Goal: Task Accomplishment & Management: Manage account settings

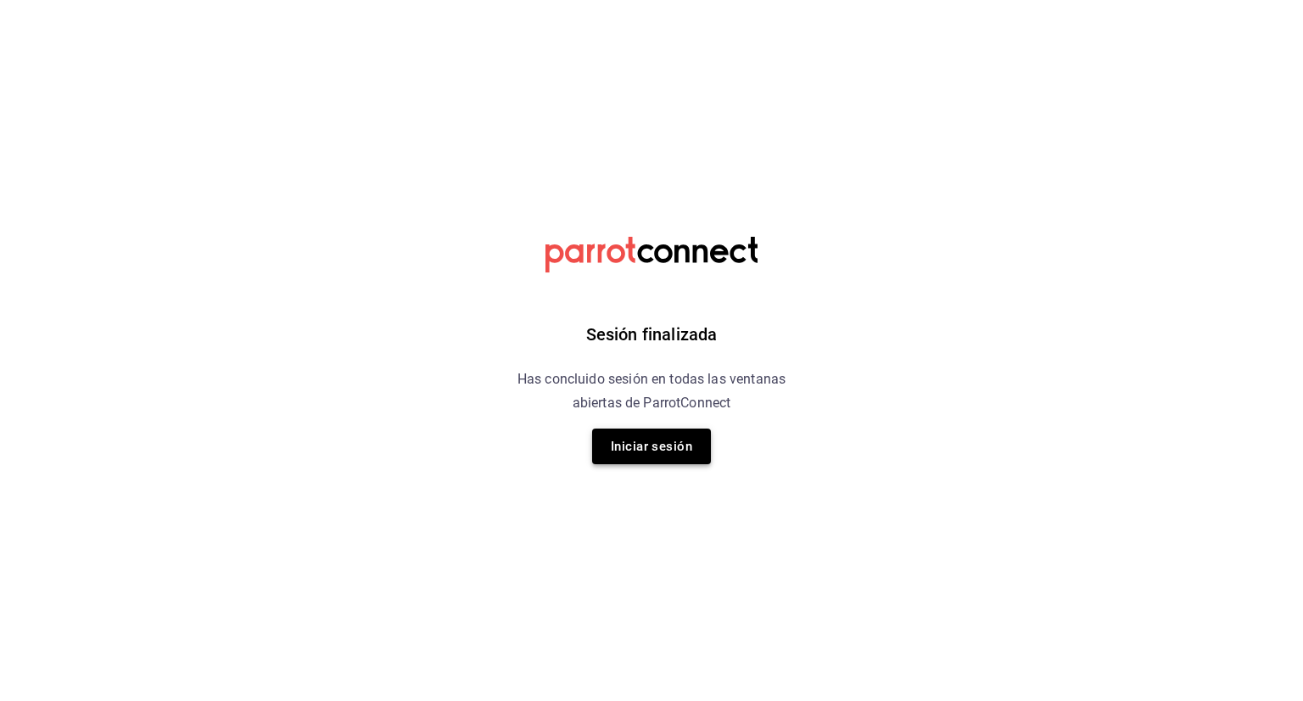
click at [645, 444] on button "Iniciar sesión" at bounding box center [651, 446] width 119 height 36
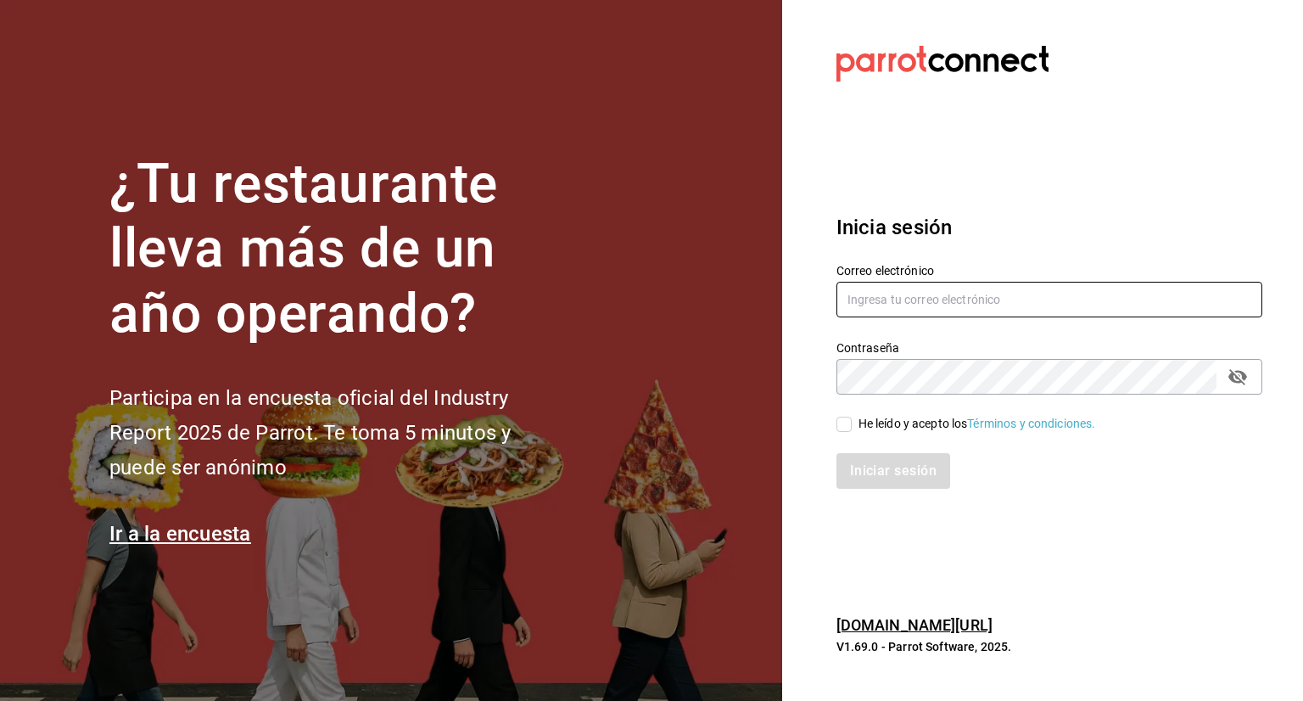
type input "[PERSON_NAME][EMAIL_ADDRESS][DOMAIN_NAME]"
click at [844, 422] on input "He leído y acepto los Términos y condiciones." at bounding box center [843, 423] width 15 height 15
checkbox input "true"
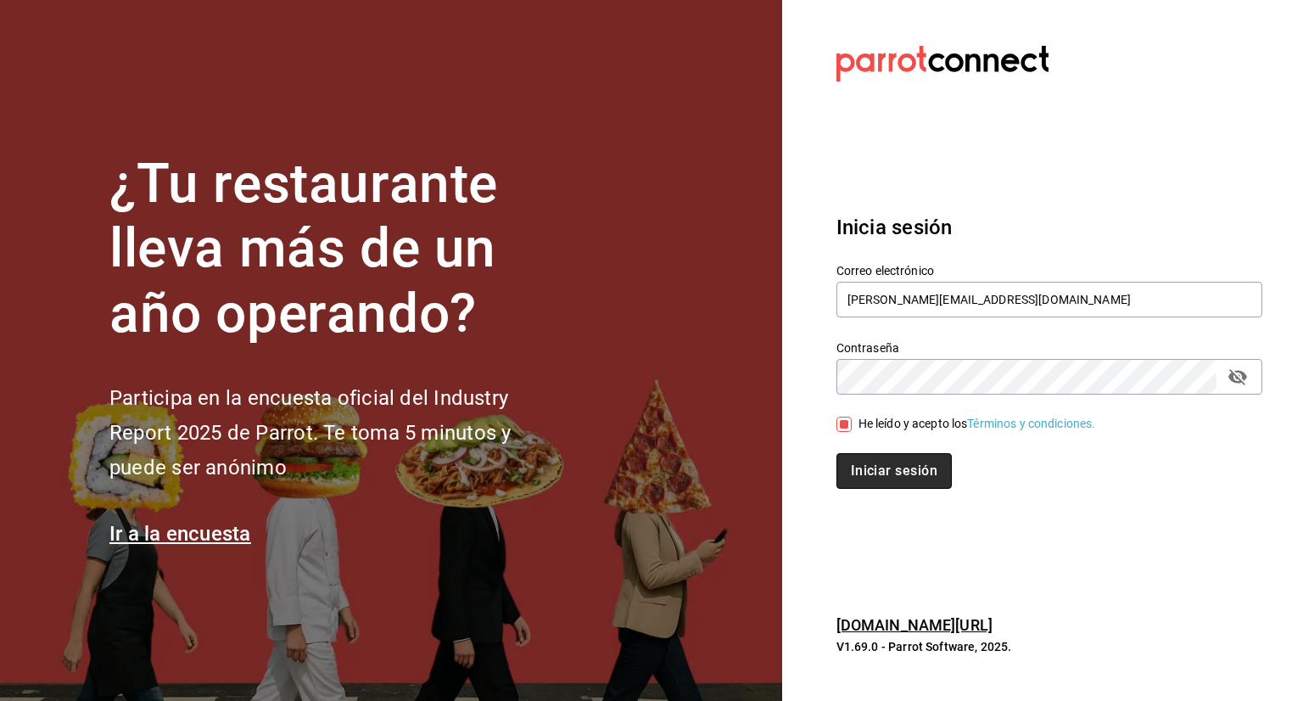
click at [873, 482] on button "Iniciar sesión" at bounding box center [893, 471] width 115 height 36
click at [933, 467] on button "Iniciar sesión" at bounding box center [893, 471] width 115 height 36
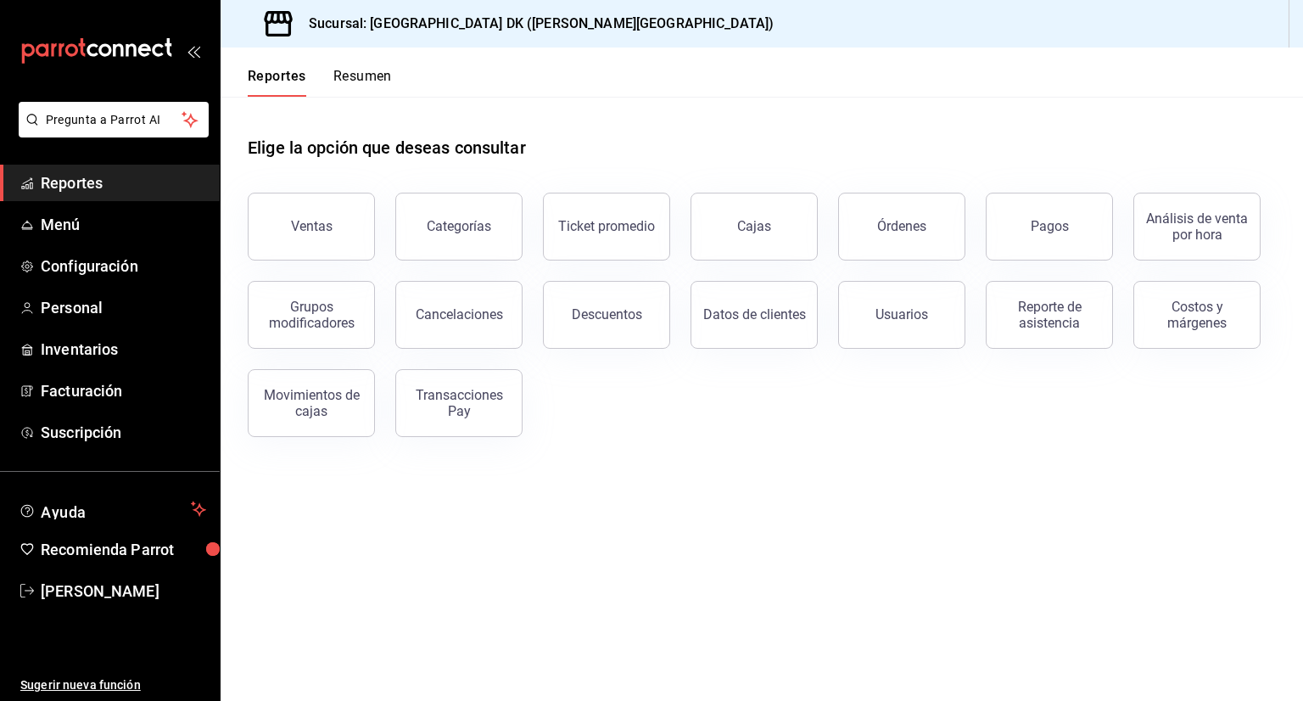
click at [674, 141] on div "Elige la opción que deseas consultar" at bounding box center [762, 134] width 1028 height 75
click at [94, 232] on span "Menú" at bounding box center [123, 224] width 165 height 23
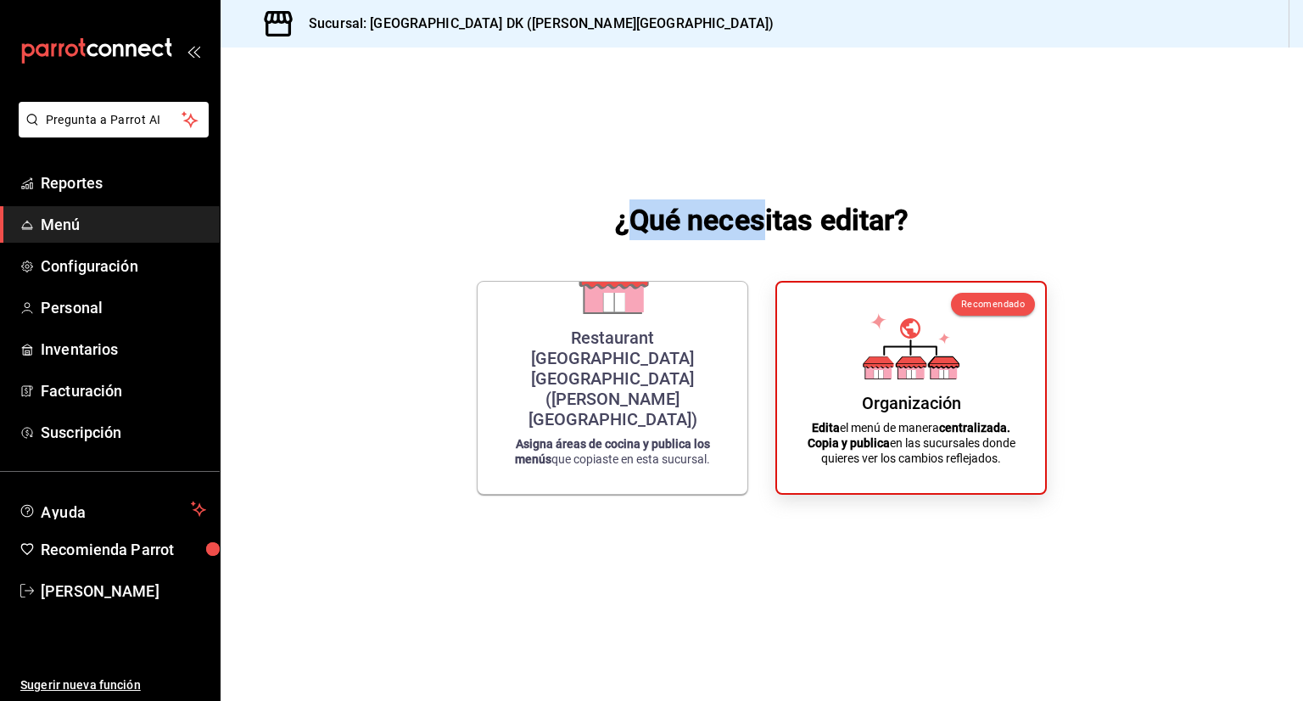
drag, startPoint x: 628, startPoint y: 214, endPoint x: 765, endPoint y: 226, distance: 138.0
click at [765, 226] on h1 "¿Qué necesitas editar?" at bounding box center [762, 219] width 294 height 41
click at [914, 213] on div "¿Qué necesitas editar? Restaurant Beachfront Hotel Boutique DK (Quintana Roo) A…" at bounding box center [762, 346] width 1082 height 599
drag, startPoint x: 913, startPoint y: 224, endPoint x: 631, endPoint y: 226, distance: 281.6
click at [631, 226] on div "¿Qué necesitas editar? Restaurant Beachfront Hotel Boutique DK (Quintana Roo) A…" at bounding box center [762, 346] width 1082 height 599
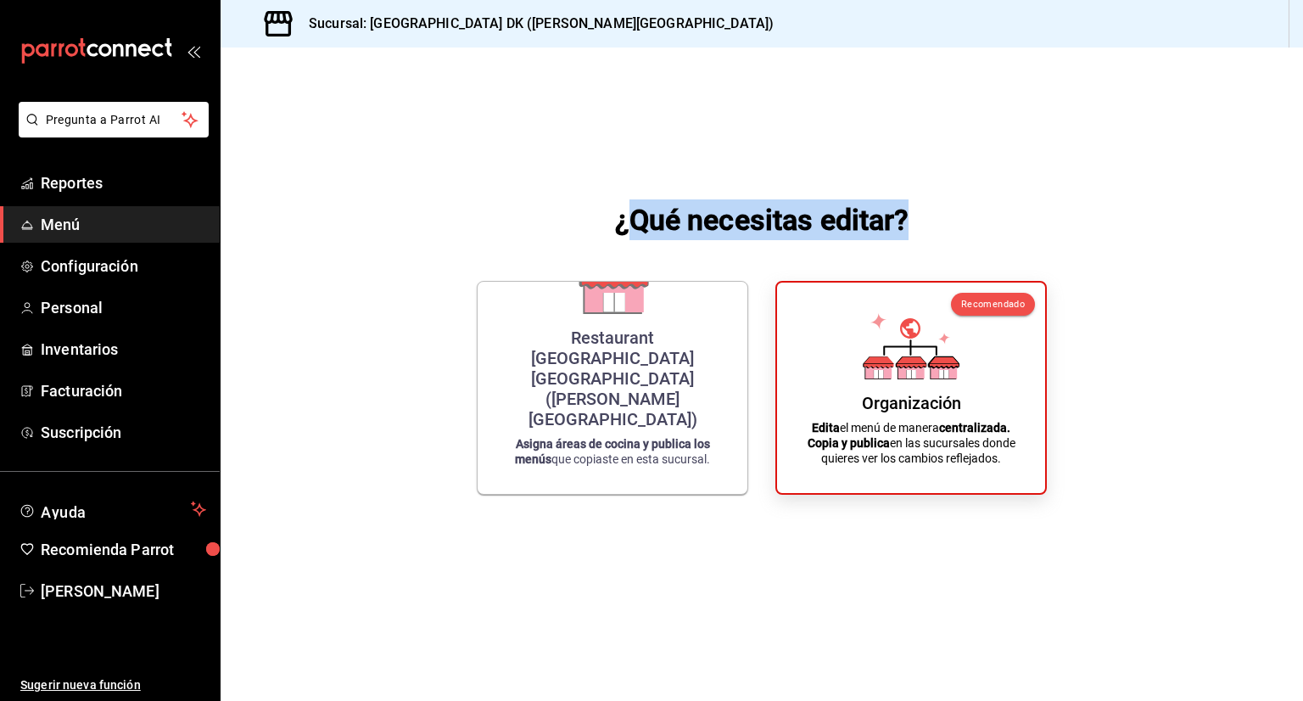
click at [634, 177] on div "¿Qué necesitas editar? Restaurant Beachfront Hotel Boutique DK (Quintana Roo) A…" at bounding box center [762, 346] width 1082 height 599
drag, startPoint x: 621, startPoint y: 225, endPoint x: 909, endPoint y: 225, distance: 288.4
click at [909, 225] on div "¿Qué necesitas editar? Restaurant Beachfront Hotel Boutique DK (Quintana Roo) A…" at bounding box center [762, 346] width 1082 height 599
click at [869, 225] on h1 "¿Qué necesitas editar?" at bounding box center [762, 219] width 294 height 41
drag, startPoint x: 621, startPoint y: 222, endPoint x: 933, endPoint y: 222, distance: 312.1
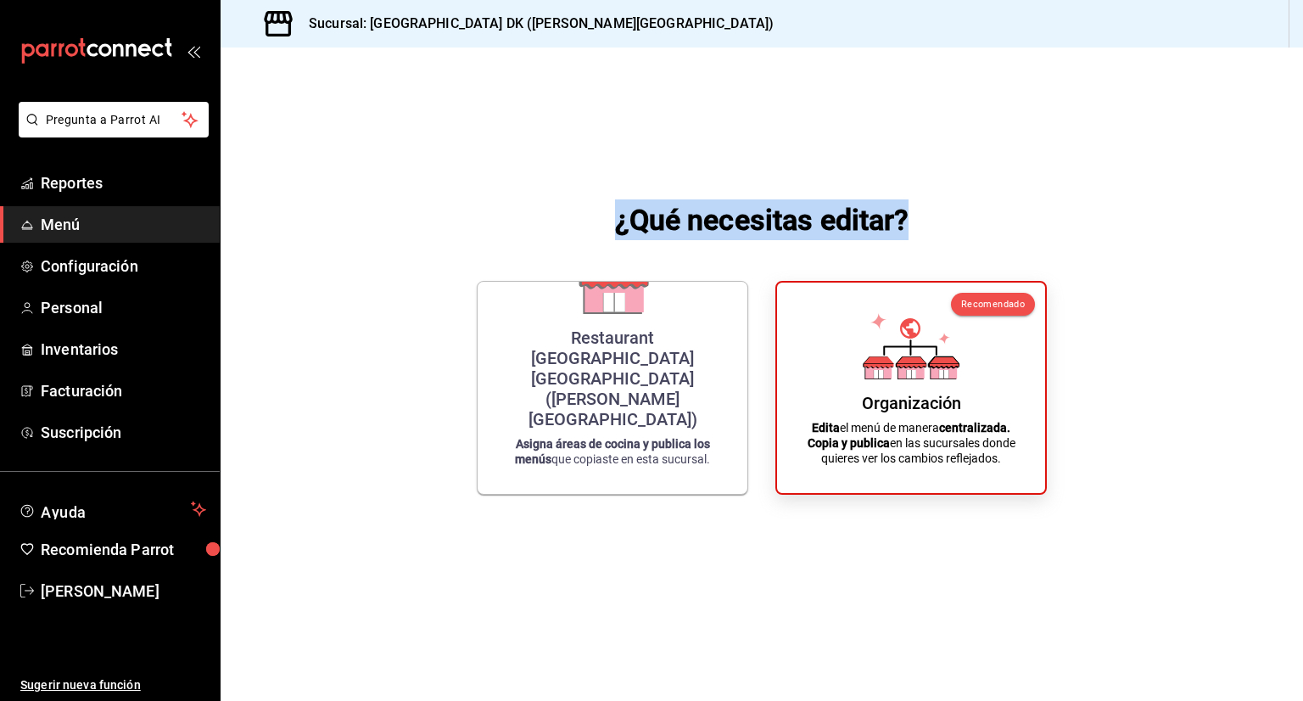
click at [933, 222] on div "¿Qué necesitas editar? Restaurant Beachfront Hotel Boutique DK (Quintana Roo) A…" at bounding box center [762, 346] width 1082 height 599
click at [936, 199] on div "¿Qué necesitas editar? Restaurant Beachfront Hotel Boutique DK (Quintana Roo) A…" at bounding box center [762, 346] width 1082 height 599
drag, startPoint x: 916, startPoint y: 218, endPoint x: 570, endPoint y: 212, distance: 346.1
click at [570, 212] on div "¿Qué necesitas editar? Restaurant Beachfront Hotel Boutique DK (Quintana Roo) A…" at bounding box center [762, 346] width 1082 height 599
click at [556, 205] on div "¿Qué necesitas editar? Restaurant Beachfront Hotel Boutique DK (Quintana Roo) A…" at bounding box center [762, 346] width 1082 height 599
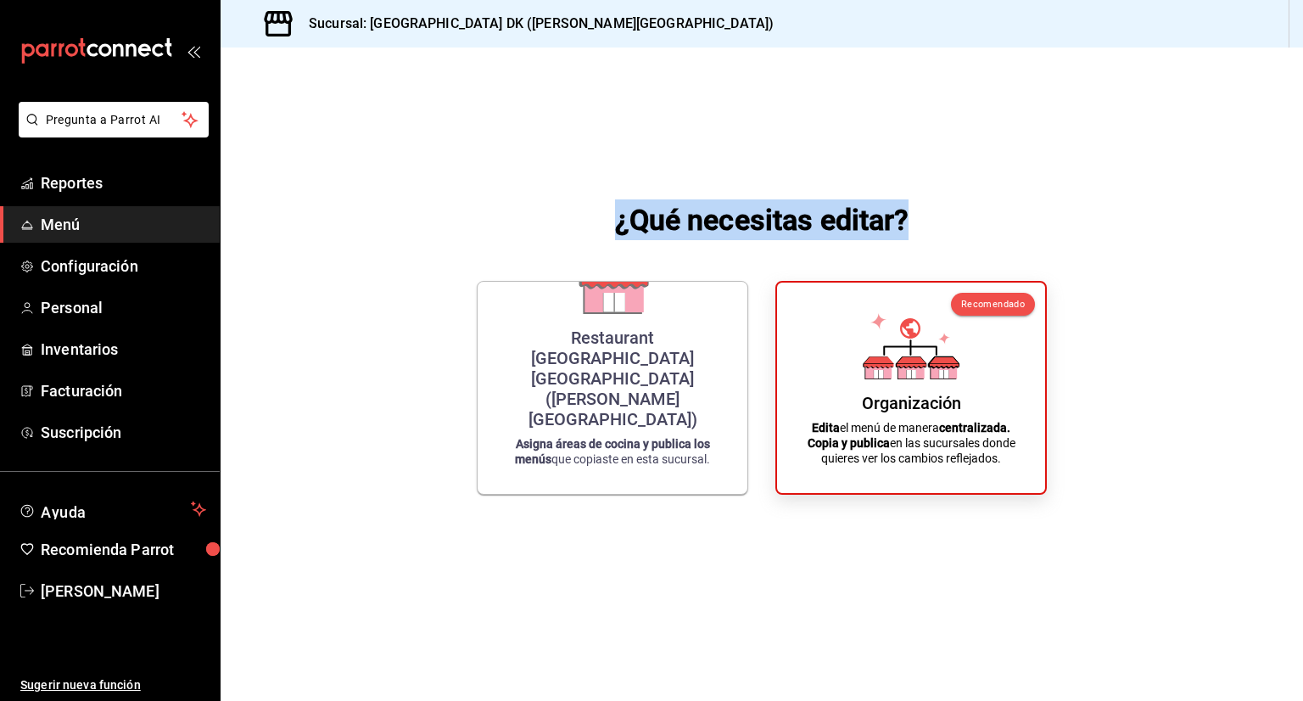
drag, startPoint x: 613, startPoint y: 225, endPoint x: 902, endPoint y: 218, distance: 289.3
click at [902, 218] on div "¿Qué necesitas editar? Restaurant Beachfront Hotel Boutique DK (Quintana Roo) A…" at bounding box center [762, 346] width 1082 height 599
click at [912, 218] on div "¿Qué necesitas editar? Restaurant Beachfront Hotel Boutique DK (Quintana Roo) A…" at bounding box center [762, 346] width 1082 height 599
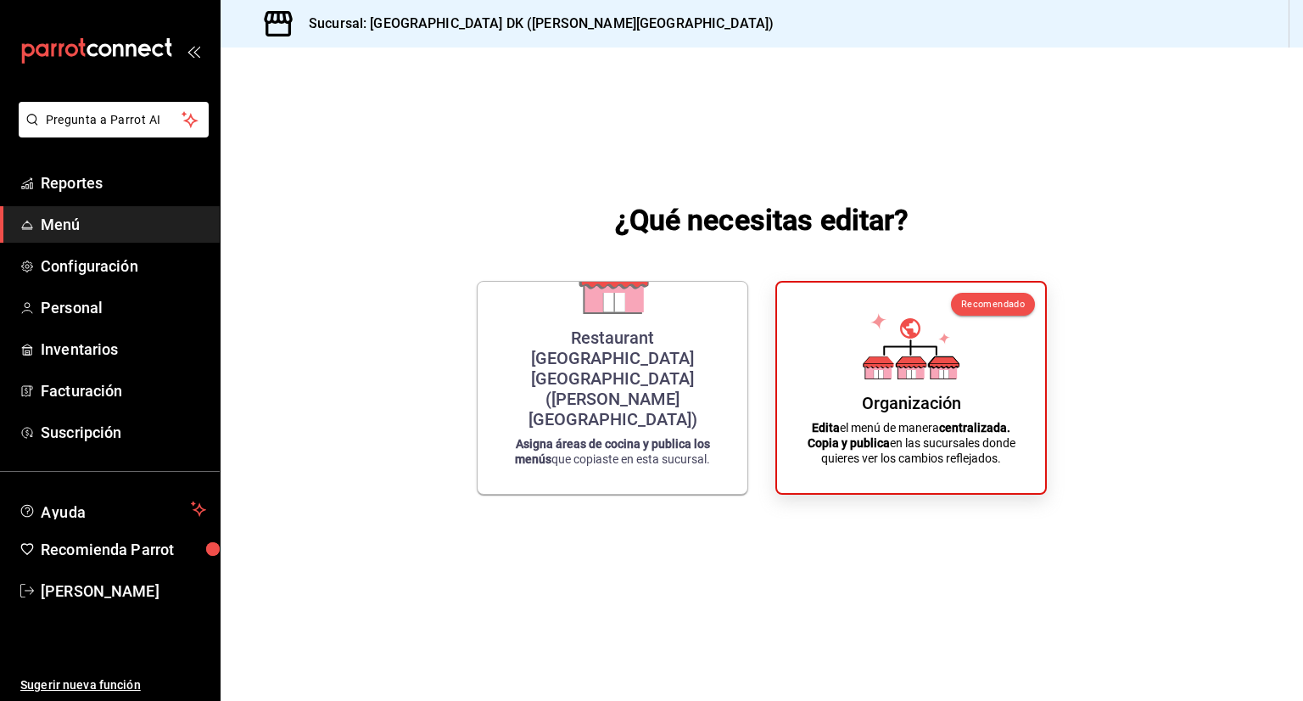
drag, startPoint x: 914, startPoint y: 218, endPoint x: 559, endPoint y: 236, distance: 355.8
click at [559, 236] on div "¿Qué necesitas editar? Restaurant Beachfront Hotel Boutique DK (Quintana Roo) A…" at bounding box center [762, 346] width 1082 height 599
click at [565, 198] on div "¿Qué necesitas editar? Restaurant Beachfront Hotel Boutique DK (Quintana Roo) A…" at bounding box center [762, 346] width 1082 height 599
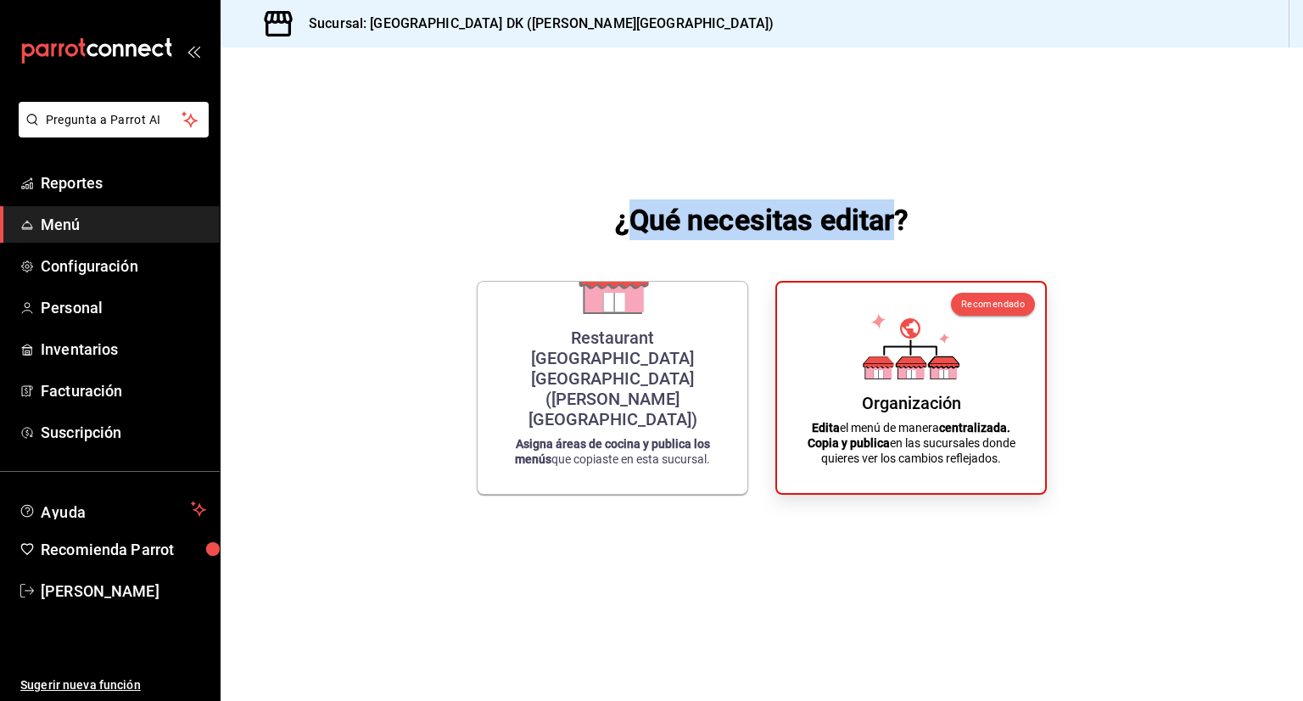
drag, startPoint x: 621, startPoint y: 227, endPoint x: 895, endPoint y: 218, distance: 274.1
click at [895, 218] on h1 "¿Qué necesitas editar?" at bounding box center [762, 219] width 294 height 41
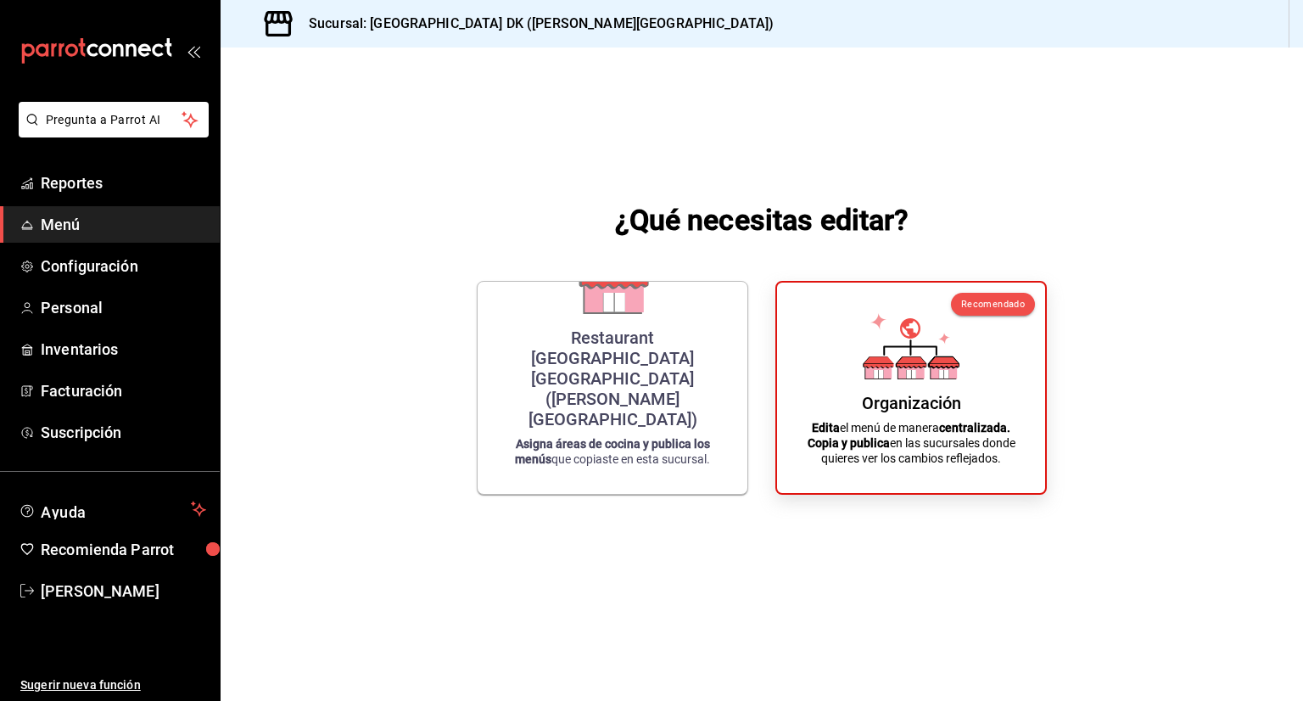
click at [913, 181] on div "¿Qué necesitas editar? Restaurant Beachfront Hotel Boutique DK (Quintana Roo) A…" at bounding box center [762, 346] width 1082 height 599
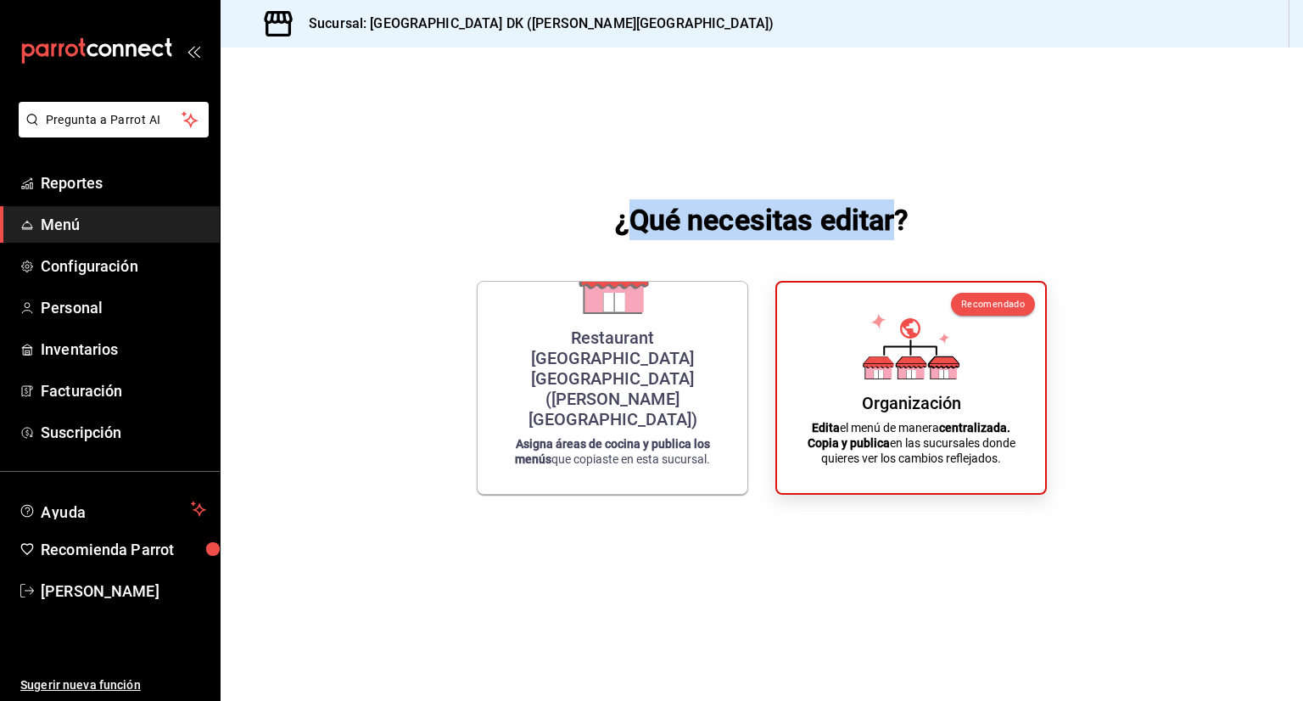
drag, startPoint x: 632, startPoint y: 212, endPoint x: 896, endPoint y: 212, distance: 263.8
click at [896, 212] on h1 "¿Qué necesitas editar?" at bounding box center [762, 219] width 294 height 41
click at [886, 182] on div "¿Qué necesitas editar? Restaurant Beachfront Hotel Boutique DK (Quintana Roo) A…" at bounding box center [762, 346] width 1082 height 599
click at [824, 155] on div "¿Qué necesitas editar? Restaurant Beachfront Hotel Boutique DK (Quintana Roo) A…" at bounding box center [762, 346] width 1082 height 599
drag, startPoint x: 626, startPoint y: 220, endPoint x: 689, endPoint y: 221, distance: 62.8
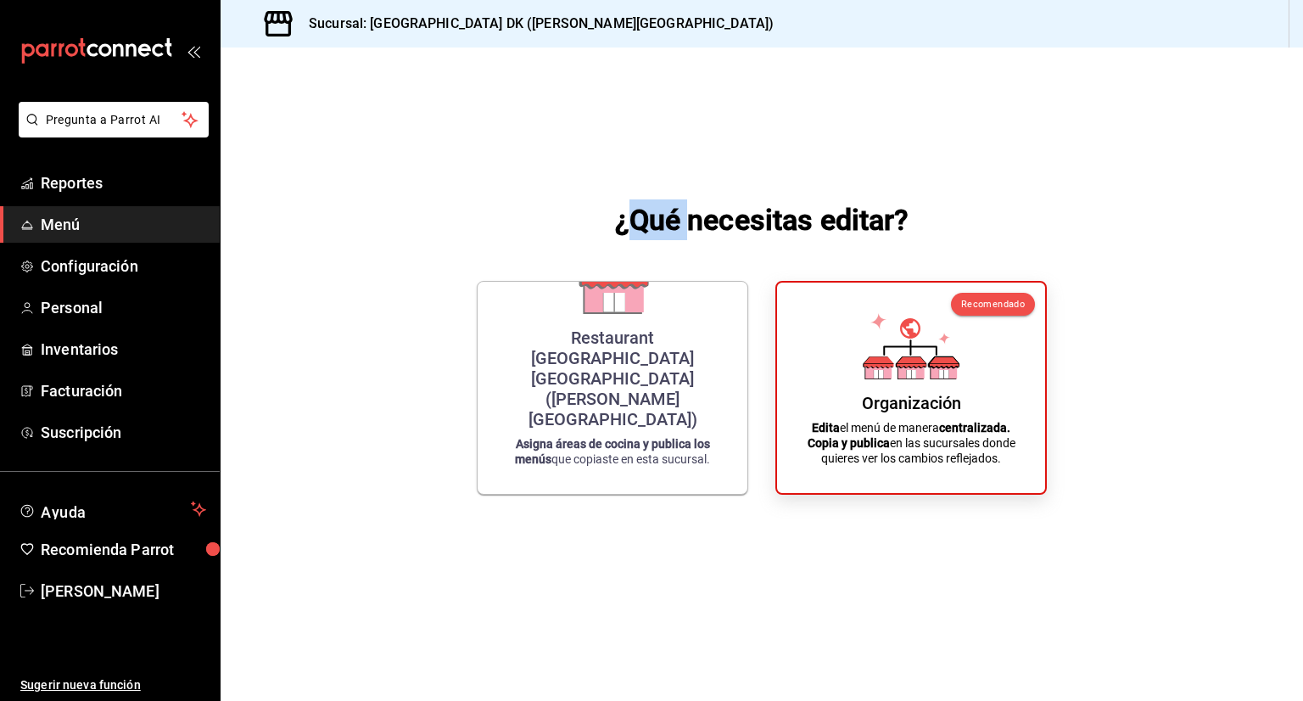
click at [689, 221] on h1 "¿Qué necesitas editar?" at bounding box center [762, 219] width 294 height 41
click at [696, 220] on h1 "¿Qué necesitas editar?" at bounding box center [762, 219] width 294 height 41
drag, startPoint x: 692, startPoint y: 215, endPoint x: 811, endPoint y: 217, distance: 118.8
click at [811, 217] on h1 "¿Qué necesitas editar?" at bounding box center [762, 219] width 294 height 41
drag, startPoint x: 821, startPoint y: 223, endPoint x: 900, endPoint y: 226, distance: 78.9
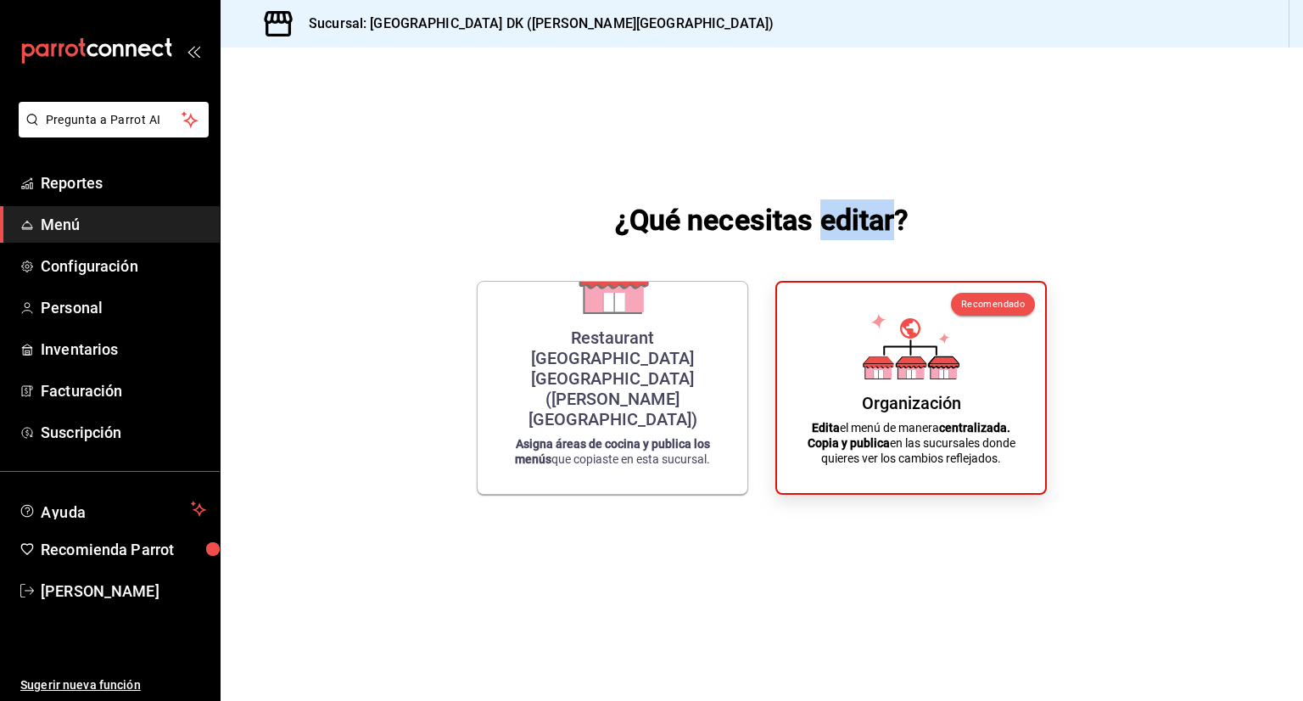
click at [900, 226] on h1 "¿Qué necesitas editar?" at bounding box center [762, 219] width 294 height 41
click at [930, 208] on div "¿Qué necesitas editar? Restaurant Beachfront Hotel Boutique DK (Quintana Roo) A…" at bounding box center [762, 346] width 1082 height 599
drag, startPoint x: 913, startPoint y: 226, endPoint x: 610, endPoint y: 225, distance: 302.8
click at [610, 225] on div "¿Qué necesitas editar? Restaurant Beachfront Hotel Boutique DK (Quintana Roo) A…" at bounding box center [762, 346] width 1082 height 599
click at [617, 158] on div "¿Qué necesitas editar? Restaurant Beachfront Hotel Boutique DK (Quintana Roo) A…" at bounding box center [762, 346] width 1082 height 599
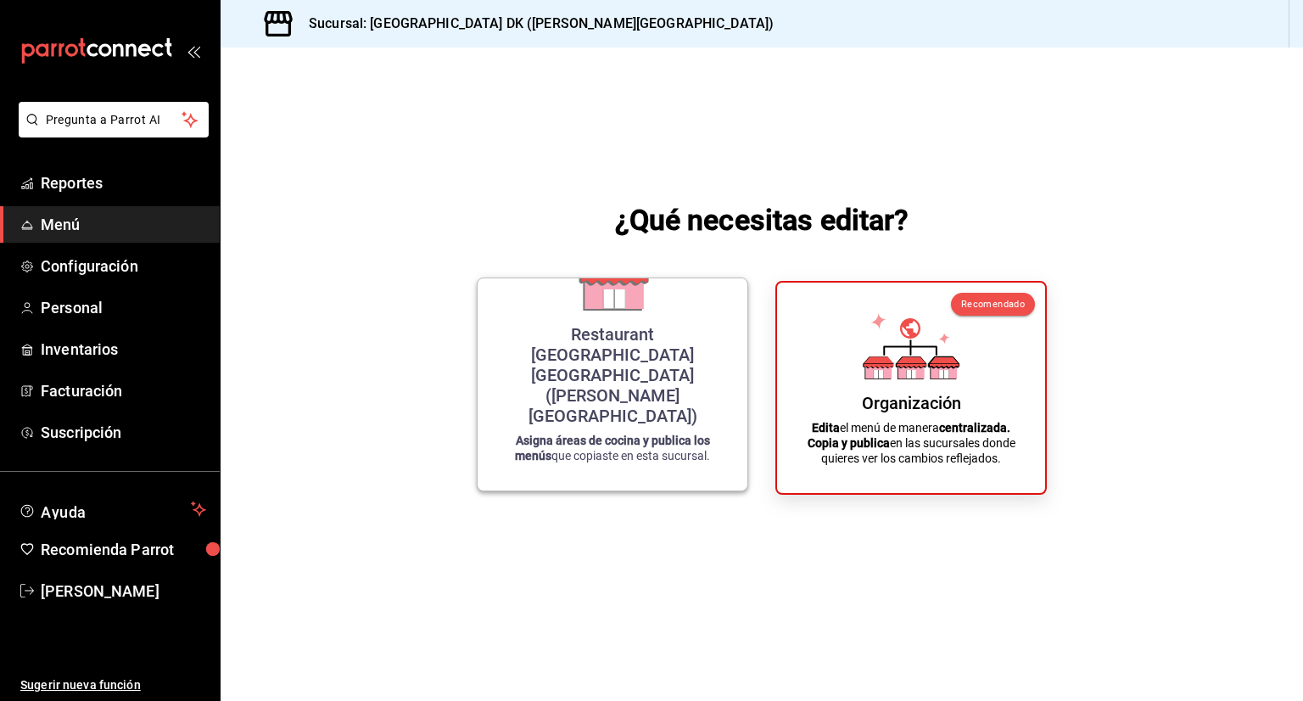
click at [676, 388] on div "Restaurant Beachfront Hotel Boutique DK (Quintana Roo)" at bounding box center [612, 375] width 229 height 102
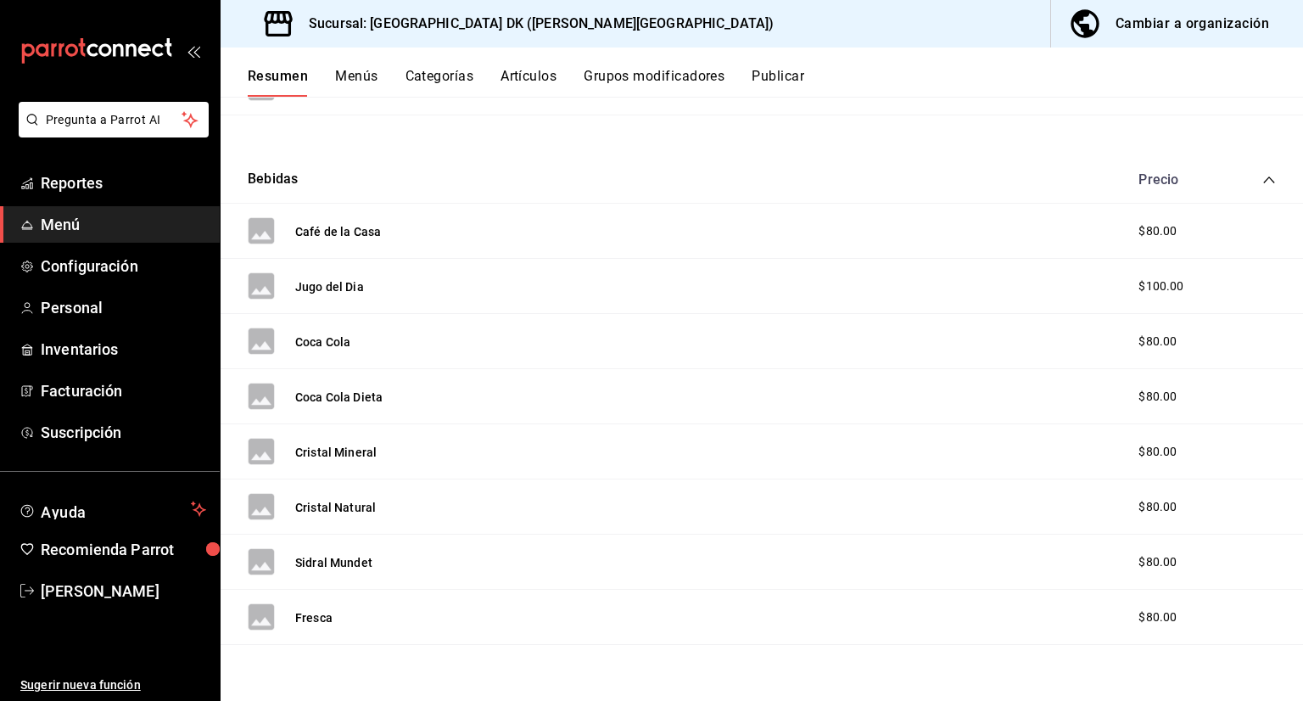
scroll to position [339, 0]
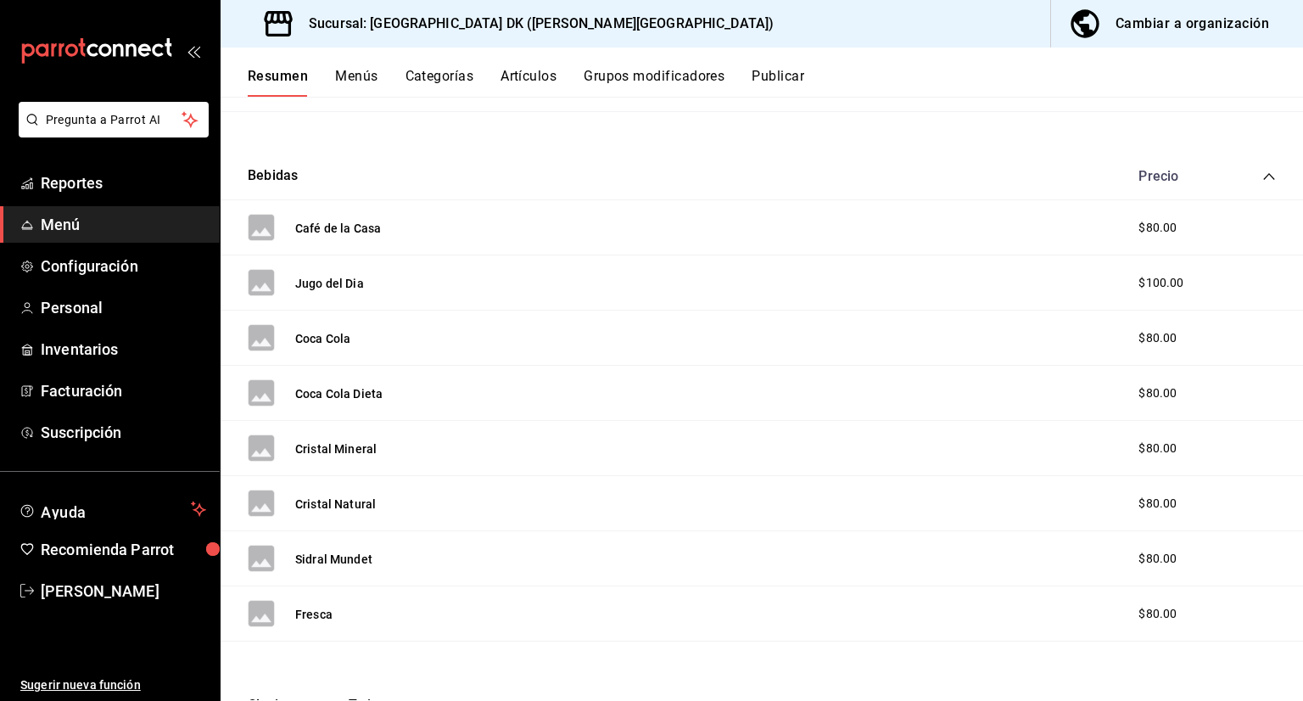
click at [874, 229] on div "Café de la Casa $80.00" at bounding box center [762, 227] width 1082 height 55
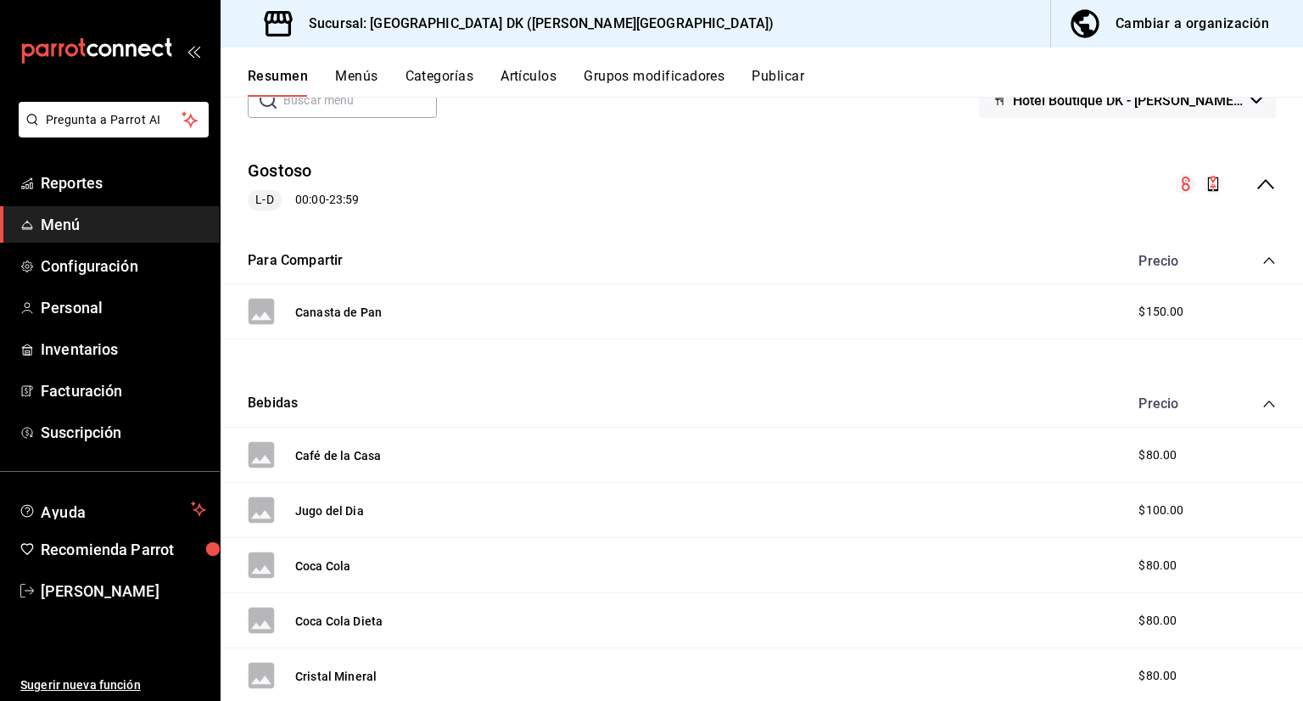
scroll to position [58, 0]
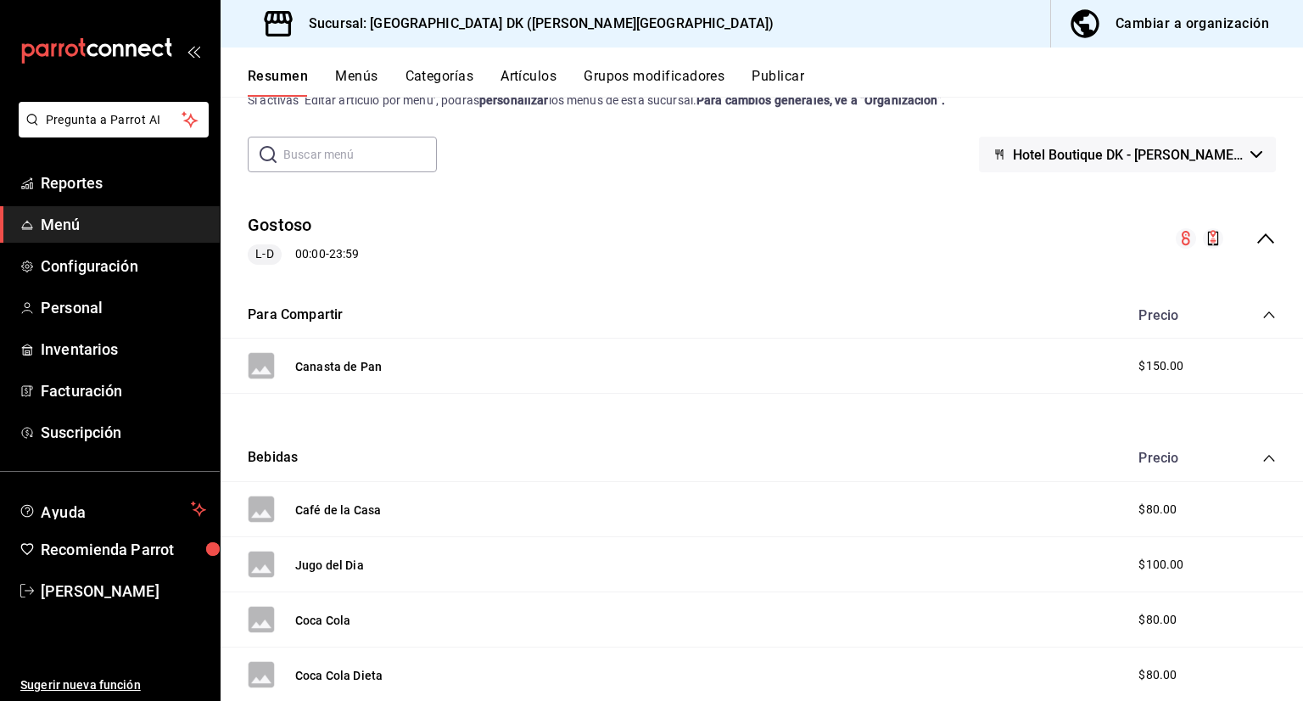
click at [359, 82] on button "Menús" at bounding box center [356, 82] width 42 height 29
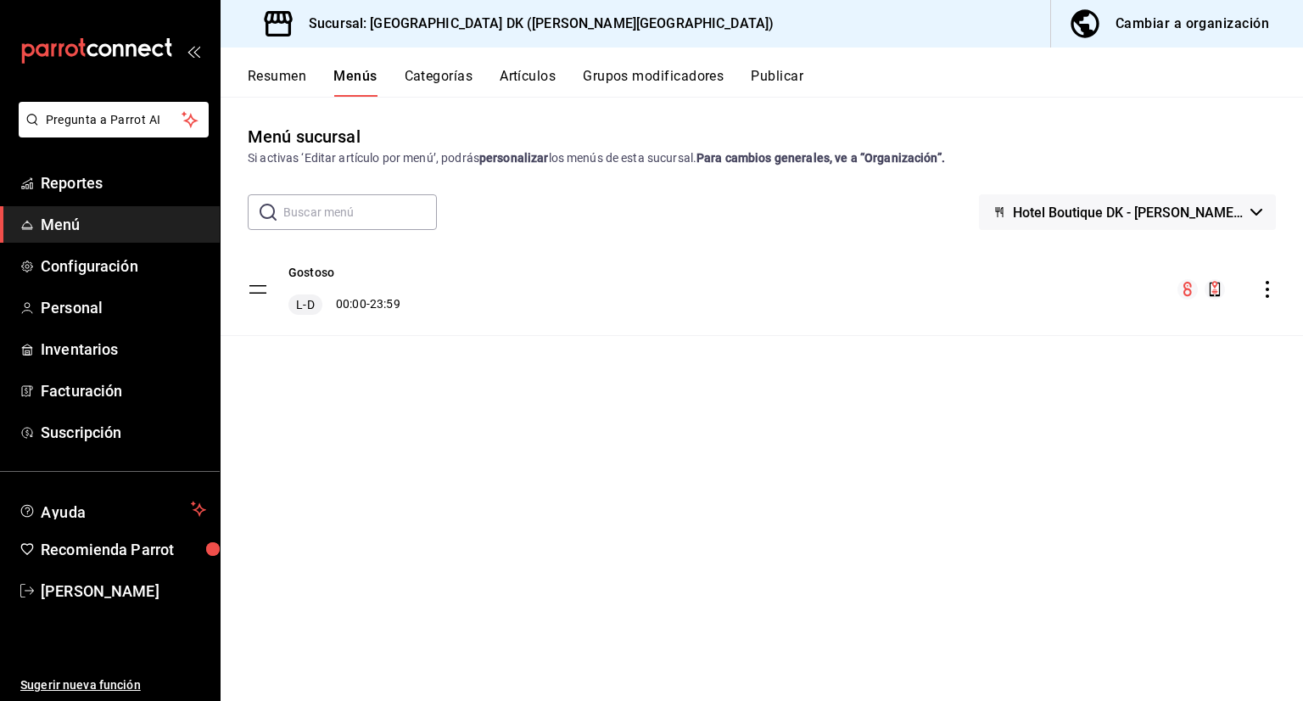
click at [434, 73] on button "Categorías" at bounding box center [439, 82] width 69 height 29
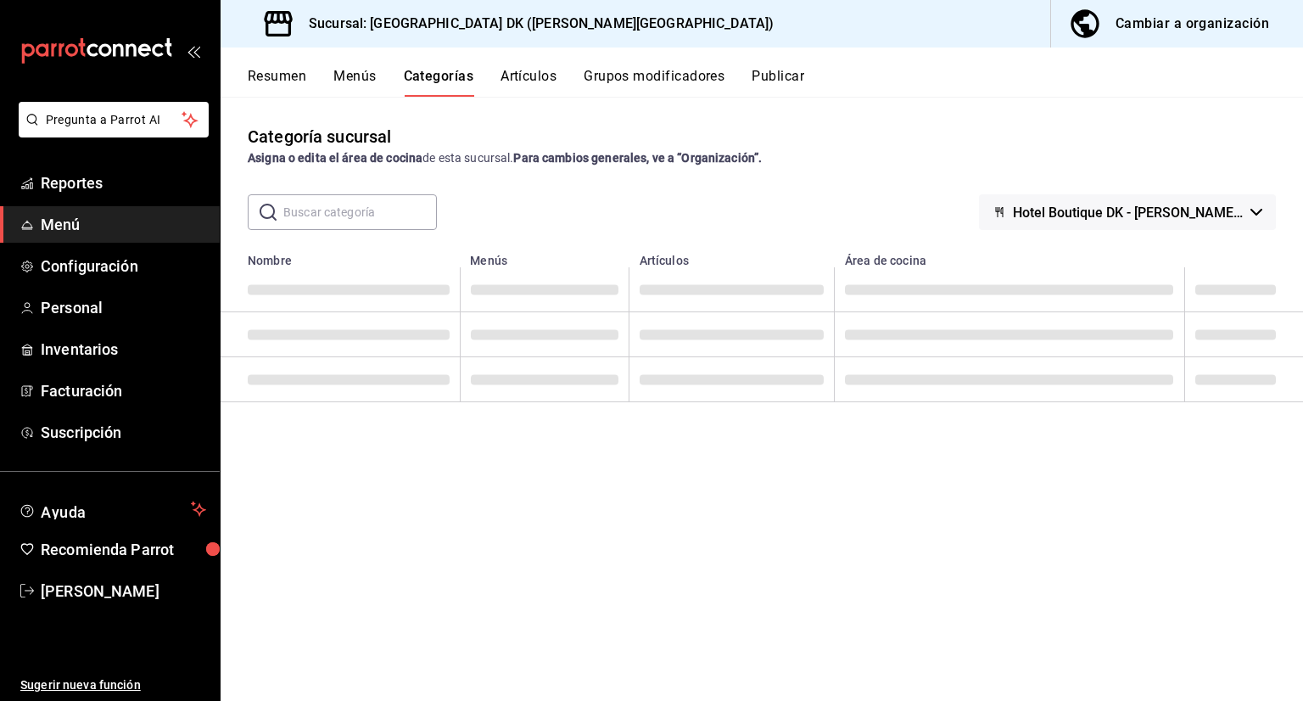
click at [529, 75] on button "Artículos" at bounding box center [528, 82] width 56 height 29
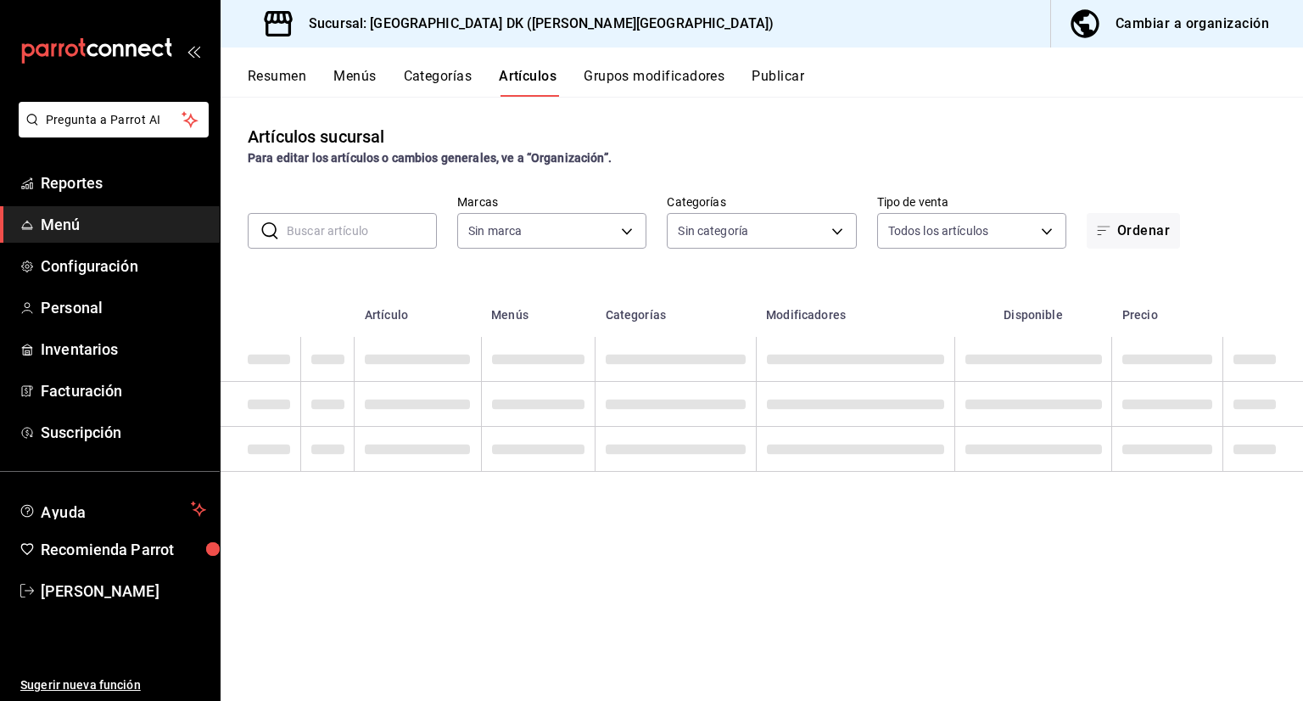
type input "fcca0c17-0954-4d98-b334-53277247e3de"
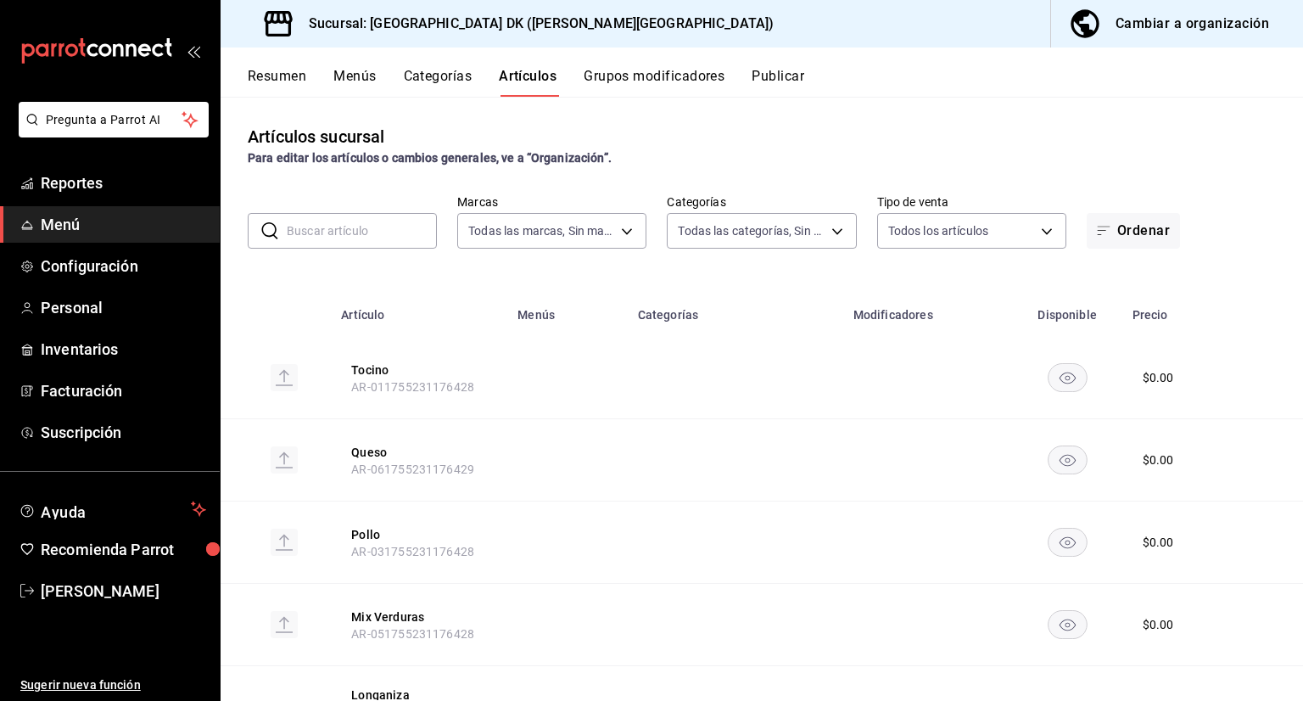
type input "5637f350-70a9-4856-9404-15e6c8711257,a9679ea8-f25f-4458-be2f-b7269e17104a,a51b6…"
click at [411, 82] on button "Categorías" at bounding box center [438, 82] width 69 height 29
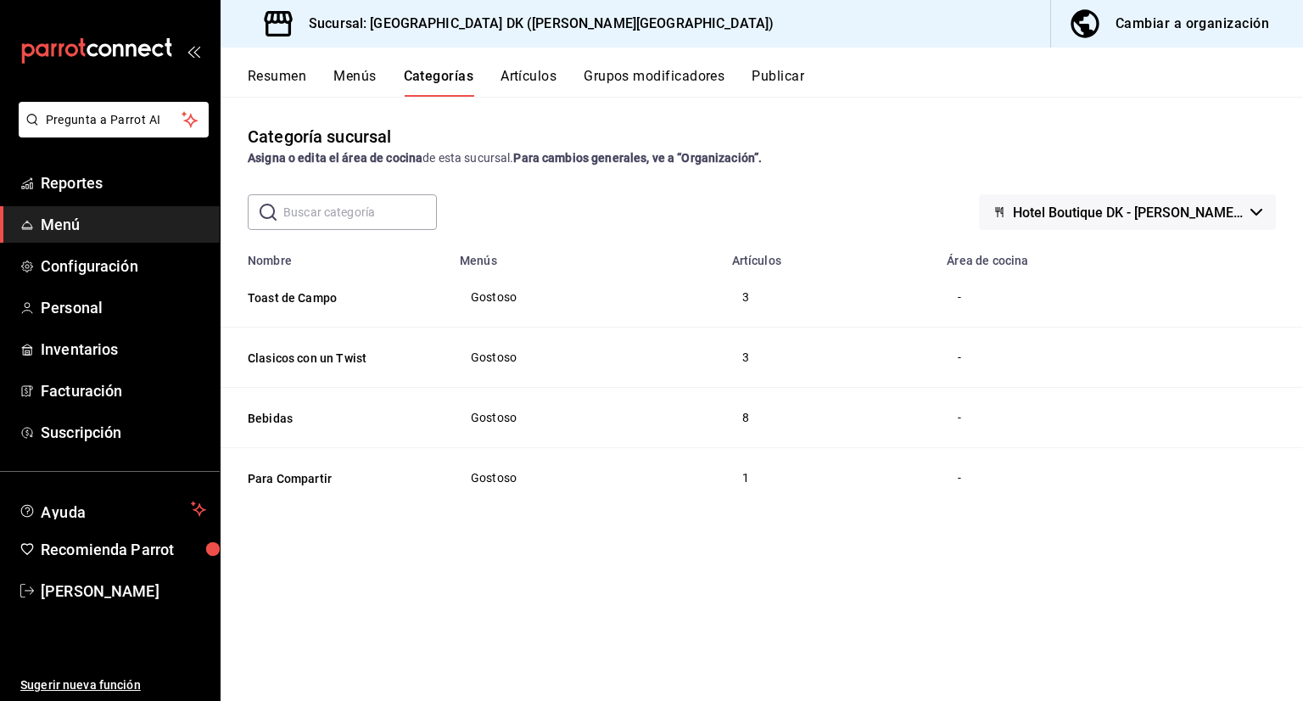
click at [351, 83] on button "Menús" at bounding box center [354, 82] width 42 height 29
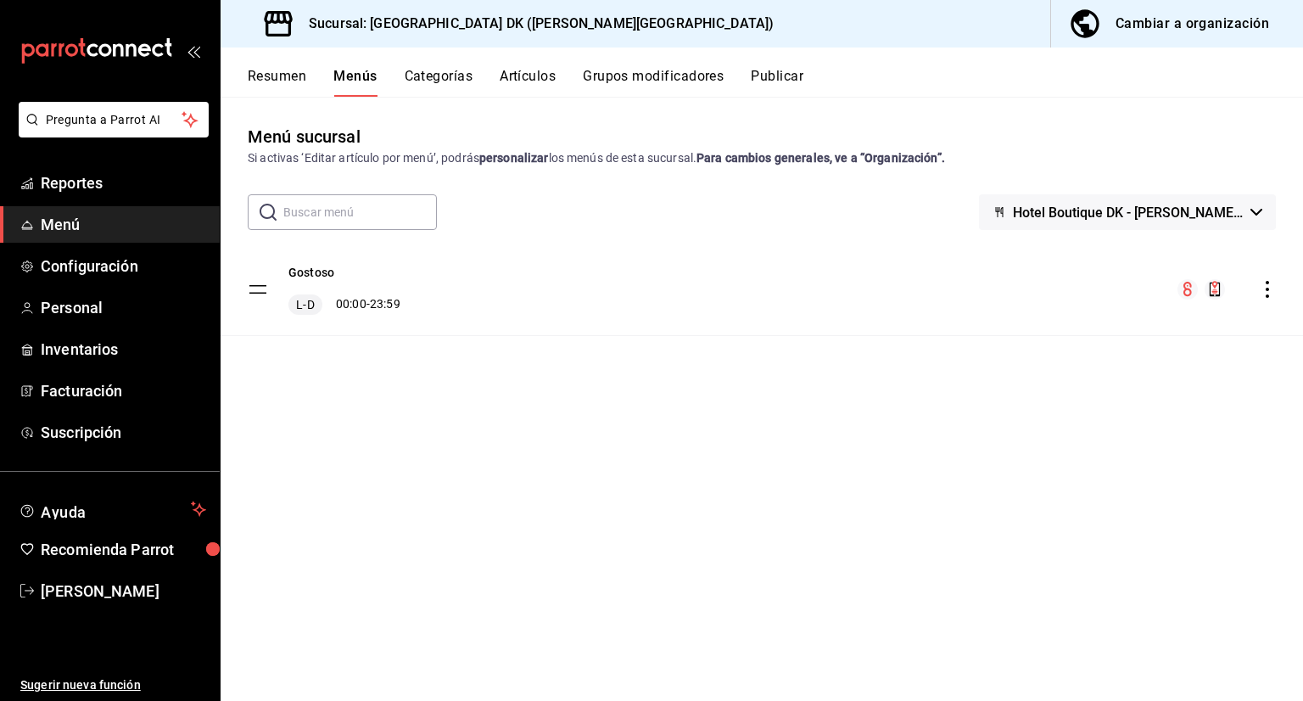
click at [273, 81] on button "Resumen" at bounding box center [277, 82] width 59 height 29
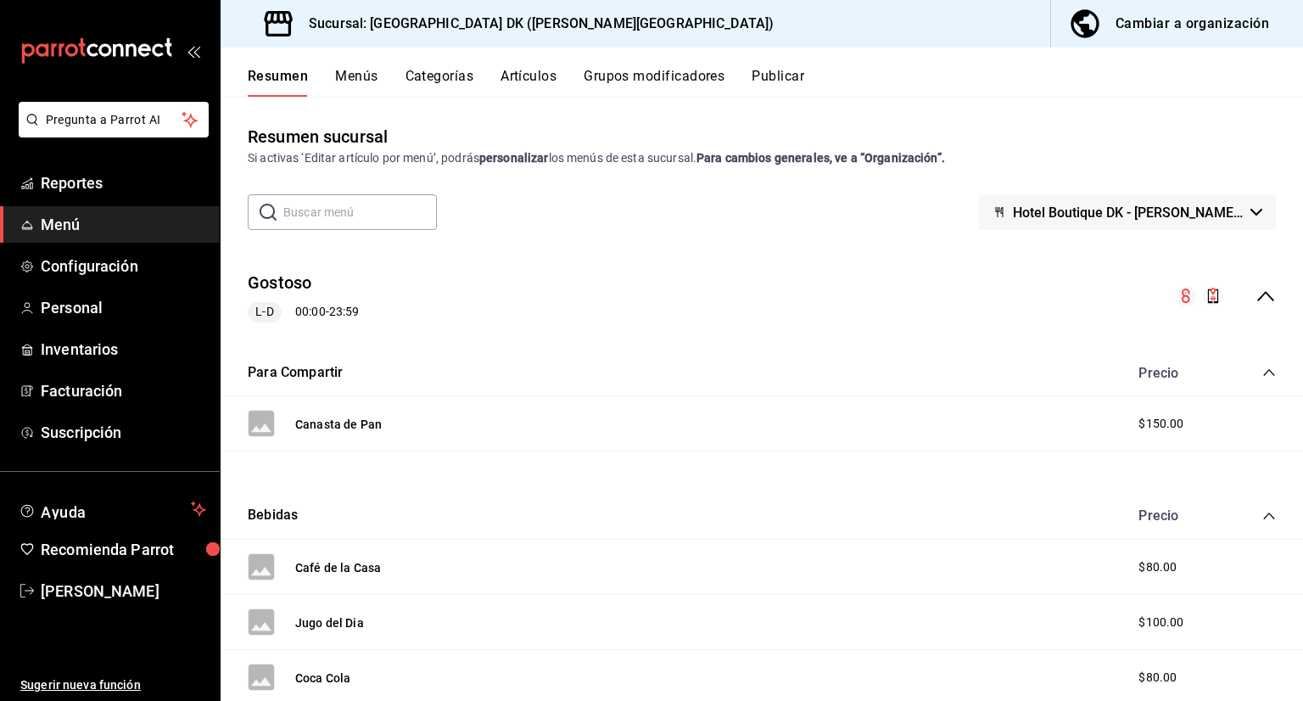
click at [365, 81] on button "Menús" at bounding box center [356, 82] width 42 height 29
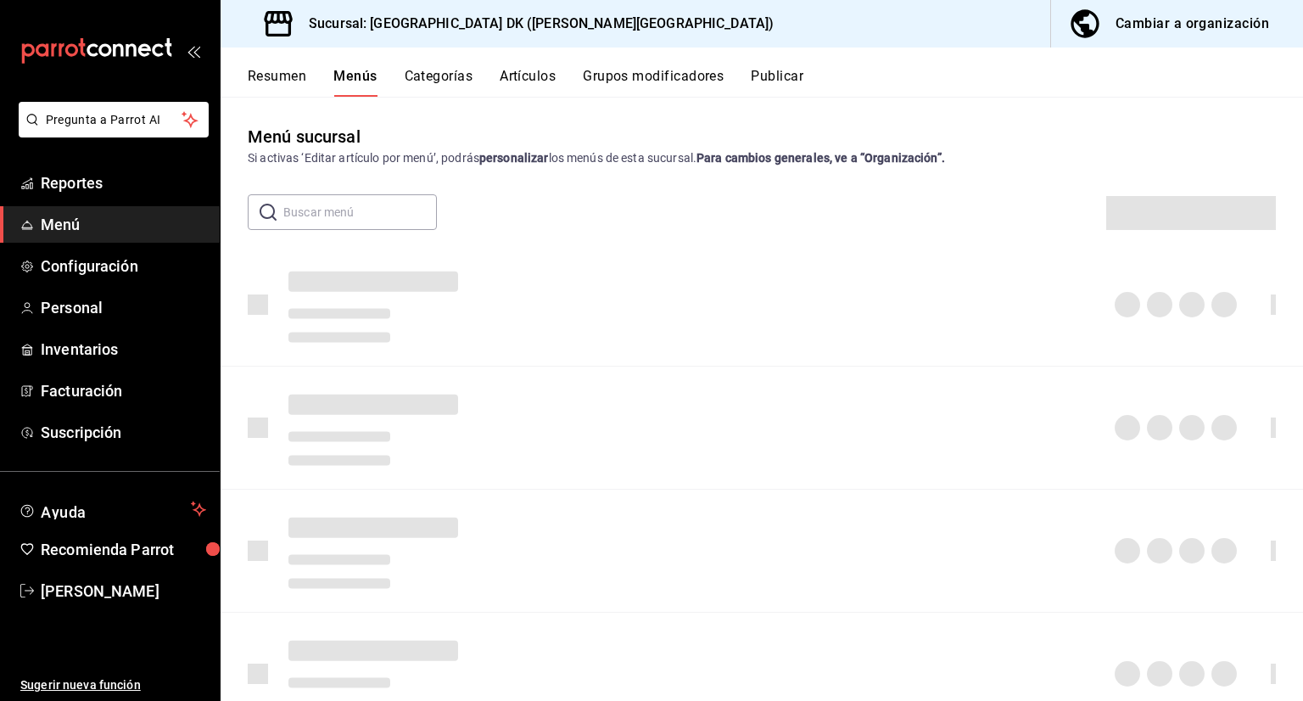
click at [439, 69] on button "Categorías" at bounding box center [439, 82] width 69 height 29
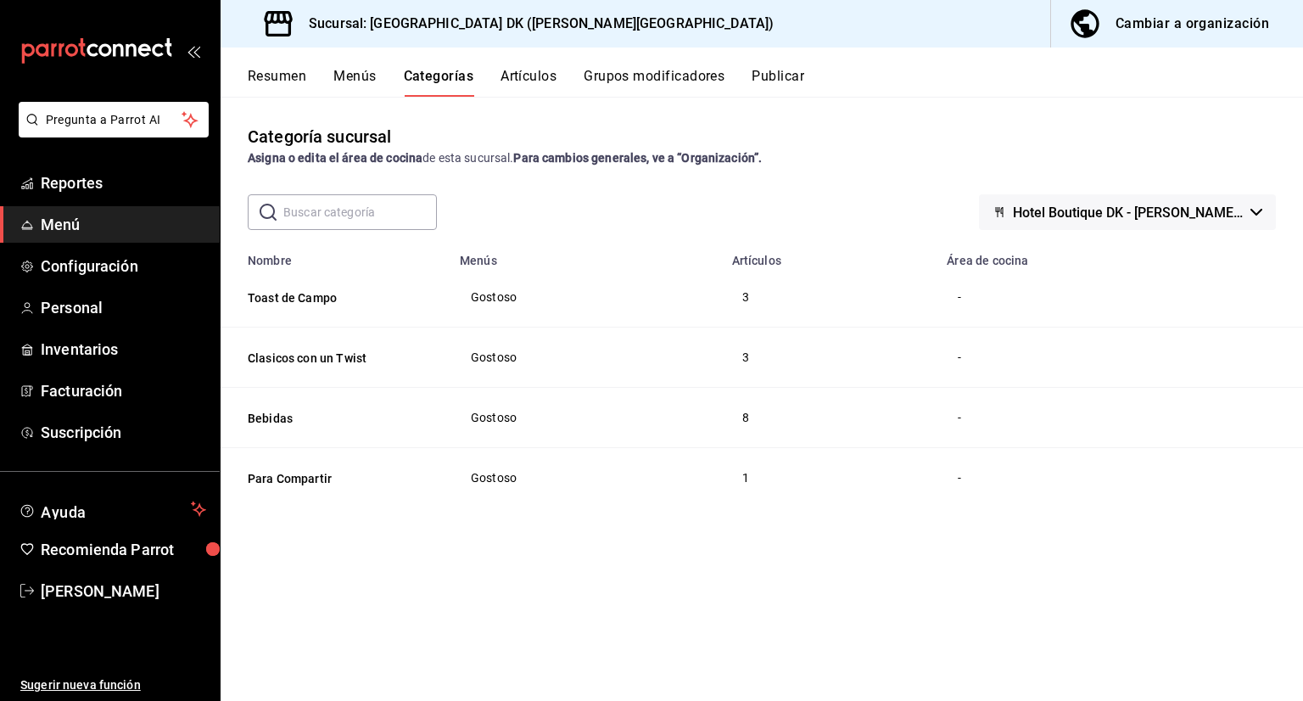
click at [535, 72] on button "Artículos" at bounding box center [528, 82] width 56 height 29
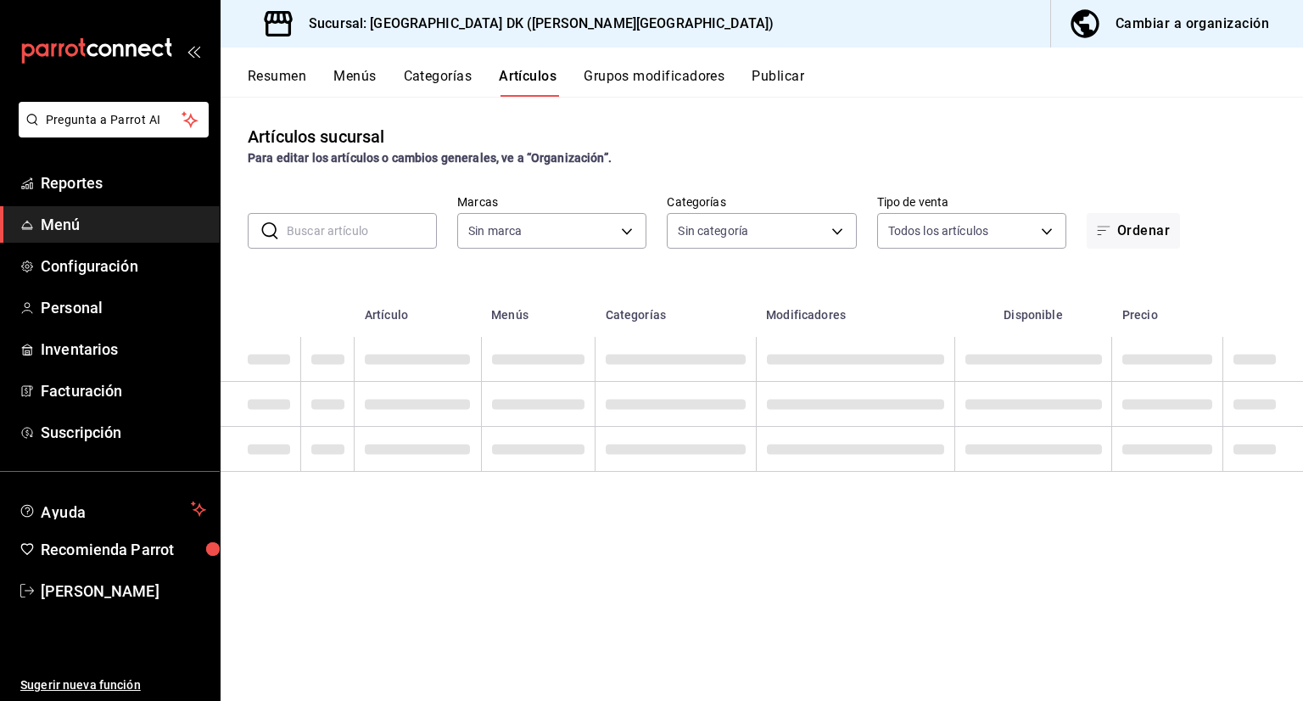
click at [360, 75] on button "Menús" at bounding box center [354, 82] width 42 height 29
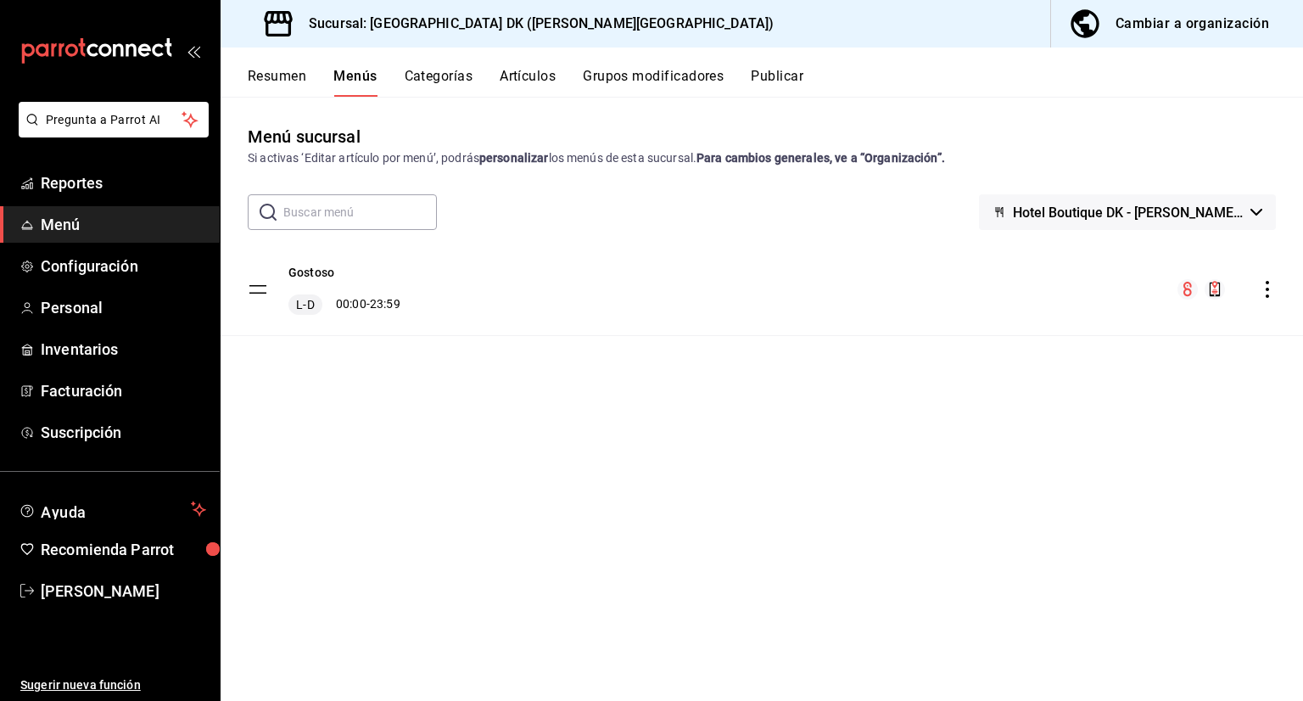
click at [289, 70] on button "Resumen" at bounding box center [277, 82] width 59 height 29
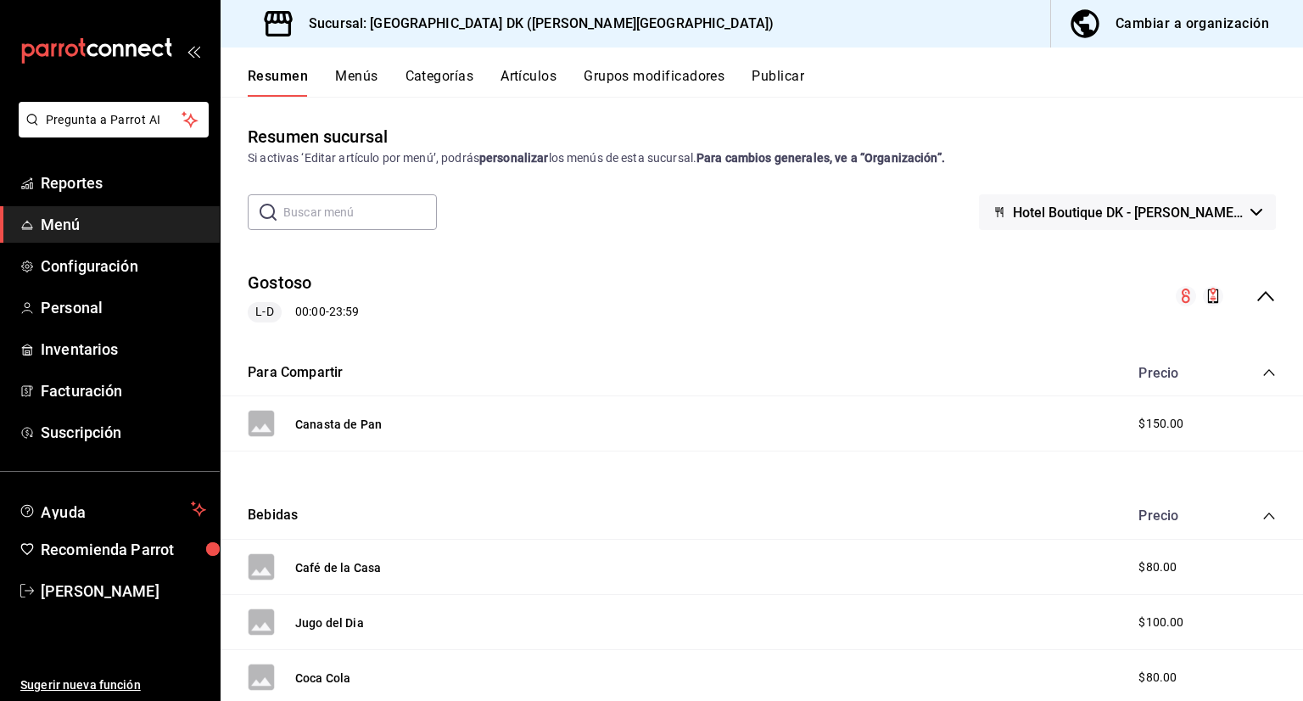
click at [1156, 10] on button "Cambiar a organización" at bounding box center [1170, 23] width 238 height 47
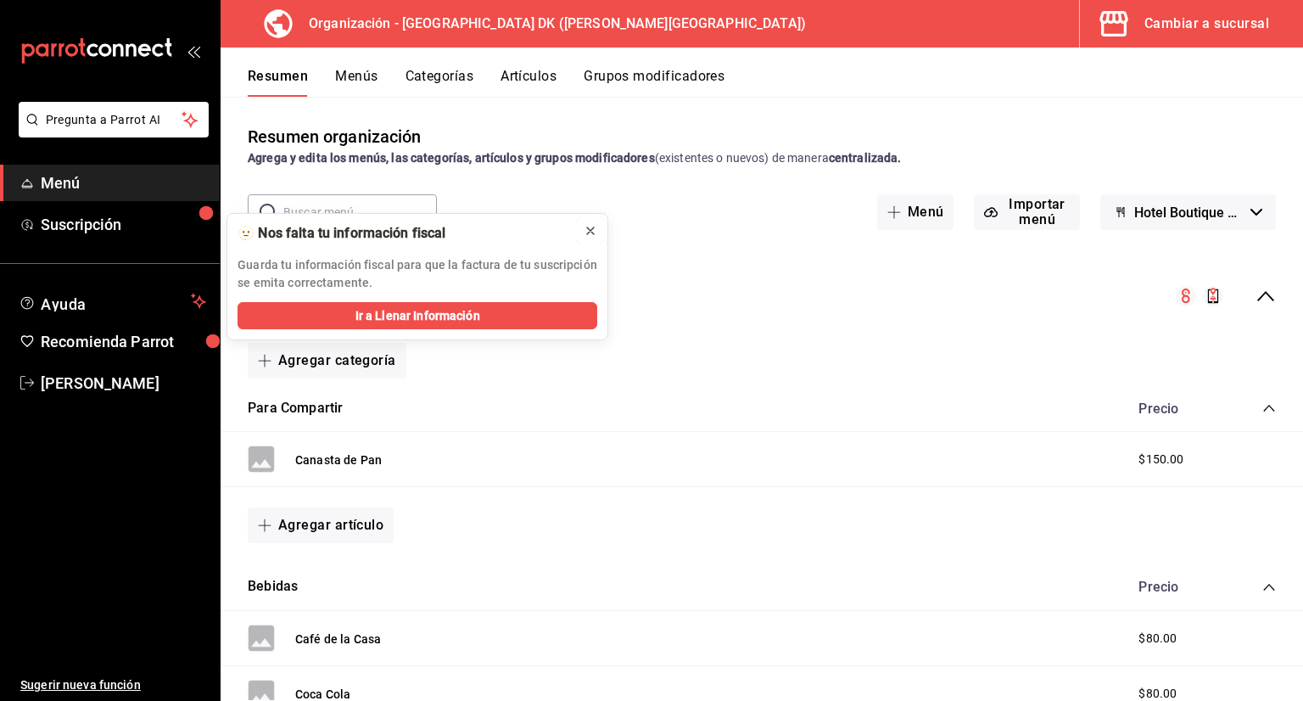
click at [595, 232] on icon at bounding box center [591, 231] width 14 height 14
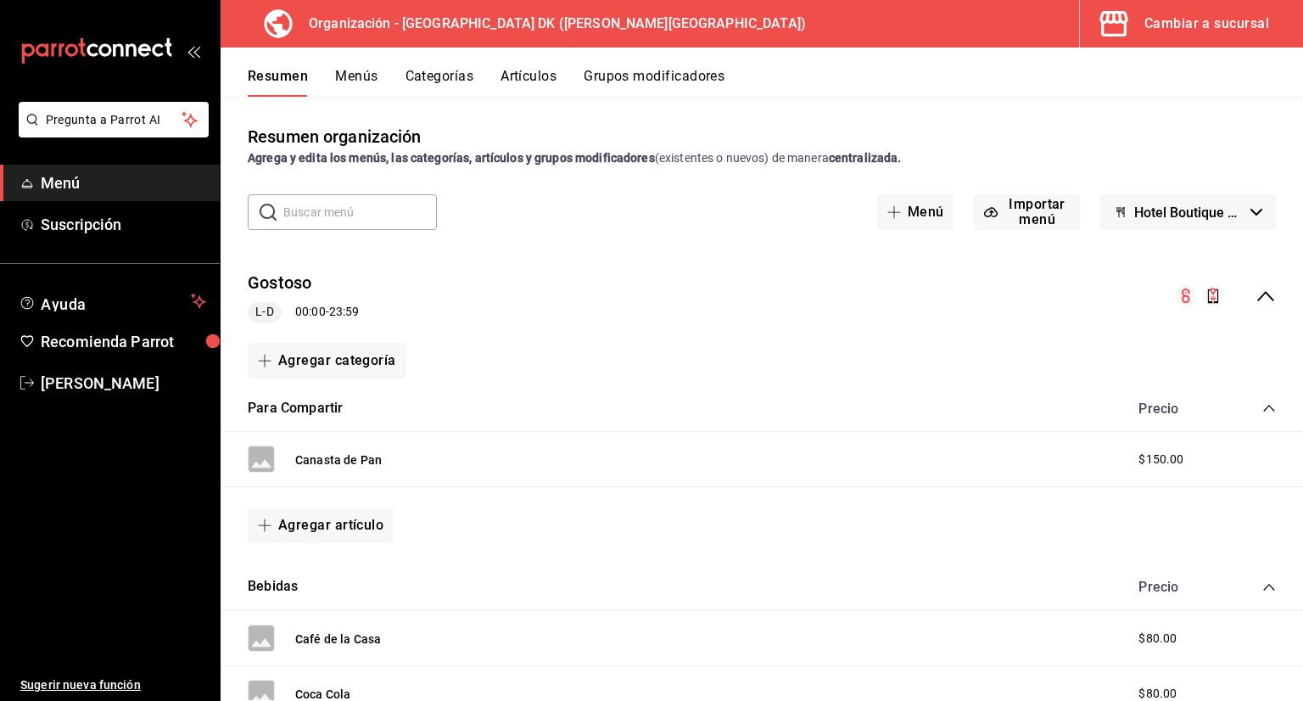
click at [360, 82] on button "Menús" at bounding box center [356, 82] width 42 height 29
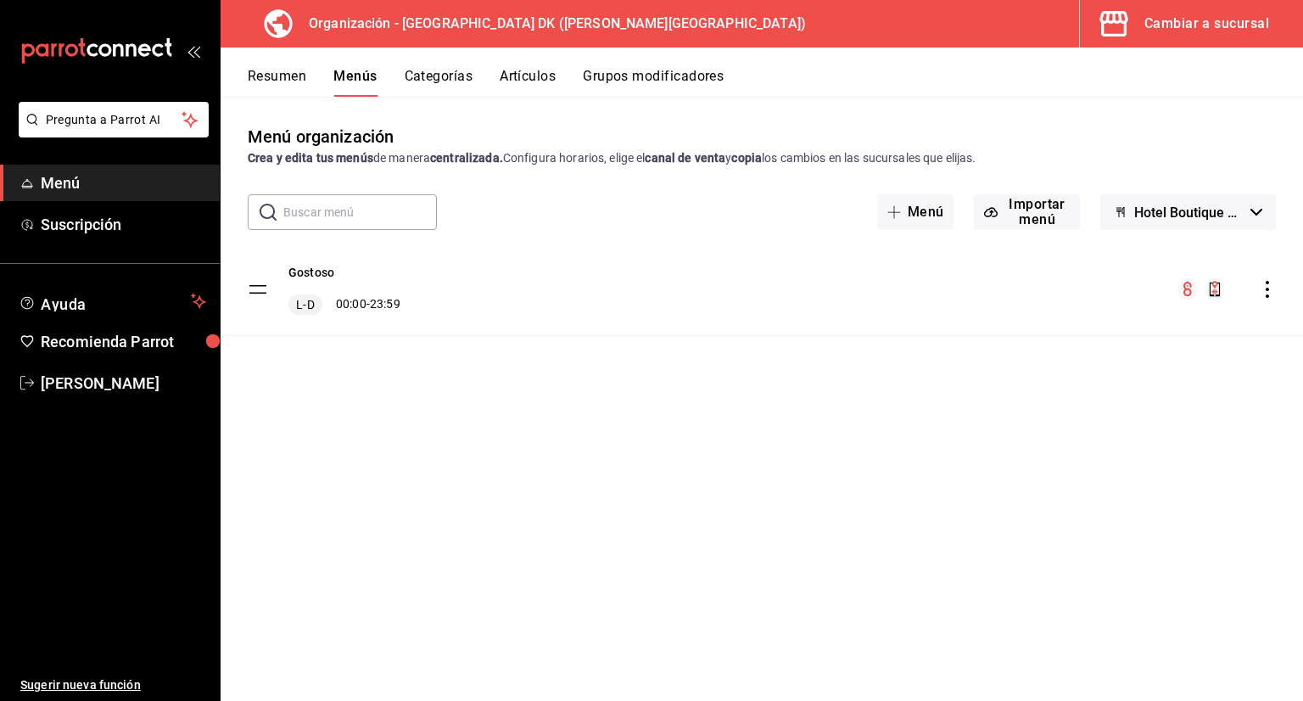
click at [1264, 299] on div "Gostoso L-D 00:00 - 23:59" at bounding box center [762, 289] width 1082 height 92
click at [1269, 293] on icon "actions" at bounding box center [1267, 289] width 17 height 17
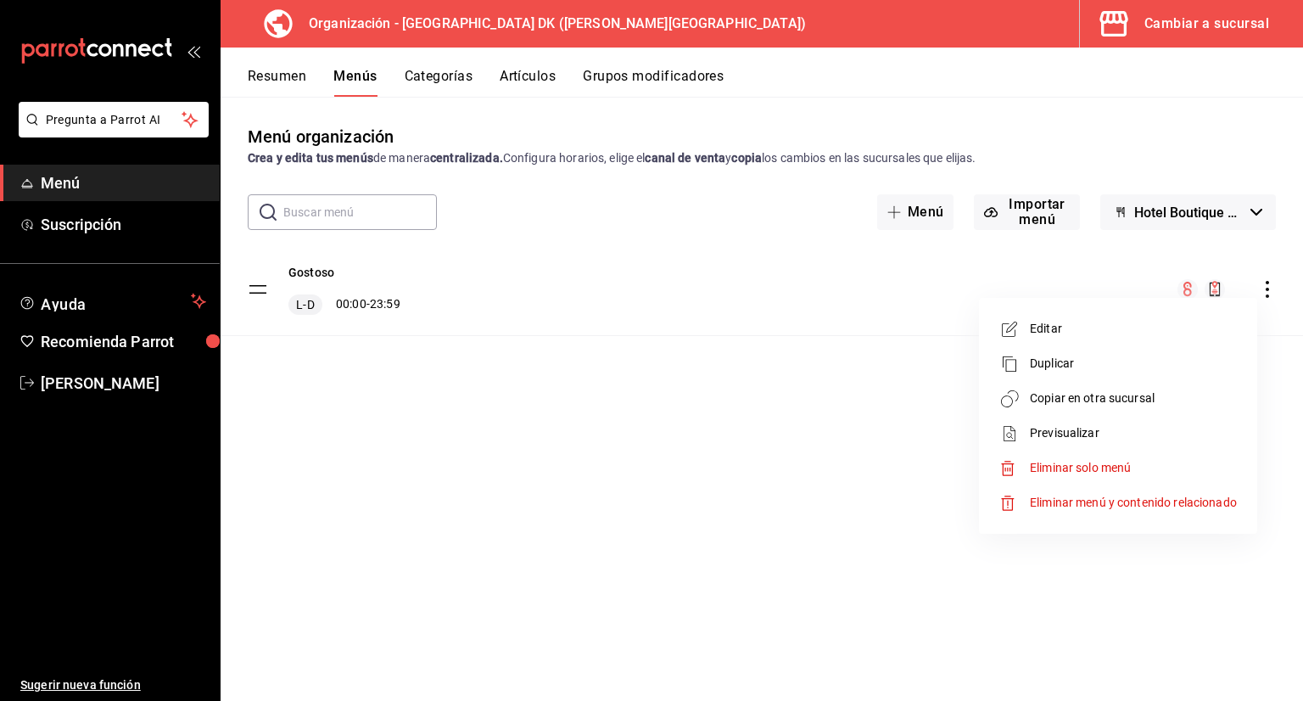
click at [1122, 394] on span "Copiar en otra sucursal" at bounding box center [1133, 398] width 207 height 18
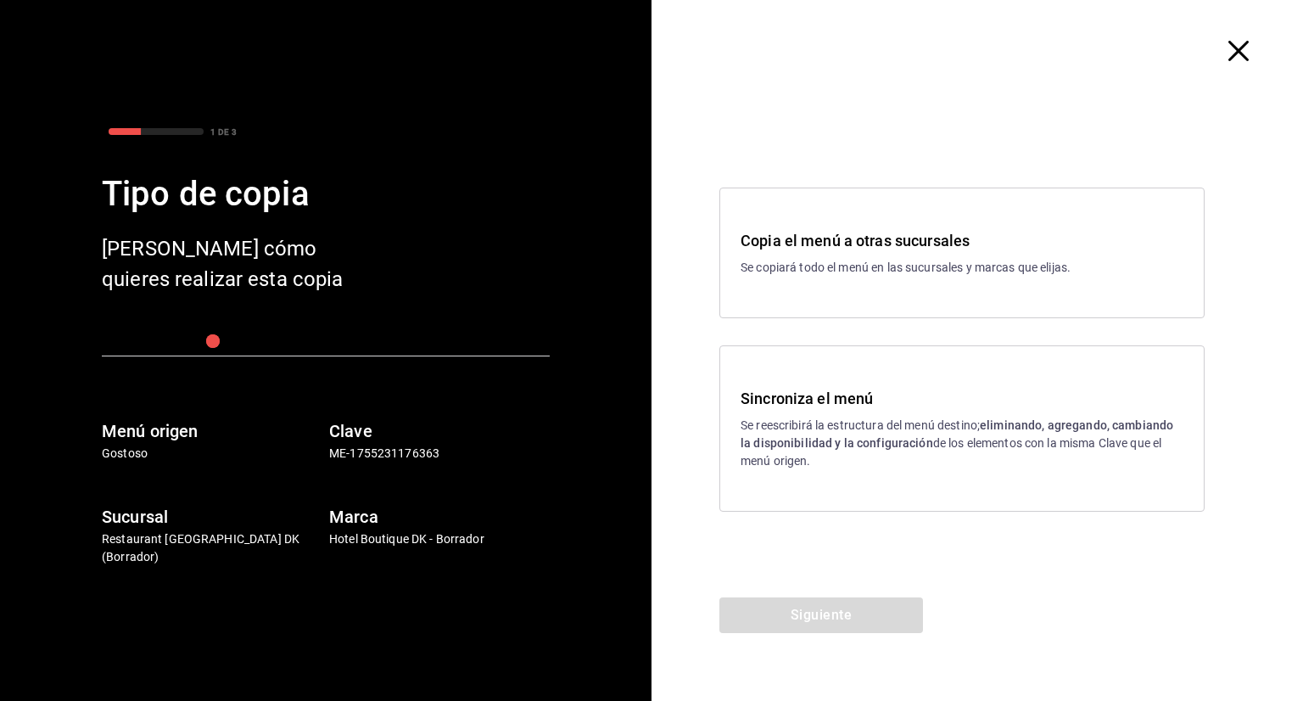
click at [895, 408] on h3 "Sincroniza el menú" at bounding box center [961, 398] width 443 height 23
click at [839, 612] on button "Siguiente" at bounding box center [821, 615] width 204 height 36
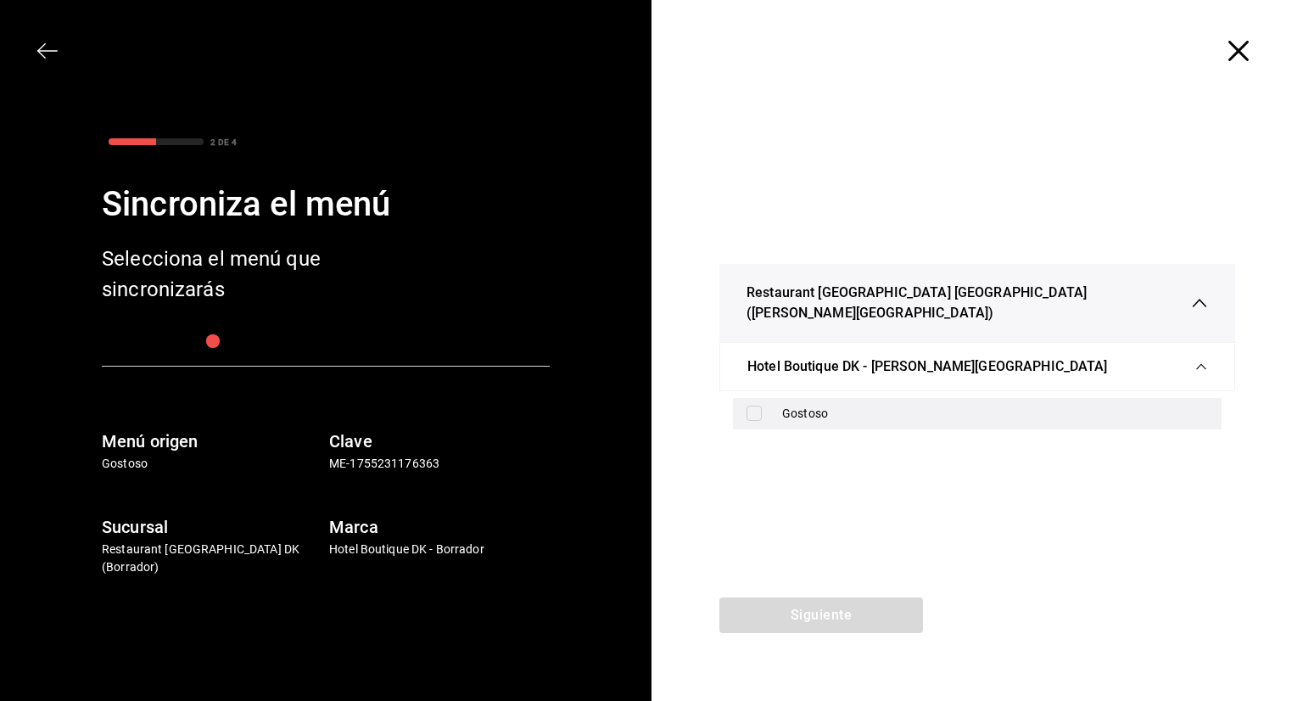
click at [748, 405] on input "checkbox" at bounding box center [753, 412] width 15 height 15
checkbox input "true"
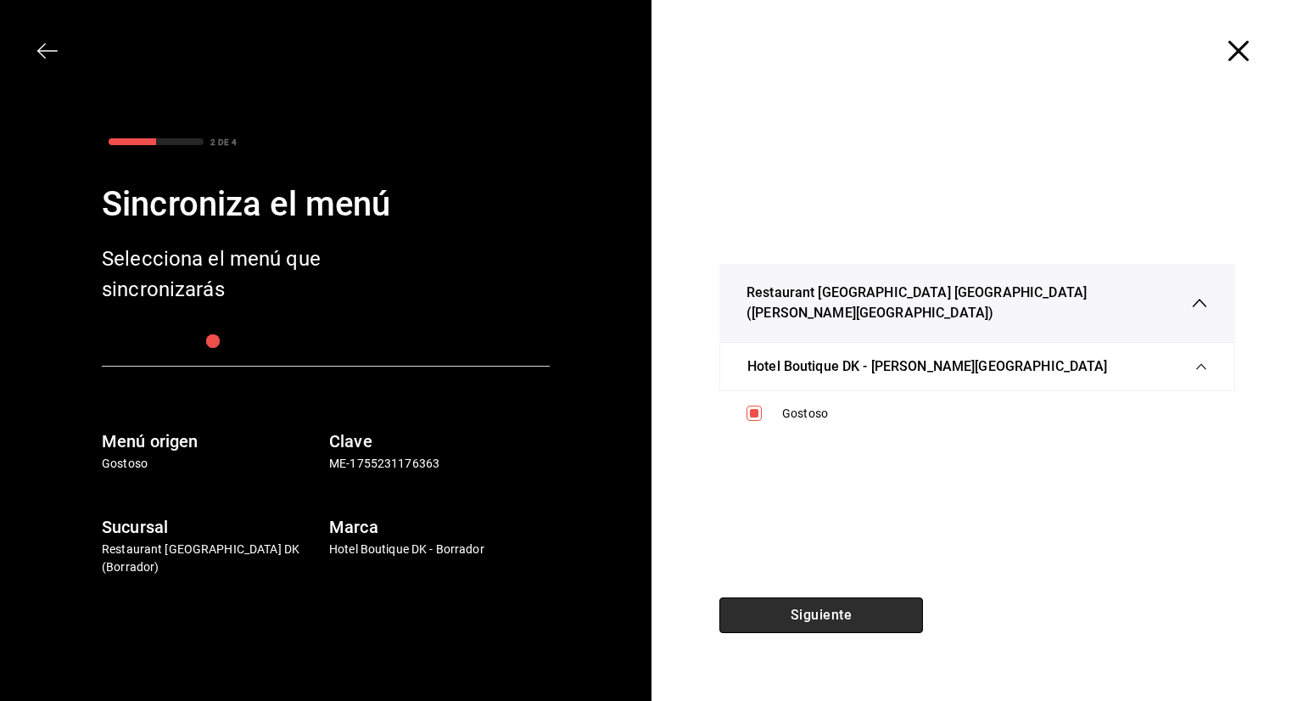
click at [881, 613] on button "Siguiente" at bounding box center [821, 615] width 204 height 36
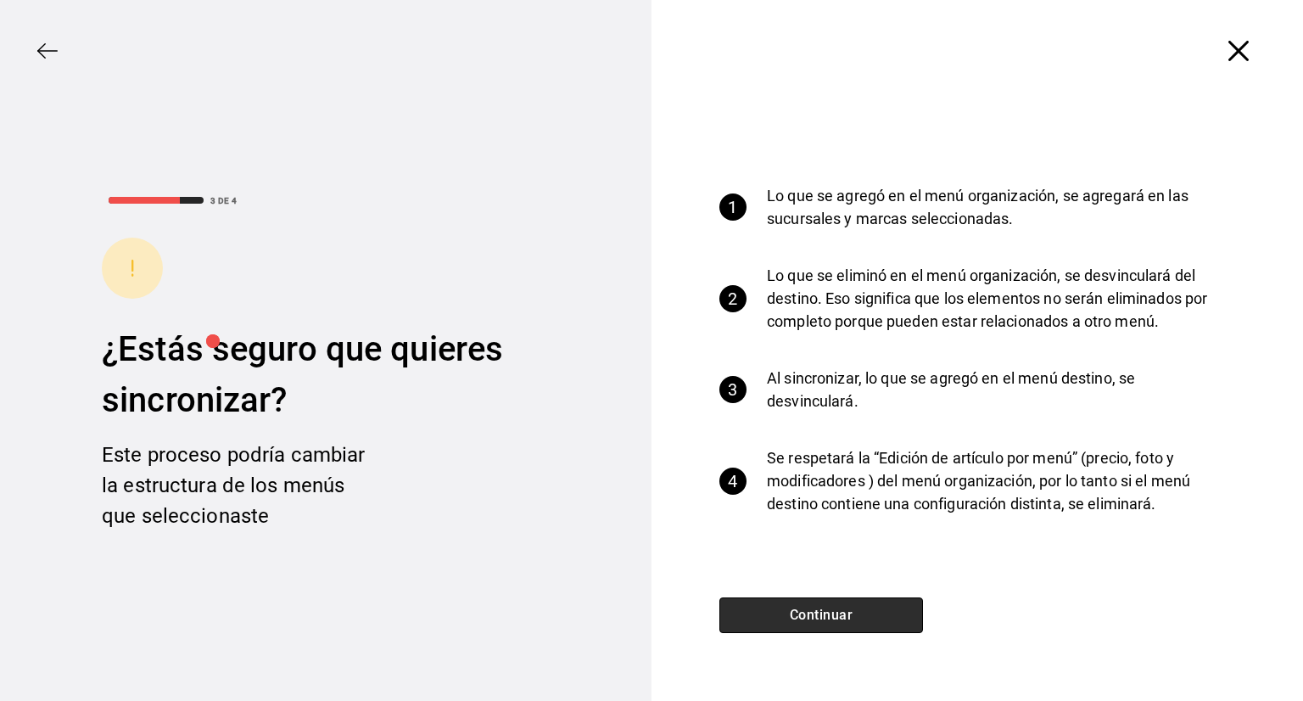
click at [820, 603] on button "Continuar" at bounding box center [821, 615] width 204 height 36
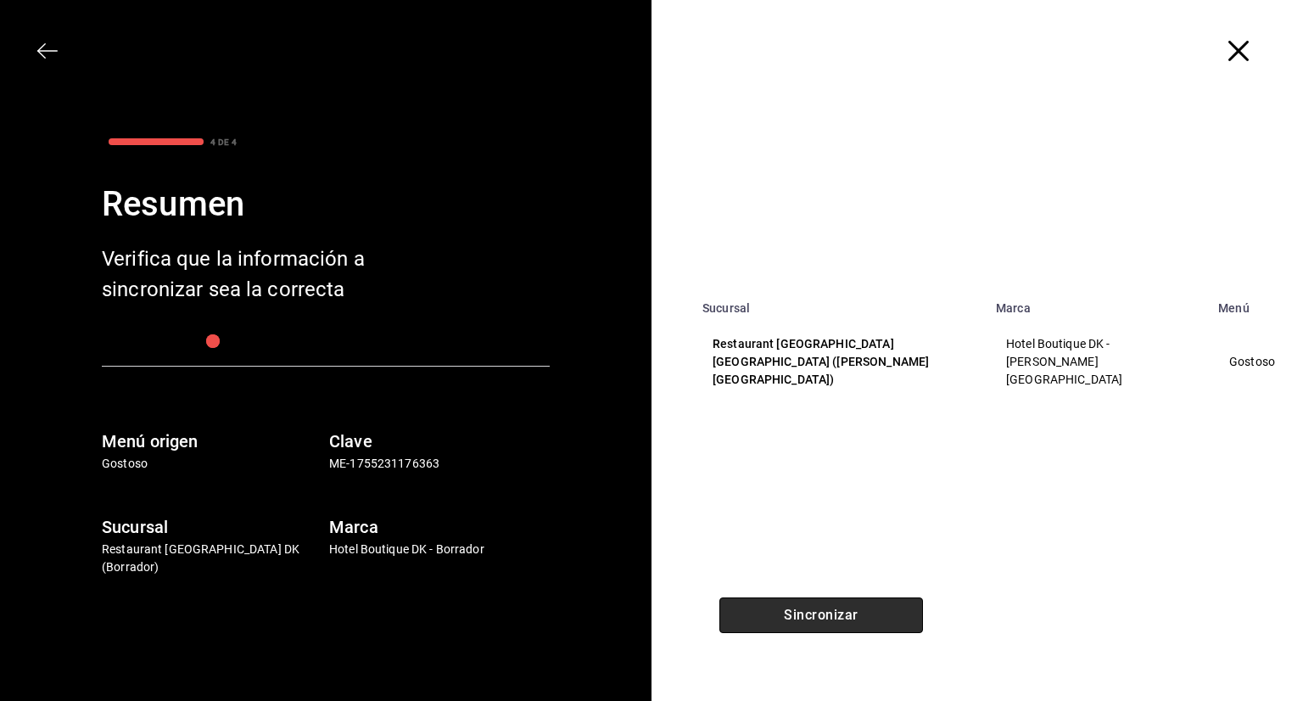
click at [800, 623] on button "Sincronizar" at bounding box center [821, 615] width 204 height 36
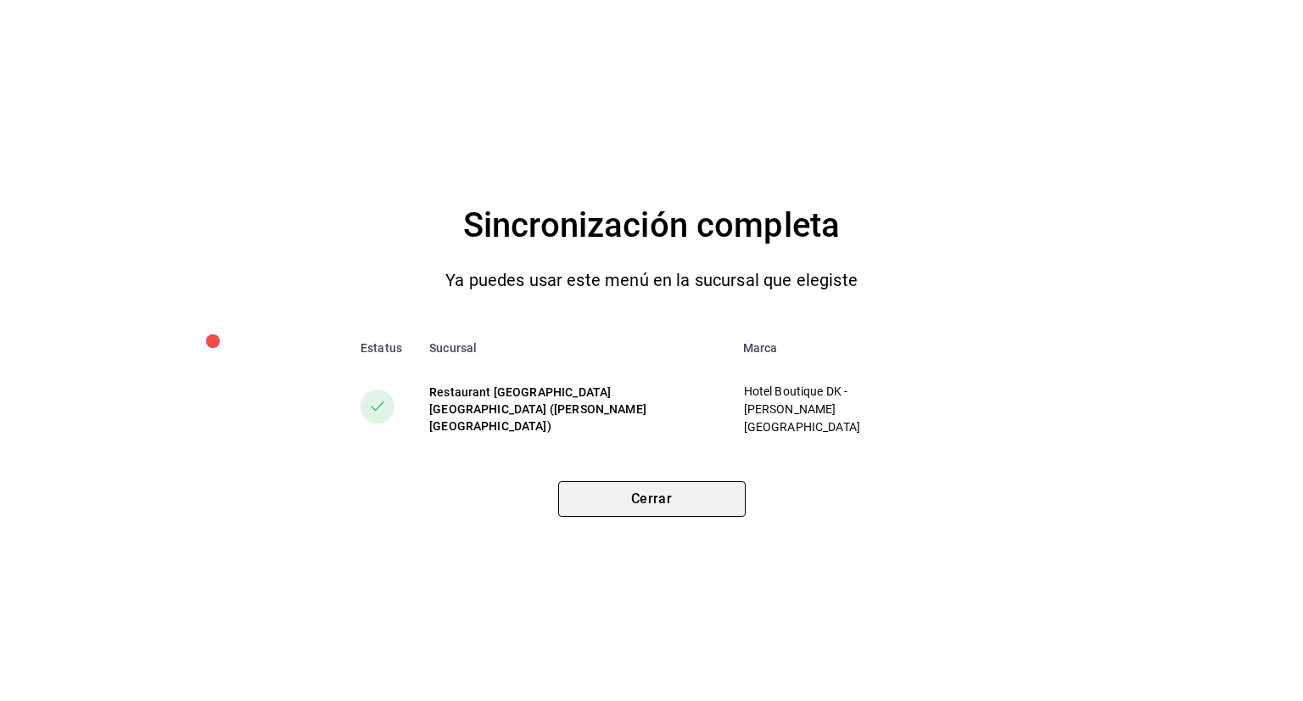
click at [611, 494] on button "Cerrar" at bounding box center [651, 499] width 187 height 36
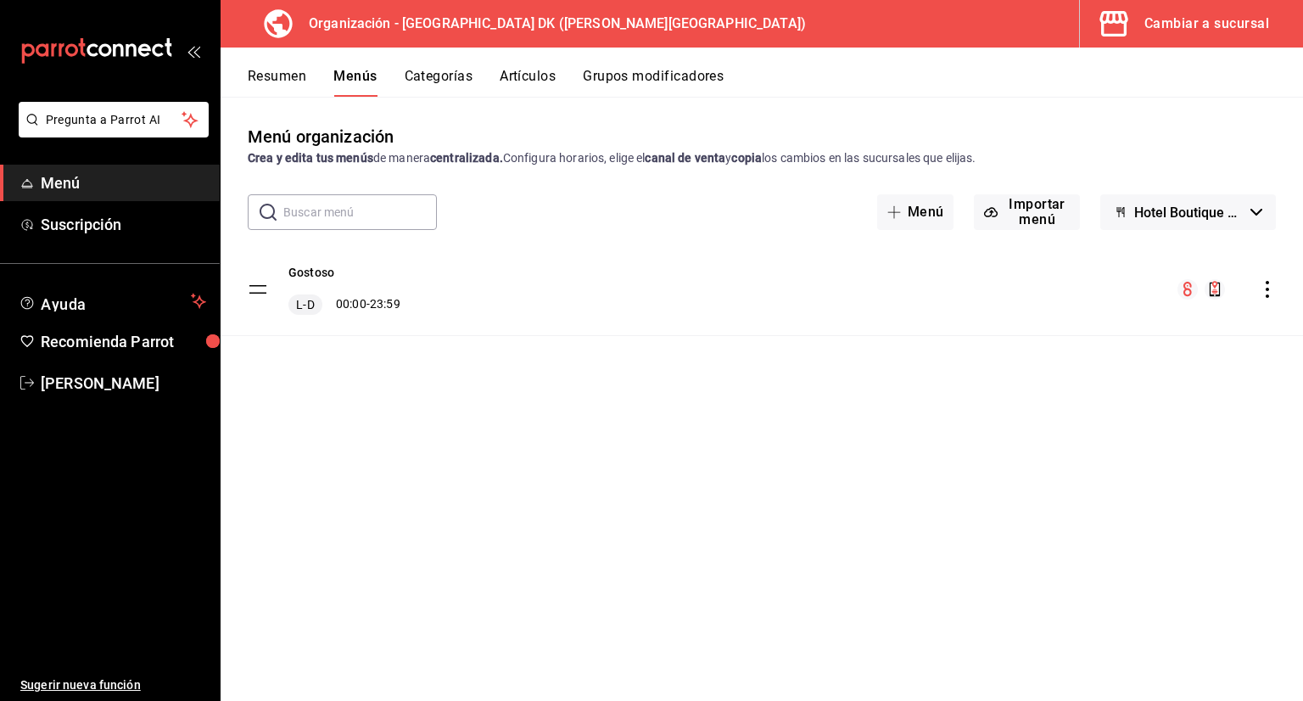
click at [267, 297] on tbody "Gostoso L-D 00:00 - 23:59" at bounding box center [762, 289] width 1082 height 92
click at [258, 288] on tbody "Gostoso L-D 00:00 - 23:59" at bounding box center [762, 289] width 1082 height 92
click at [437, 76] on button "Categorías" at bounding box center [439, 82] width 69 height 29
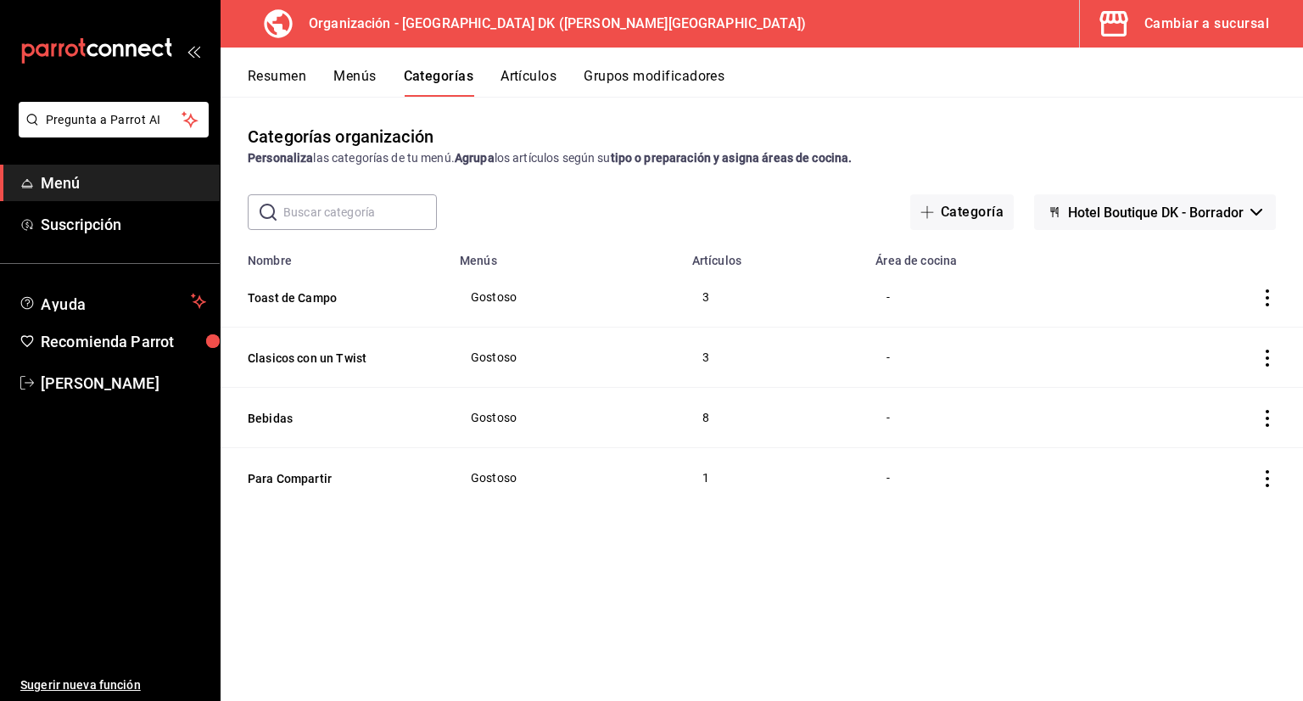
click at [534, 85] on button "Artículos" at bounding box center [528, 82] width 56 height 29
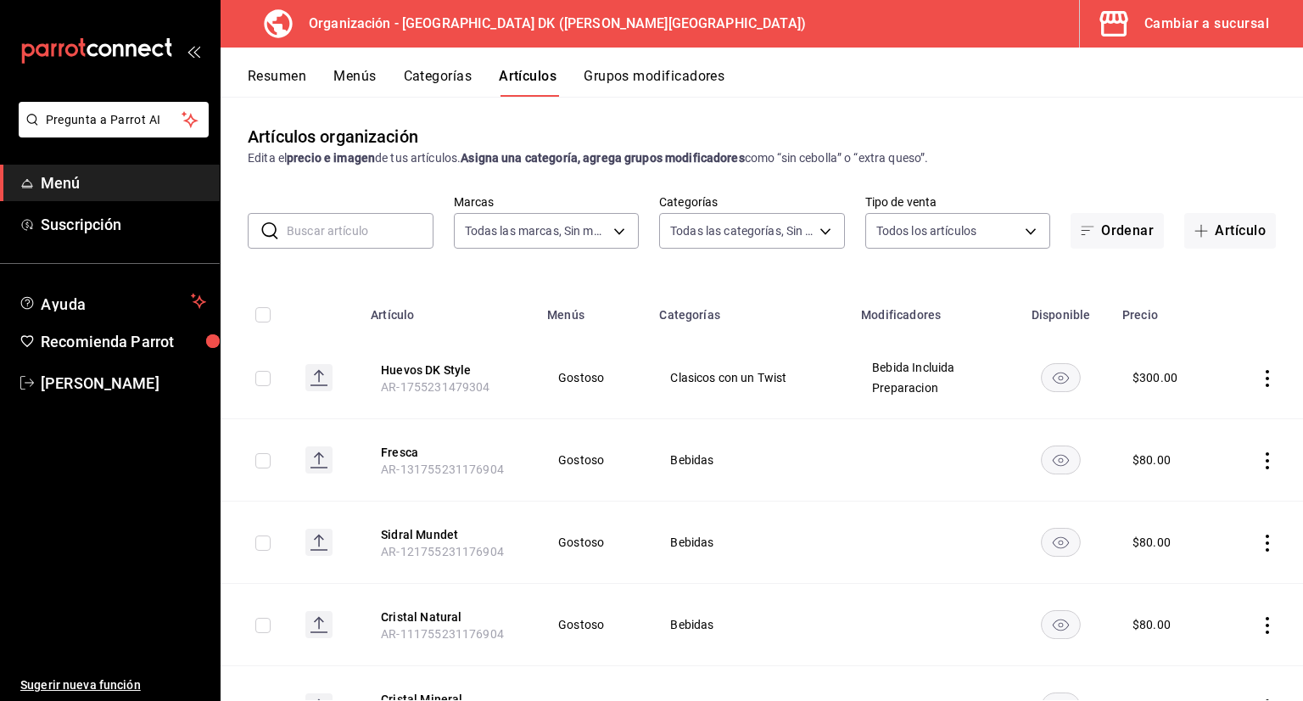
type input "347b683b-992f-4ade-98dd-c060fb017374"
type input "ad3161a5-a274-4d5c-9567-fbe069ebe933,2953607f-2dcb-4cc0-8ce4-50cebdbe4bc3,4a7f7…"
click at [616, 75] on button "Grupos modificadores" at bounding box center [654, 82] width 141 height 29
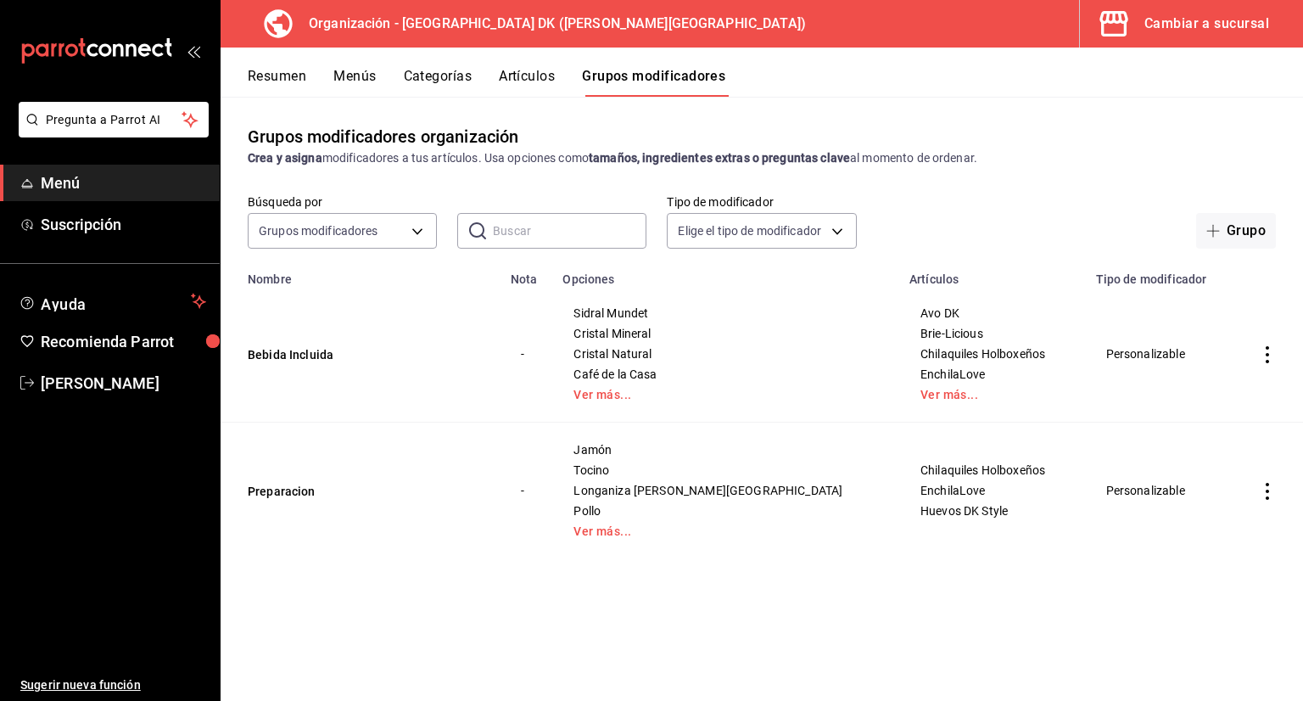
click at [1174, 27] on div "Cambiar a sucursal" at bounding box center [1206, 24] width 125 height 24
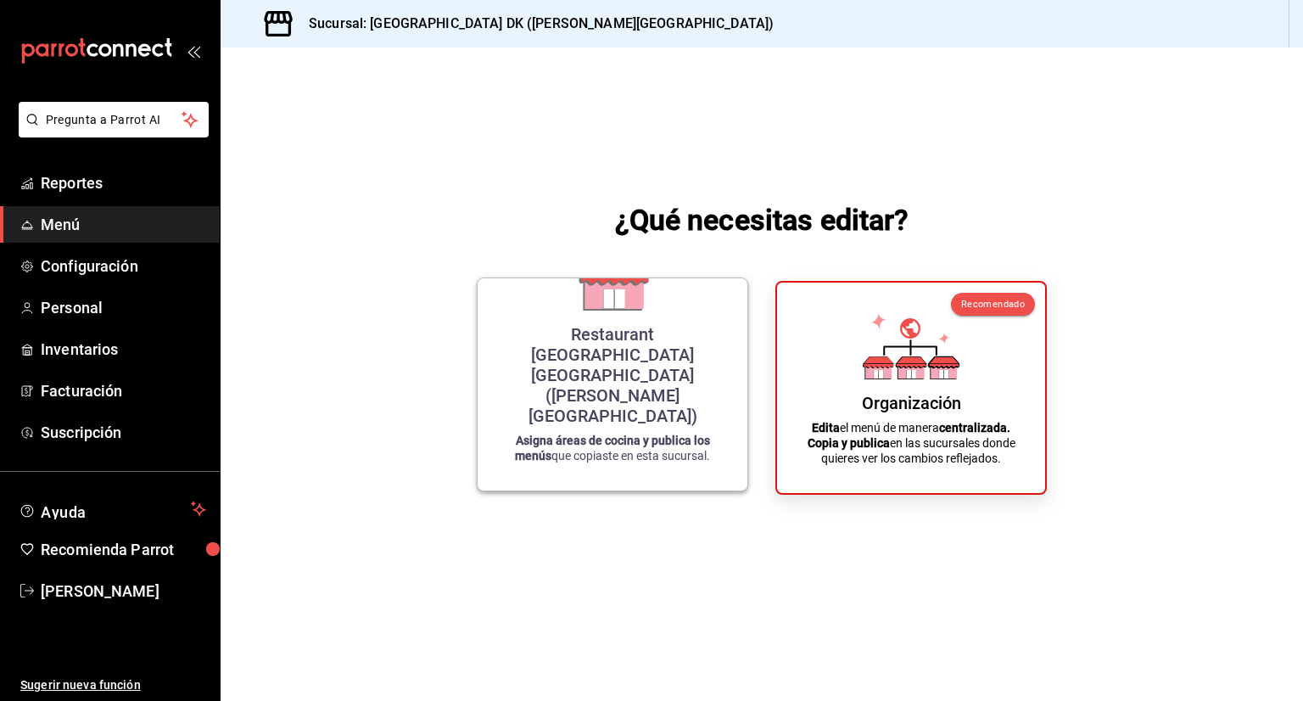
click at [521, 333] on div "Restaurant Beachfront Hotel Boutique DK (Quintana Roo) Asigna áreas de cocina y…" at bounding box center [612, 384] width 229 height 185
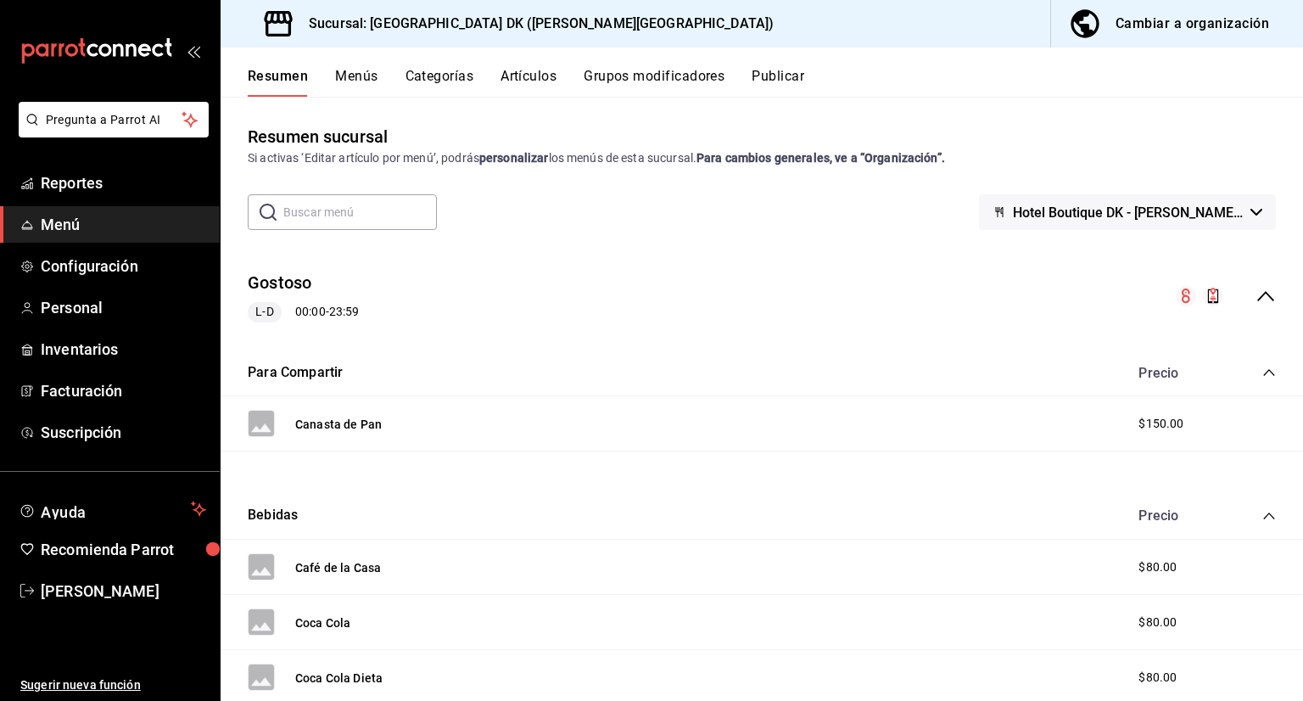
click at [344, 92] on button "Menús" at bounding box center [356, 82] width 42 height 29
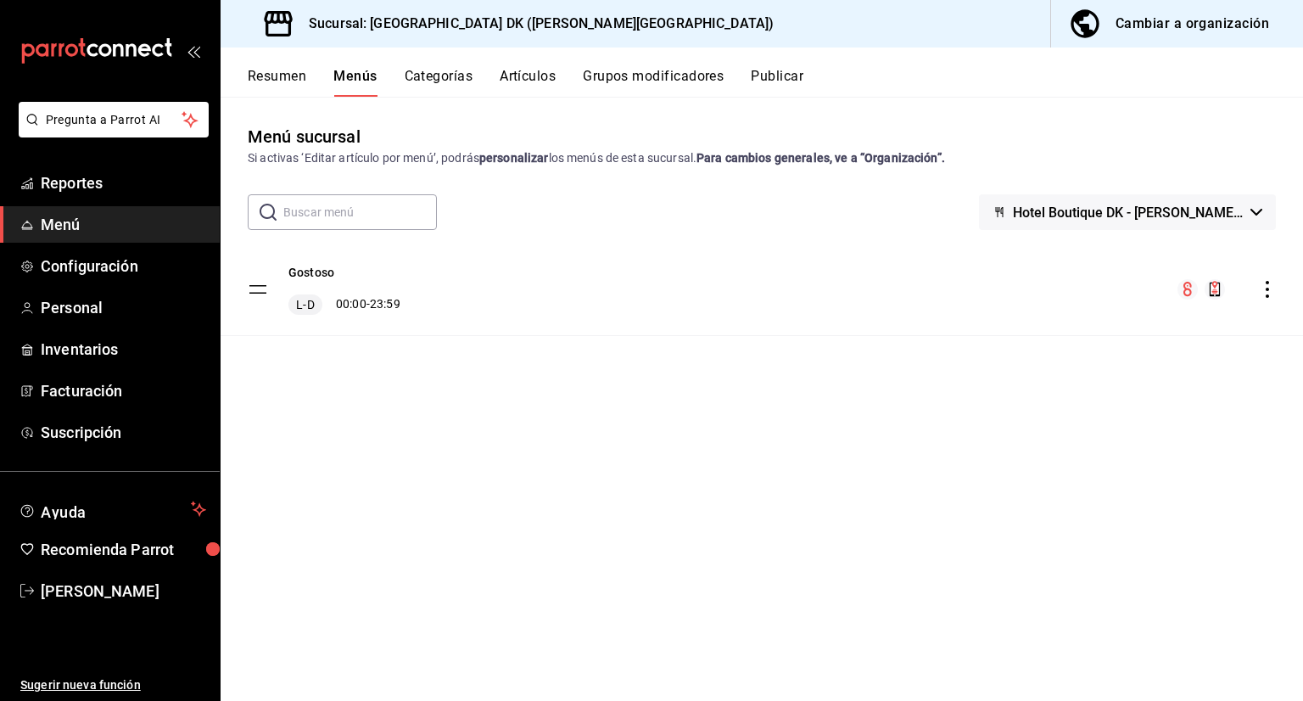
click at [453, 75] on button "Categorías" at bounding box center [439, 82] width 69 height 29
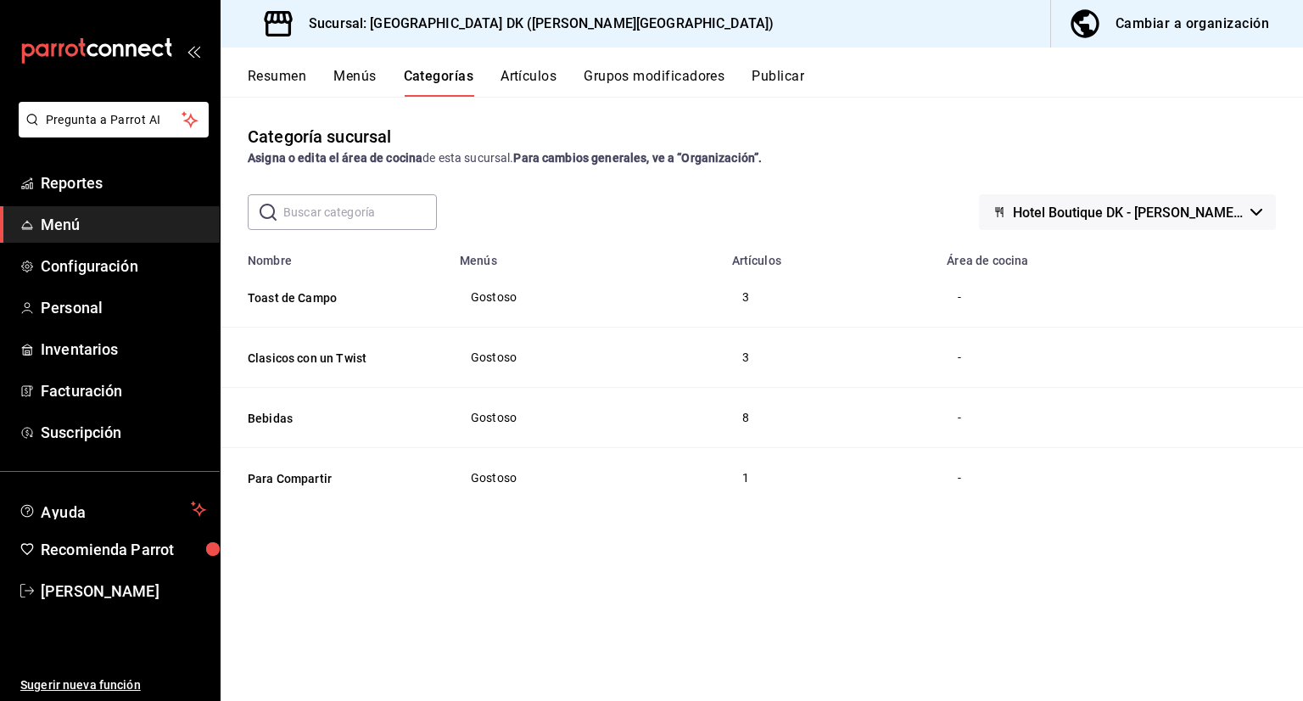
click at [532, 61] on div "Resumen Menús Categorías Artículos Grupos modificadores Publicar" at bounding box center [762, 71] width 1082 height 49
click at [539, 70] on button "Artículos" at bounding box center [528, 82] width 56 height 29
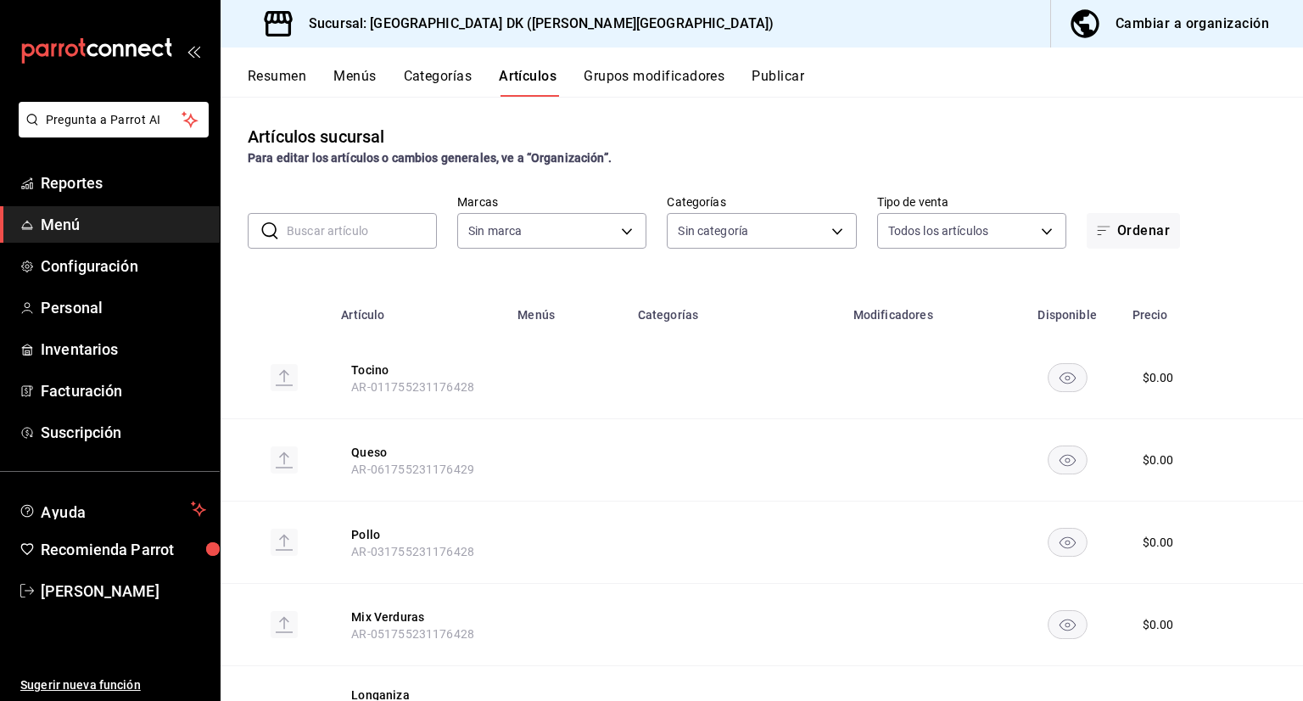
type input "fcca0c17-0954-4d98-b334-53277247e3de"
type input "5637f350-70a9-4856-9404-15e6c8711257,a9679ea8-f25f-4458-be2f-b7269e17104a,a51b6…"
click at [294, 78] on button "Resumen" at bounding box center [277, 82] width 59 height 29
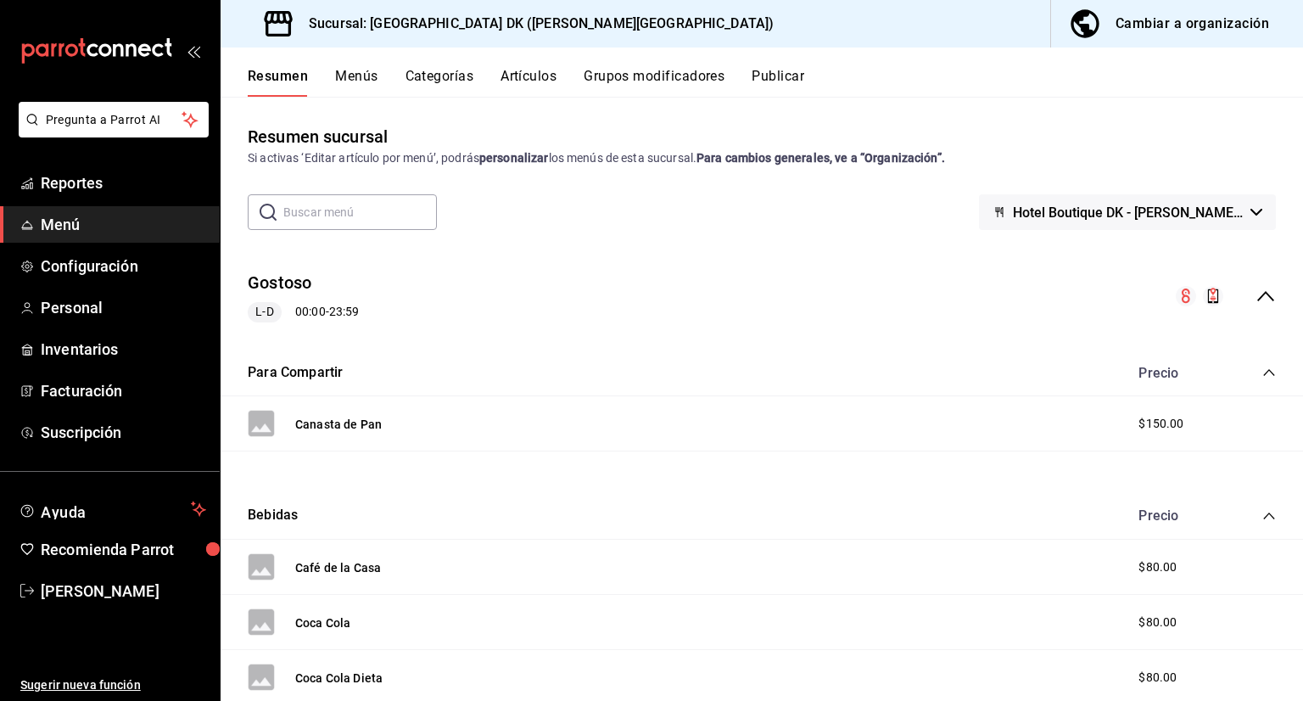
click at [1193, 212] on span "Hotel Boutique DK - Quintana Roo" at bounding box center [1128, 212] width 231 height 16
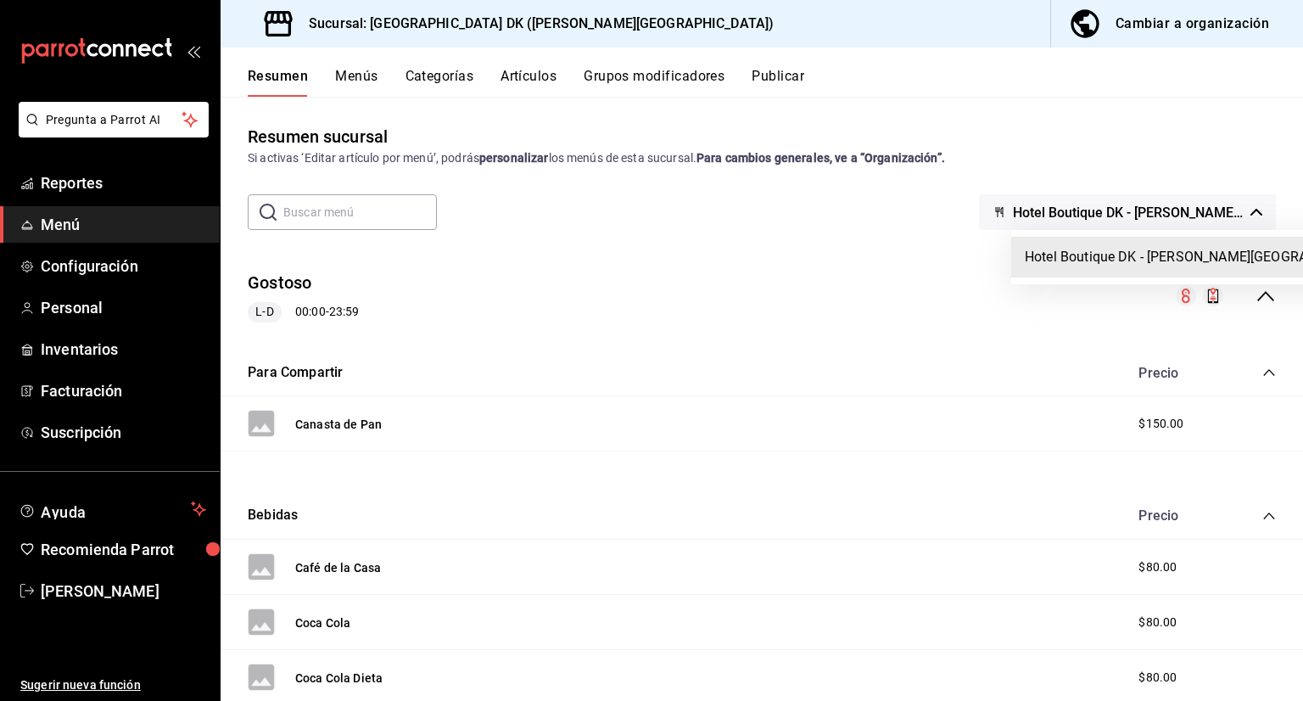
click at [1243, 211] on div at bounding box center [651, 350] width 1303 height 701
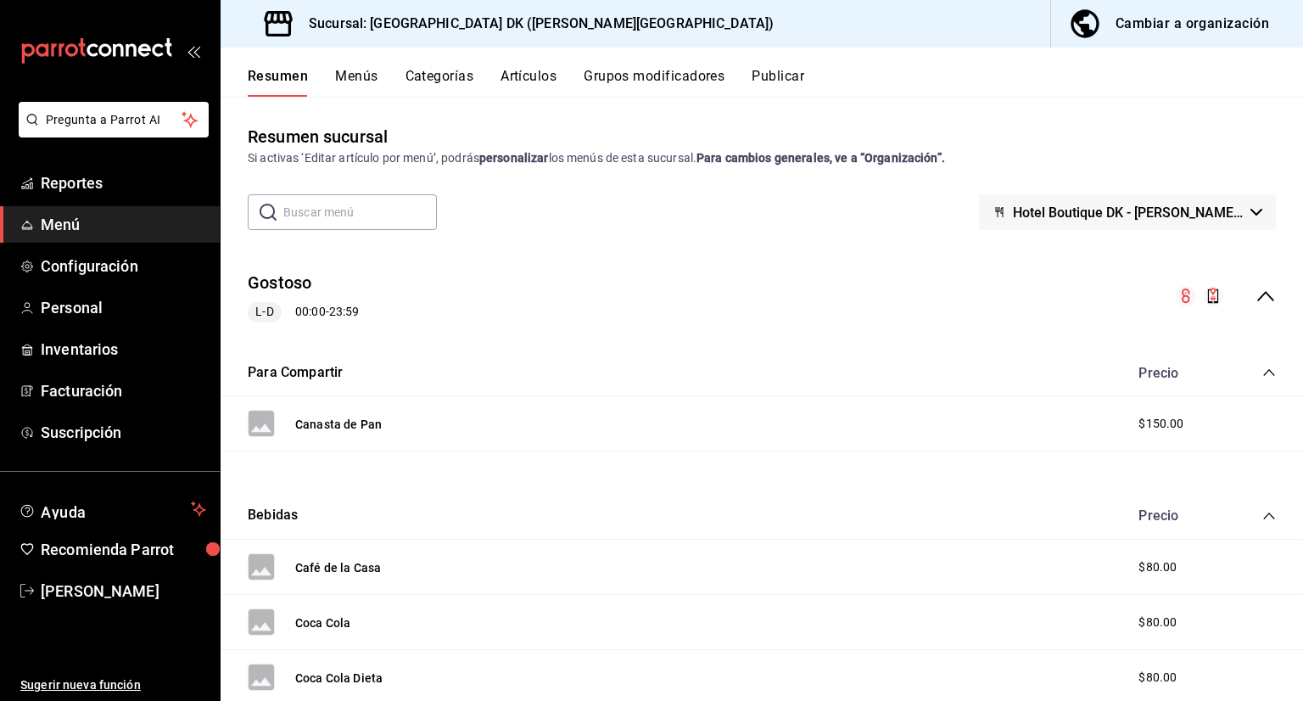
click at [1250, 211] on icon "button" at bounding box center [1256, 212] width 12 height 7
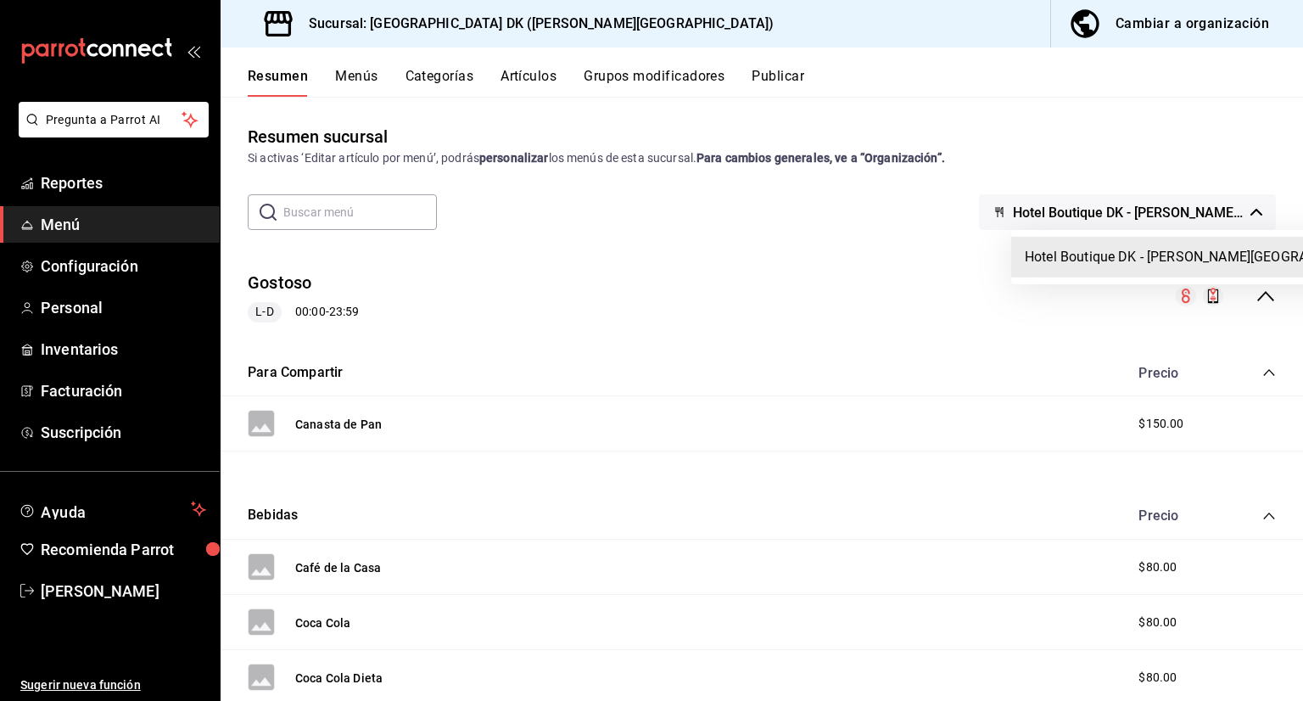
click at [762, 210] on div at bounding box center [651, 350] width 1303 height 701
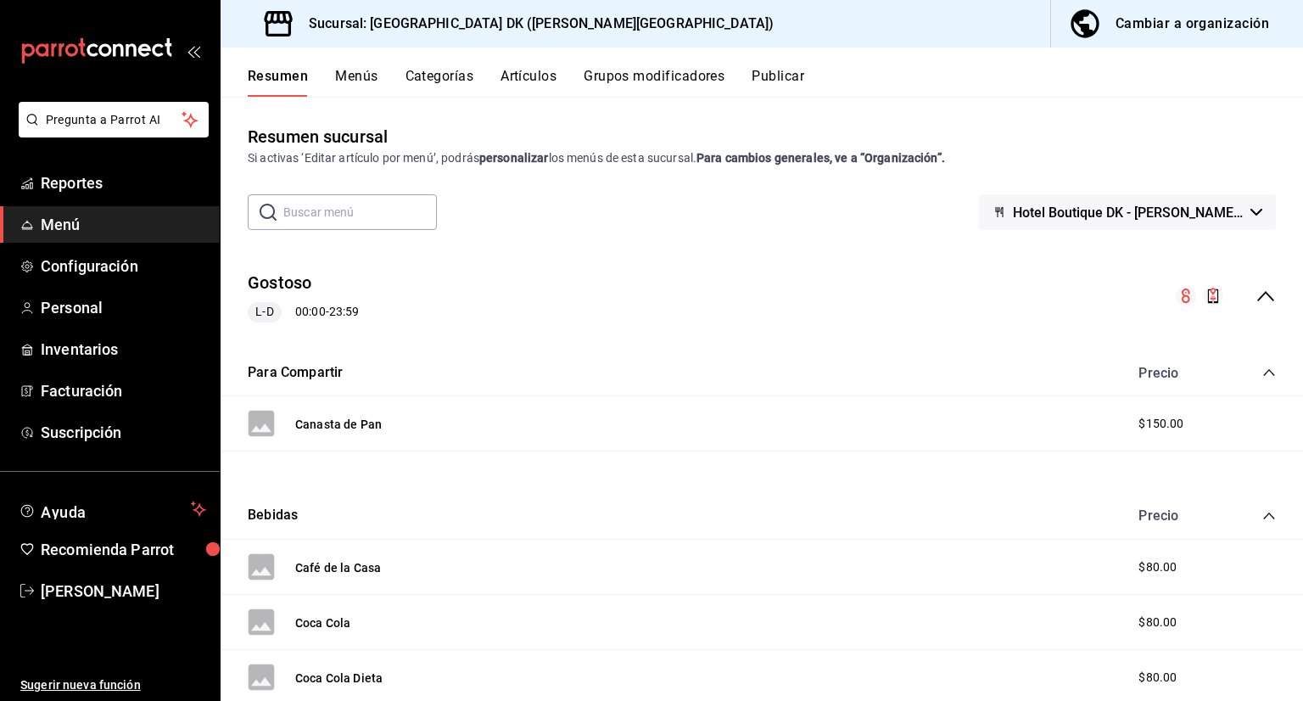
click at [451, 80] on button "Categorías" at bounding box center [439, 82] width 69 height 29
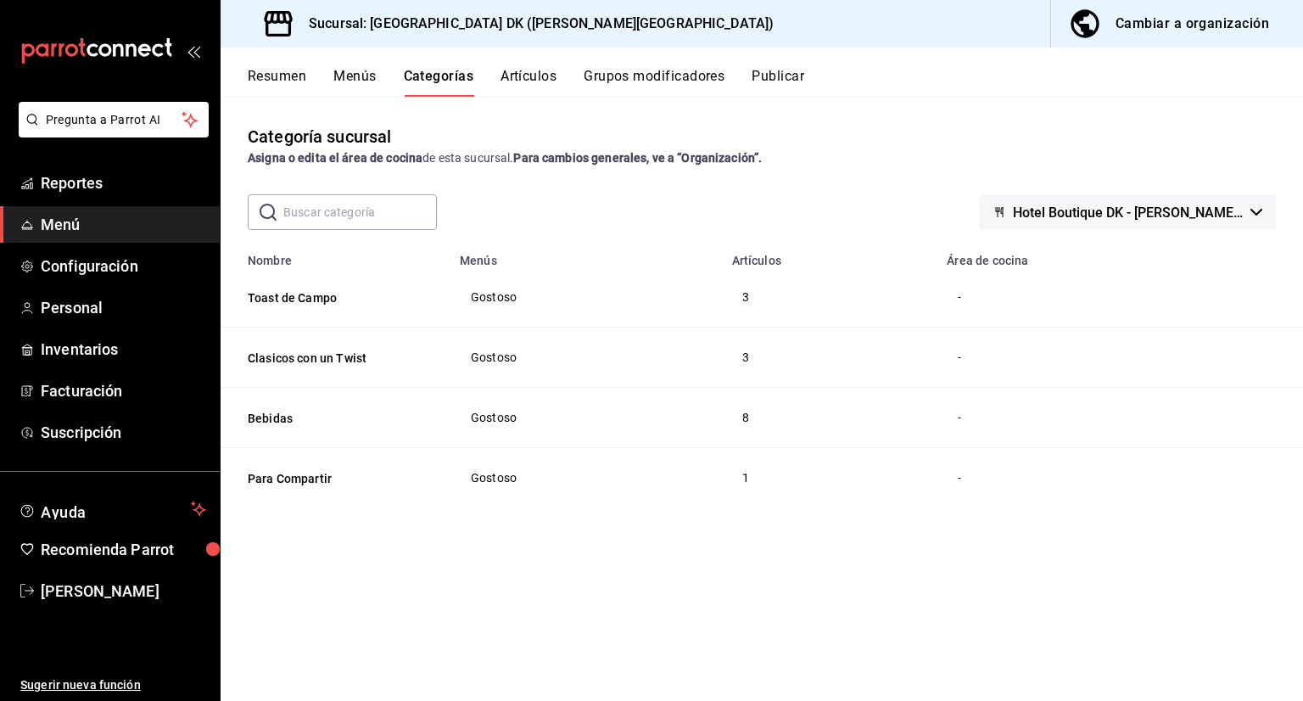
click at [953, 294] on td "-" at bounding box center [1119, 297] width 366 height 60
click at [280, 302] on button "Toast de Campo" at bounding box center [333, 297] width 170 height 17
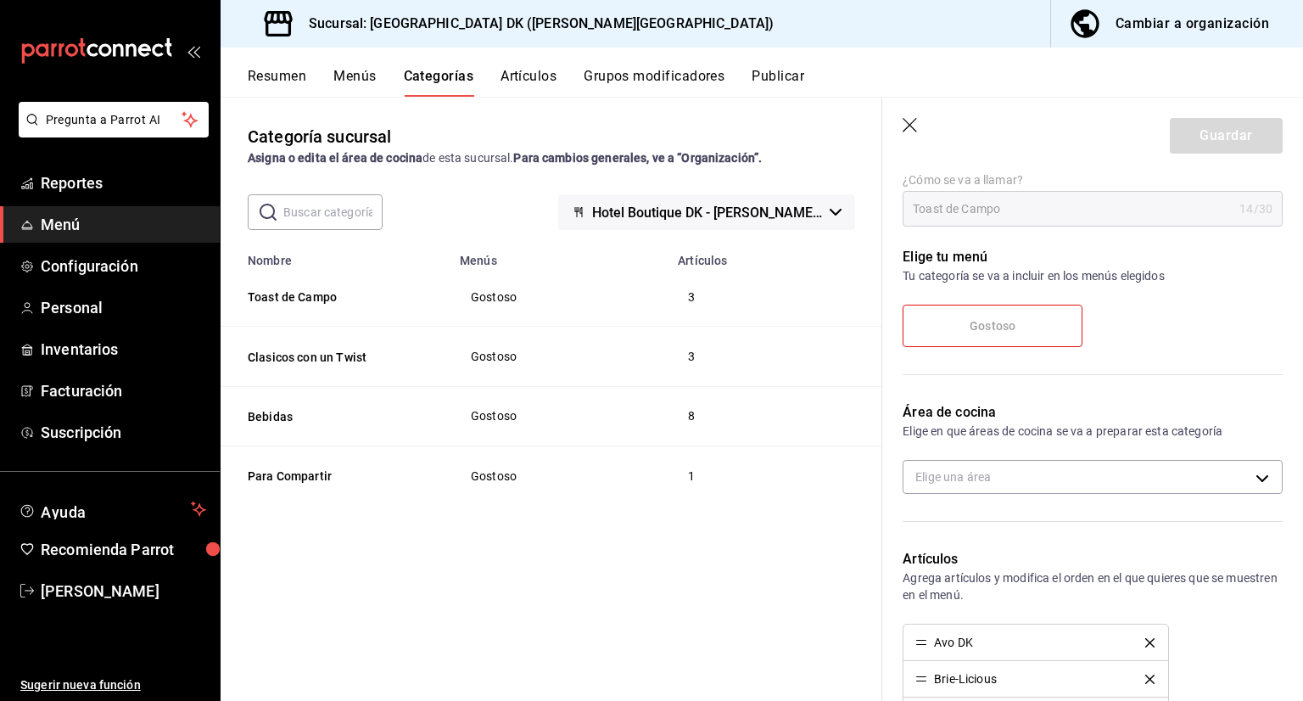
scroll to position [85, 0]
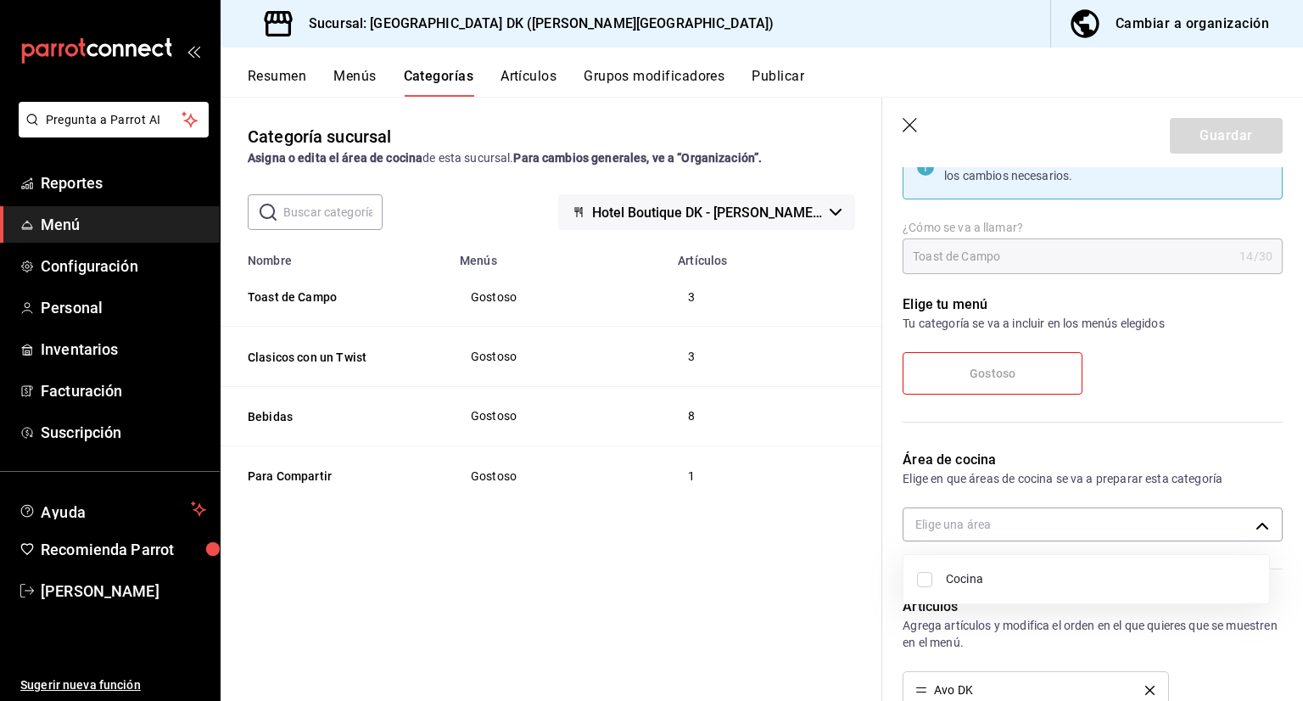
click at [932, 532] on body "Pregunta a Parrot AI Reportes Menú Configuración Personal Inventarios Facturaci…" at bounding box center [651, 350] width 1303 height 701
click at [930, 579] on input "checkbox" at bounding box center [924, 579] width 15 height 15
checkbox input "true"
type input "2d9c0ae8-5a98-4cf3-8436-c7bb422a4ed9"
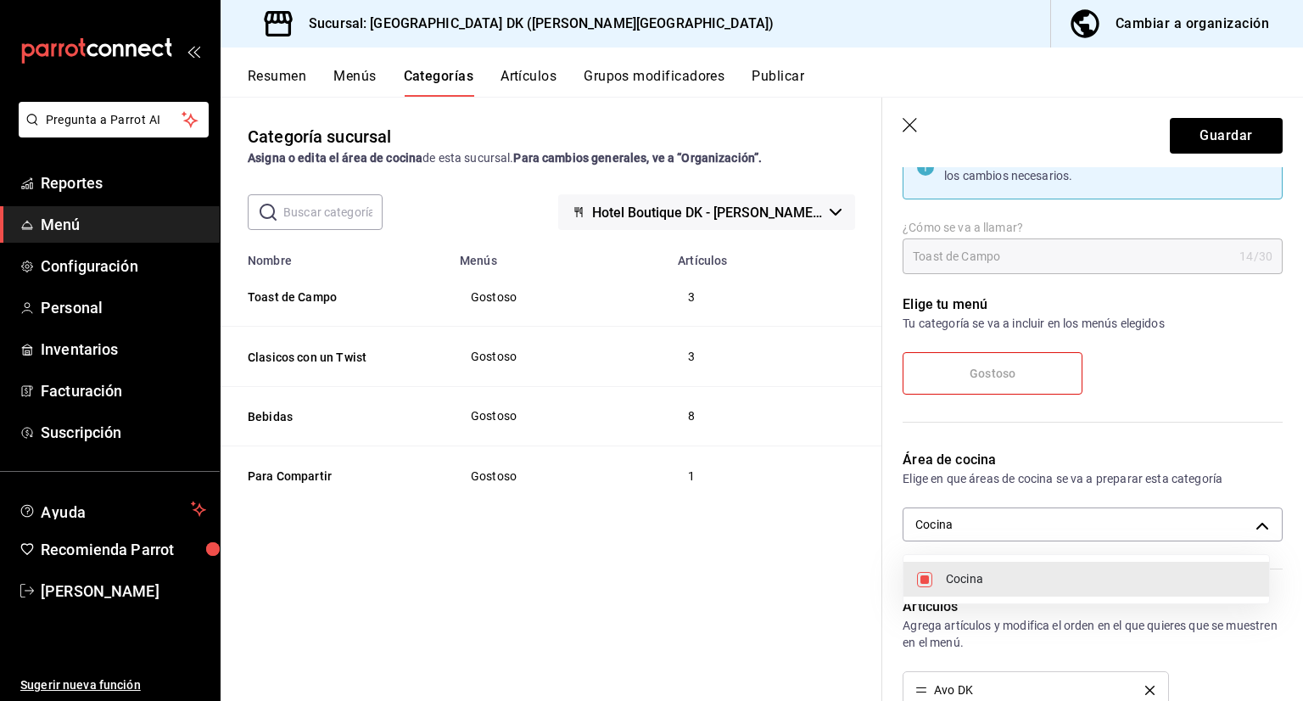
click at [1213, 126] on div at bounding box center [651, 350] width 1303 height 701
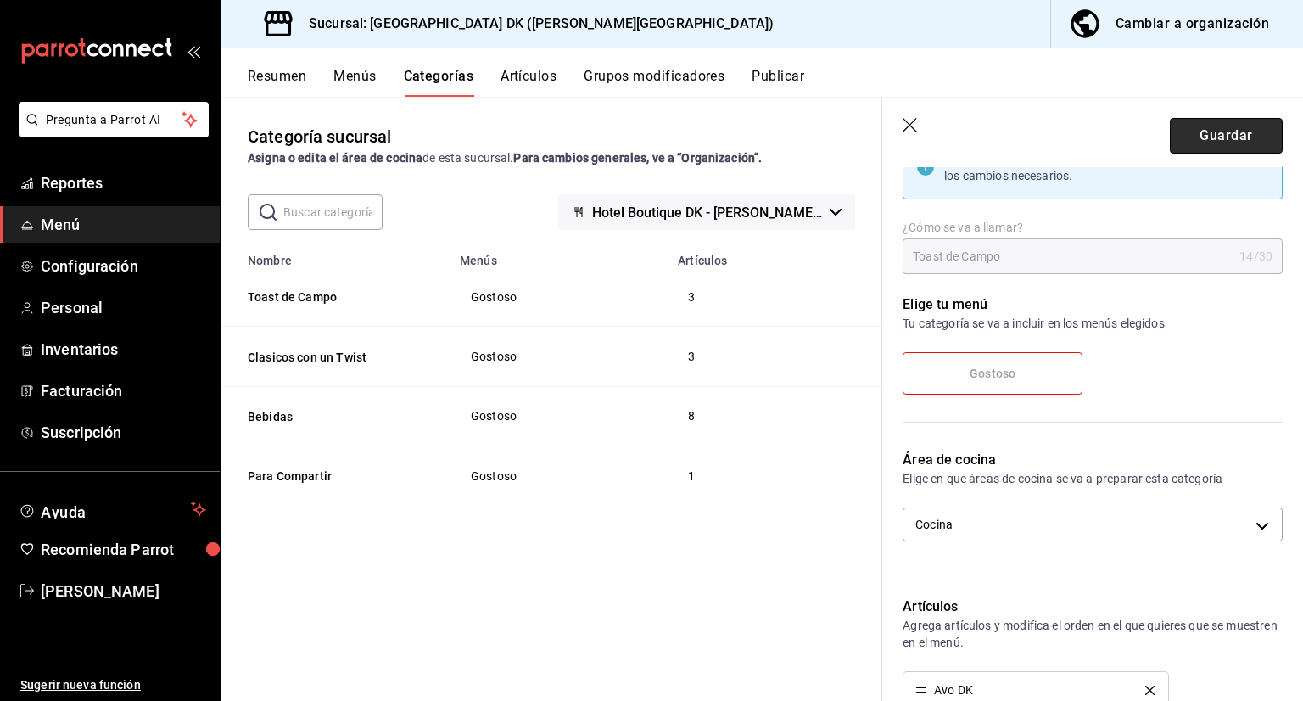
click at [1215, 126] on button "Guardar" at bounding box center [1226, 136] width 113 height 36
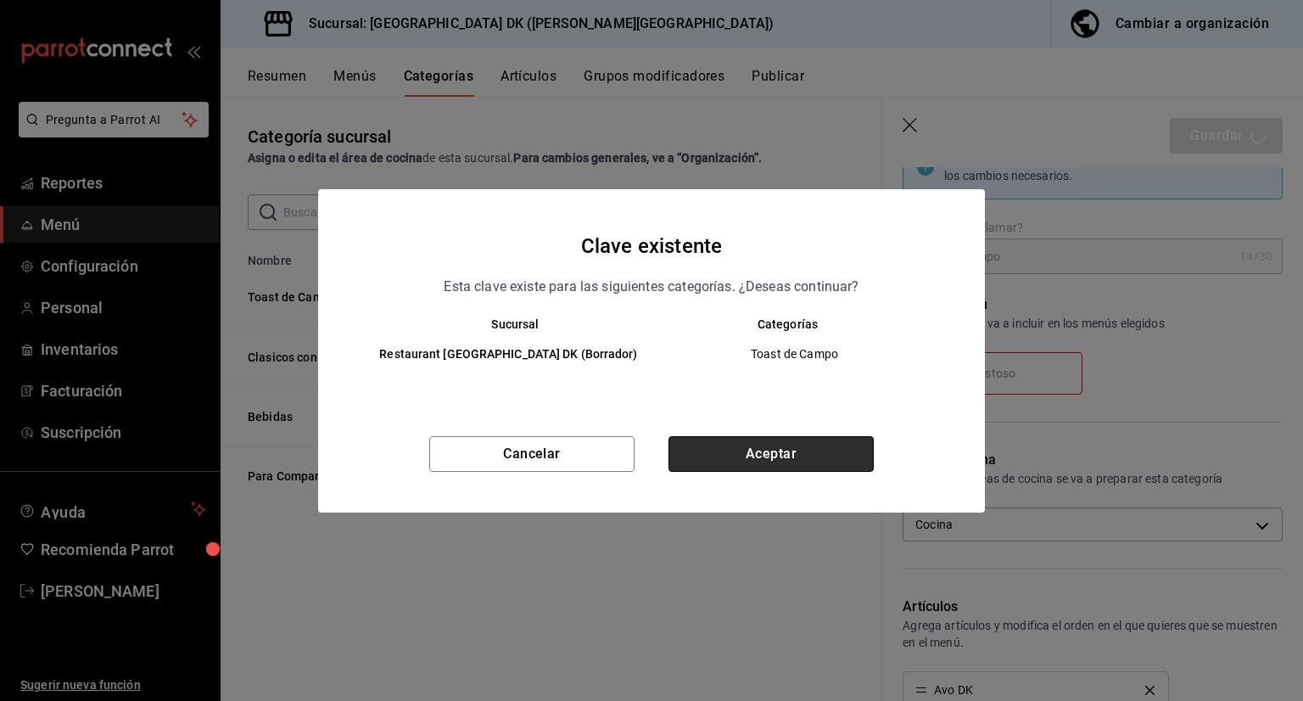
click at [744, 465] on button "Aceptar" at bounding box center [770, 454] width 205 height 36
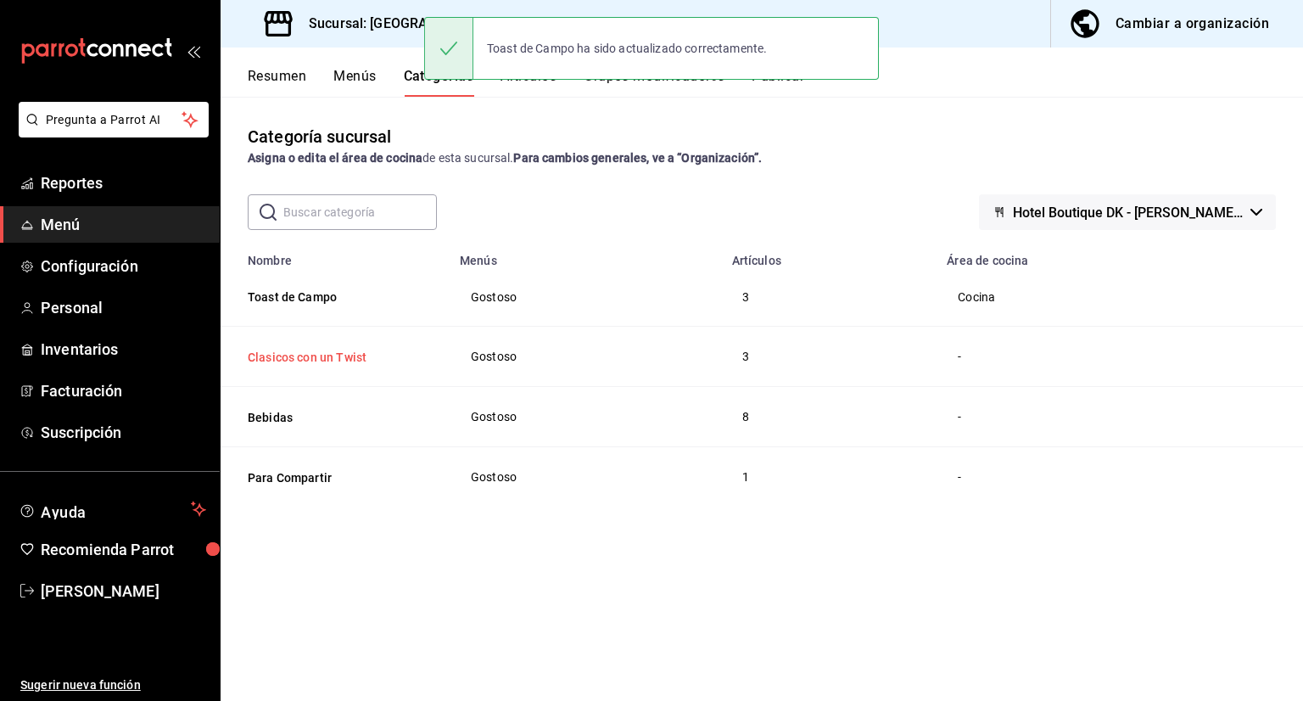
click at [335, 358] on button "Clasicos con un Twist" at bounding box center [333, 357] width 170 height 17
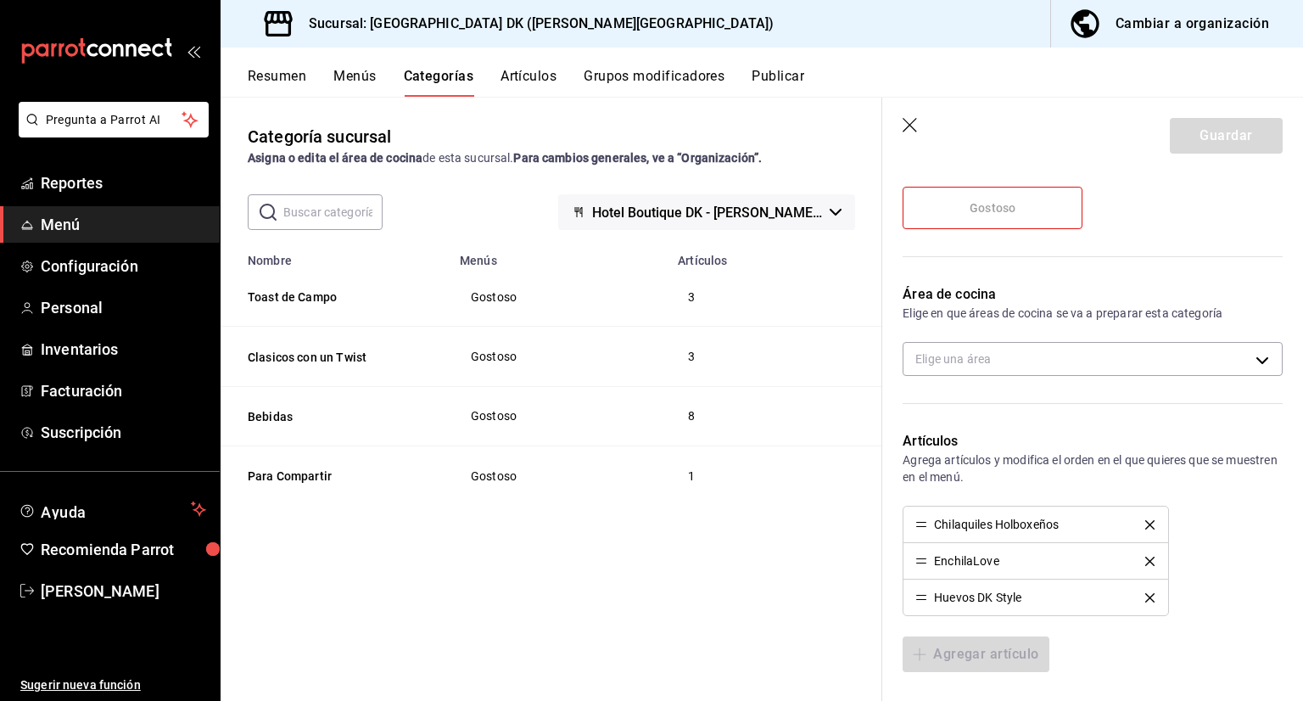
scroll to position [254, 0]
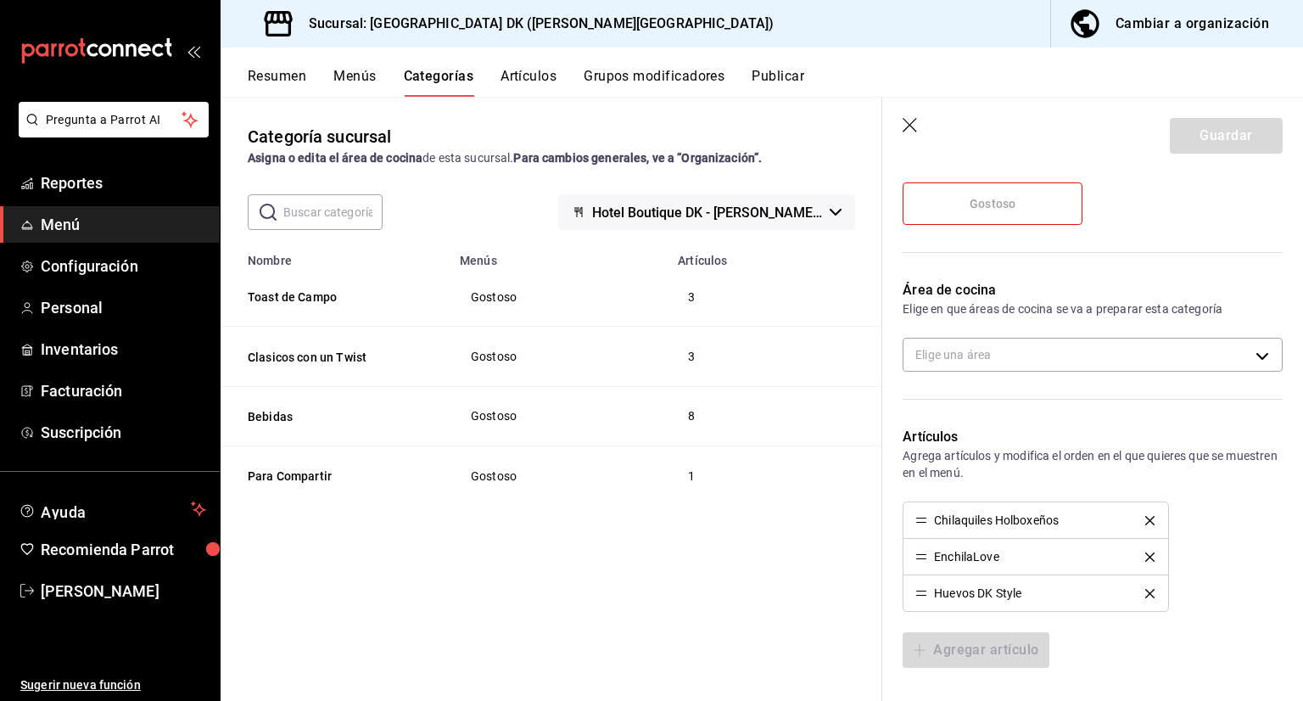
click at [965, 333] on div "Área de cocina Elige en que áreas de cocina se va a preparar esta categoría Eli…" at bounding box center [1082, 333] width 400 height 147
click at [964, 355] on body "Pregunta a Parrot AI Reportes Menú Configuración Personal Inventarios Facturaci…" at bounding box center [651, 350] width 1303 height 701
click at [923, 405] on input "checkbox" at bounding box center [924, 409] width 15 height 15
checkbox input "true"
type input "2d9c0ae8-5a98-4cf3-8436-c7bb422a4ed9"
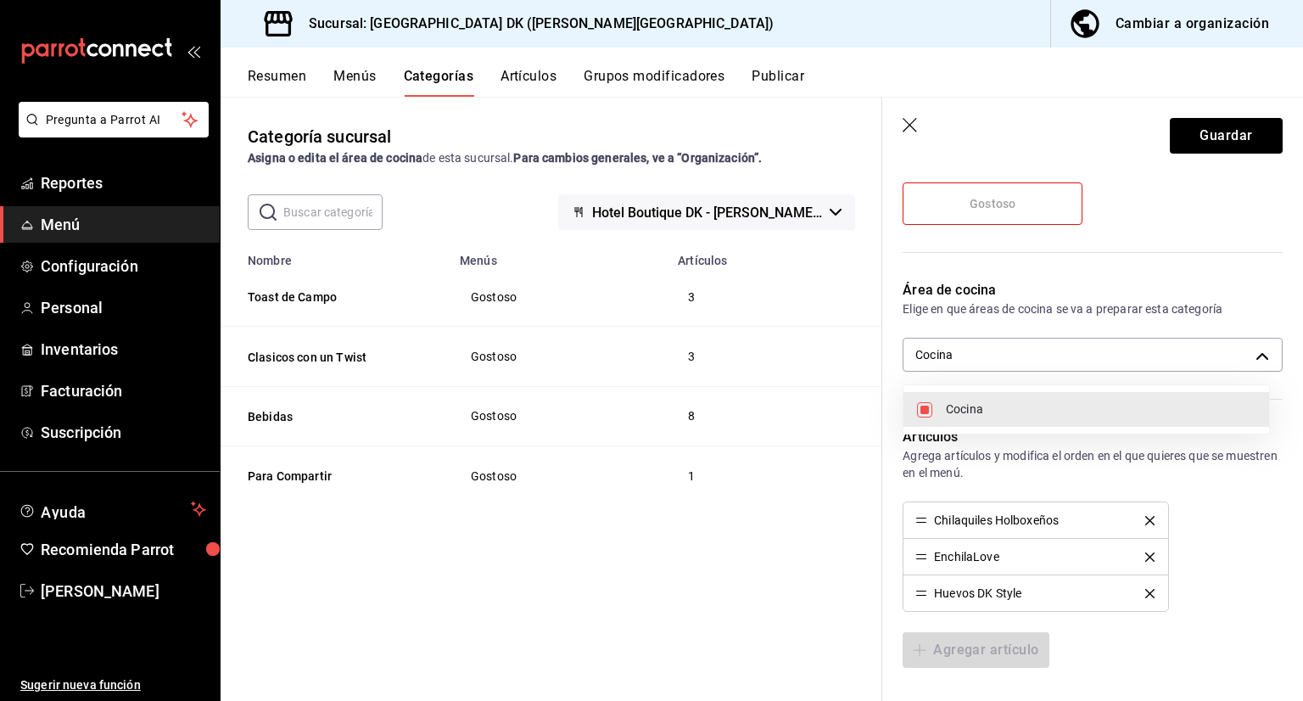
click at [1224, 138] on div at bounding box center [651, 350] width 1303 height 701
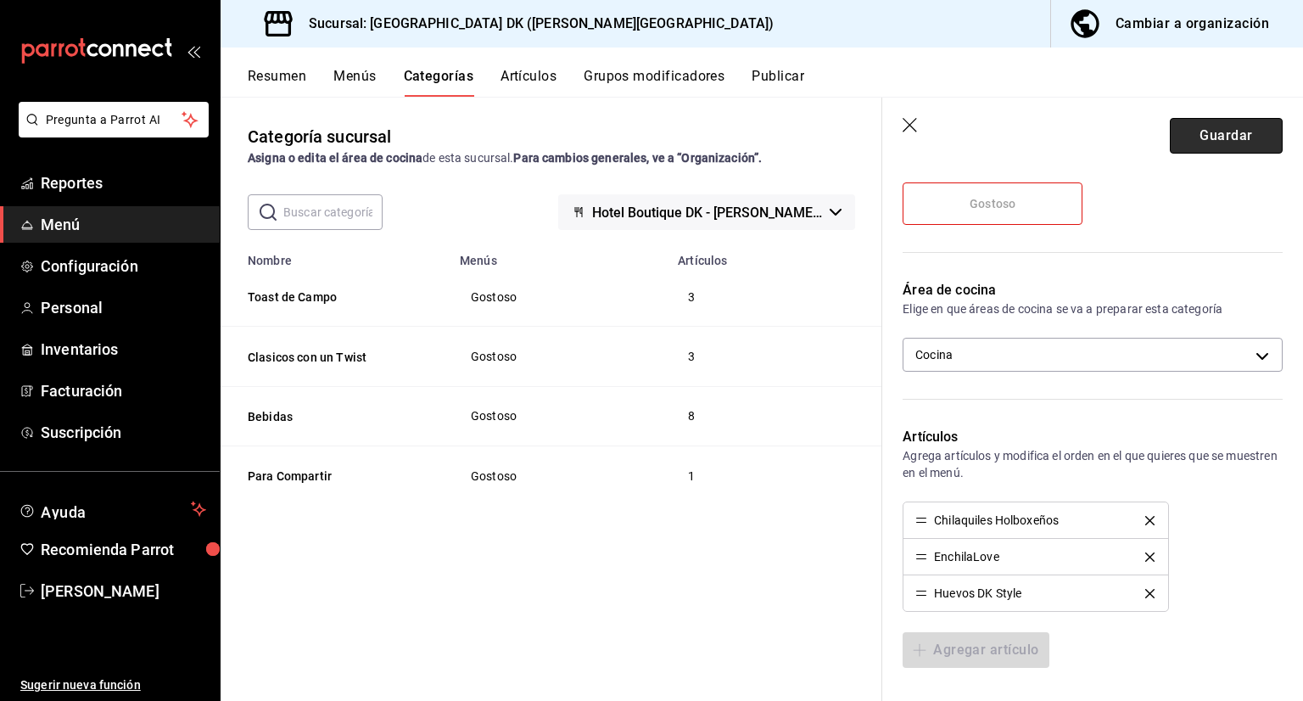
click at [1177, 141] on button "Guardar" at bounding box center [1226, 136] width 113 height 36
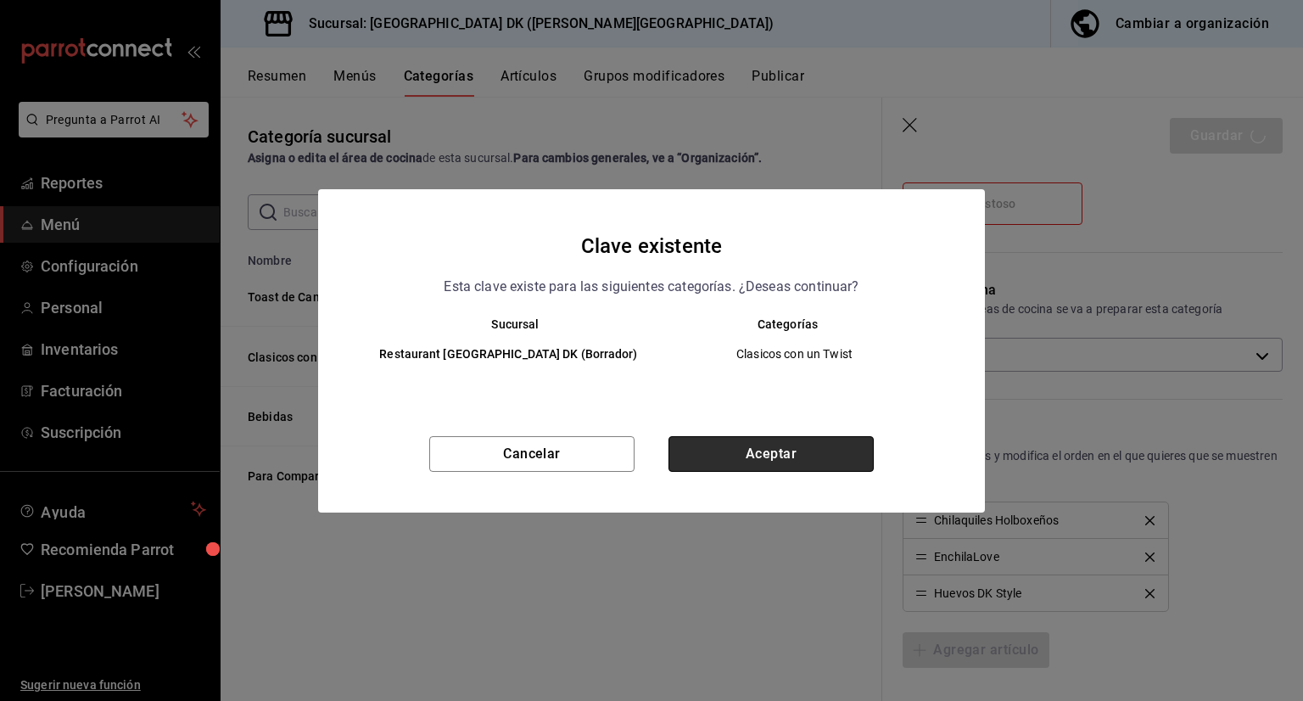
click at [785, 472] on button "Aceptar" at bounding box center [770, 454] width 205 height 36
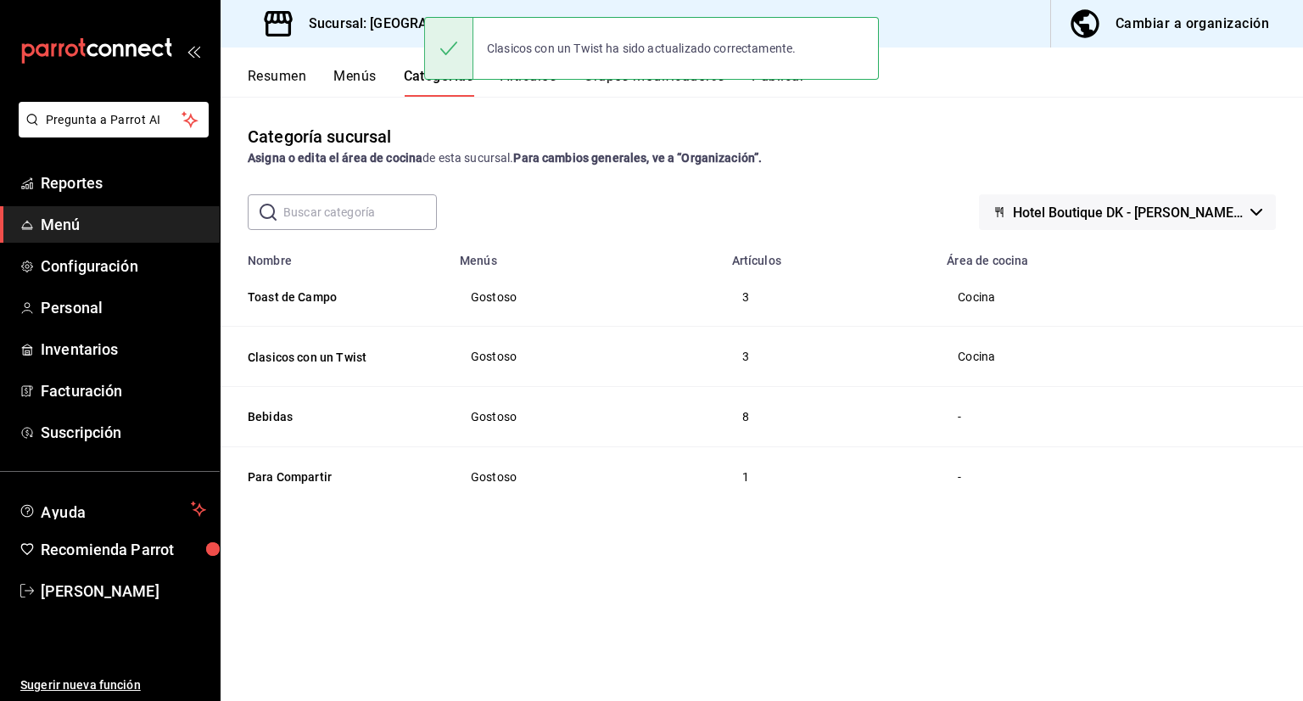
click at [281, 427] on th "Bebidas" at bounding box center [335, 416] width 229 height 60
click at [277, 421] on button "Bebidas" at bounding box center [333, 416] width 170 height 17
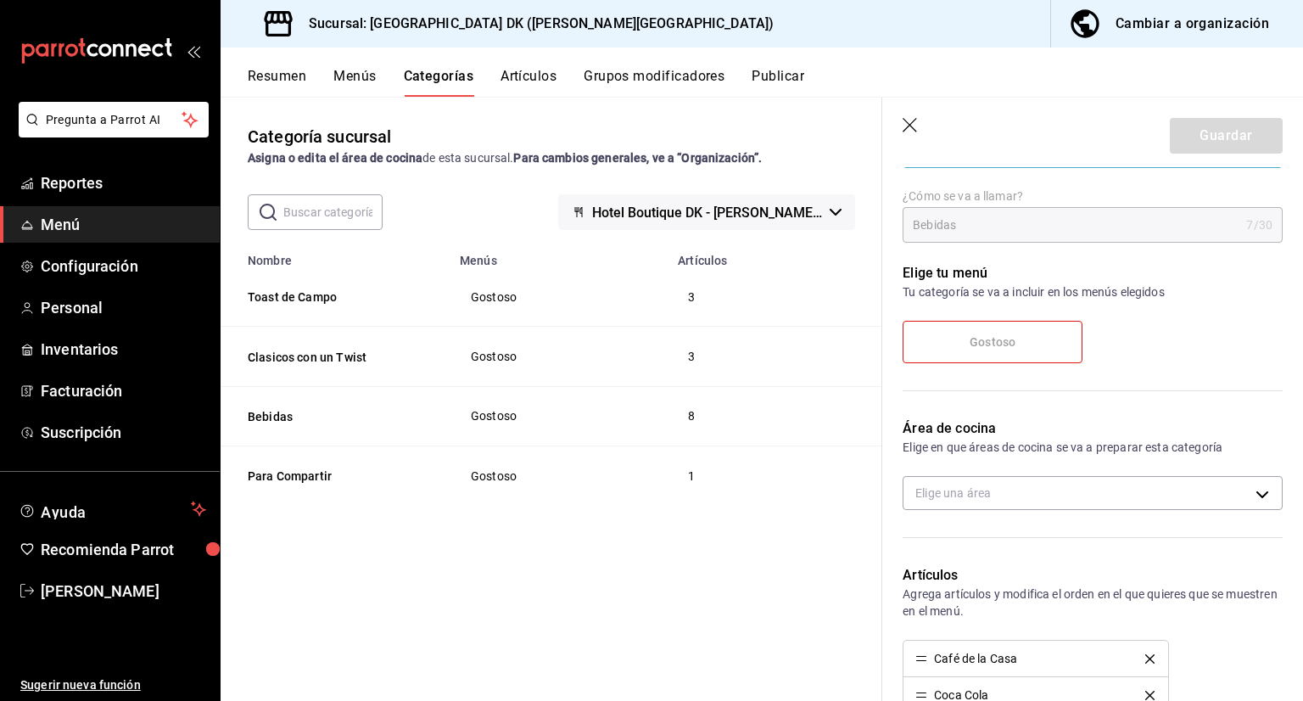
scroll to position [170, 0]
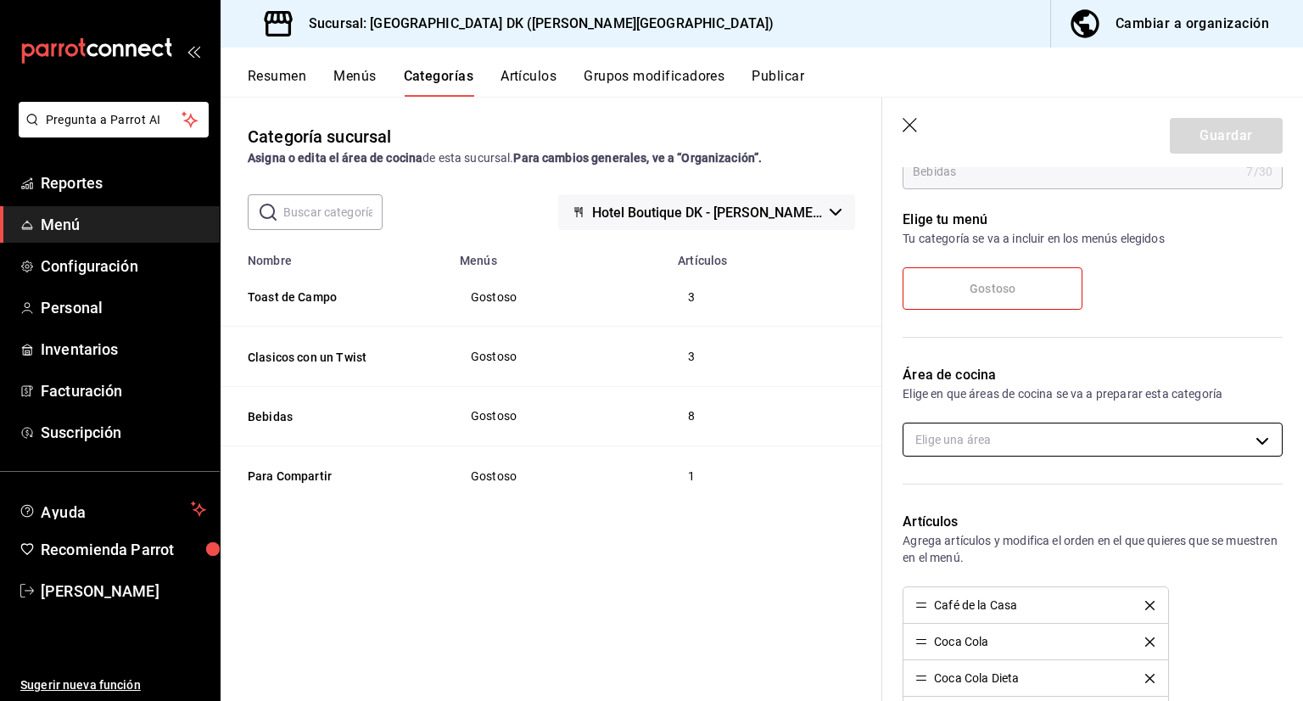
click at [1008, 442] on body "Pregunta a Parrot AI Reportes Menú Configuración Personal Inventarios Facturaci…" at bounding box center [651, 350] width 1303 height 701
click at [926, 494] on input "checkbox" at bounding box center [924, 494] width 15 height 15
checkbox input "true"
type input "2d9c0ae8-5a98-4cf3-8436-c7bb422a4ed9"
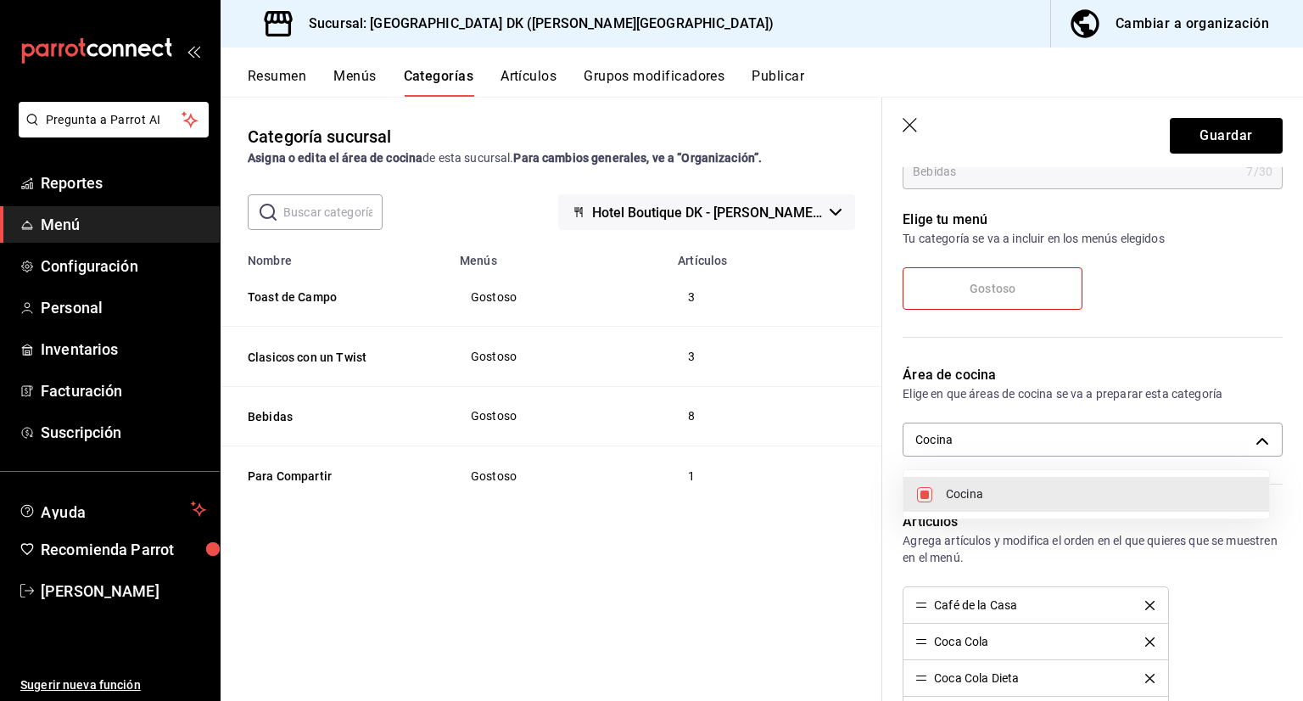
click at [1234, 131] on div at bounding box center [651, 350] width 1303 height 701
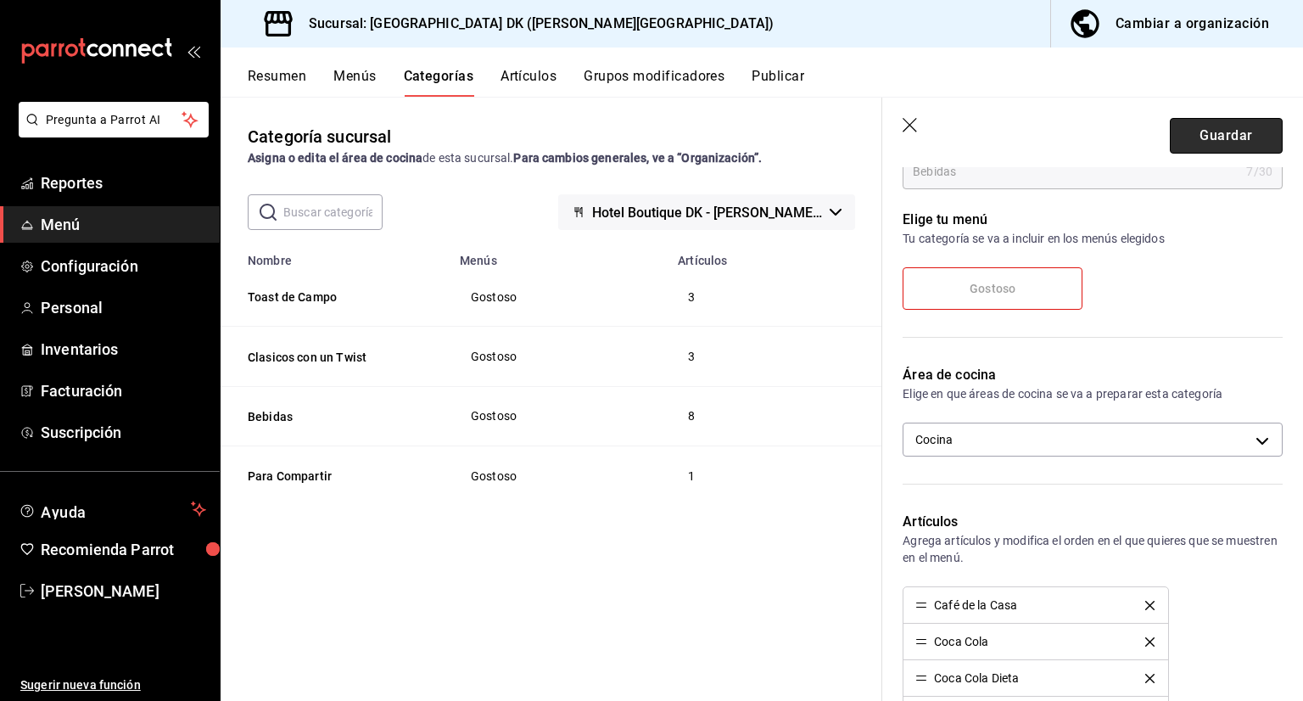
click at [1184, 133] on button "Guardar" at bounding box center [1226, 136] width 113 height 36
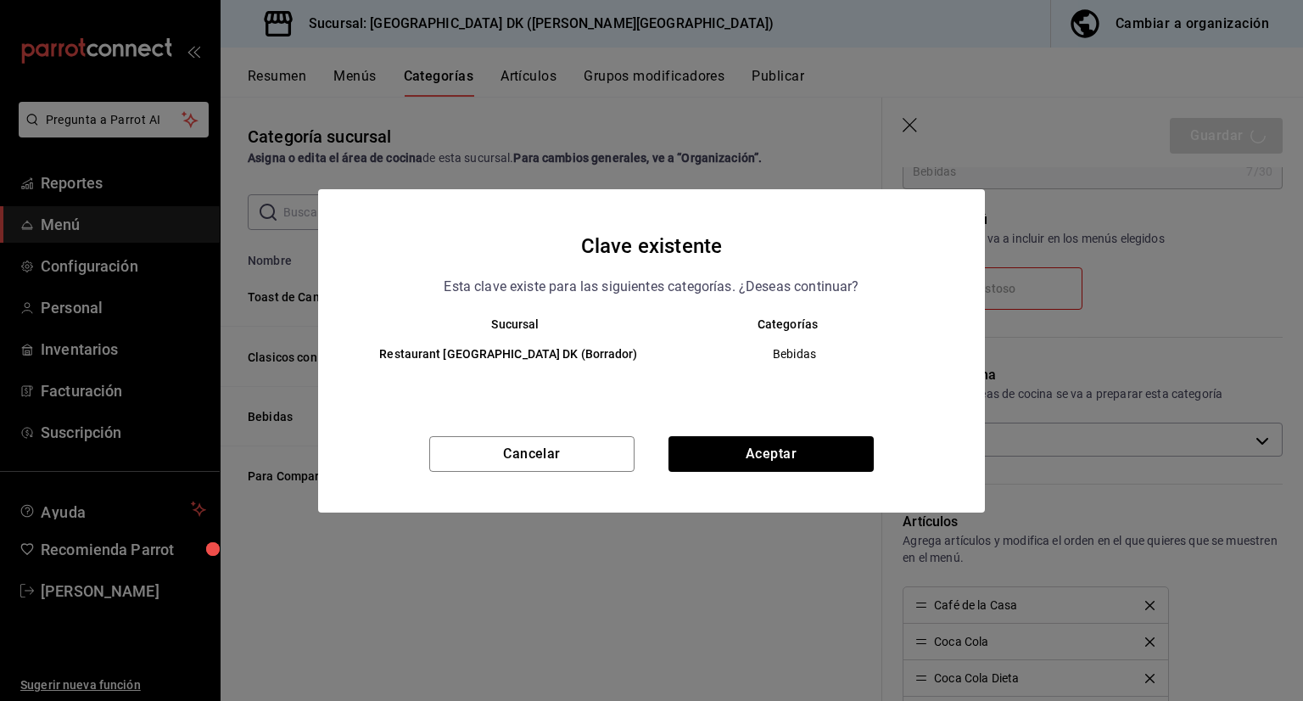
click at [789, 442] on div "Clave existente Esta clave existe para las siguientes categorías. ¿Deseas conti…" at bounding box center [651, 350] width 667 height 323
click at [790, 466] on button "Aceptar" at bounding box center [770, 454] width 205 height 36
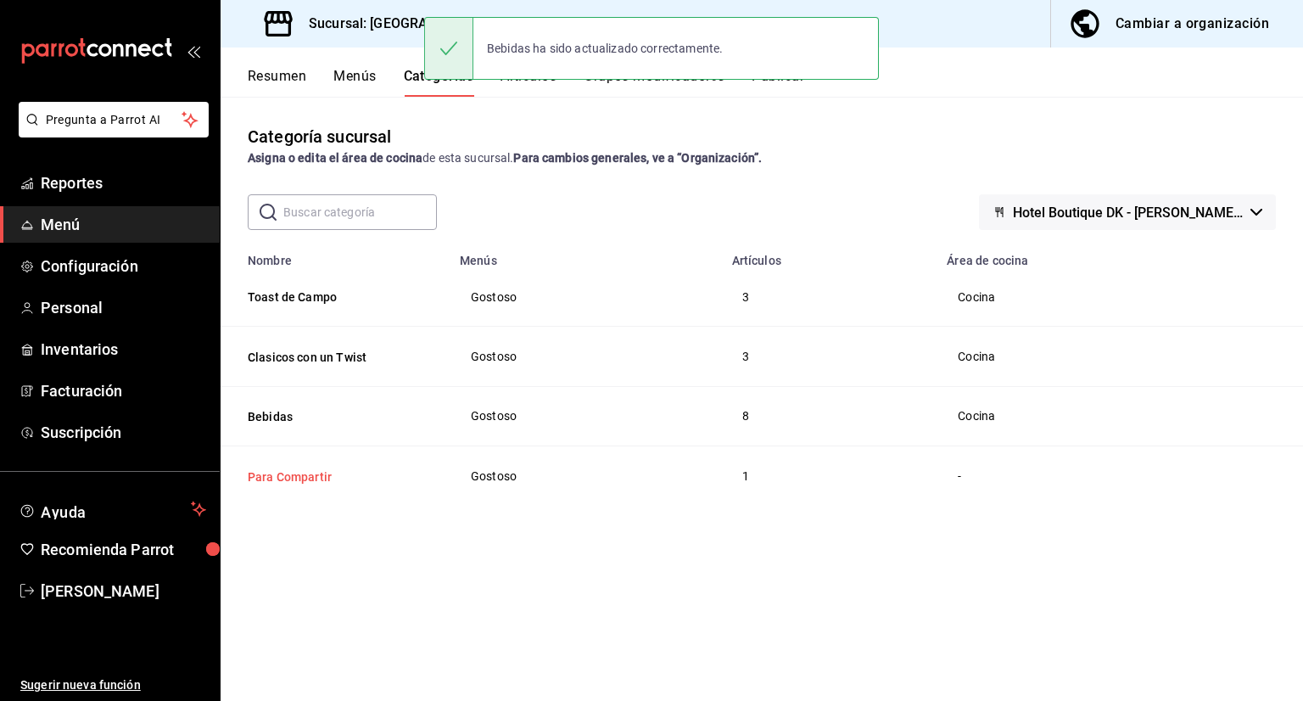
click at [305, 472] on button "Para Compartir" at bounding box center [333, 476] width 170 height 17
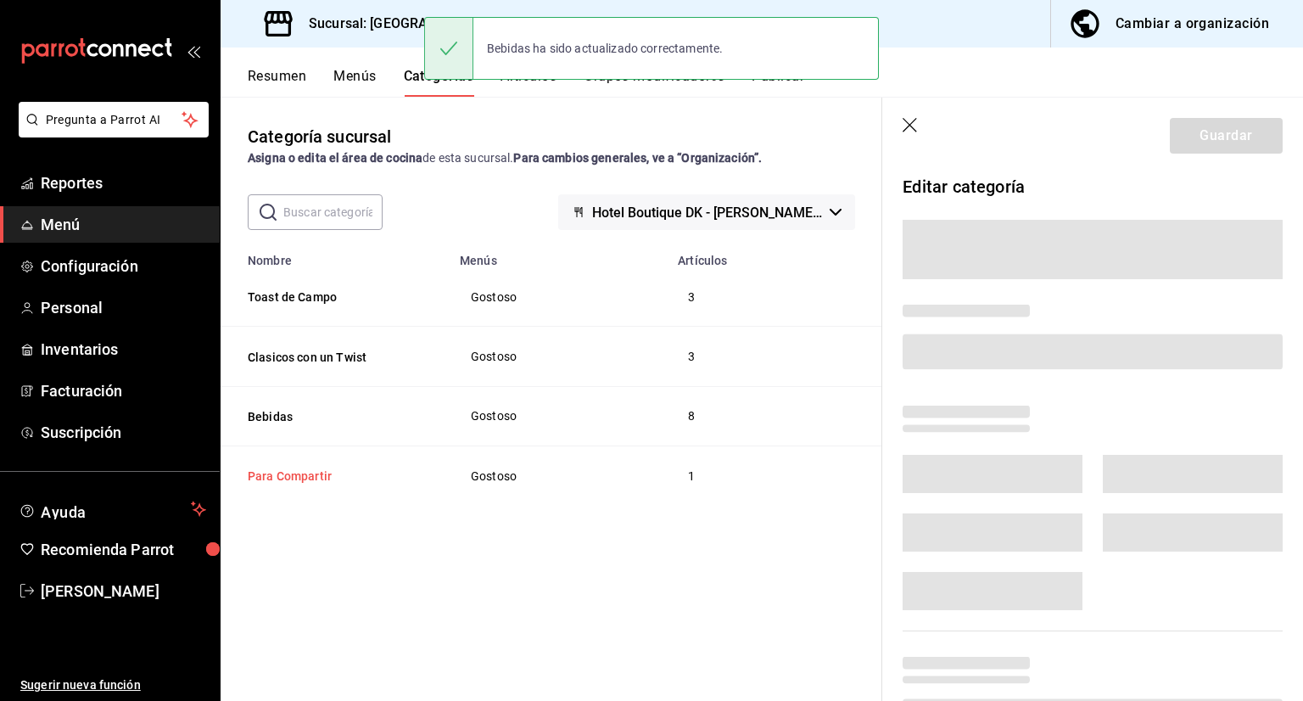
click at [305, 472] on button "Para Compartir" at bounding box center [333, 475] width 170 height 17
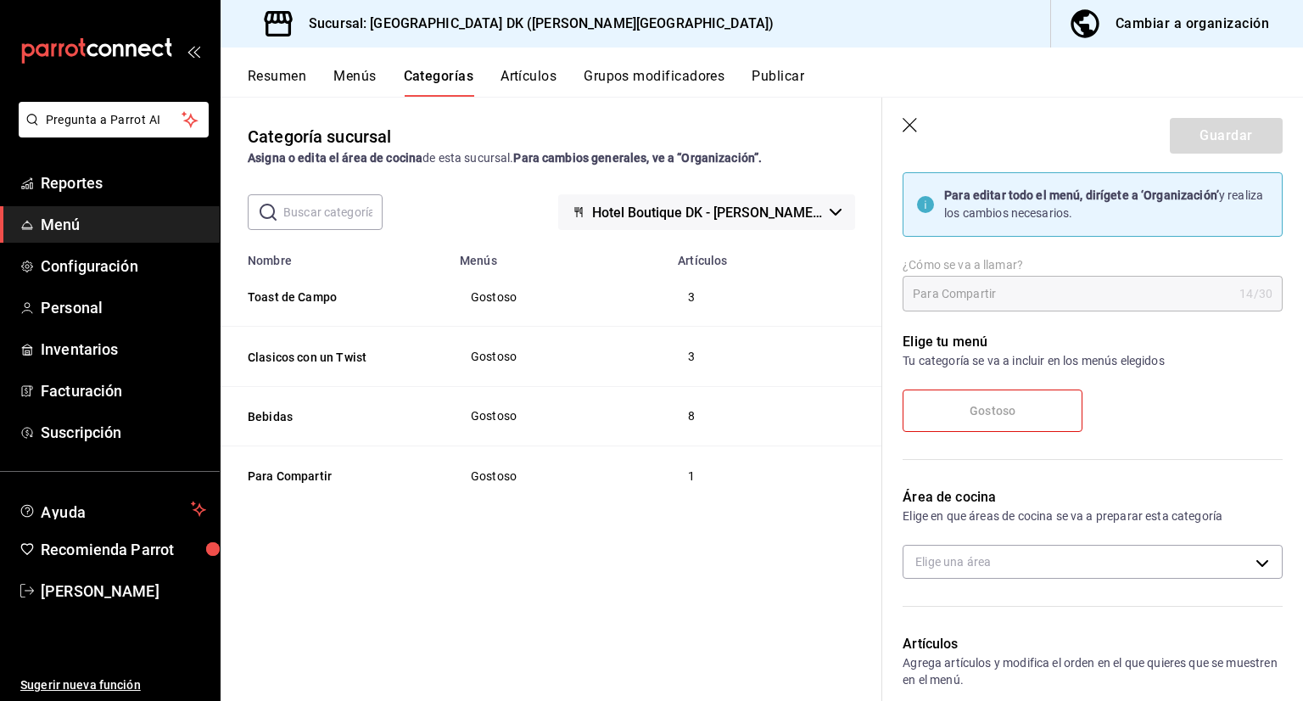
scroll to position [170, 0]
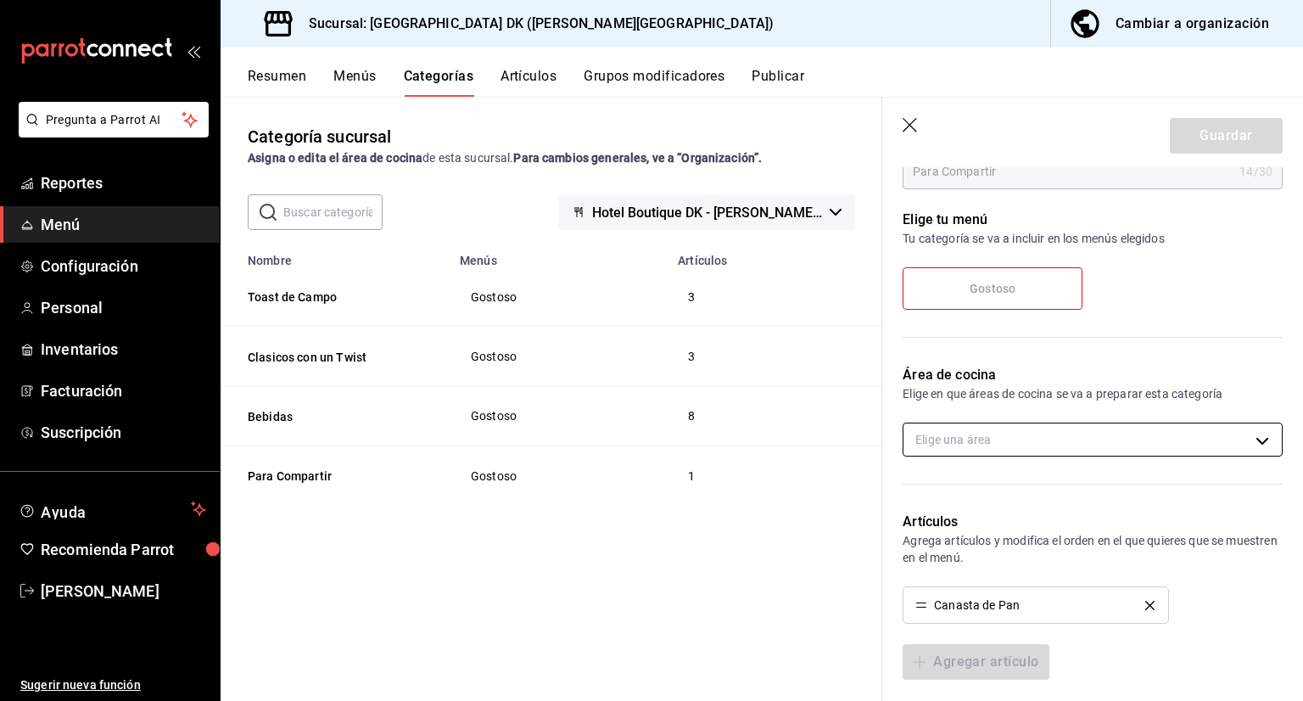
click at [1031, 430] on body "Pregunta a Parrot AI Reportes Menú Configuración Personal Inventarios Facturaci…" at bounding box center [651, 350] width 1303 height 701
click at [924, 496] on input "checkbox" at bounding box center [924, 494] width 15 height 15
checkbox input "true"
type input "2d9c0ae8-5a98-4cf3-8436-c7bb422a4ed9"
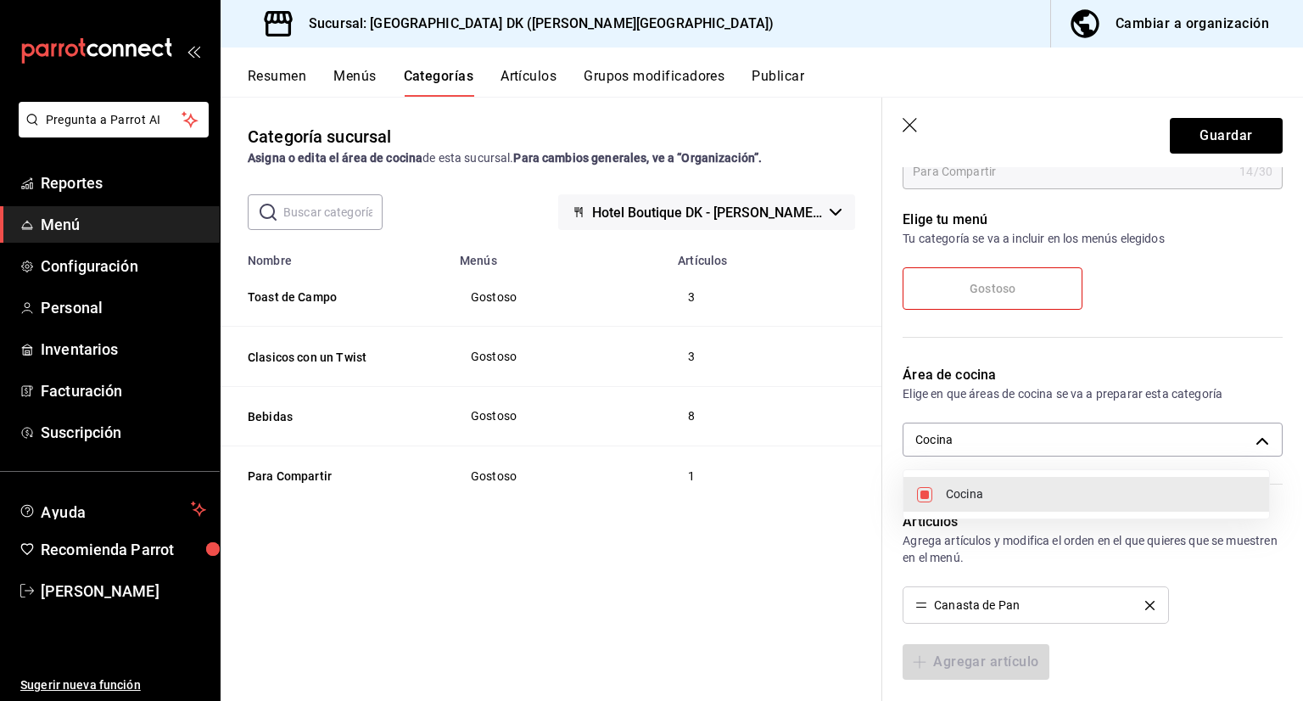
click at [1234, 133] on div at bounding box center [651, 350] width 1303 height 701
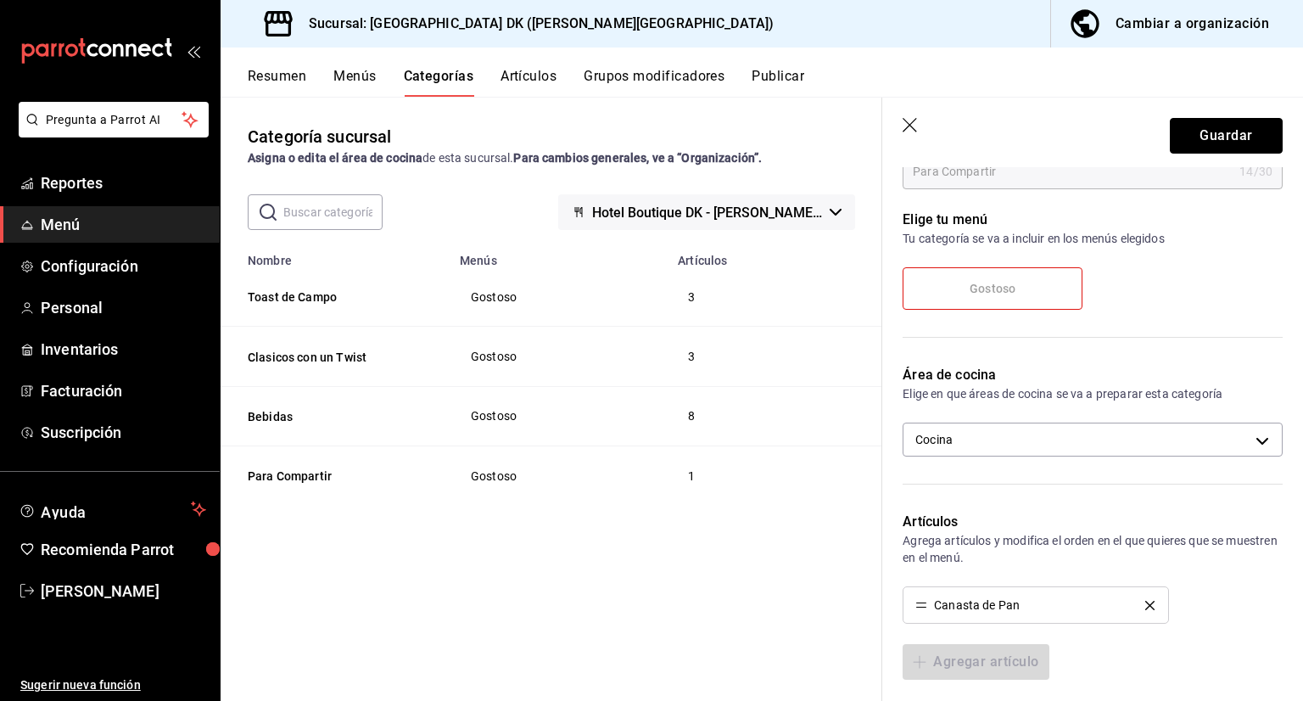
click at [1181, 137] on button "Guardar" at bounding box center [1226, 136] width 113 height 36
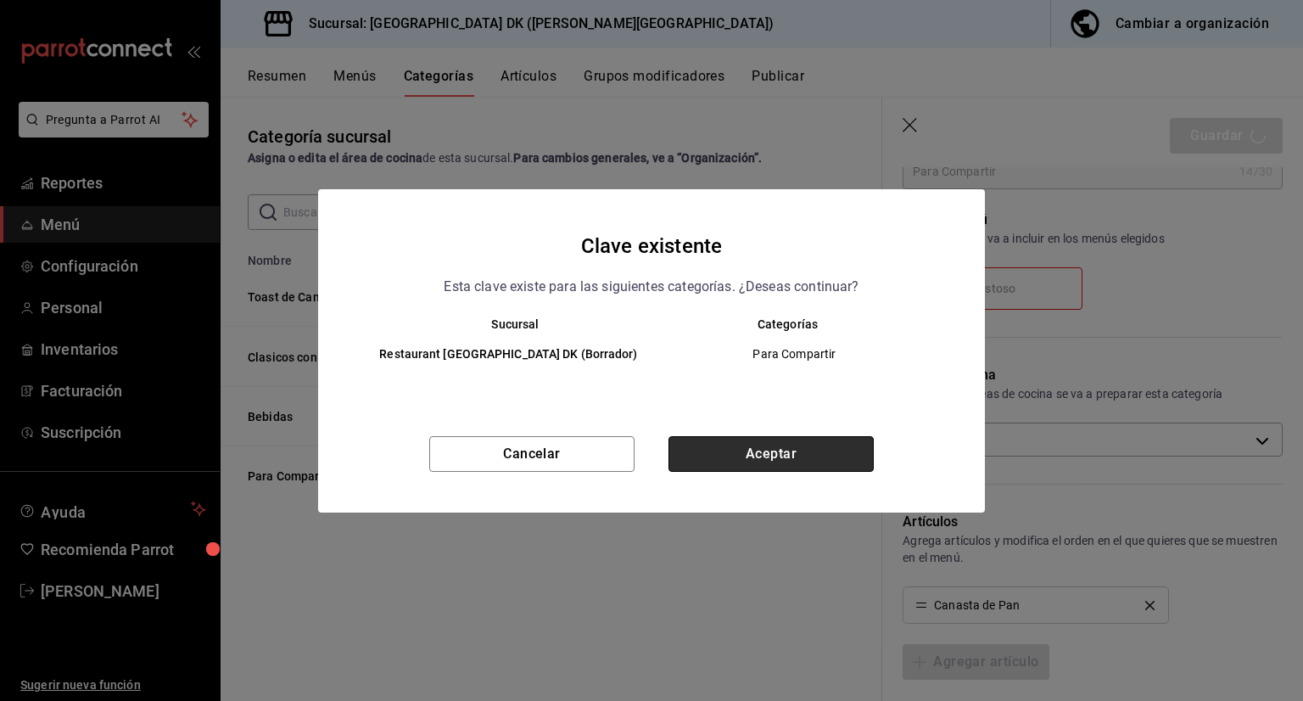
click at [782, 461] on button "Aceptar" at bounding box center [770, 454] width 205 height 36
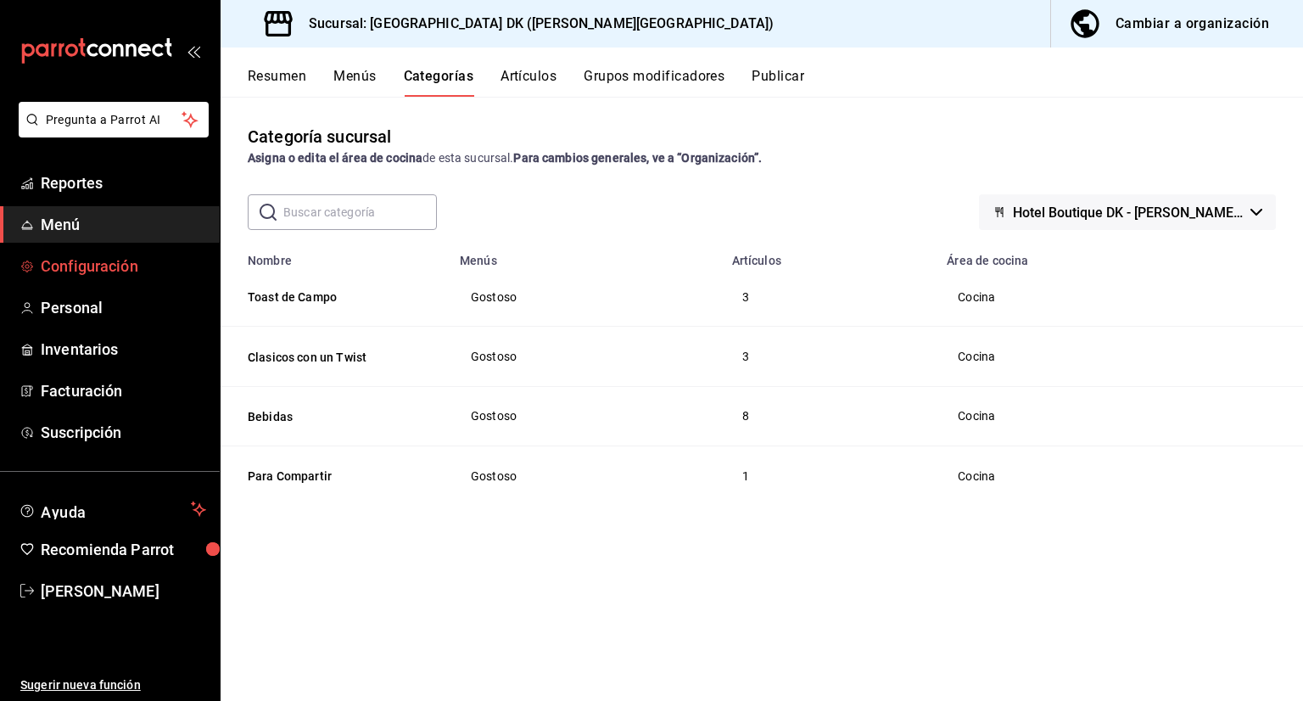
click at [108, 270] on span "Configuración" at bounding box center [123, 265] width 165 height 23
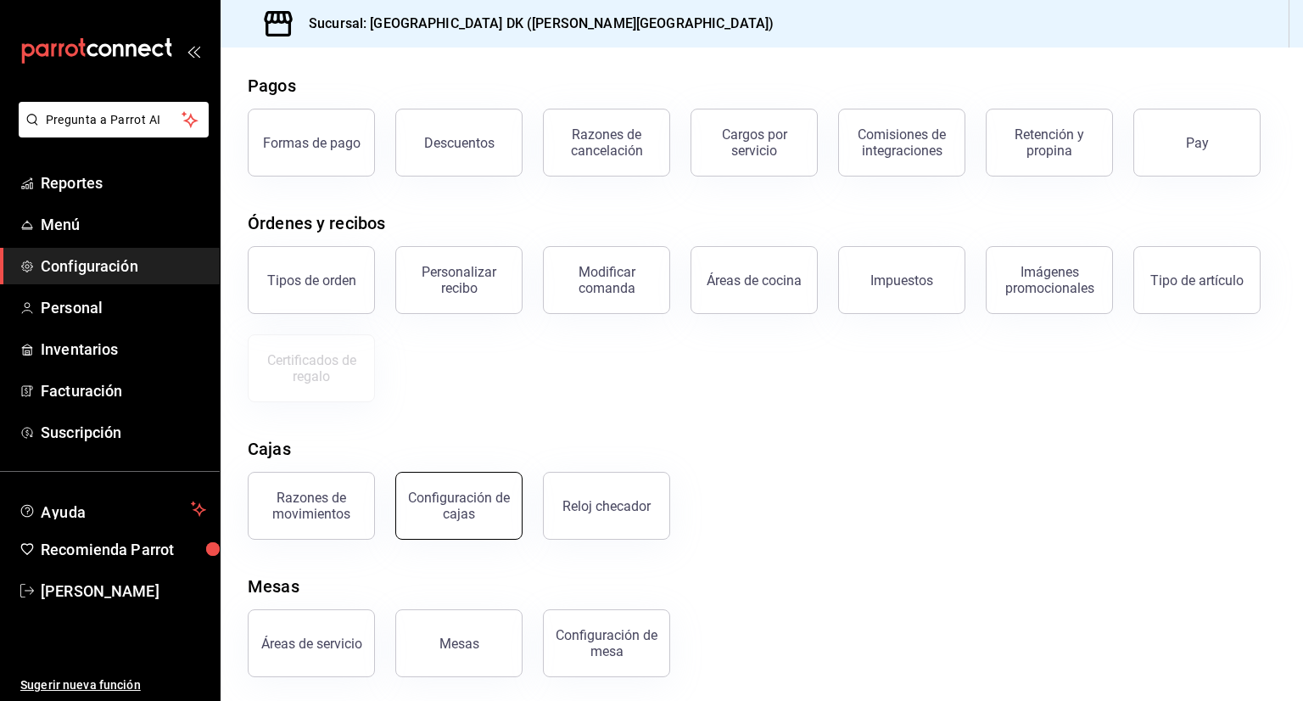
scroll to position [71, 0]
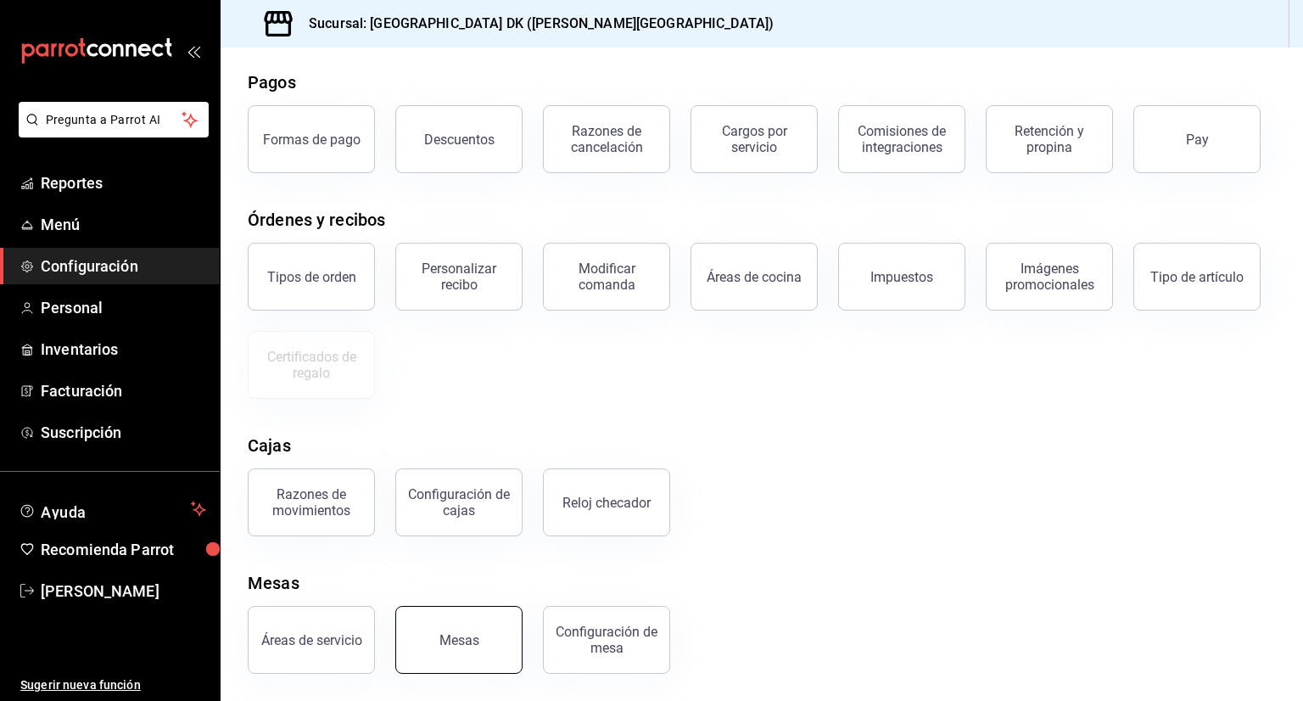
click at [492, 632] on button "Mesas" at bounding box center [458, 640] width 127 height 68
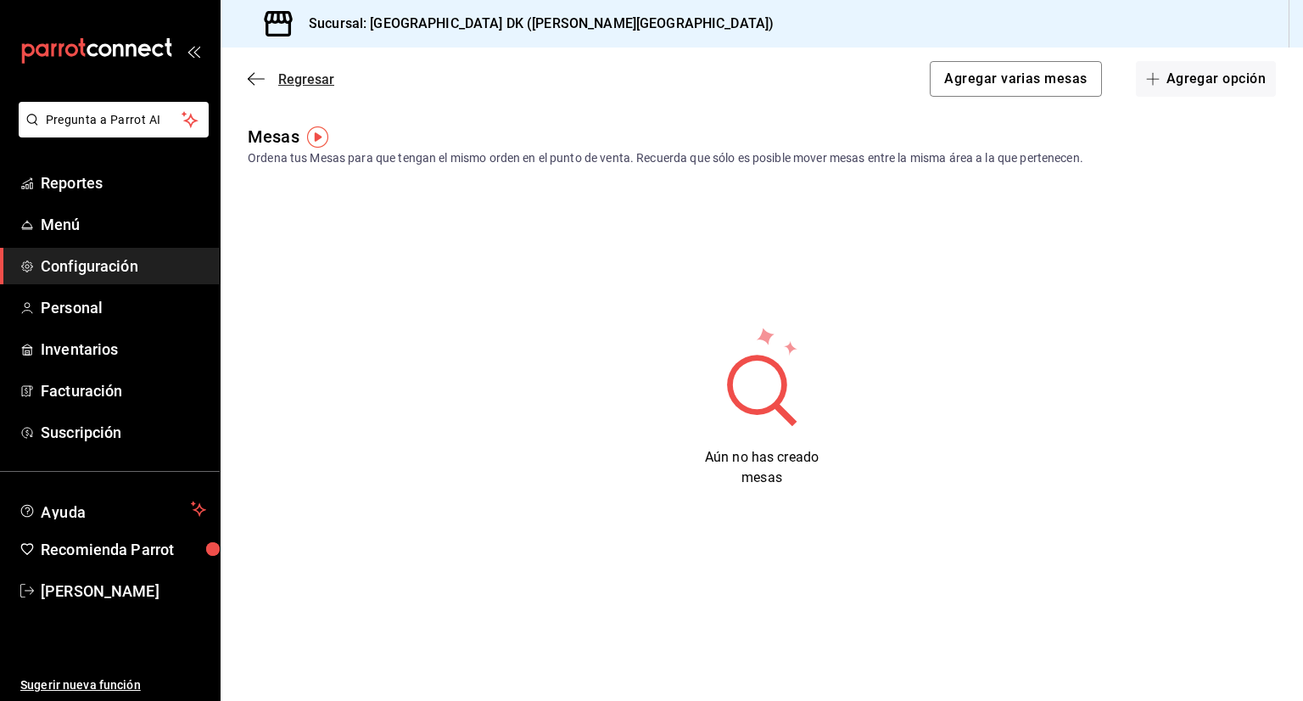
click at [249, 82] on icon "button" at bounding box center [256, 78] width 17 height 15
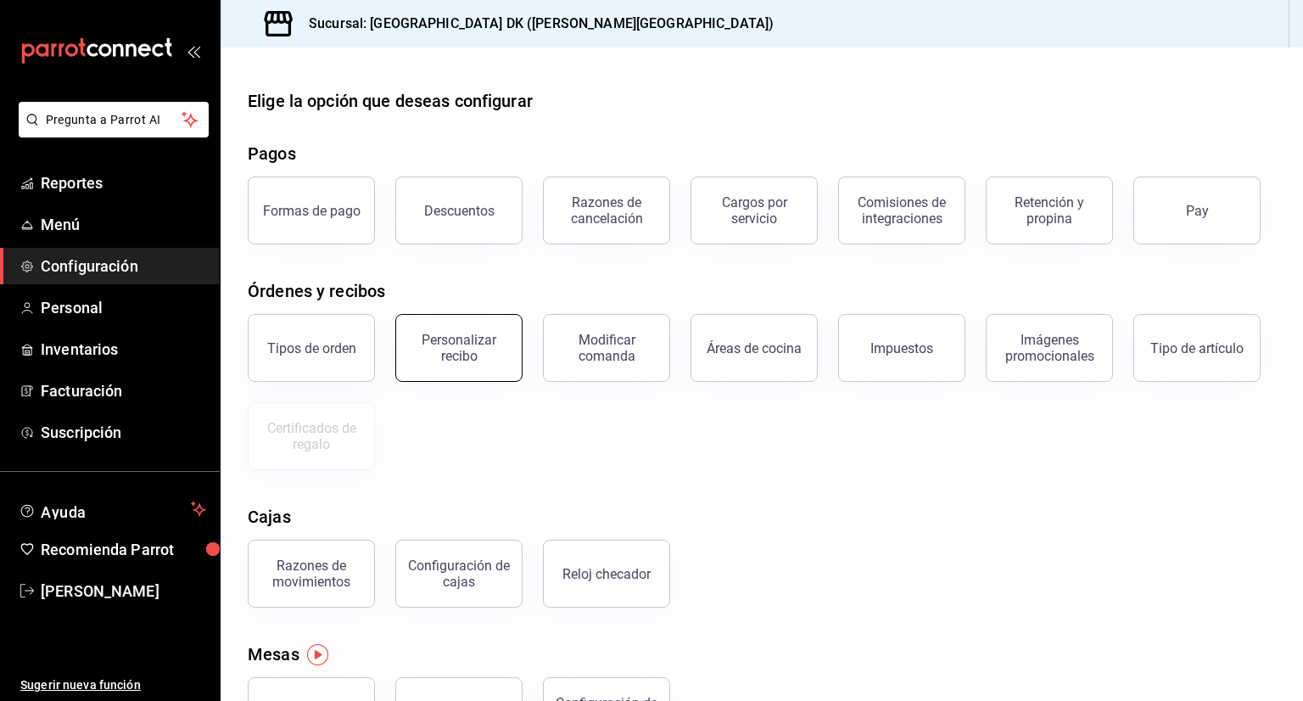
click at [453, 363] on button "Personalizar recibo" at bounding box center [458, 348] width 127 height 68
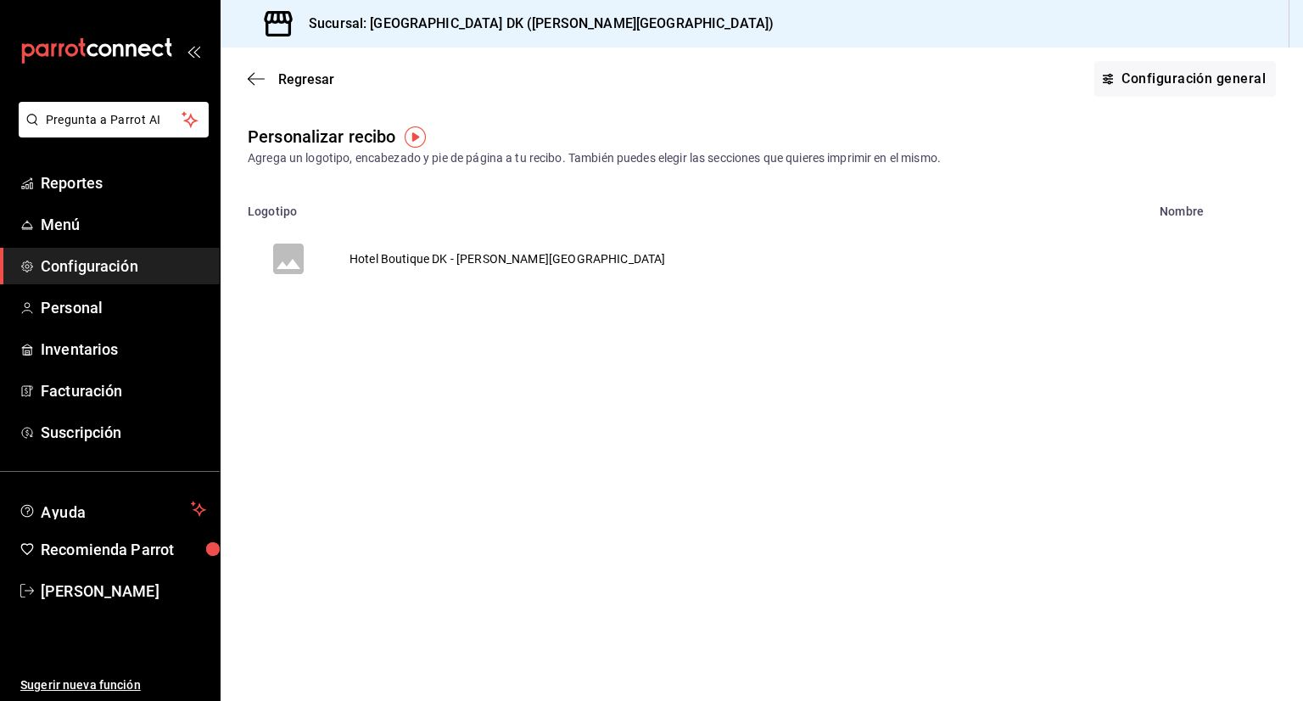
click at [488, 265] on td "Hotel Boutique DK - Quintana Roo" at bounding box center [507, 258] width 357 height 81
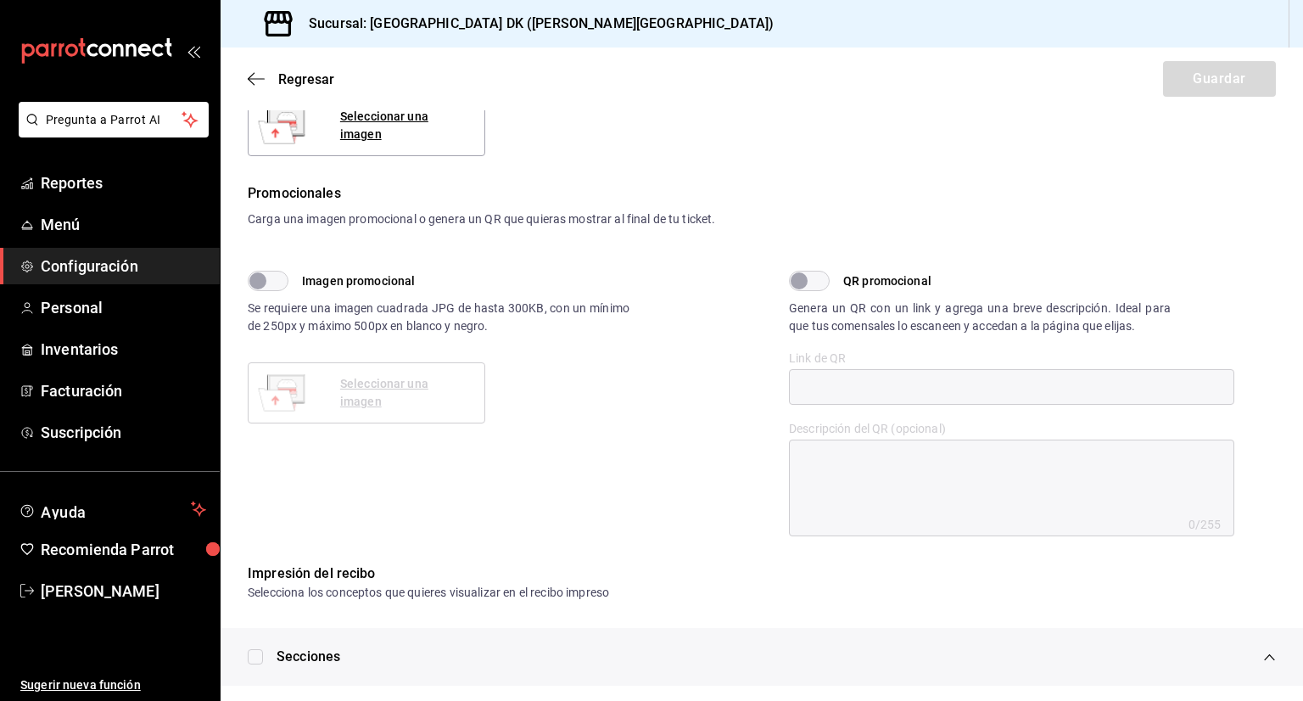
scroll to position [222, 0]
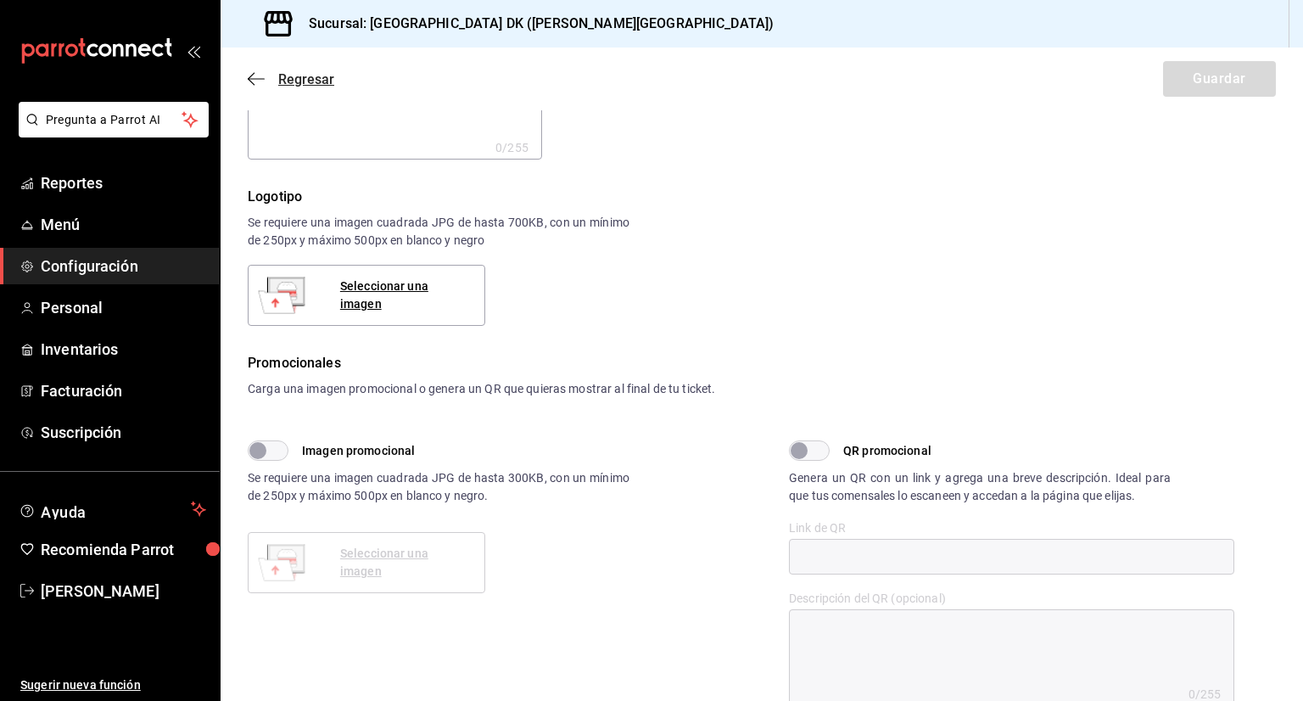
click at [261, 84] on icon "button" at bounding box center [256, 78] width 17 height 15
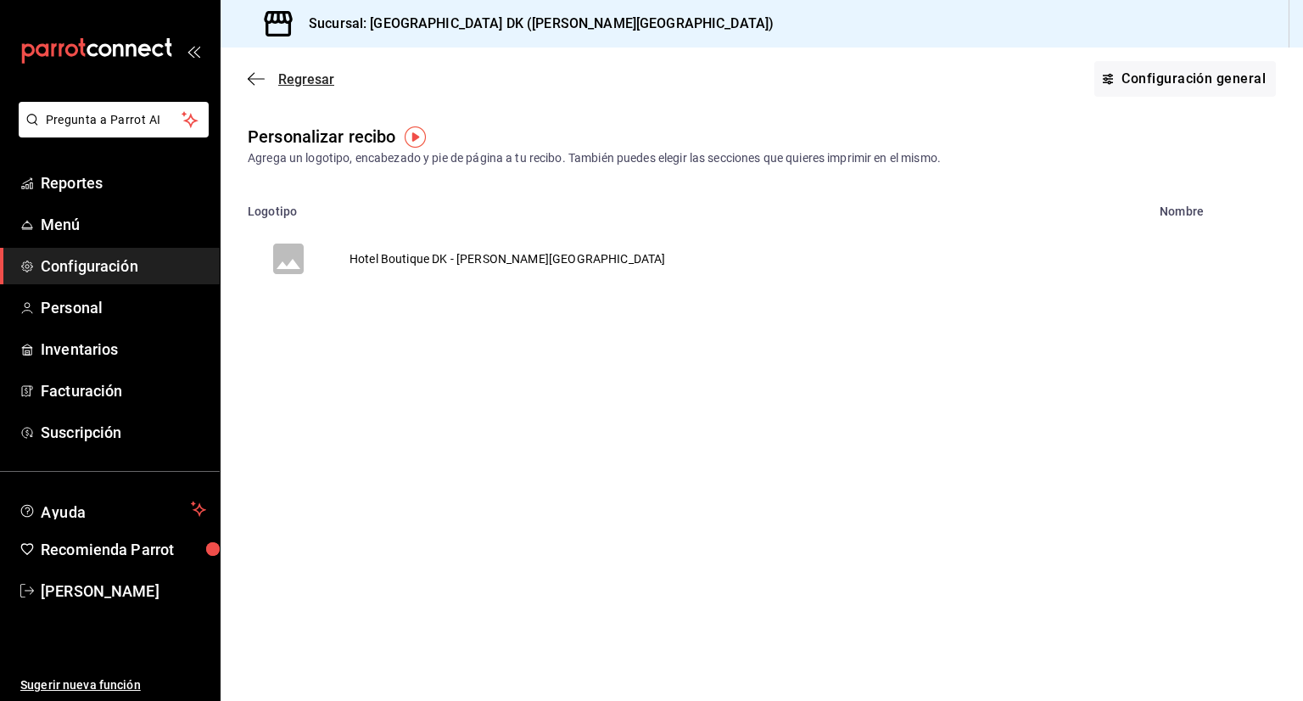
click at [248, 81] on icon "button" at bounding box center [256, 78] width 17 height 15
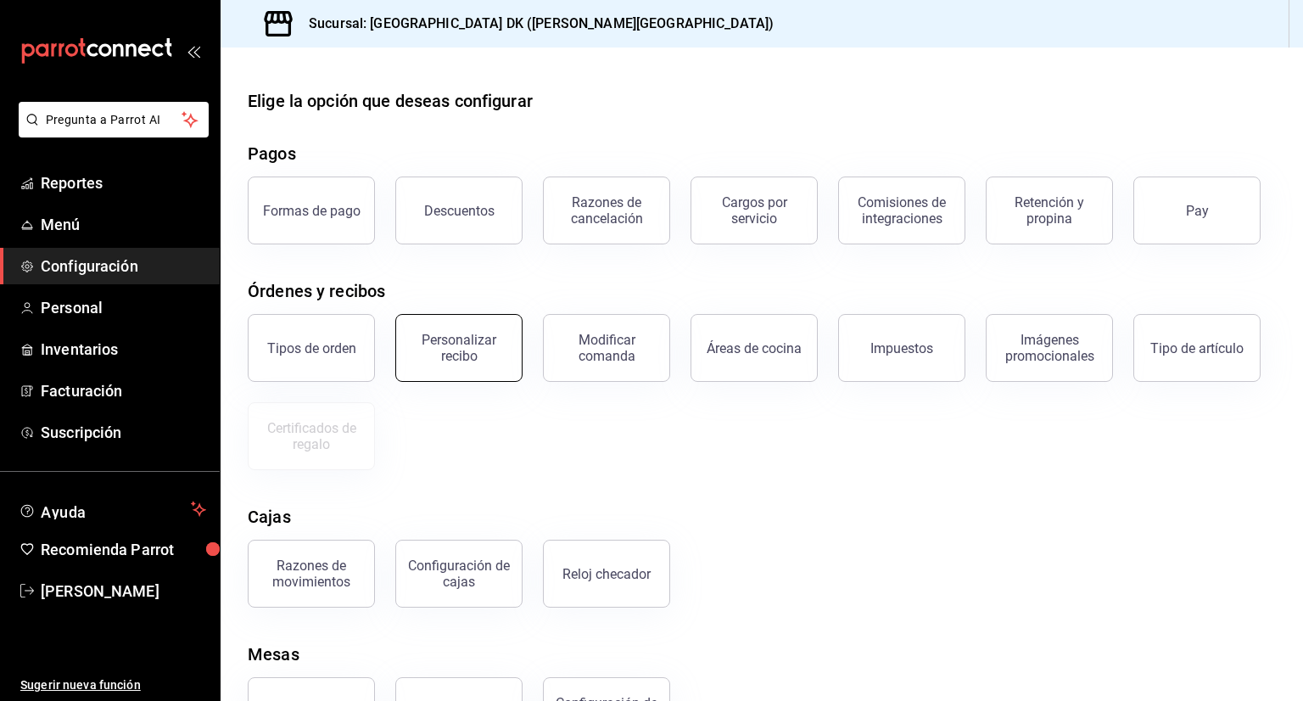
click at [458, 353] on div "Personalizar recibo" at bounding box center [458, 348] width 105 height 32
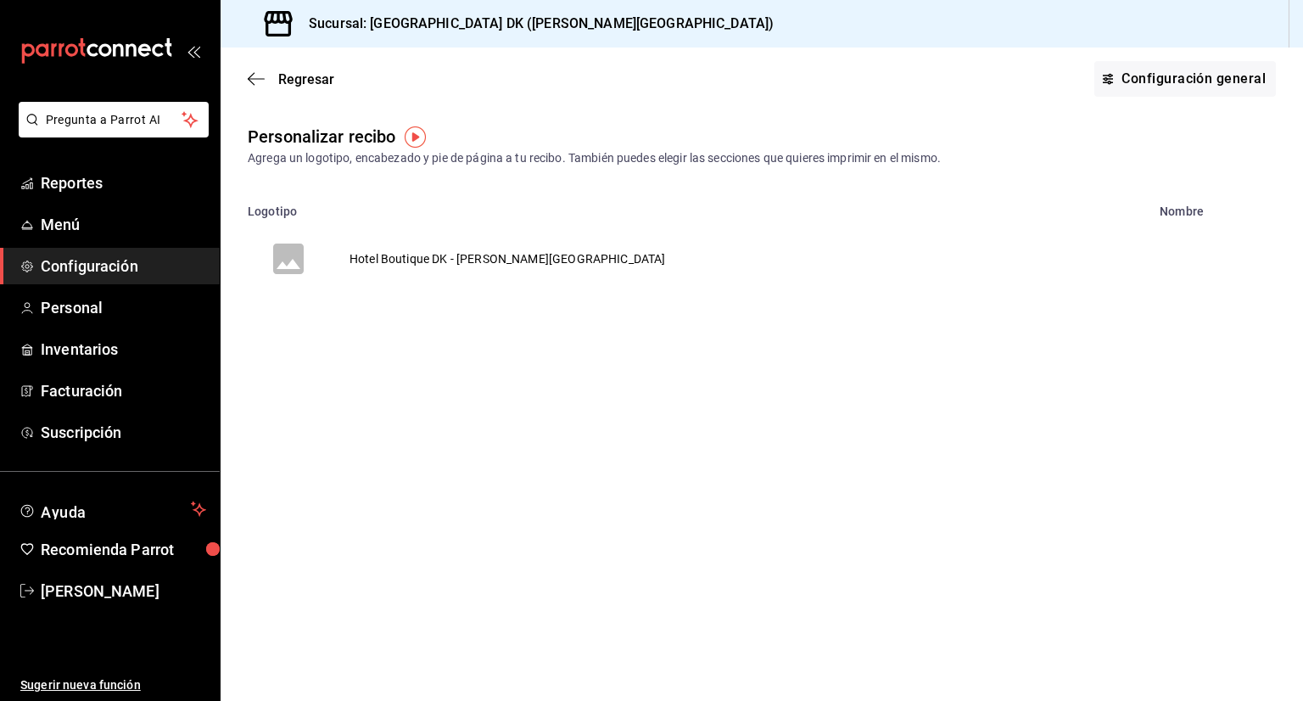
click at [400, 263] on td "Hotel Boutique DK - Quintana Roo" at bounding box center [507, 258] width 357 height 81
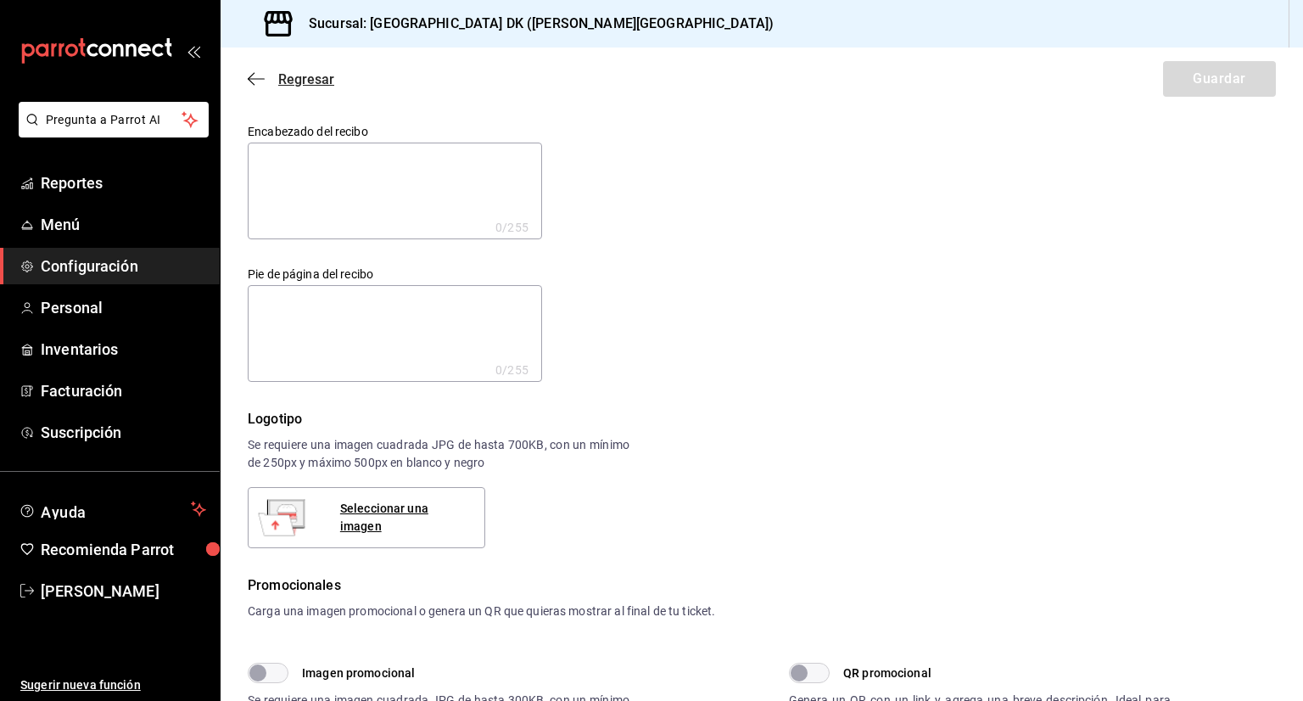
click at [251, 83] on icon "button" at bounding box center [256, 78] width 17 height 15
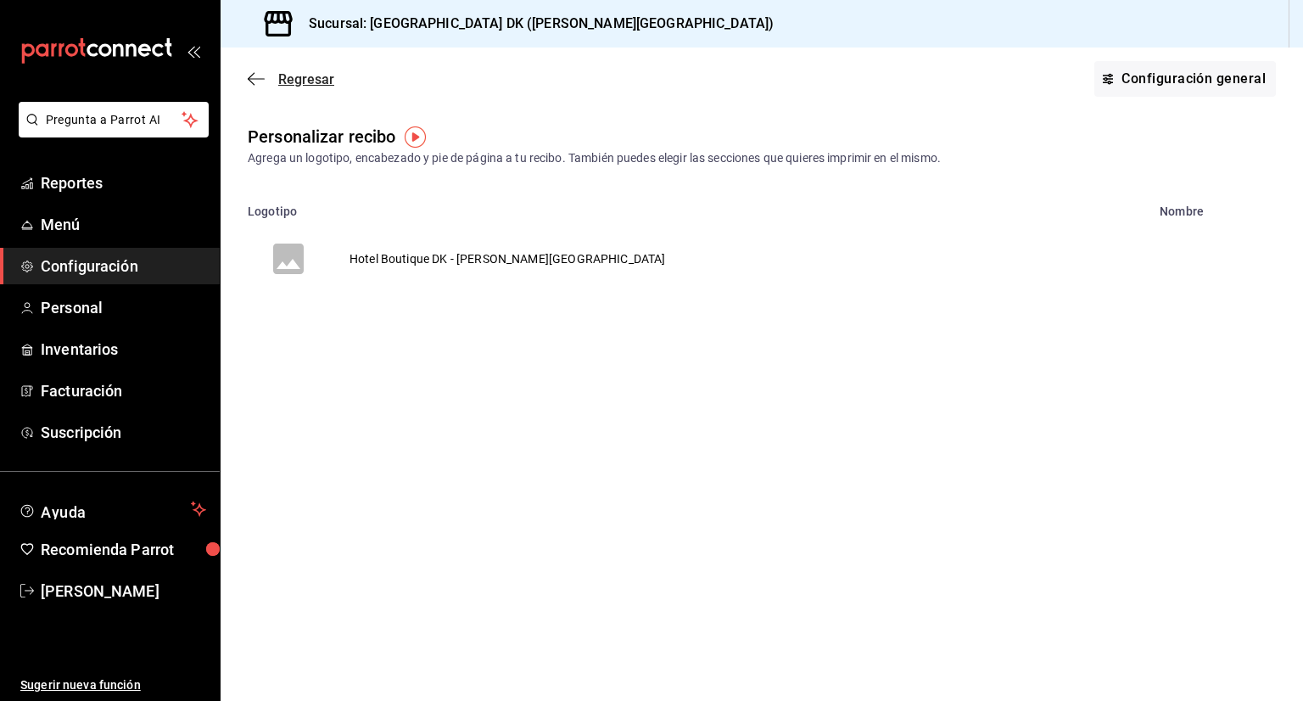
click at [265, 83] on span "Regresar" at bounding box center [291, 79] width 87 height 16
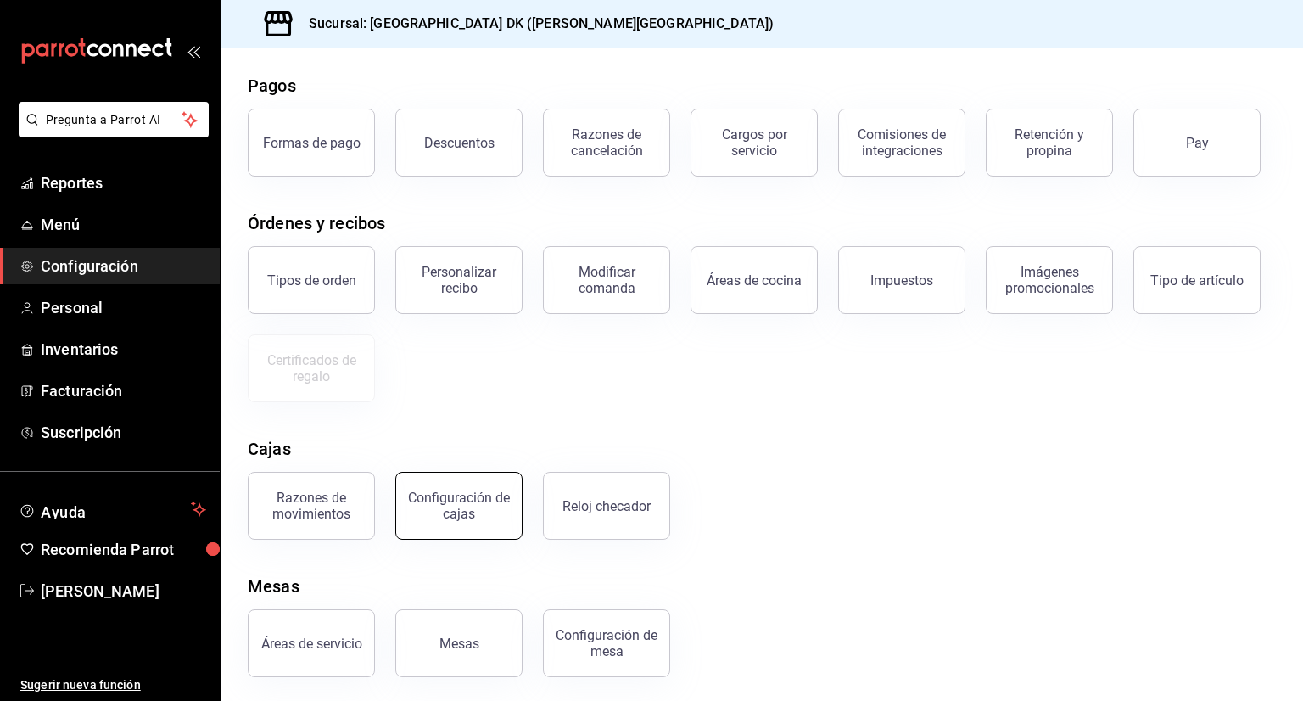
scroll to position [71, 0]
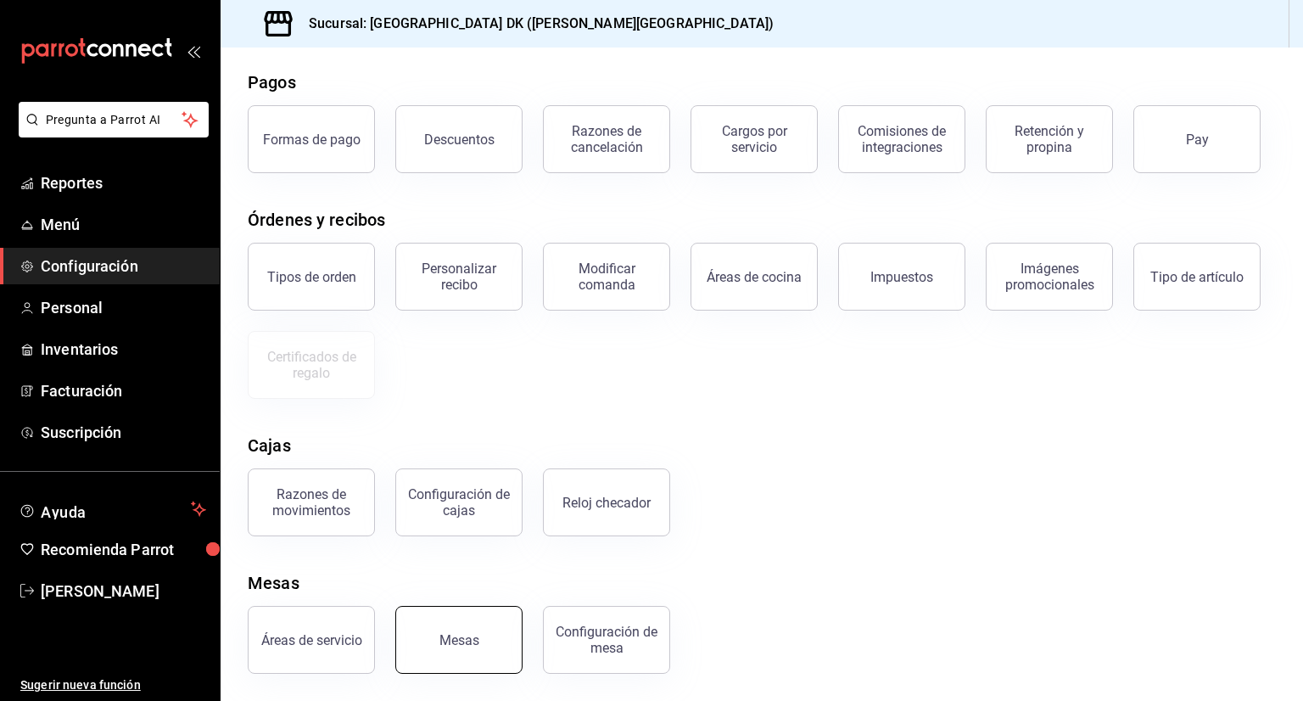
click at [444, 644] on div "Mesas" at bounding box center [459, 640] width 40 height 16
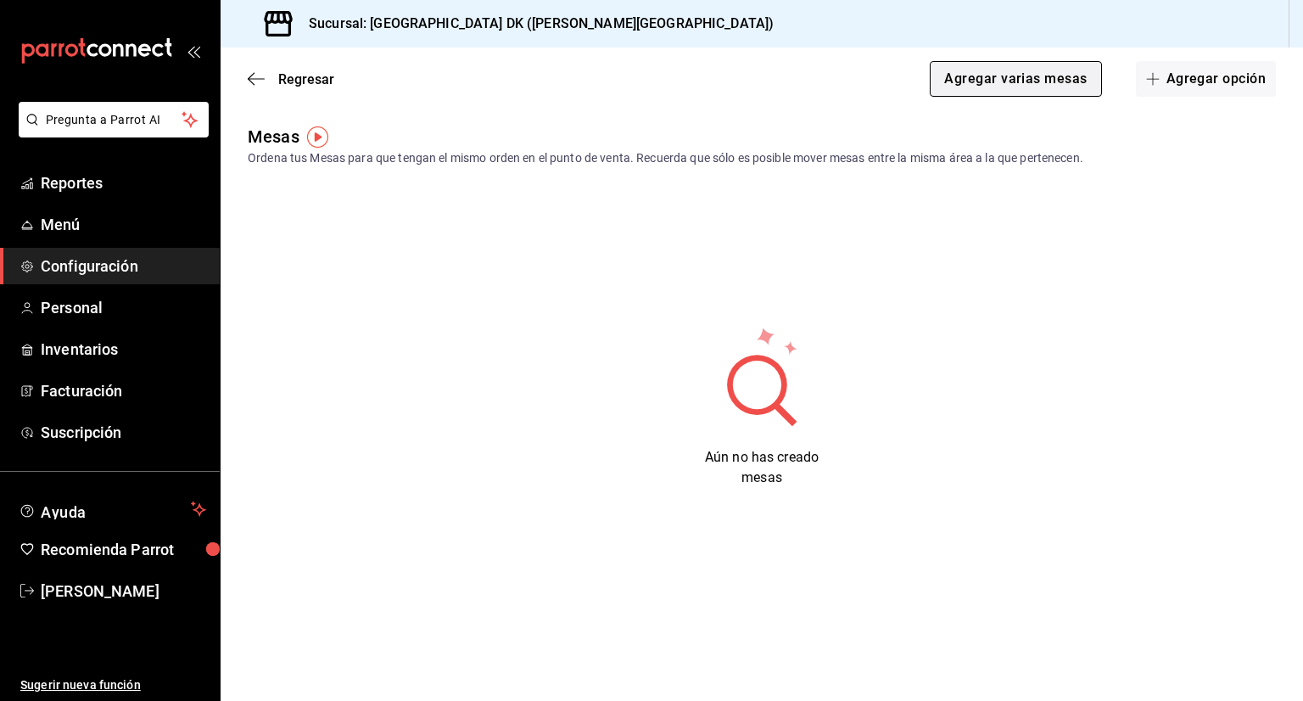
click at [1031, 76] on button "Agregar varias mesas" at bounding box center [1015, 79] width 171 height 36
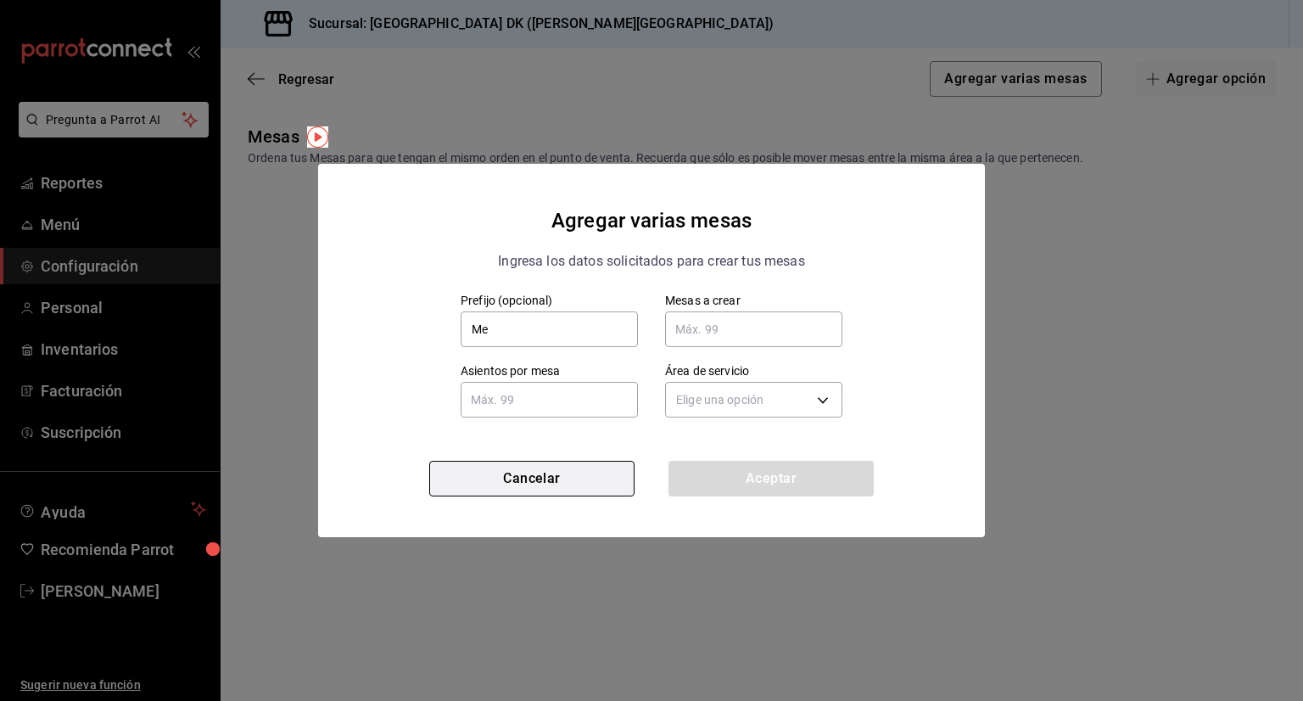
type input "M"
type input "1"
click at [761, 405] on body "Pregunta a Parrot AI Reportes Menú Configuración Personal Inventarios Facturaci…" at bounding box center [651, 350] width 1303 height 701
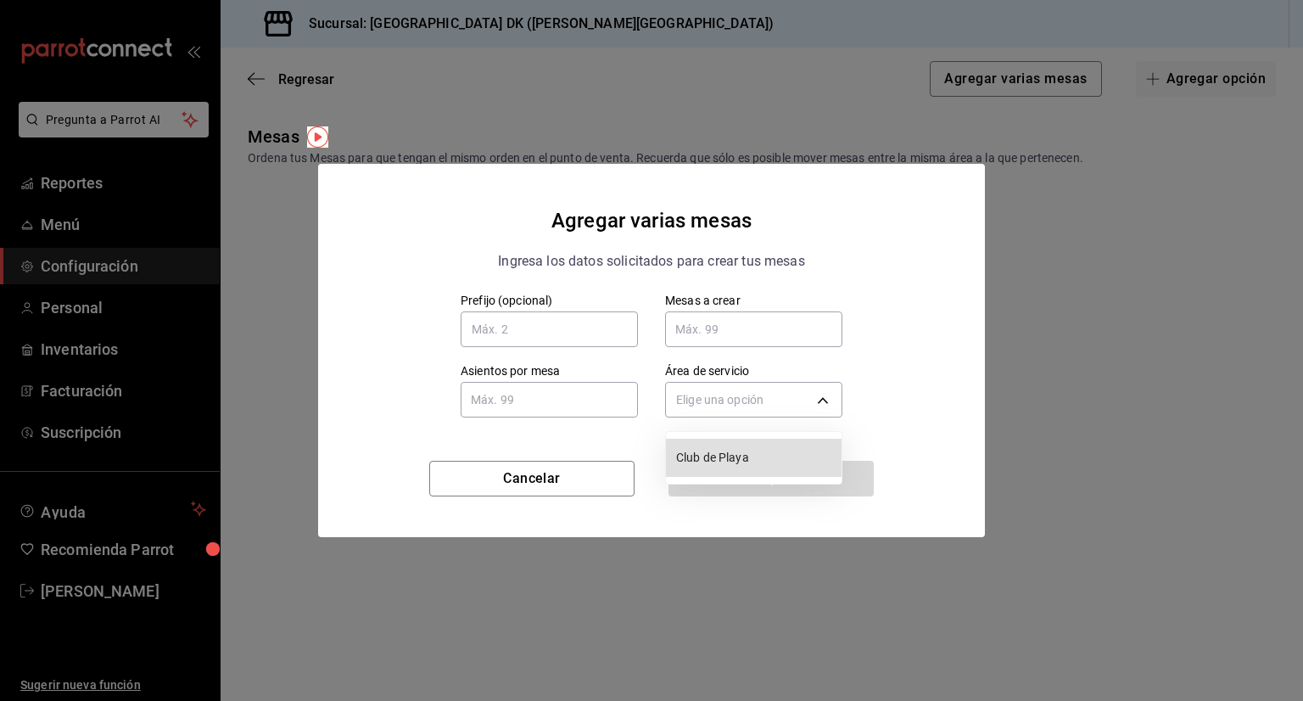
click at [761, 458] on span "Club de Playa" at bounding box center [755, 458] width 159 height 18
type input "6d9b9162-4c66-4f7e-bf4b-7628aae3b18b"
click at [739, 328] on input "text" at bounding box center [753, 329] width 177 height 34
type input "4"
click at [536, 411] on input "text" at bounding box center [549, 400] width 177 height 34
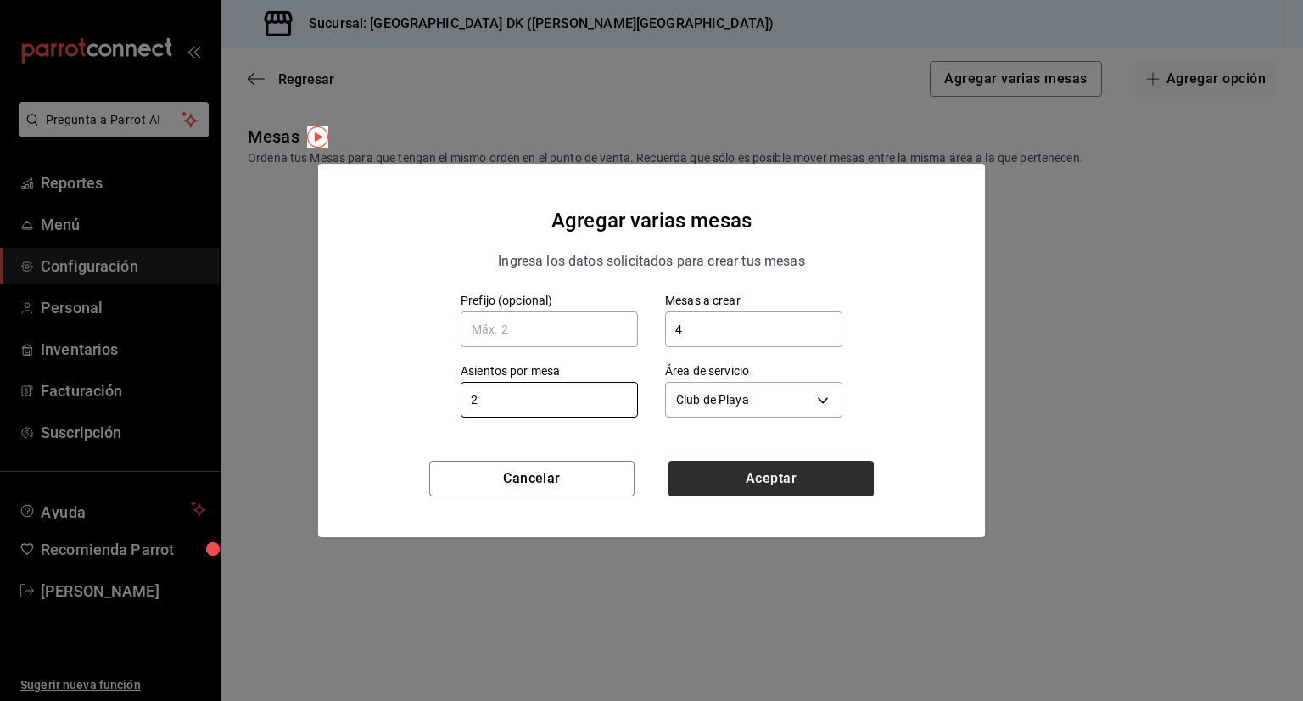
type input "2"
click at [743, 478] on button "Aceptar" at bounding box center [770, 479] width 205 height 36
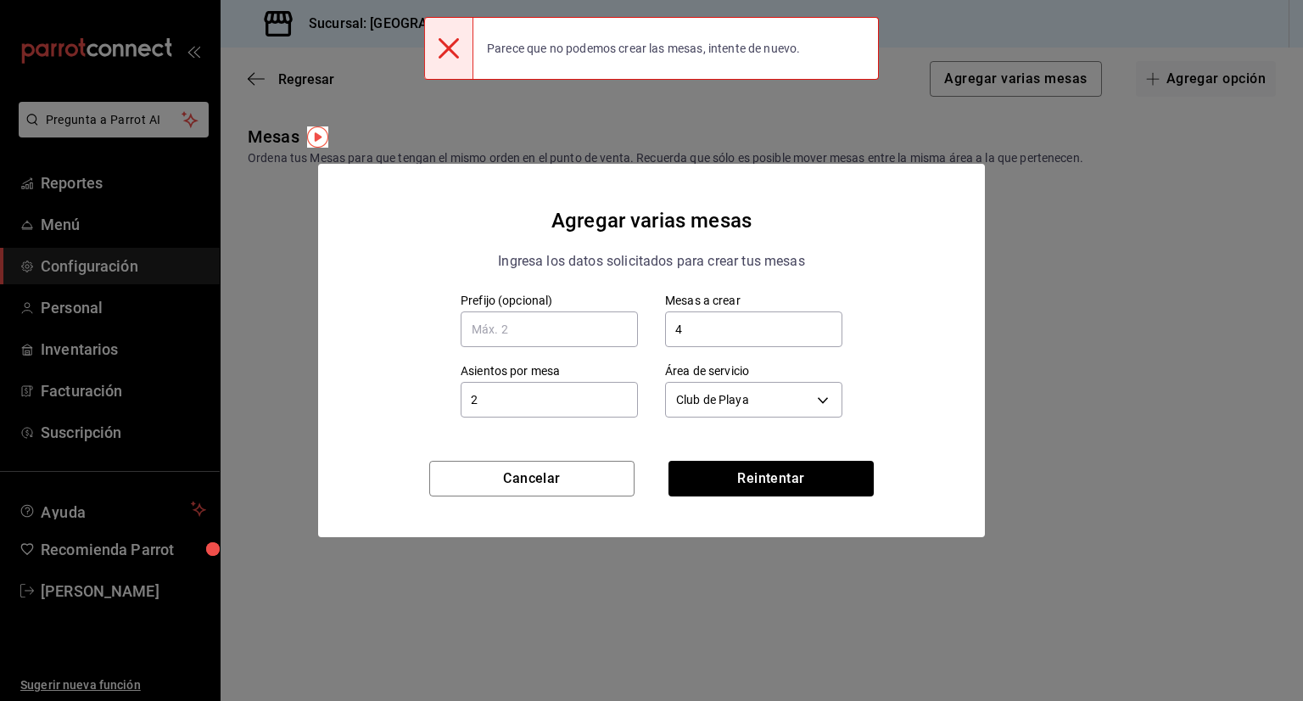
click at [444, 59] on div at bounding box center [448, 48] width 49 height 61
click at [448, 47] on icon at bounding box center [449, 48] width 20 height 20
click at [580, 494] on button "Cancelar" at bounding box center [531, 479] width 205 height 36
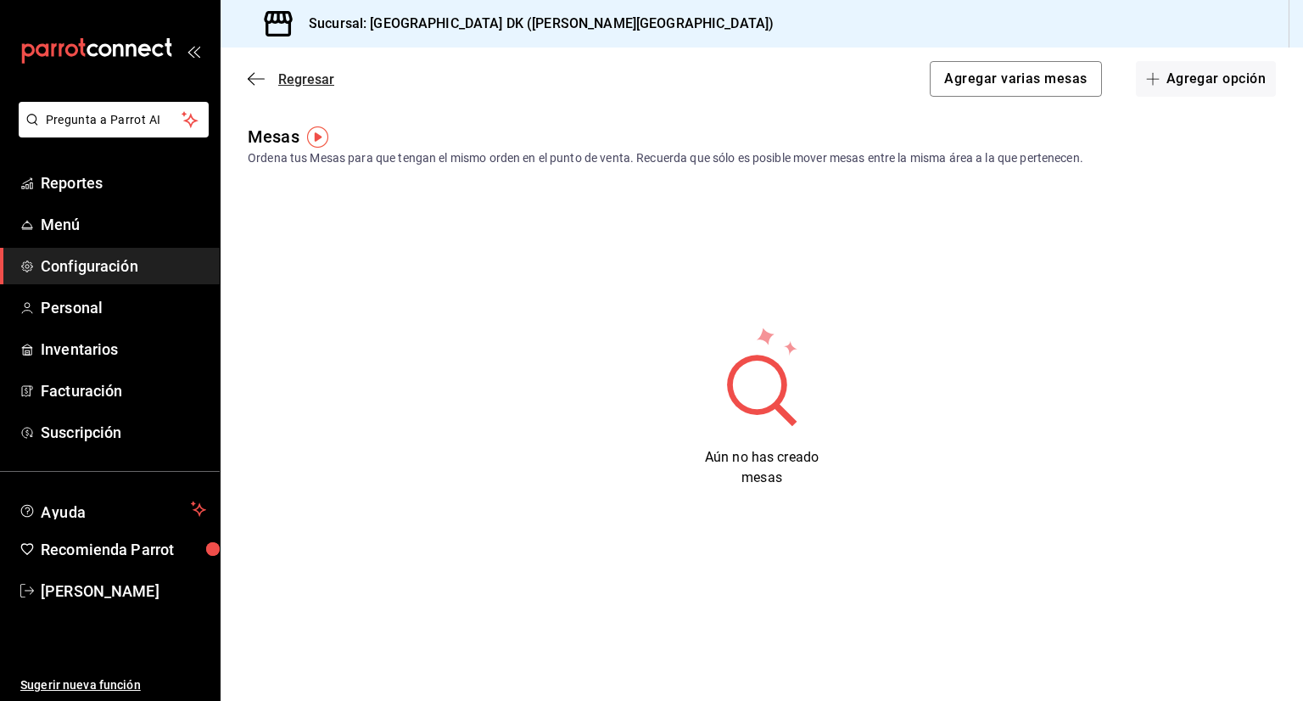
click at [258, 78] on icon "button" at bounding box center [256, 78] width 17 height 15
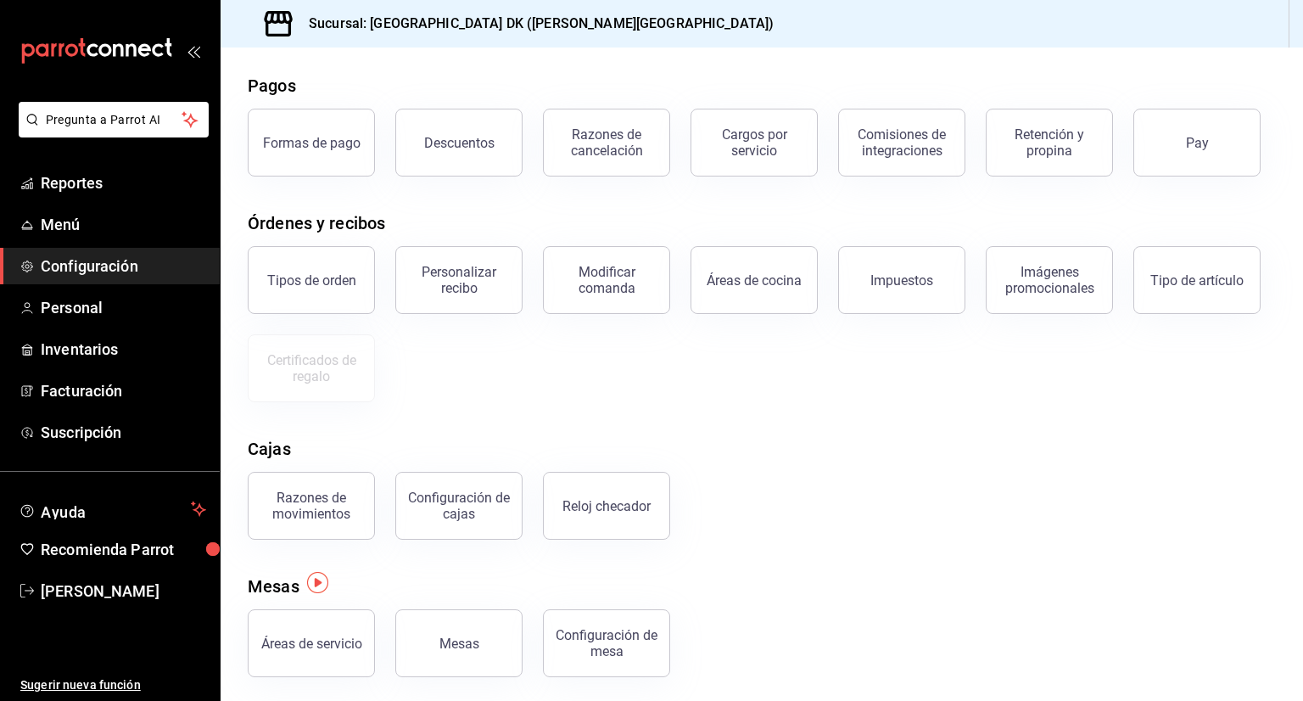
scroll to position [71, 0]
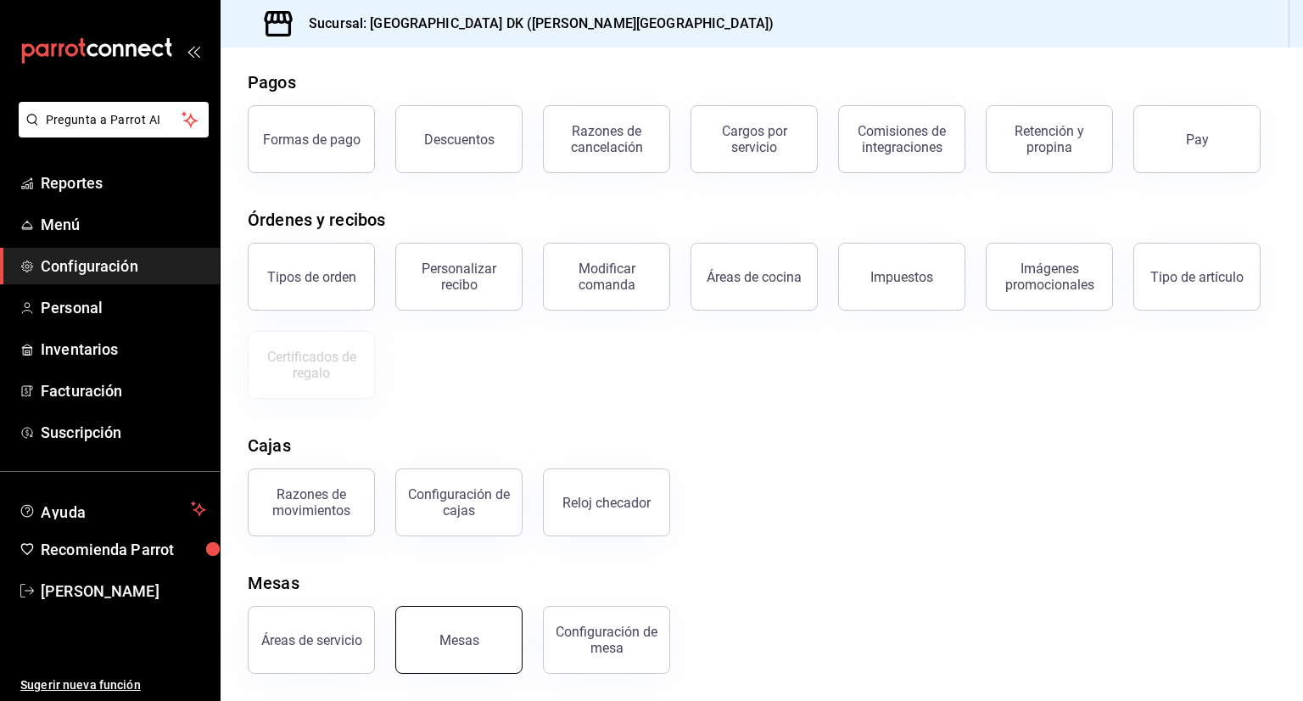
click at [461, 629] on button "Mesas" at bounding box center [458, 640] width 127 height 68
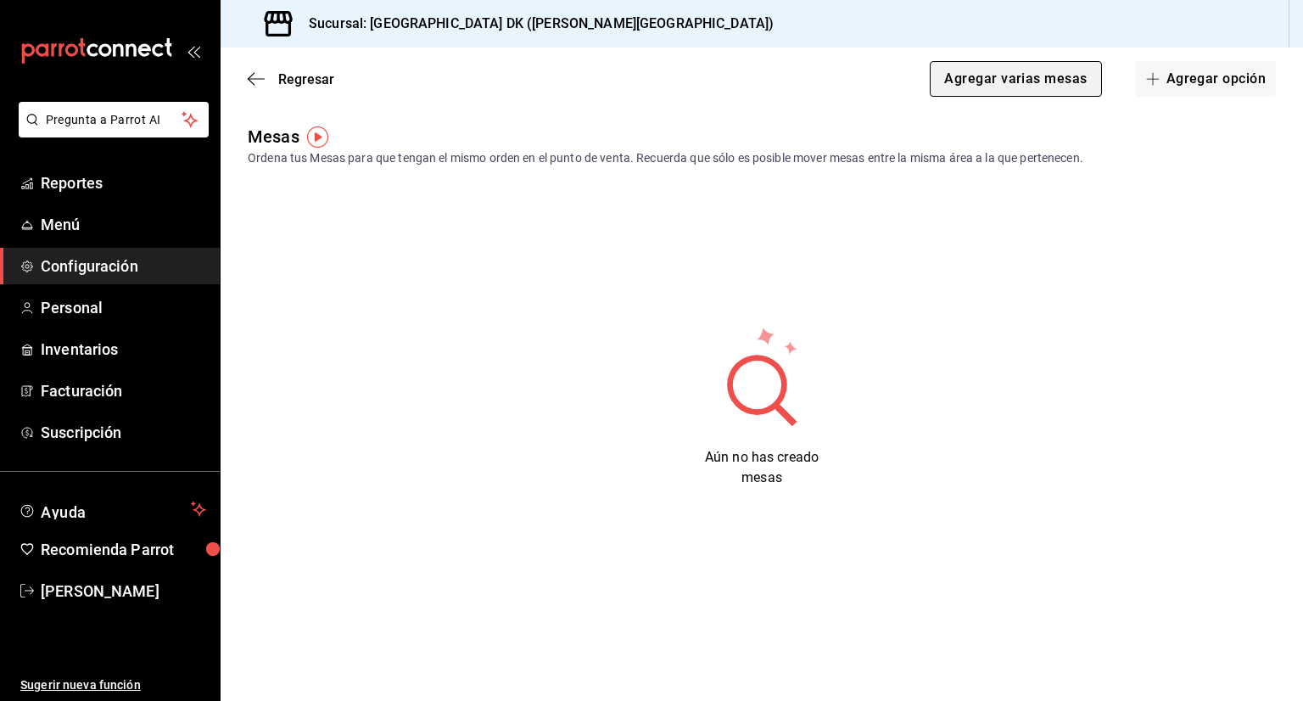
click at [1031, 73] on button "Agregar varias mesas" at bounding box center [1015, 79] width 171 height 36
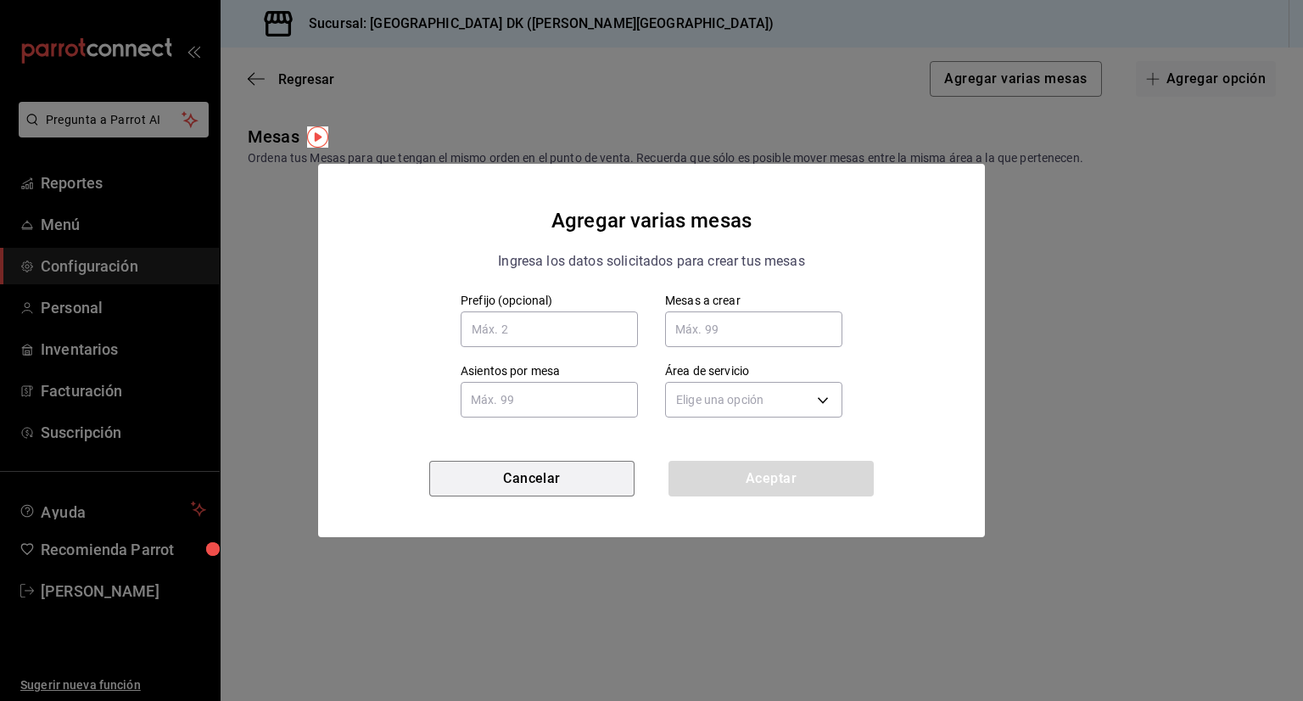
click at [522, 468] on button "Cancelar" at bounding box center [531, 479] width 205 height 36
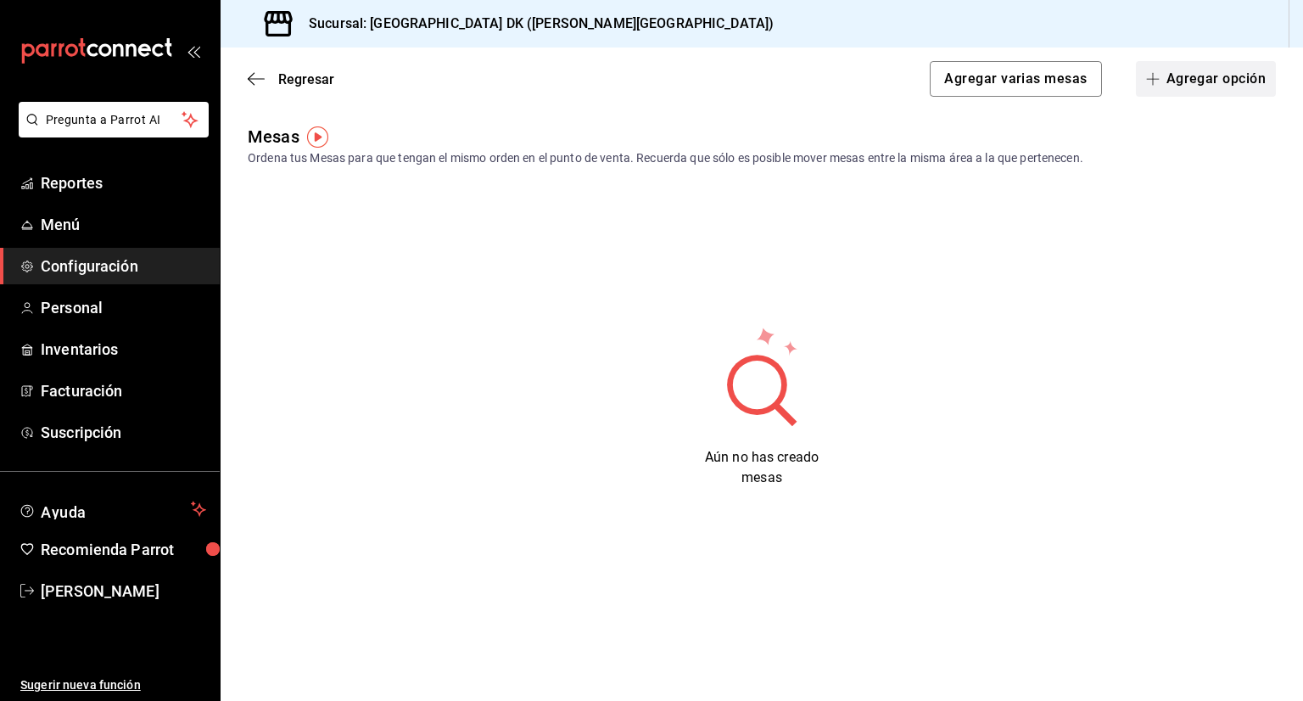
click at [1189, 65] on button "Agregar opción" at bounding box center [1206, 79] width 140 height 36
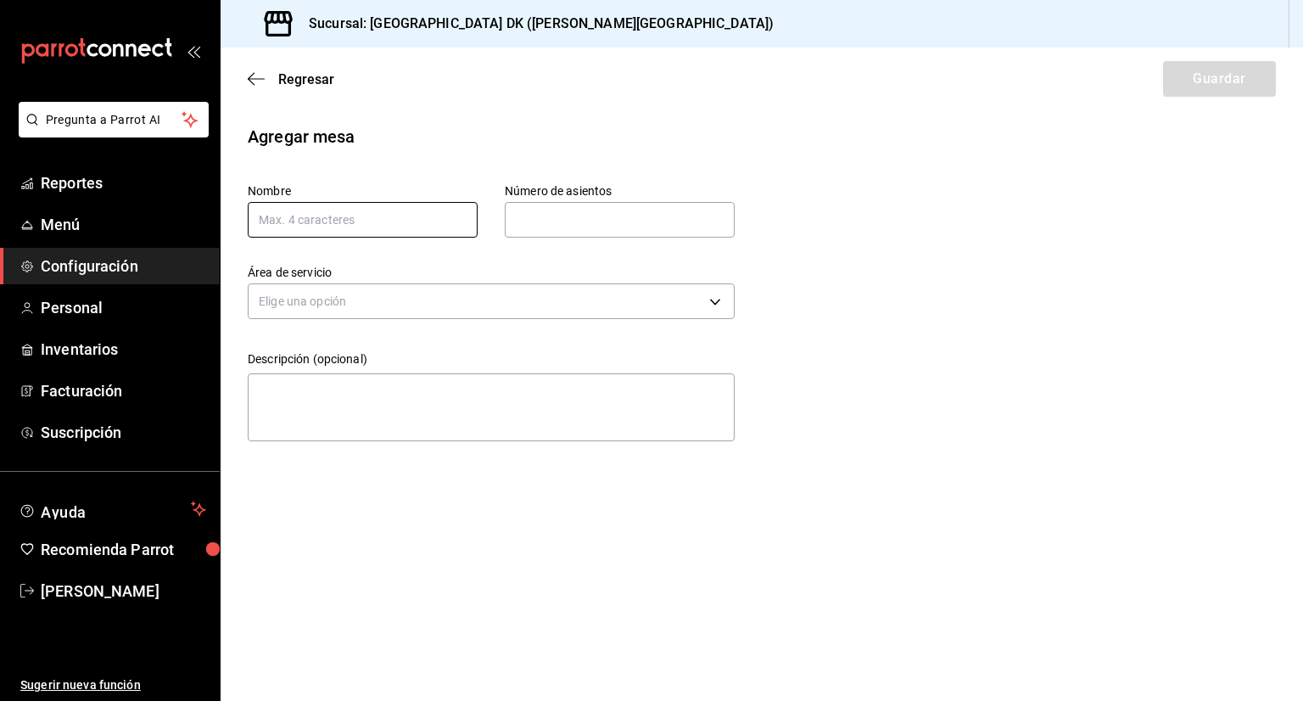
click at [305, 222] on input "text" at bounding box center [363, 220] width 230 height 36
type input "M"
type input "m"
type input "M1"
type input "4"
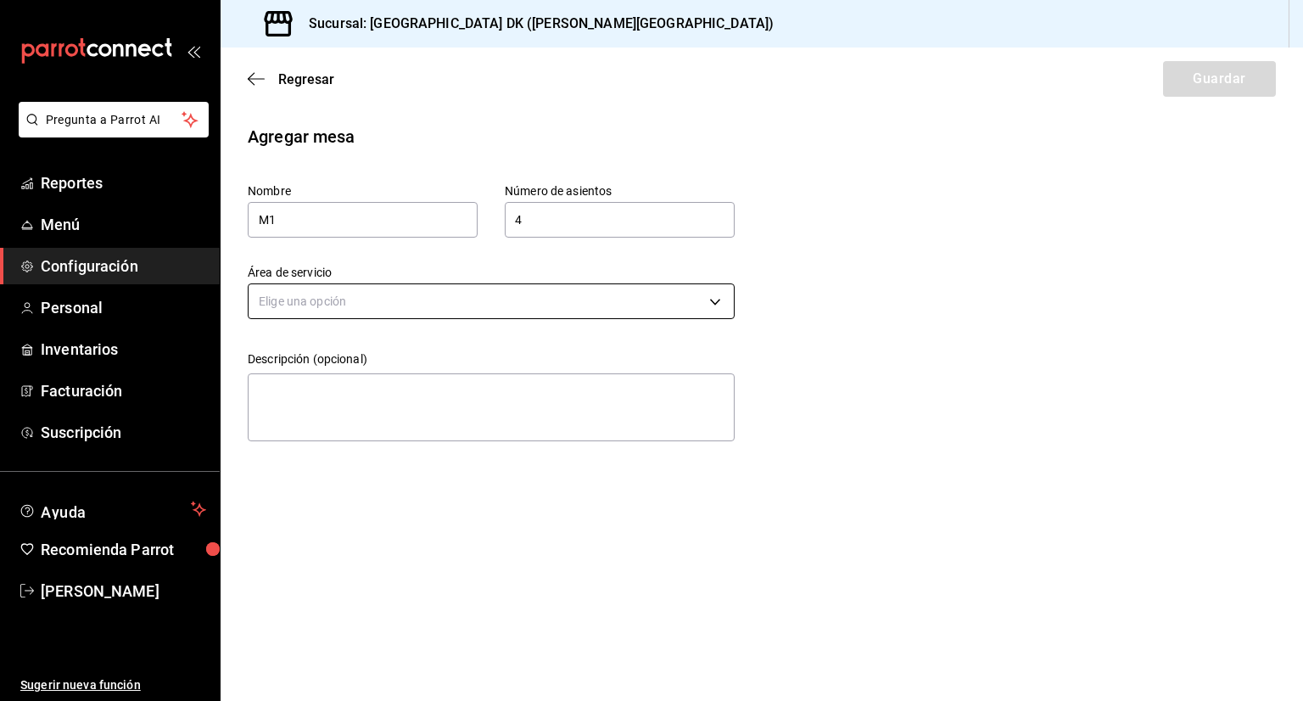
click at [349, 299] on body "Pregunta a Parrot AI Reportes Menú Configuración Personal Inventarios Facturaci…" at bounding box center [651, 350] width 1303 height 701
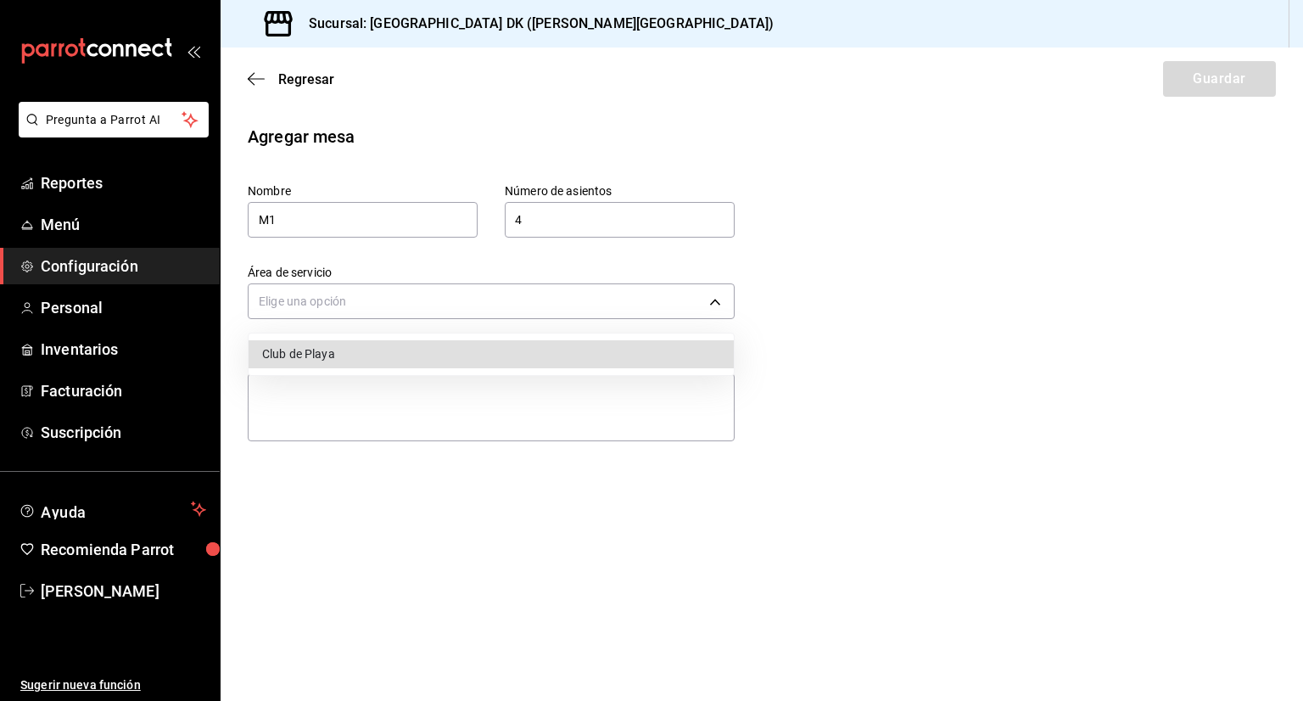
click at [349, 338] on ul "Club de Playa" at bounding box center [491, 354] width 485 height 42
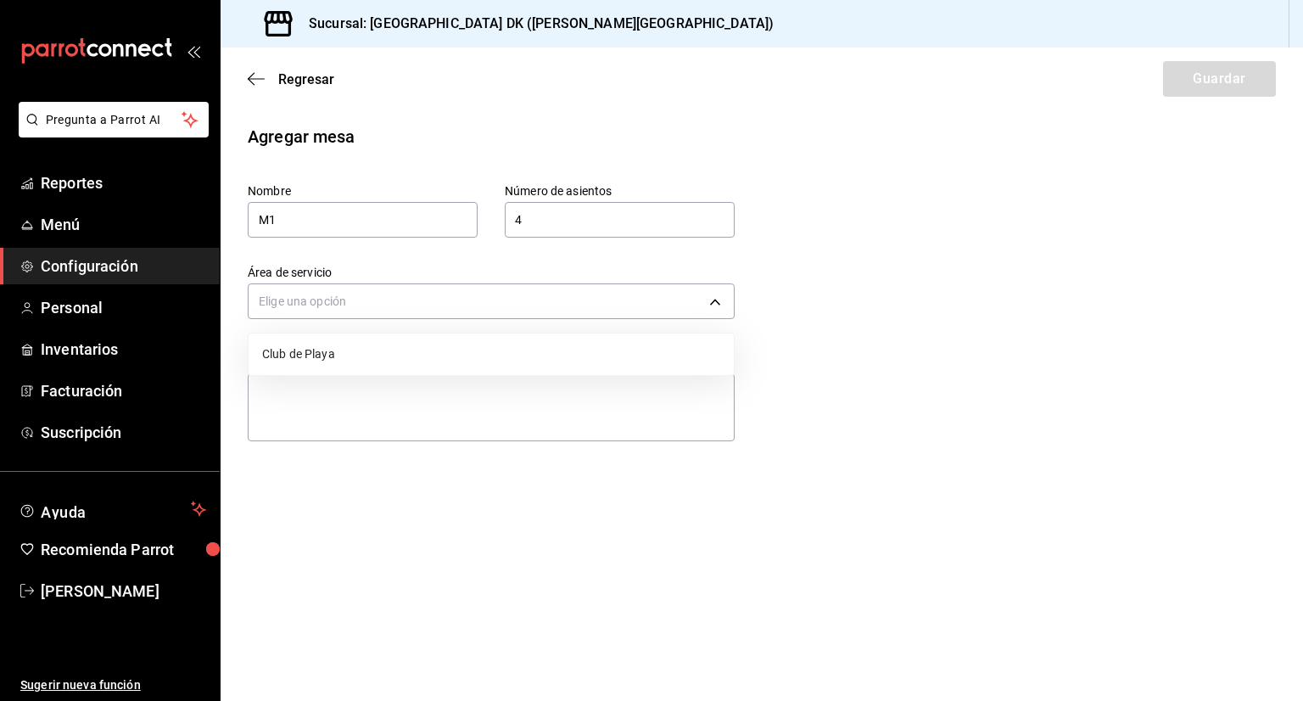
click at [349, 338] on ul "Club de Playa" at bounding box center [491, 354] width 485 height 42
click at [349, 348] on li "Club de Playa" at bounding box center [491, 354] width 485 height 28
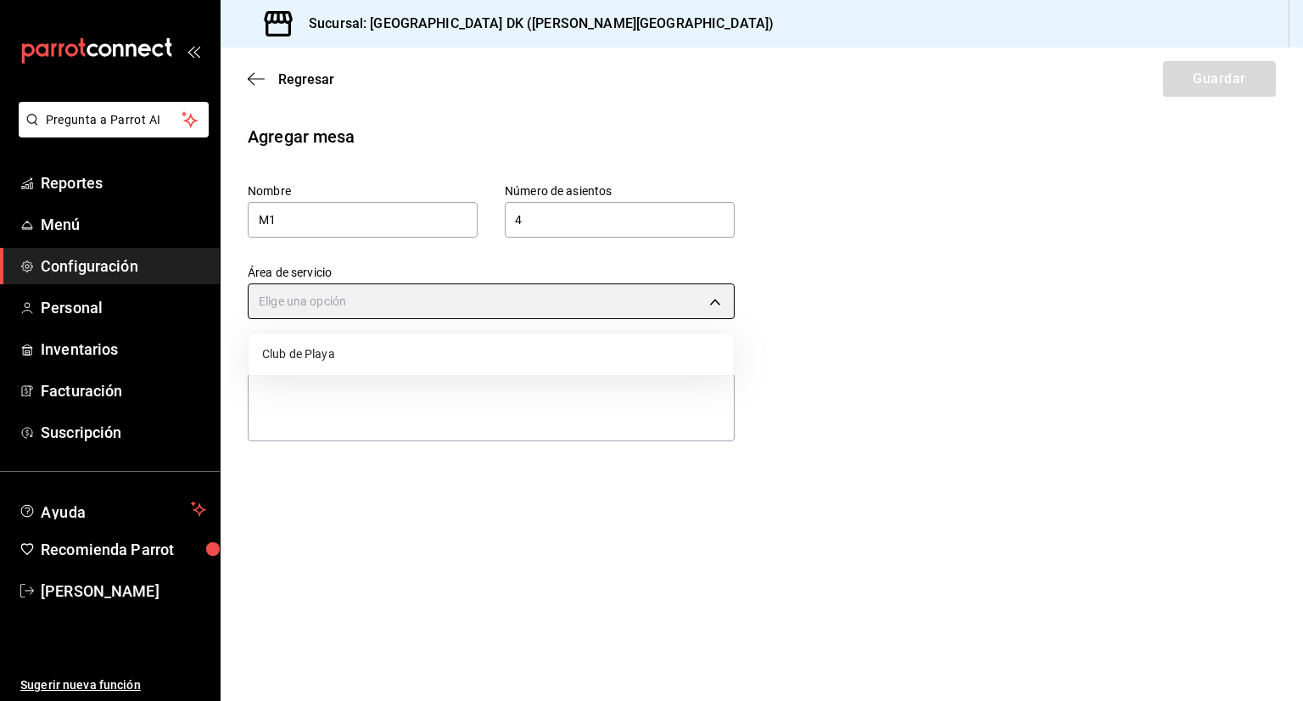
type input "6d9b9162-4c66-4f7e-bf4b-7628aae3b18b"
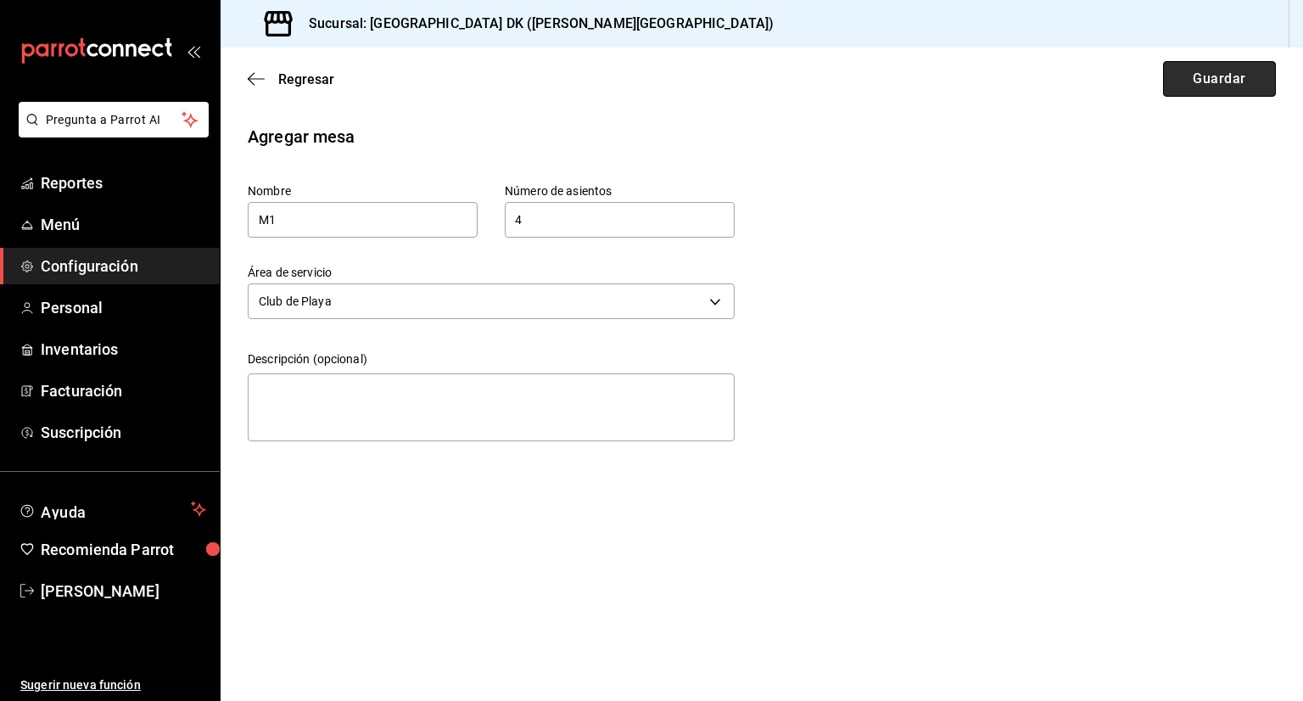
click at [1232, 89] on button "Guardar" at bounding box center [1219, 79] width 113 height 36
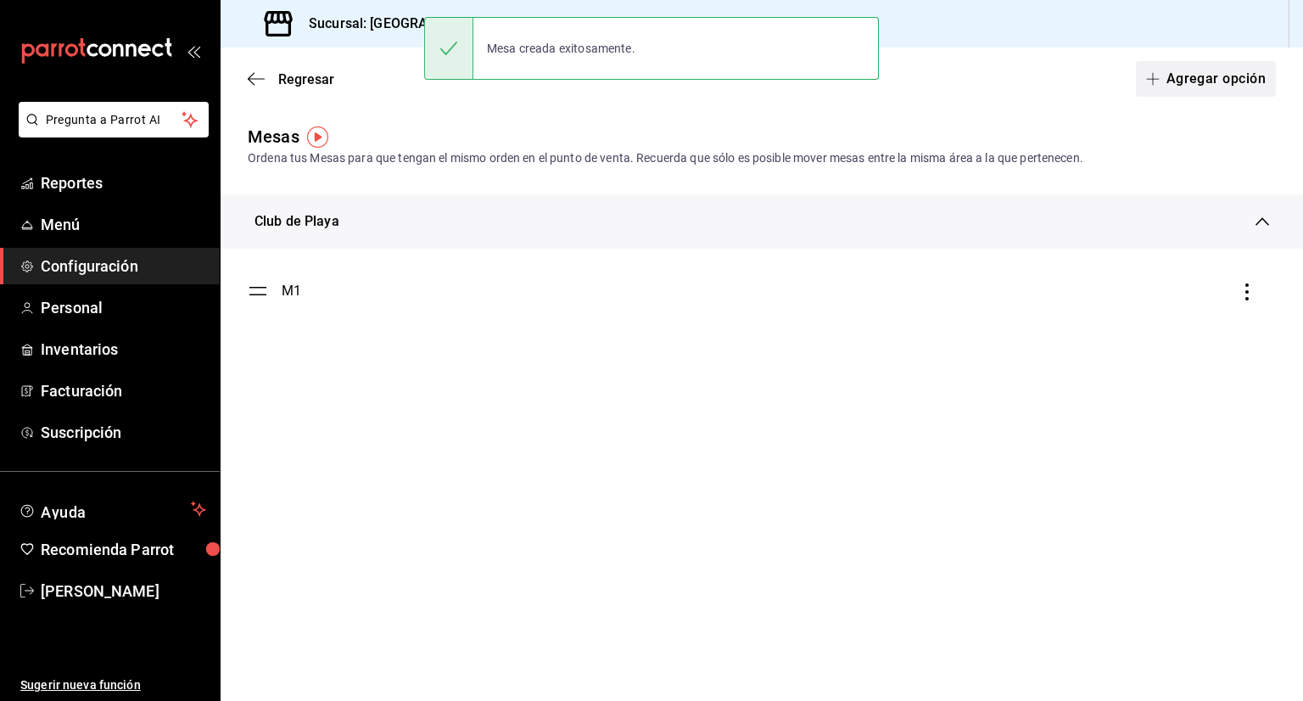
click at [1243, 92] on button "Agregar opción" at bounding box center [1206, 79] width 140 height 36
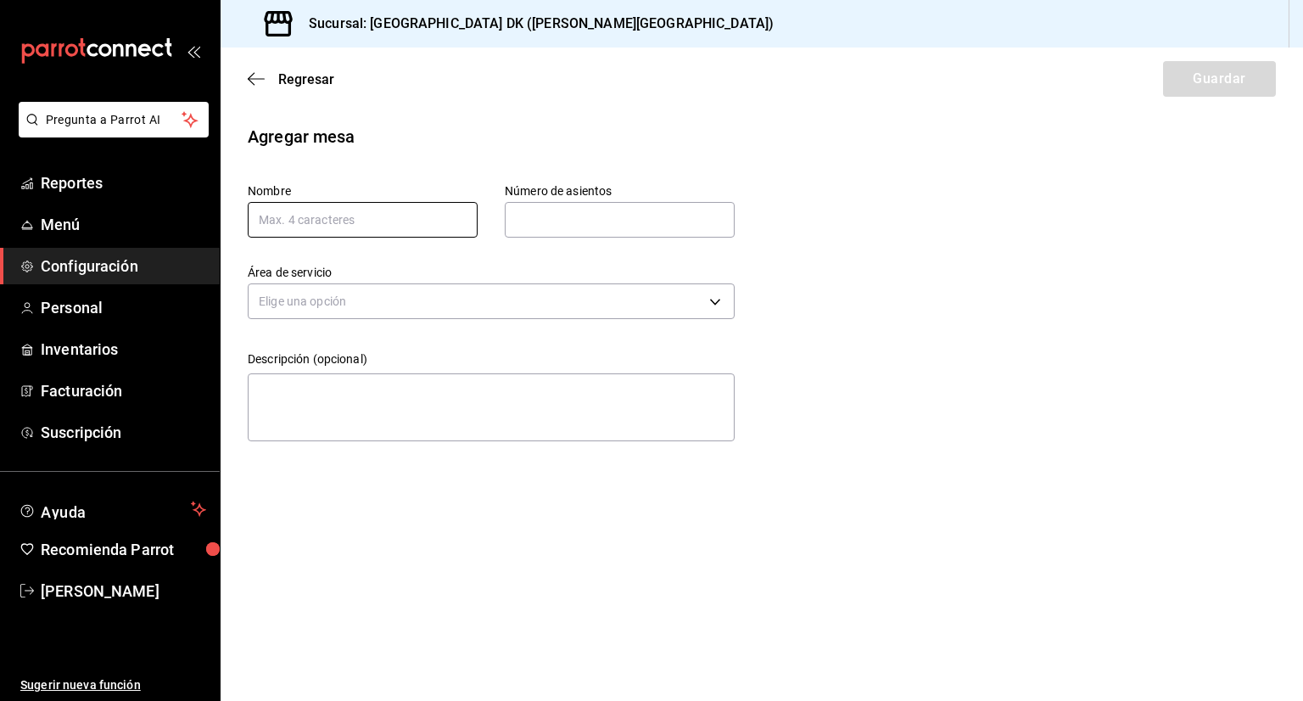
click at [353, 215] on input "text" at bounding box center [363, 220] width 230 height 36
type input "M2"
click at [584, 218] on input "text" at bounding box center [620, 220] width 230 height 34
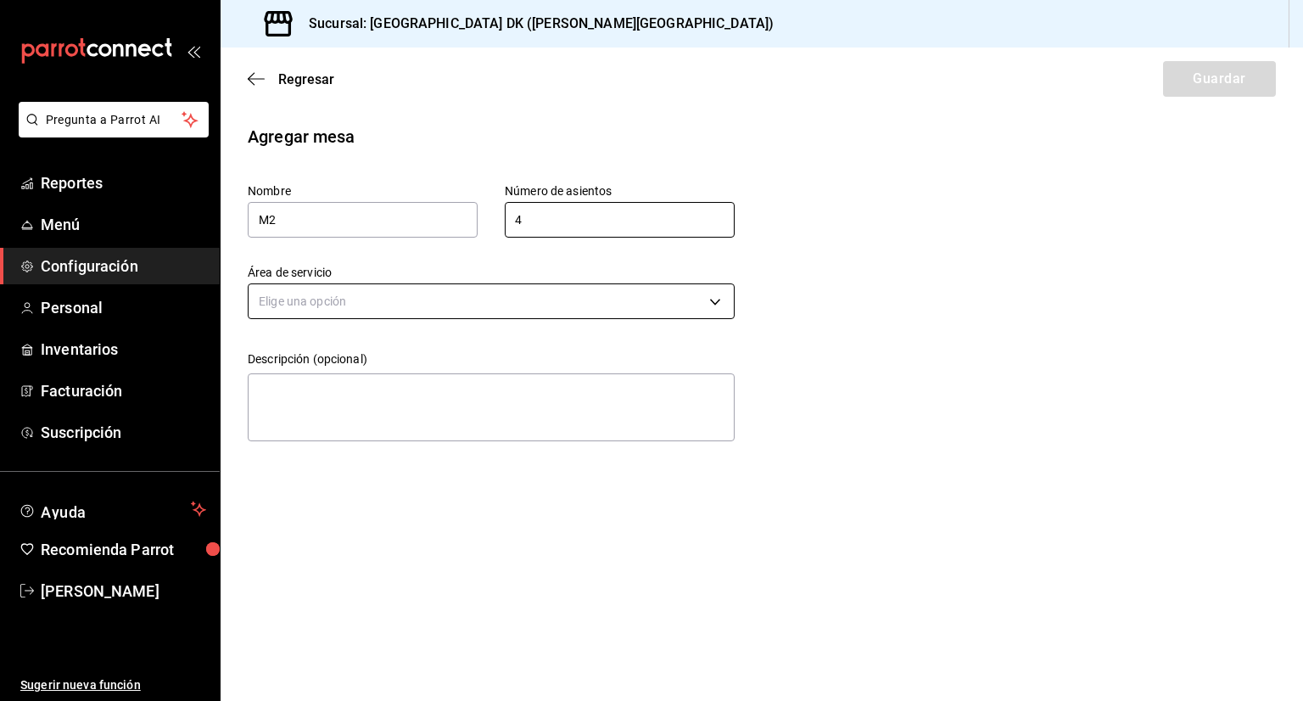
type input "4"
click at [397, 305] on body "Pregunta a Parrot AI Reportes Menú Configuración Personal Inventarios Facturaci…" at bounding box center [651, 350] width 1303 height 701
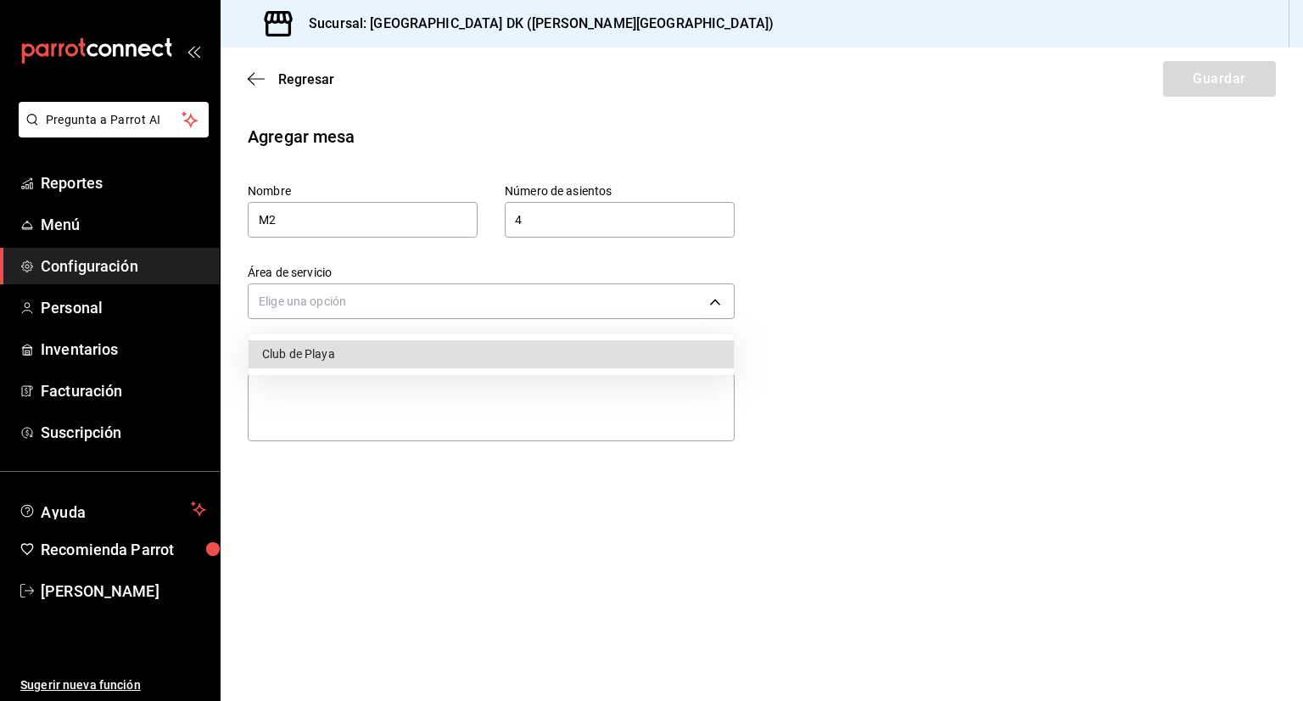
click at [347, 356] on li "Club de Playa" at bounding box center [491, 354] width 485 height 28
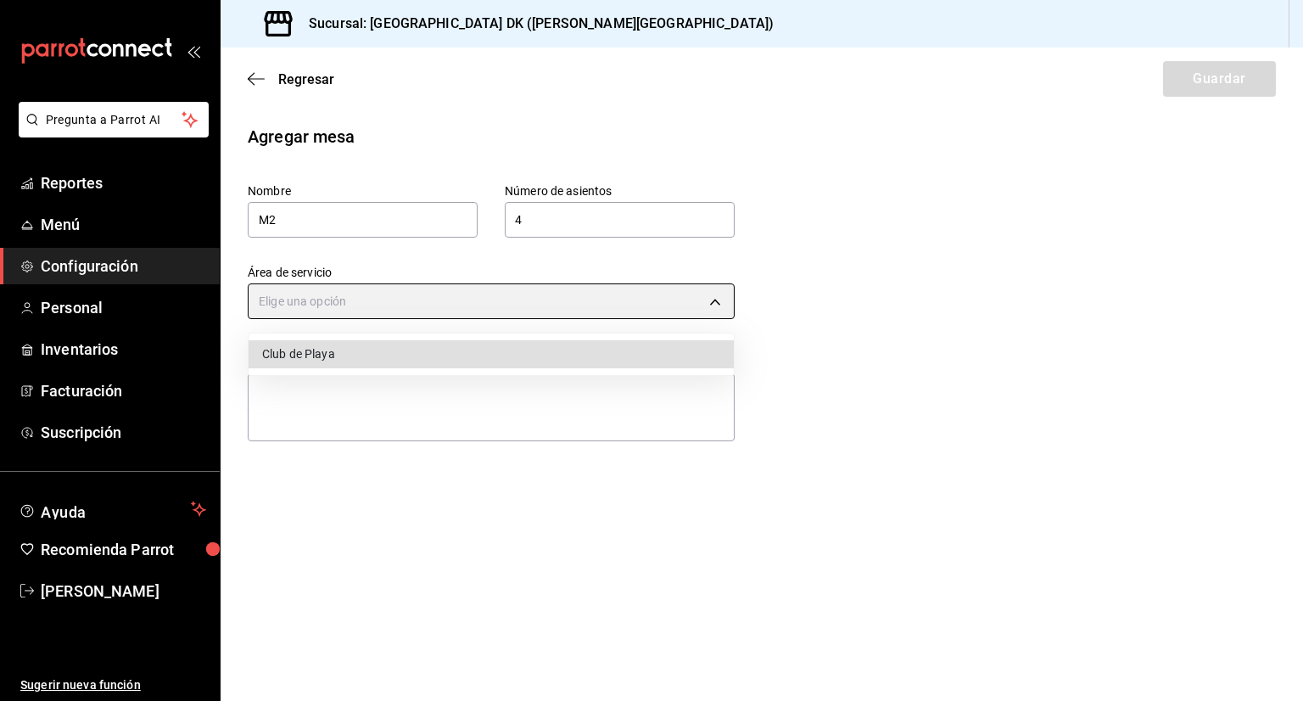
type input "6d9b9162-4c66-4f7e-bf4b-7628aae3b18b"
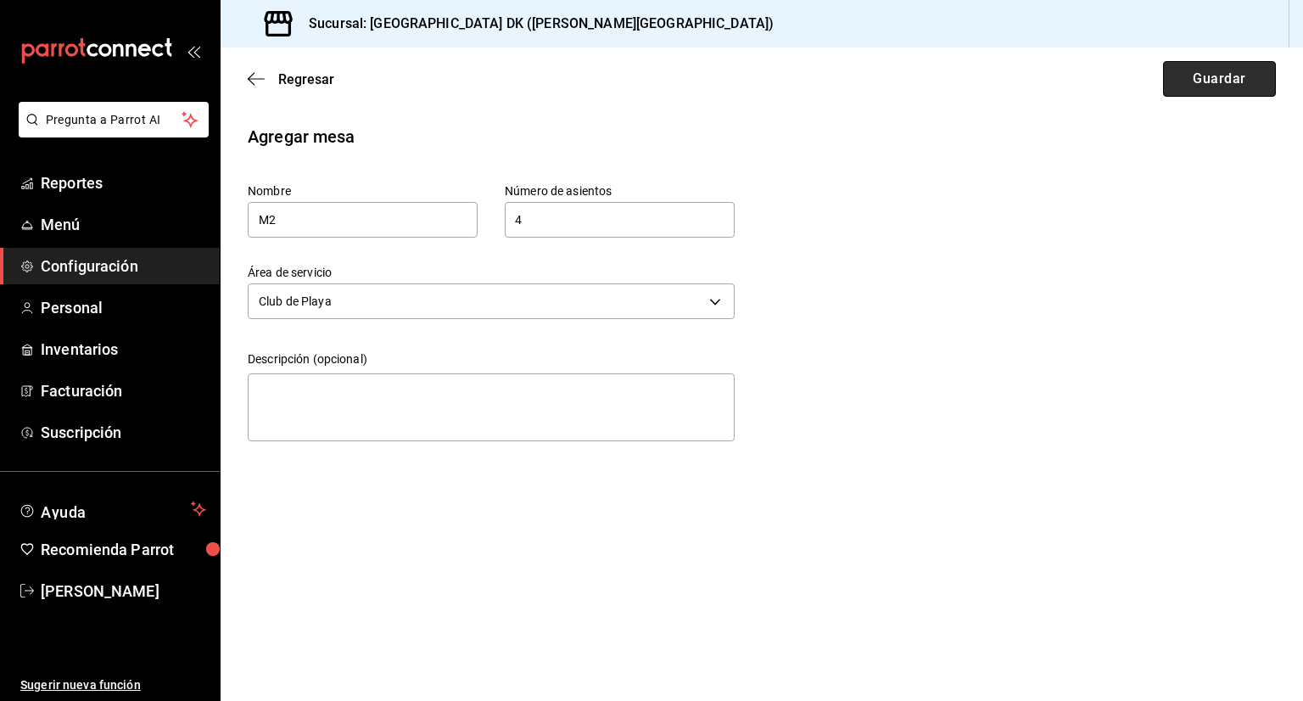
click at [1234, 75] on button "Guardar" at bounding box center [1219, 79] width 113 height 36
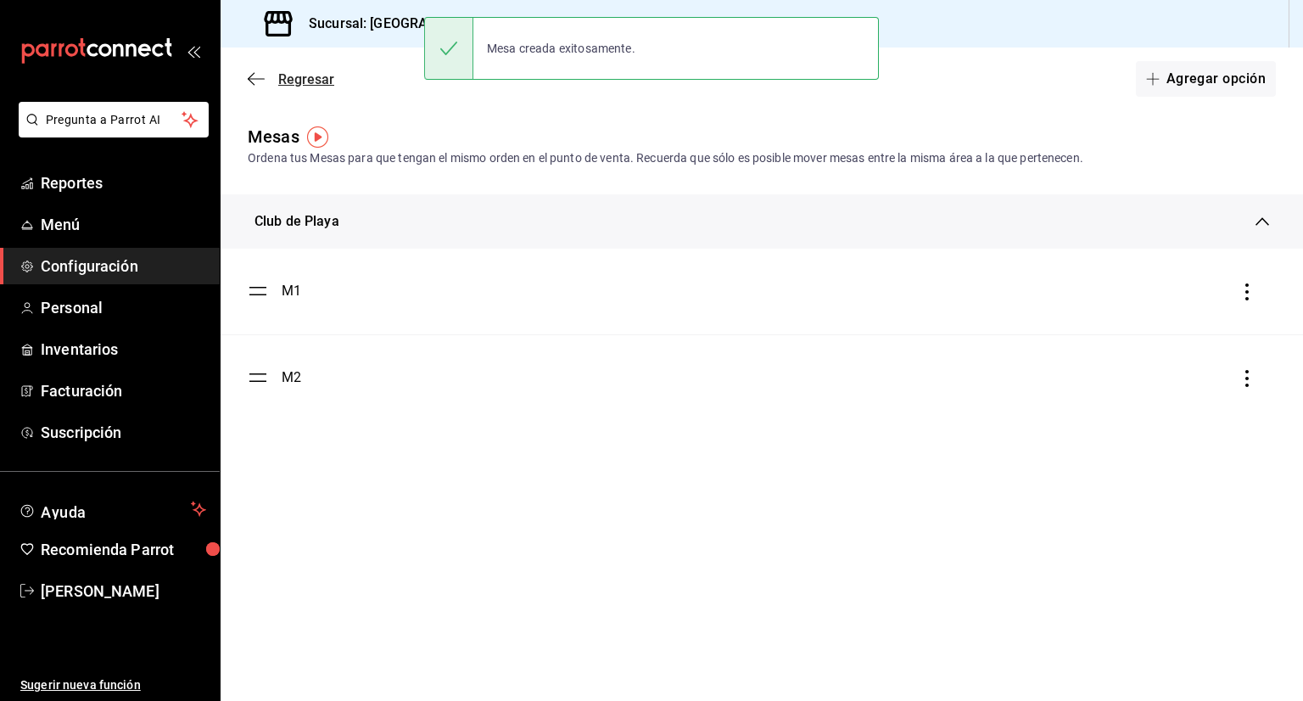
click at [265, 75] on span "Regresar" at bounding box center [291, 79] width 87 height 16
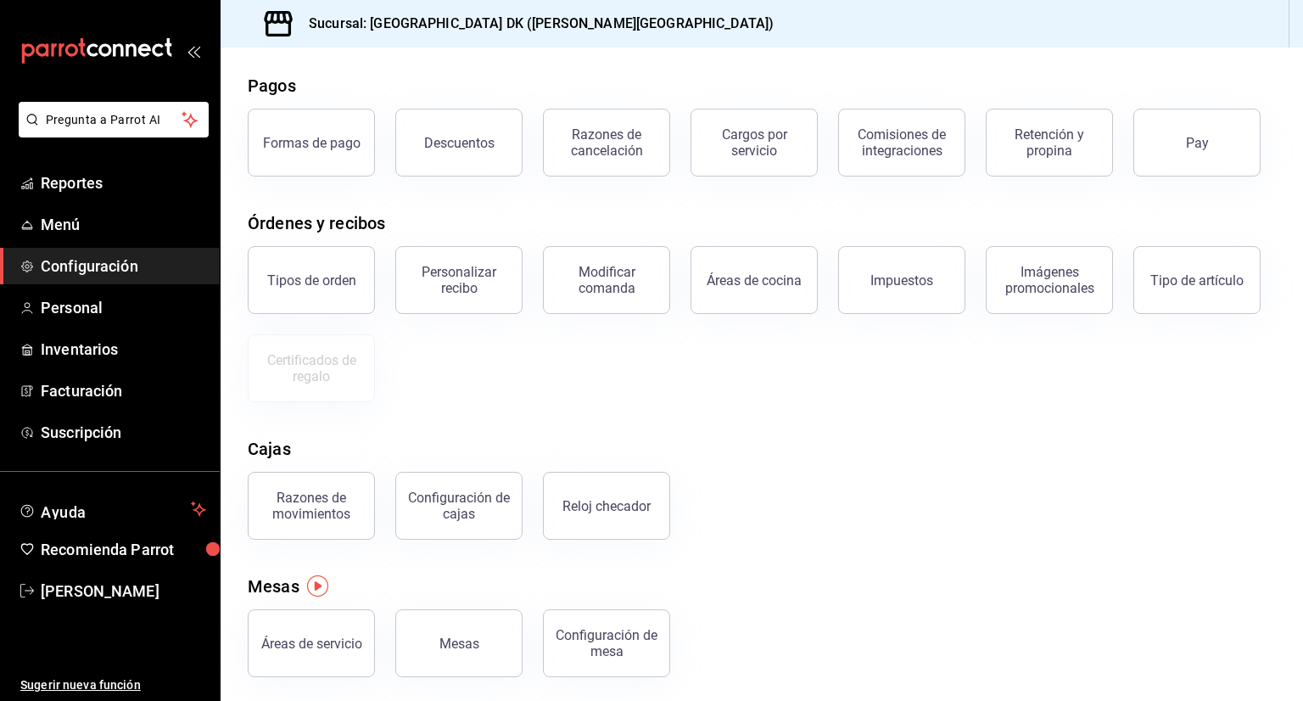
scroll to position [71, 0]
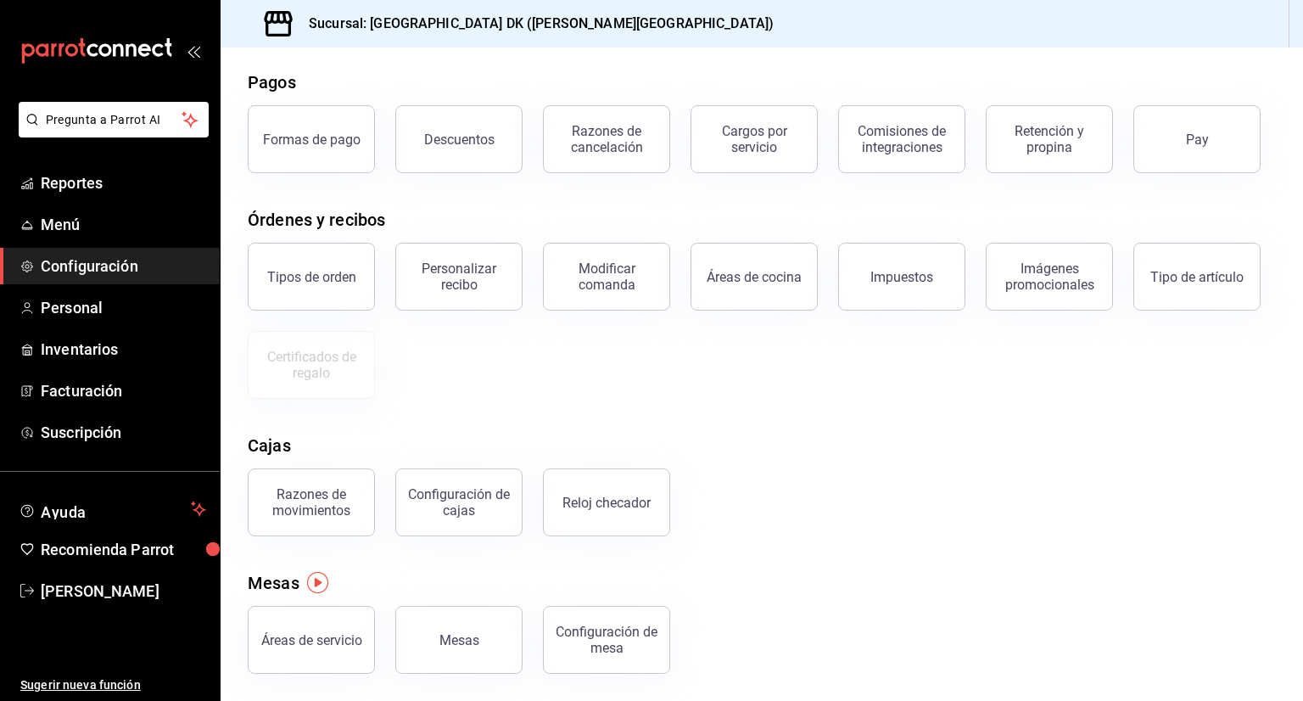
click at [648, 648] on div "Configuración de mesa" at bounding box center [606, 639] width 105 height 32
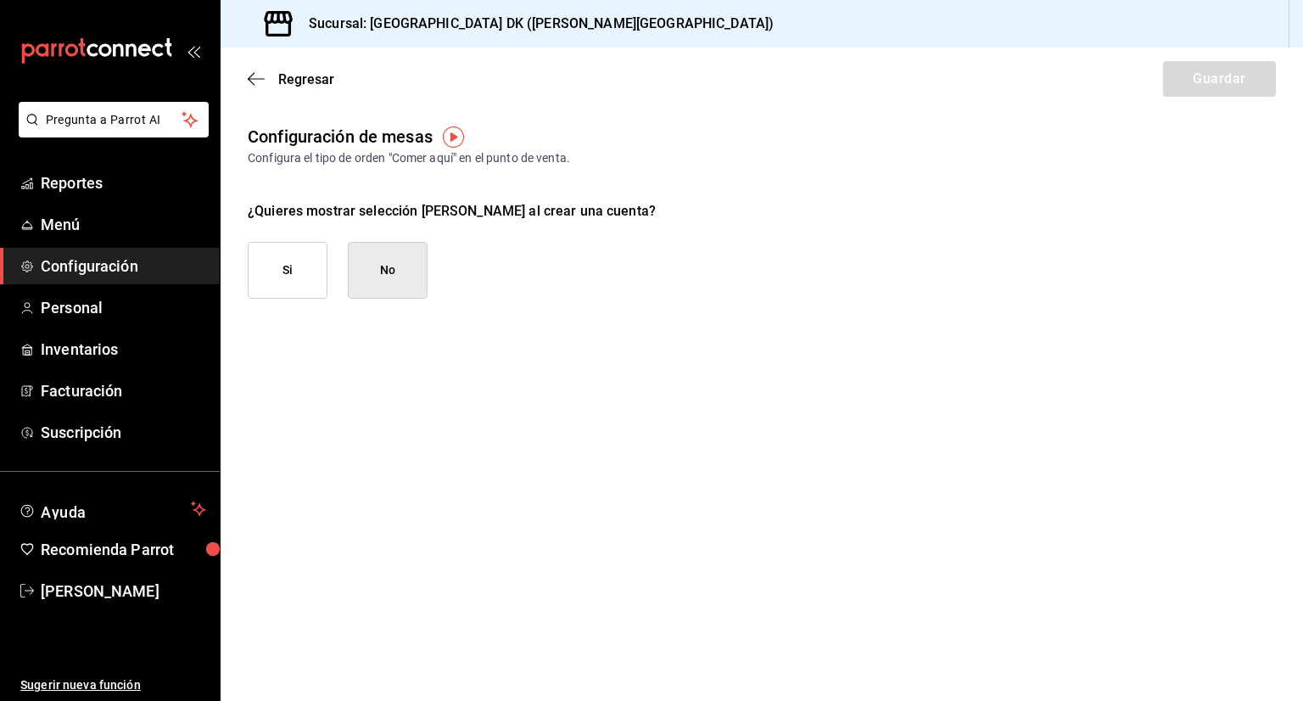
click at [270, 266] on button "Si" at bounding box center [288, 270] width 80 height 57
checkbox input "true"
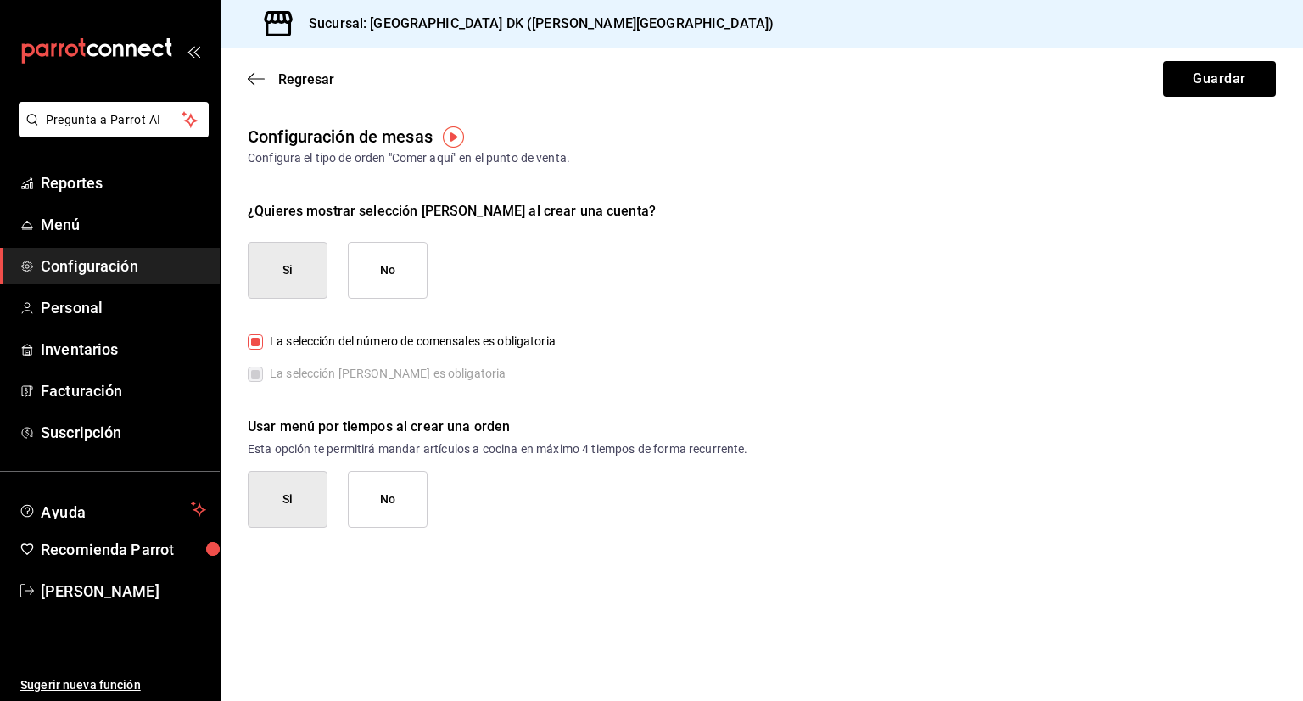
click at [249, 339] on input "La selección del número de comensales es obligatoria" at bounding box center [255, 341] width 15 height 15
checkbox input "false"
click at [251, 376] on input "La selección de mesa es obligatoria" at bounding box center [255, 373] width 15 height 15
checkbox input "false"
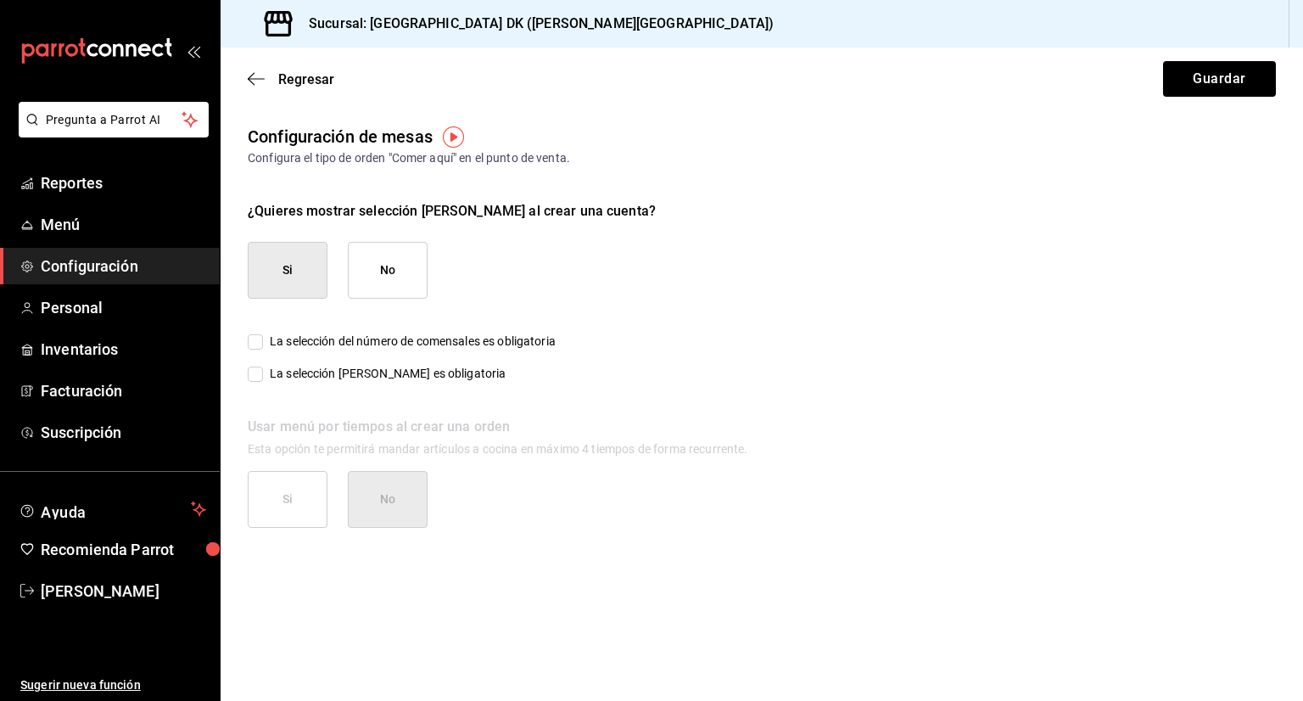
click at [1178, 97] on div "Regresar Guardar" at bounding box center [762, 78] width 1082 height 63
click at [1184, 81] on button "Guardar" at bounding box center [1219, 79] width 113 height 36
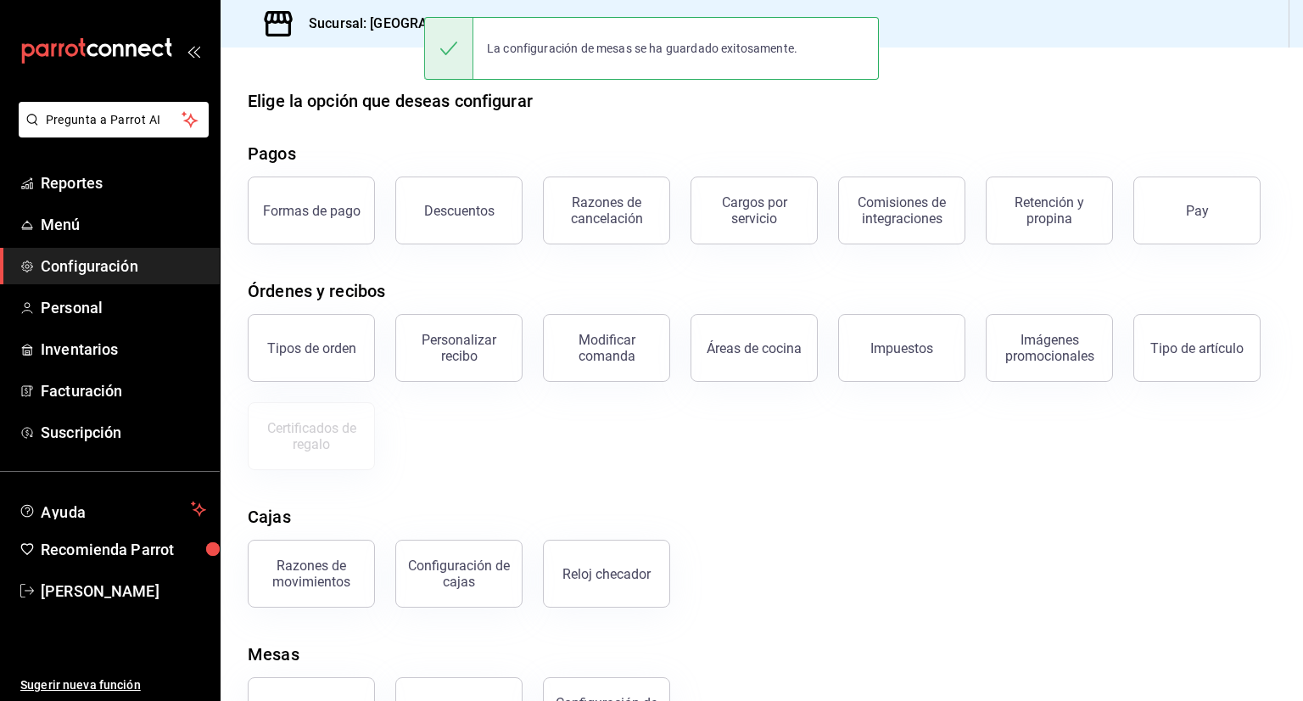
click at [995, 109] on div "Elige la opción que deseas configurar" at bounding box center [762, 100] width 1028 height 25
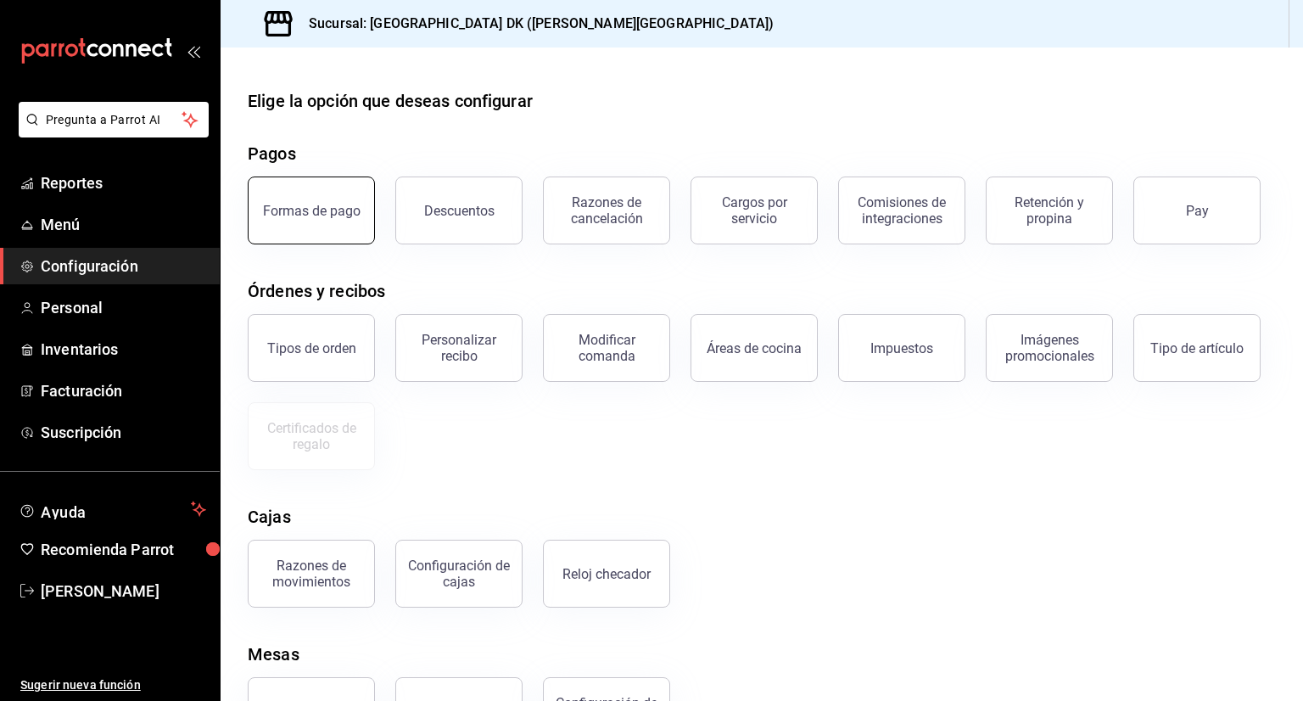
click at [324, 210] on div "Formas de pago" at bounding box center [312, 211] width 98 height 16
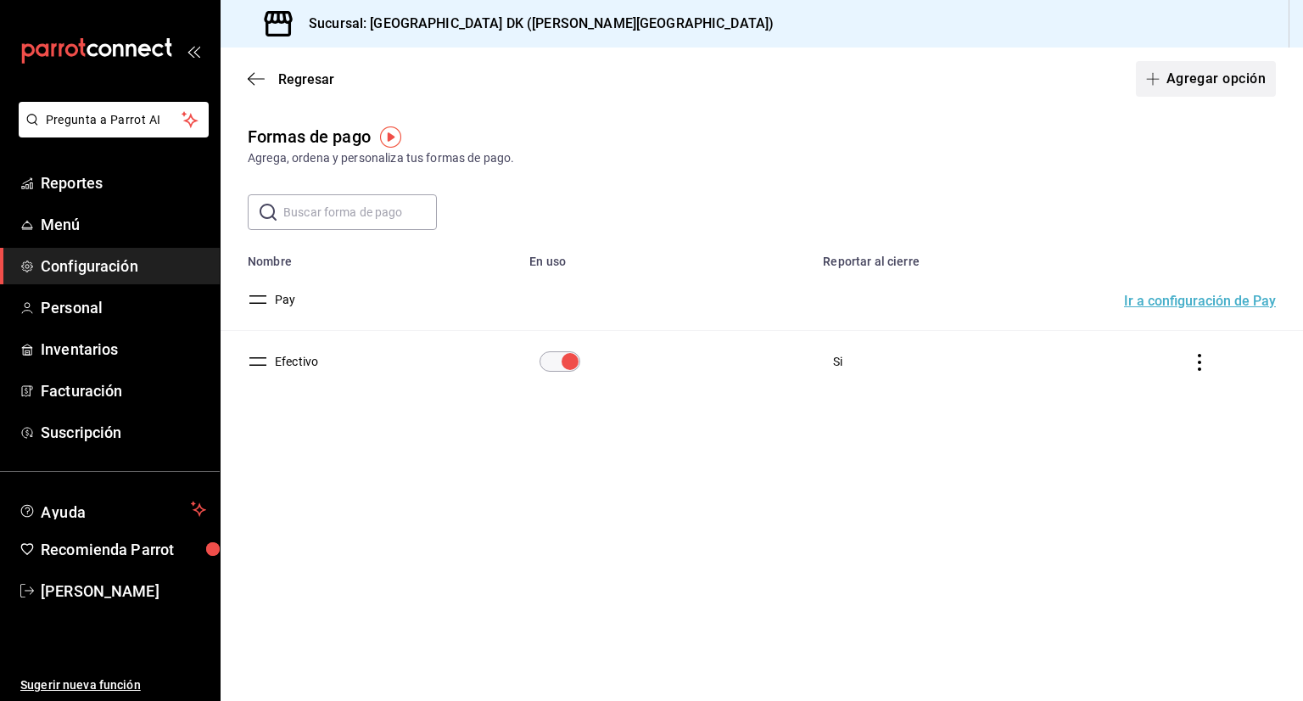
click at [1210, 81] on button "Agregar opción" at bounding box center [1206, 79] width 140 height 36
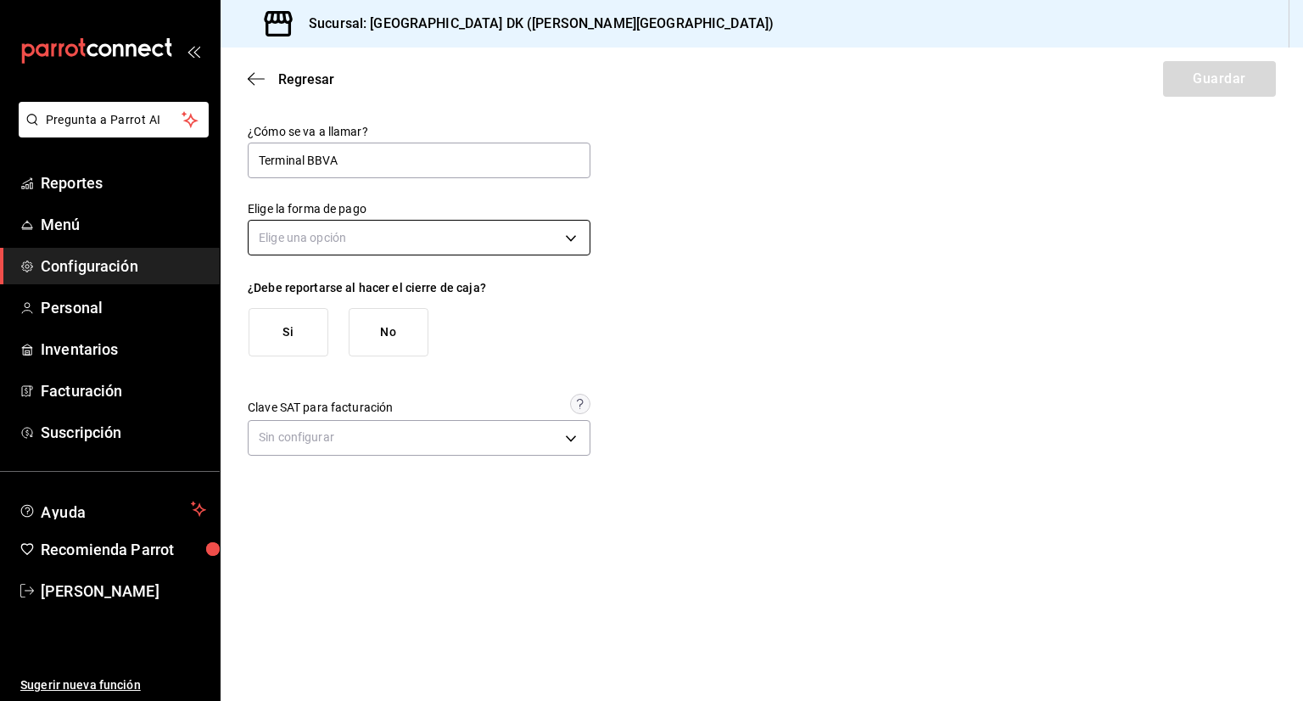
type input "Terminal BBVA"
click at [483, 235] on body "Pregunta a Parrot AI Reportes Menú Configuración Personal Inventarios Facturaci…" at bounding box center [651, 350] width 1303 height 701
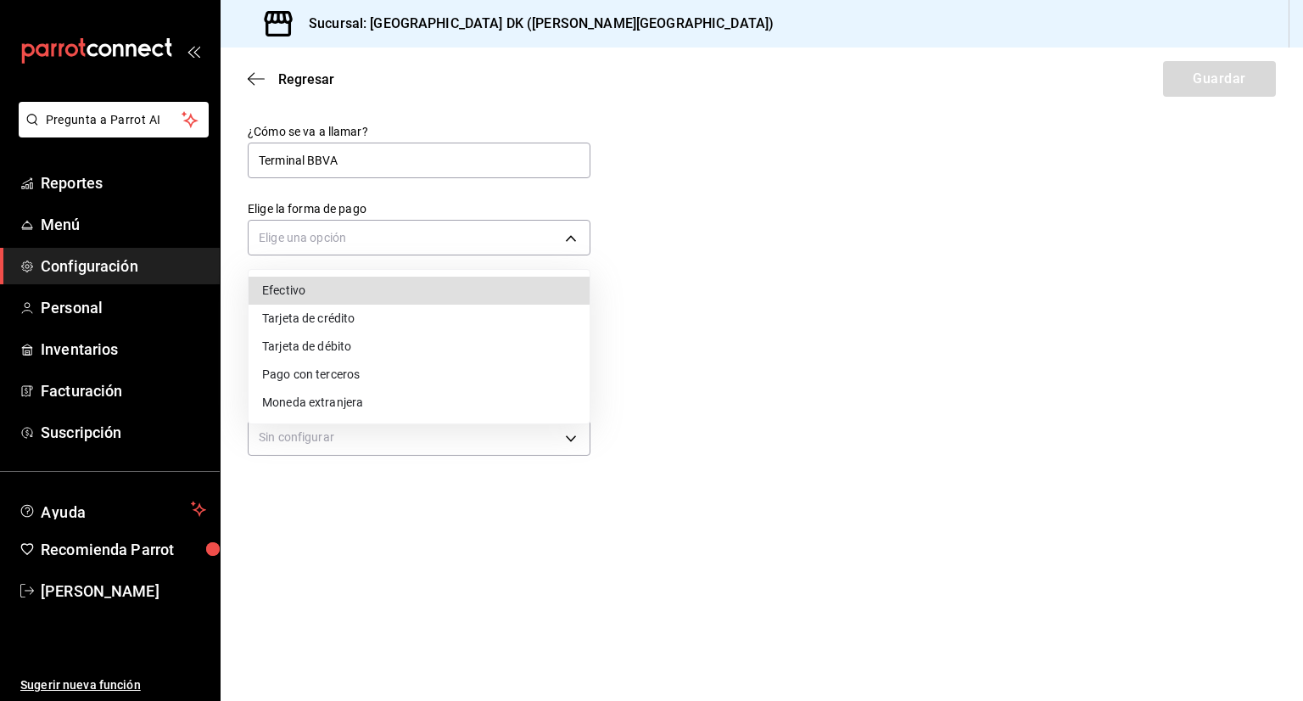
click at [455, 321] on li "Tarjeta de crédito" at bounding box center [419, 319] width 341 height 28
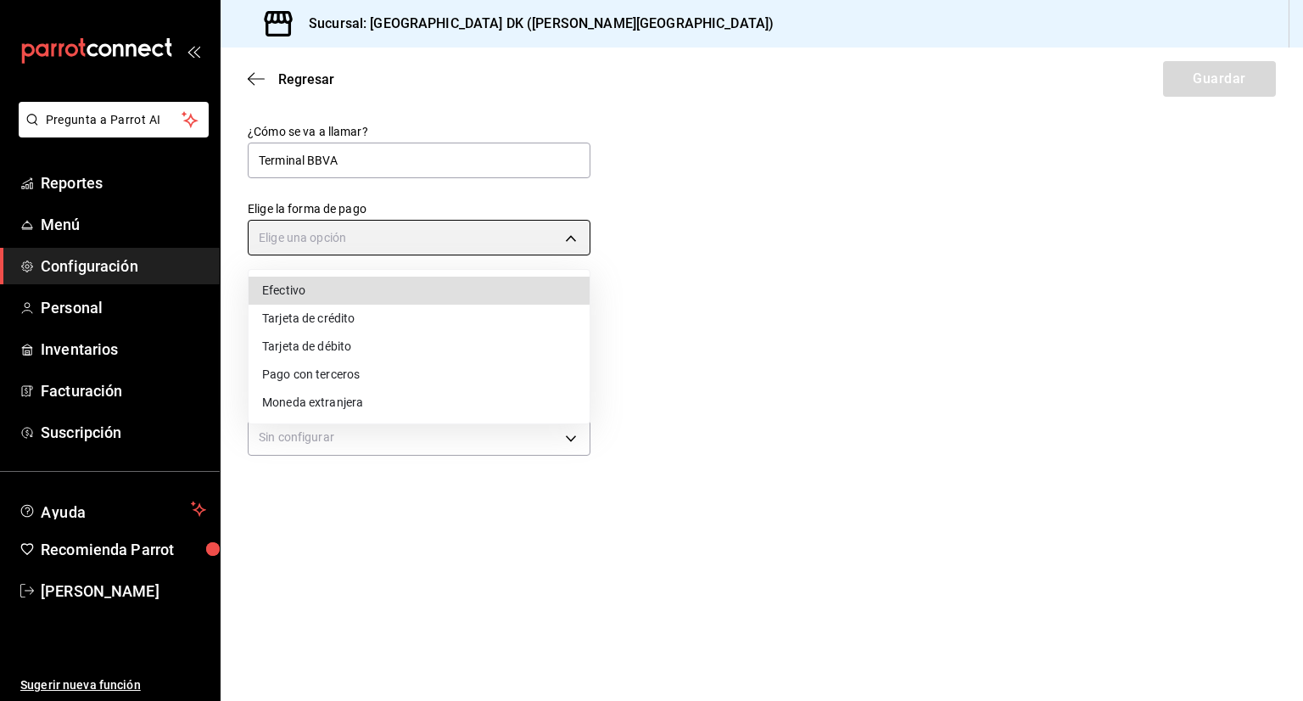
type input "CREDIT_CARD"
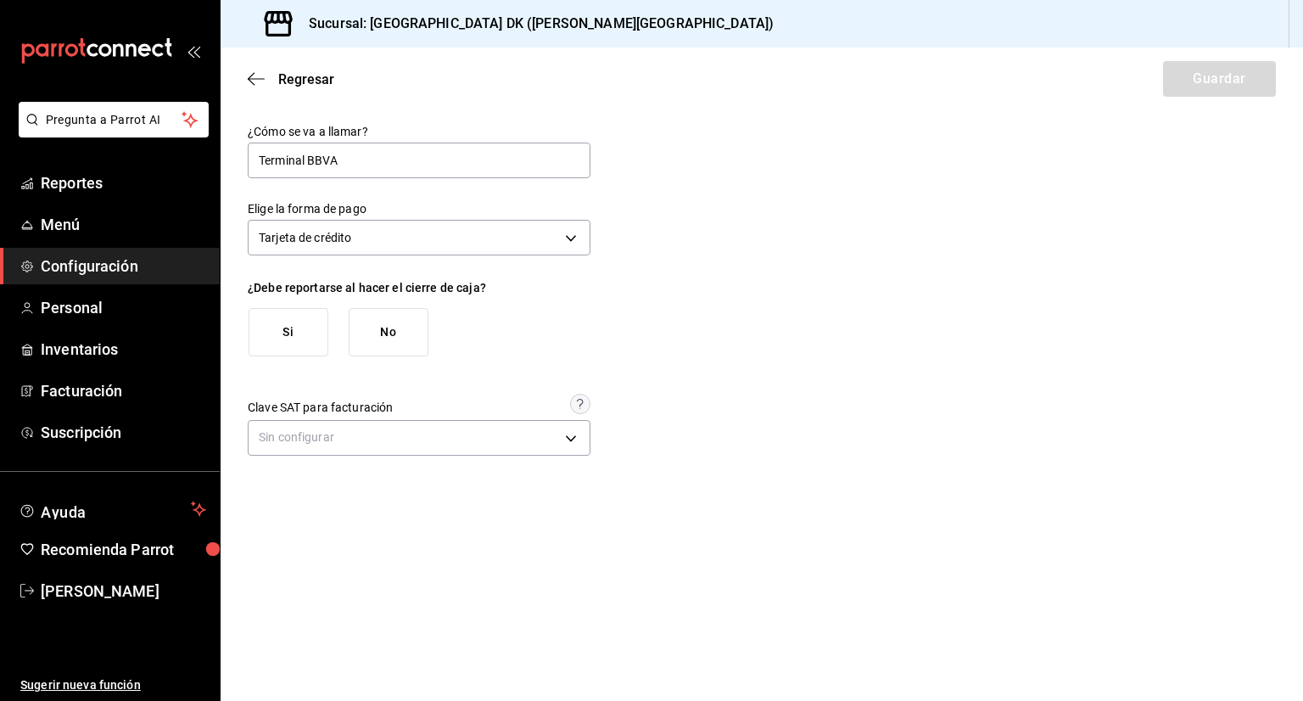
click at [318, 333] on button "Si" at bounding box center [289, 332] width 80 height 48
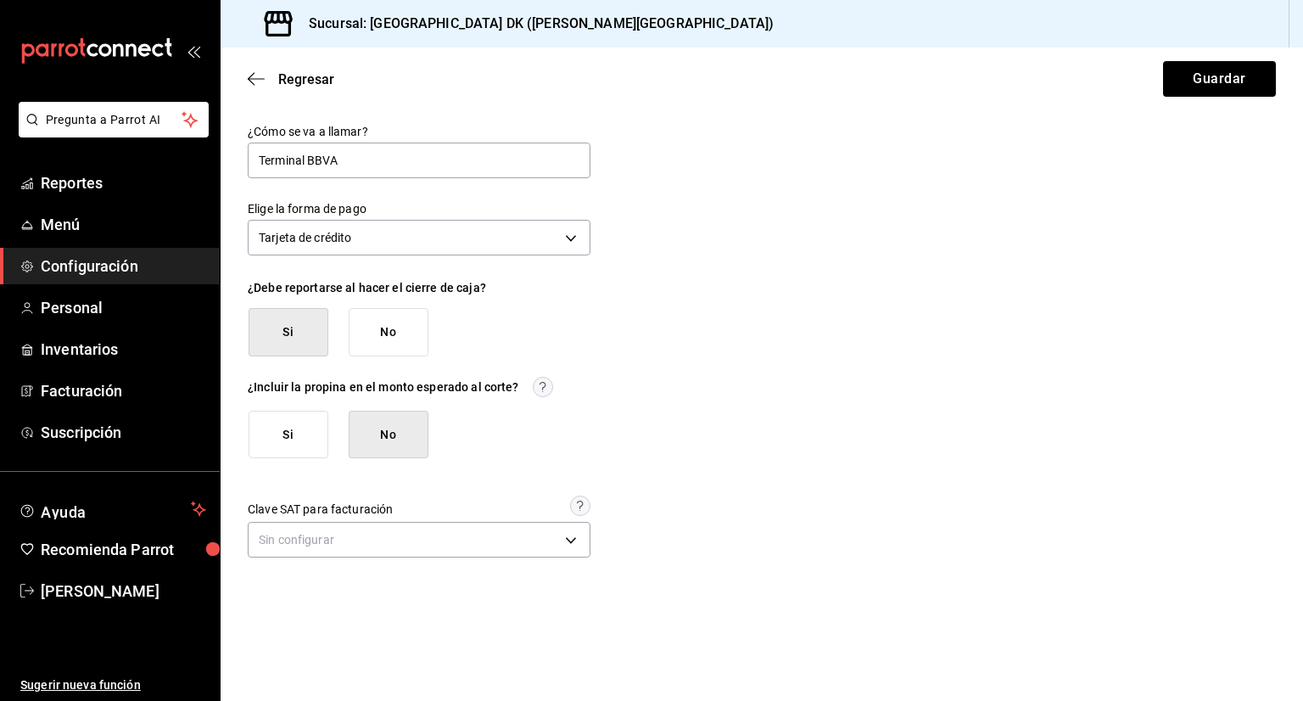
click at [313, 435] on button "Si" at bounding box center [289, 435] width 80 height 48
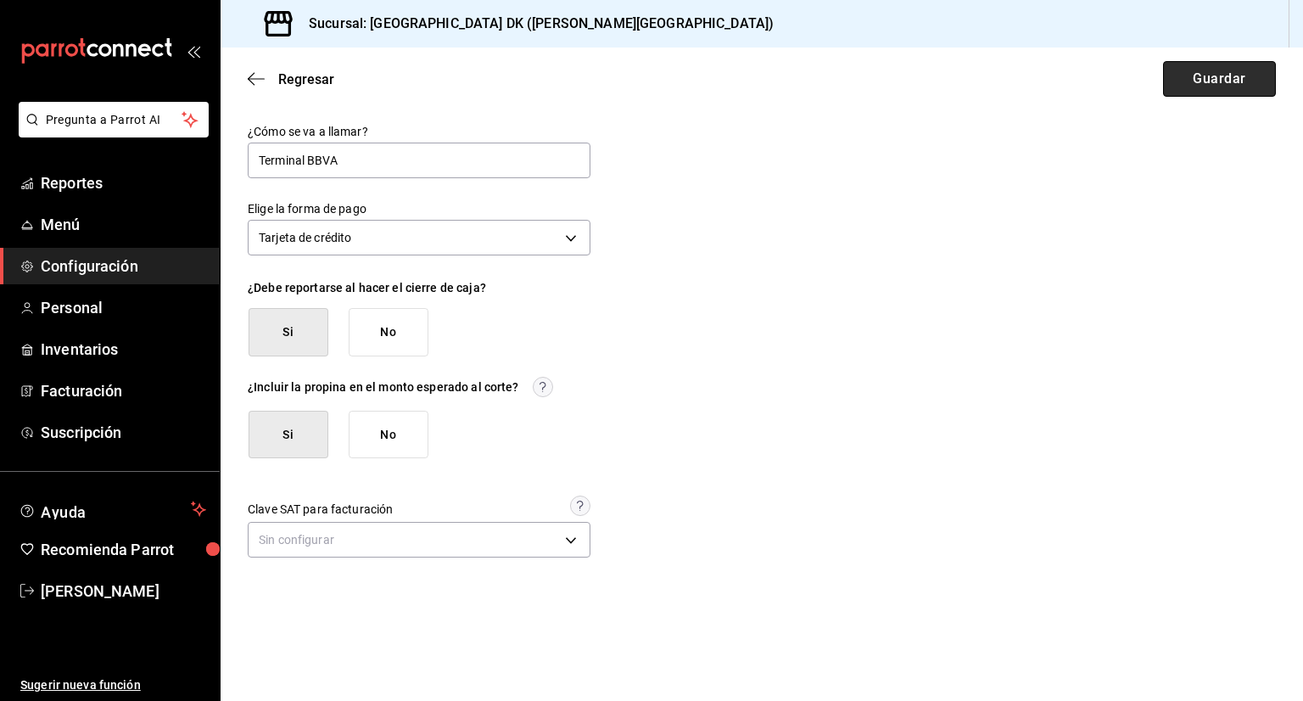
click at [1229, 83] on button "Guardar" at bounding box center [1219, 79] width 113 height 36
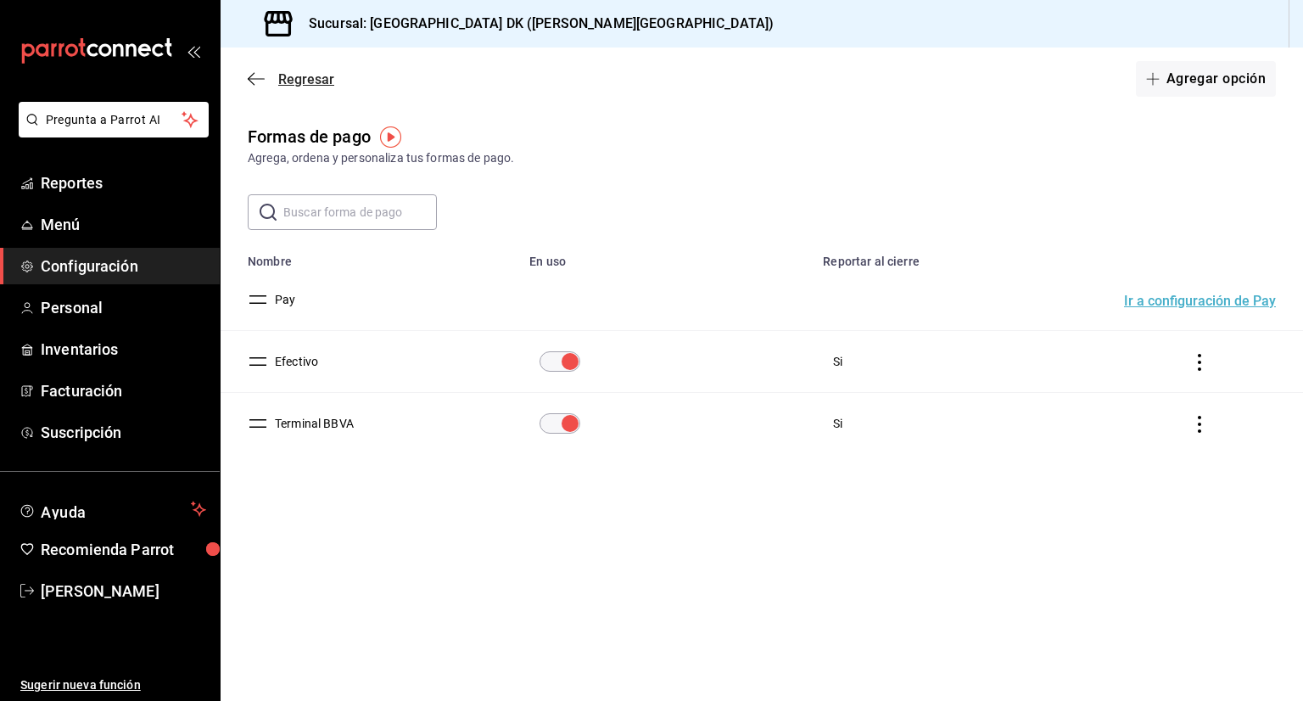
click at [261, 75] on icon "button" at bounding box center [256, 78] width 17 height 15
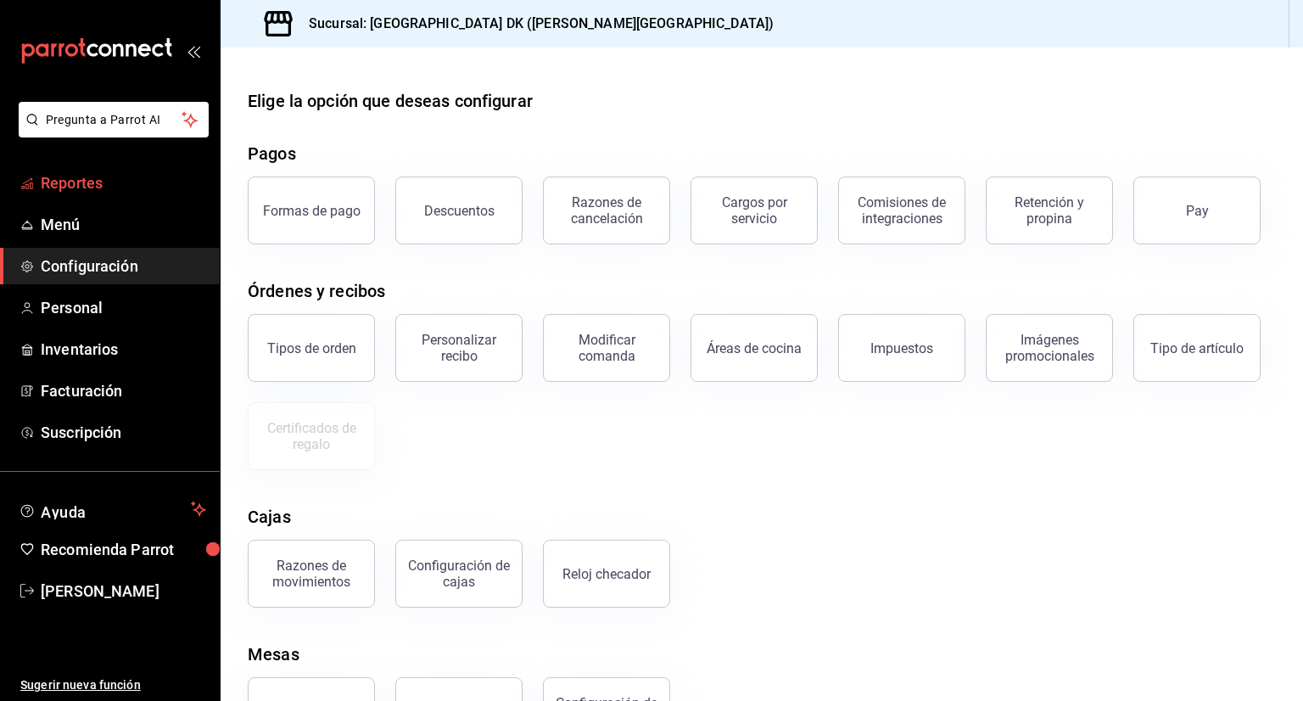
click at [85, 179] on span "Reportes" at bounding box center [123, 182] width 165 height 23
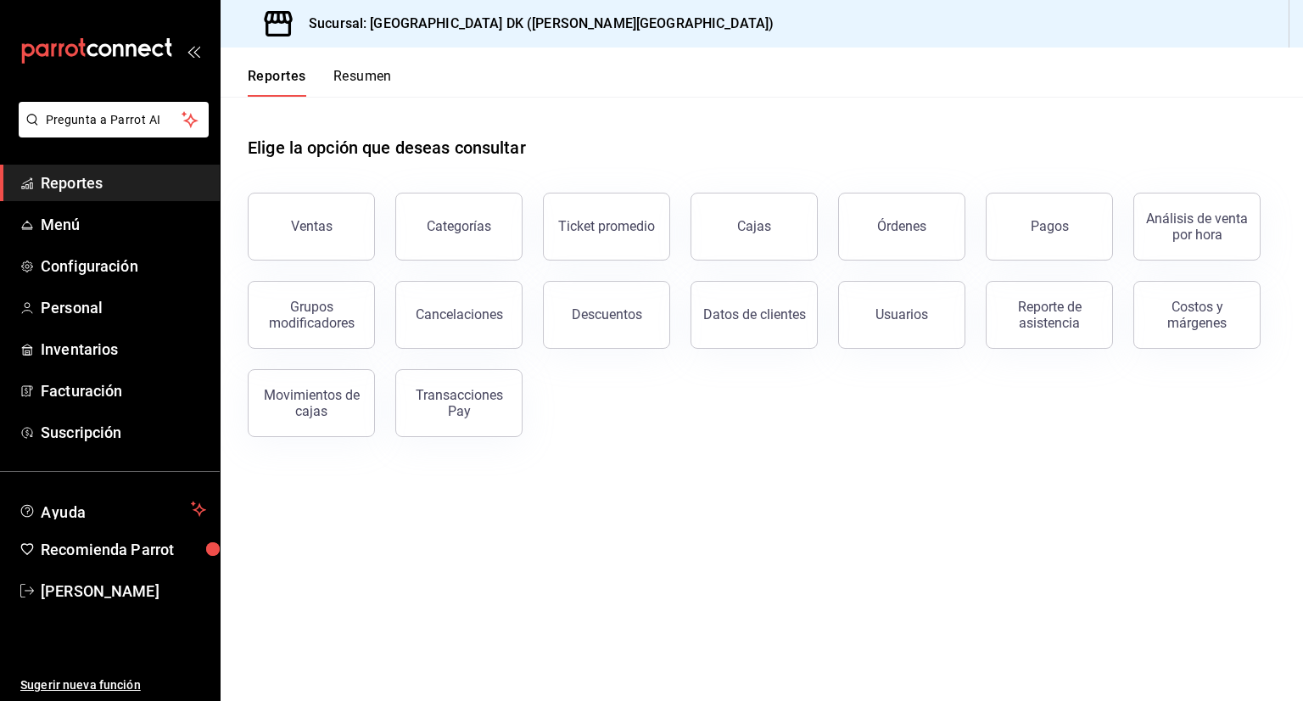
click at [88, 175] on span "Reportes" at bounding box center [123, 182] width 165 height 23
click at [309, 235] on button "Ventas" at bounding box center [311, 227] width 127 height 68
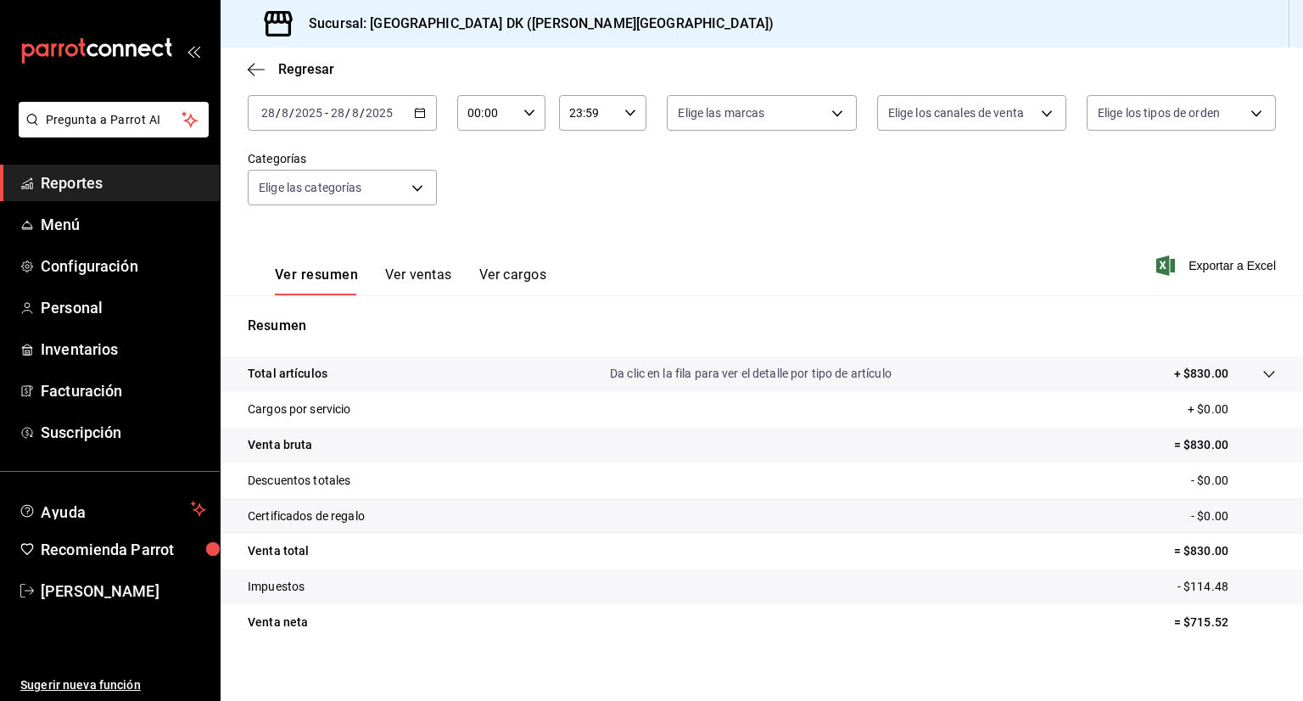
scroll to position [112, 0]
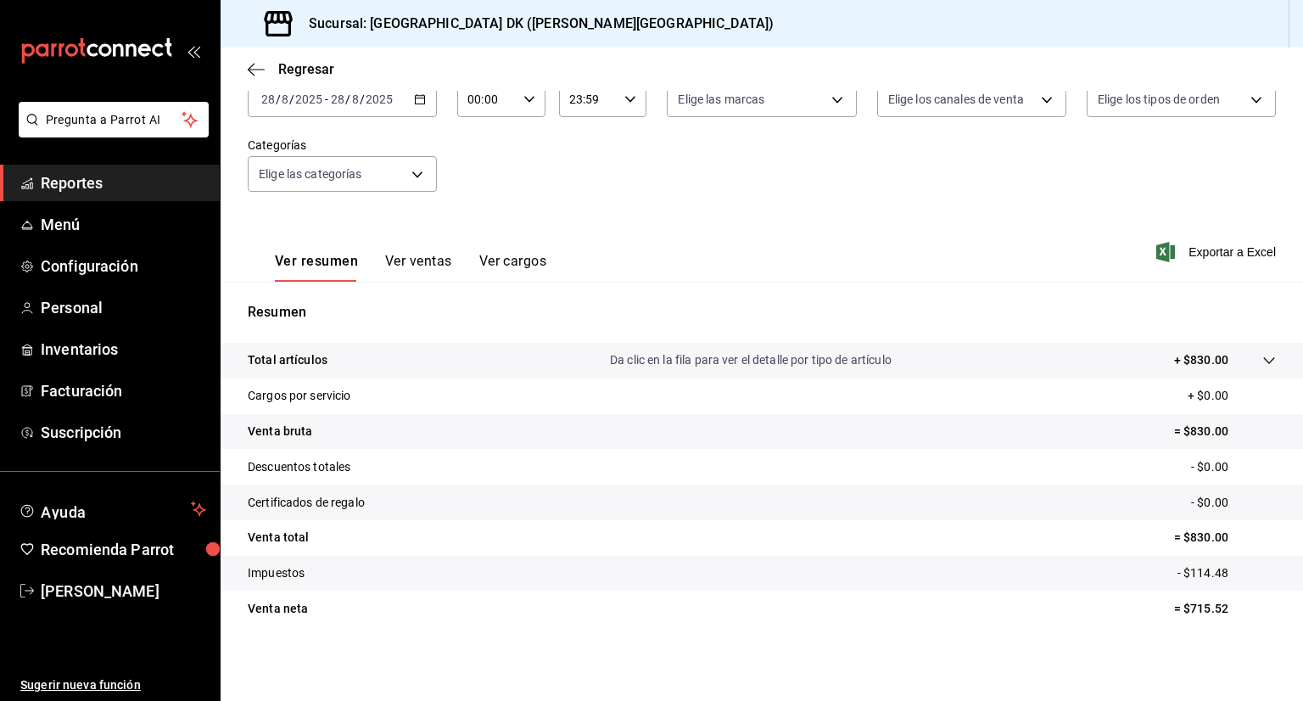
click at [1262, 359] on icon at bounding box center [1269, 361] width 14 height 14
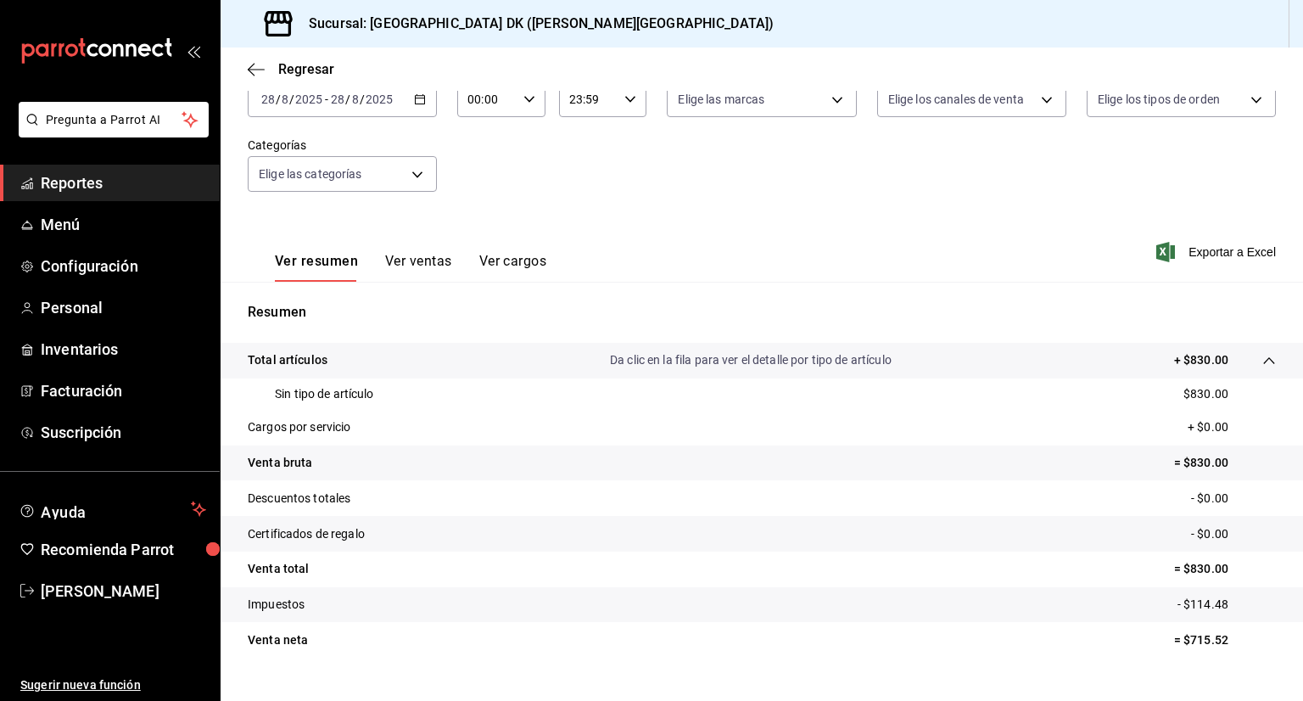
click at [422, 259] on button "Ver ventas" at bounding box center [418, 267] width 67 height 29
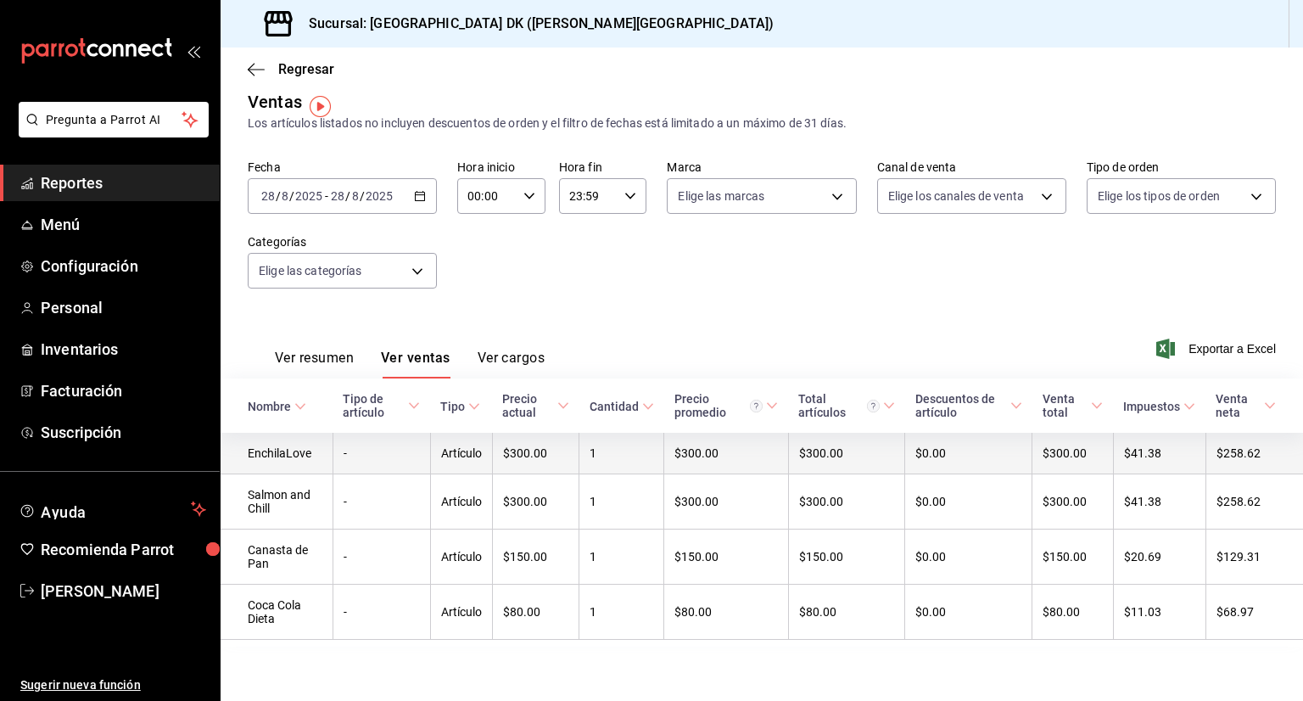
scroll to position [20, 0]
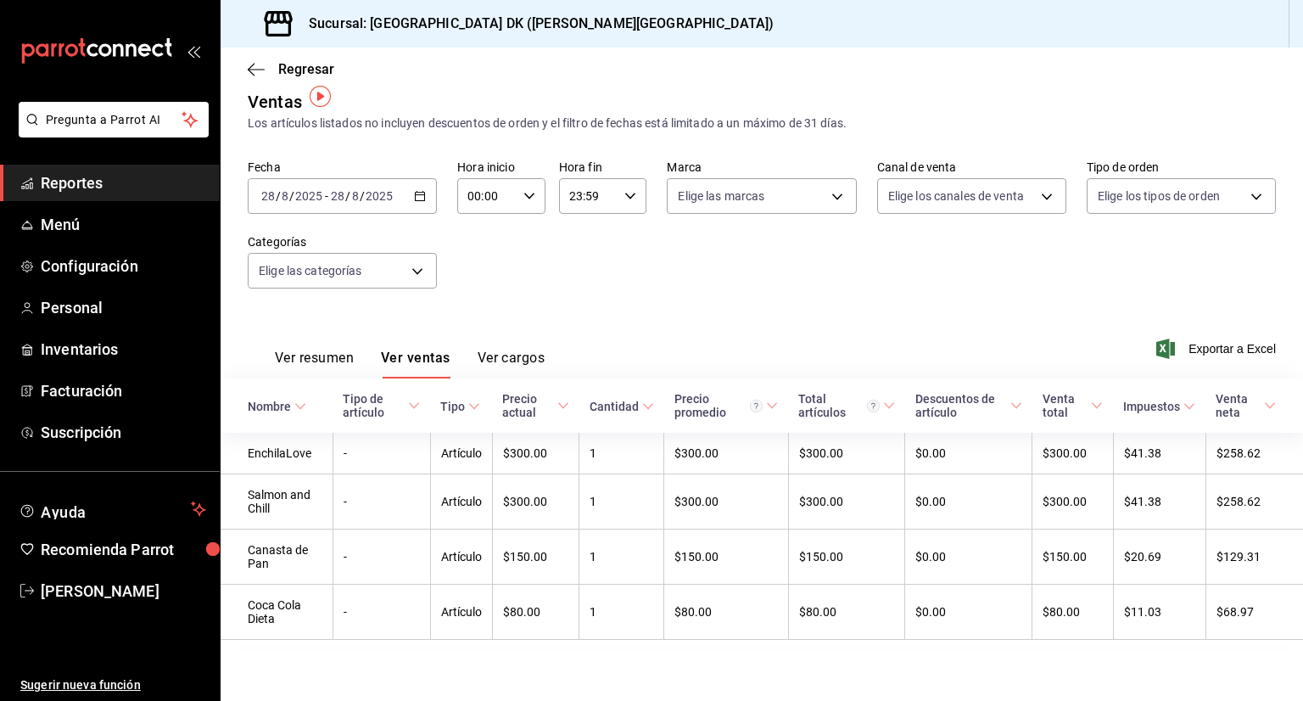
click at [518, 349] on button "Ver cargos" at bounding box center [512, 363] width 68 height 29
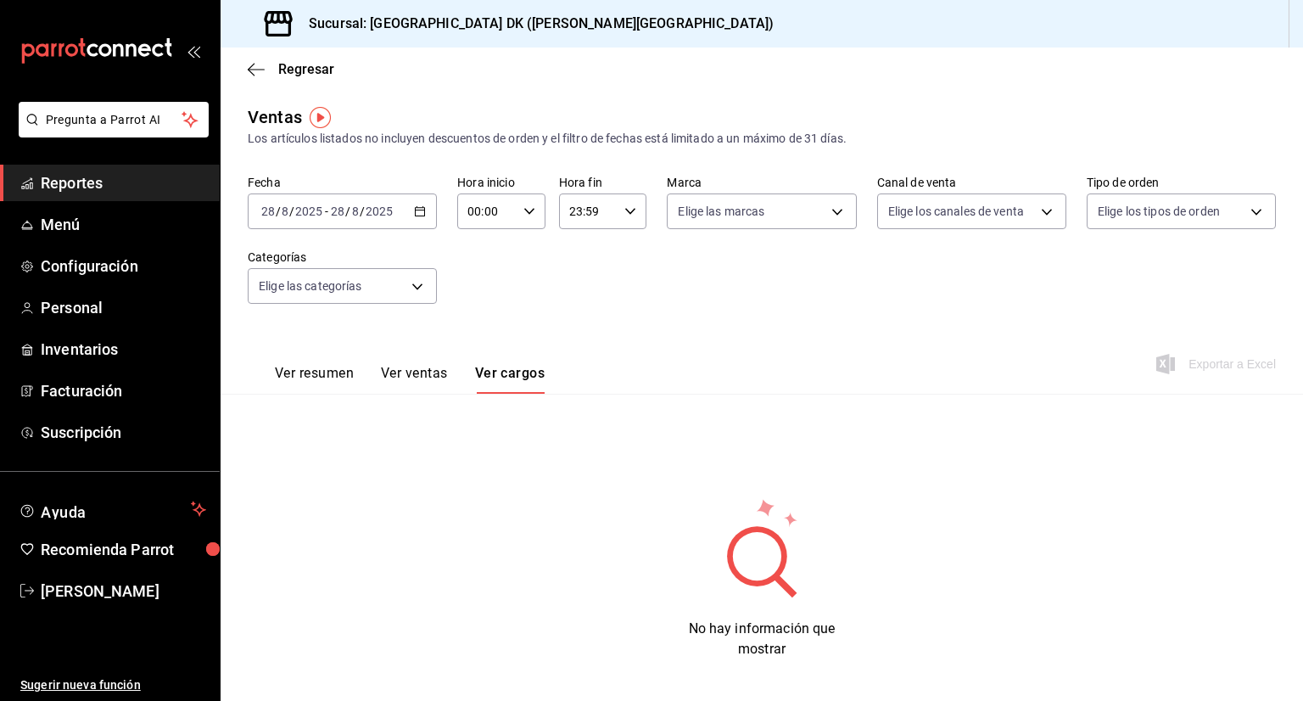
click at [402, 384] on button "Ver ventas" at bounding box center [414, 379] width 67 height 29
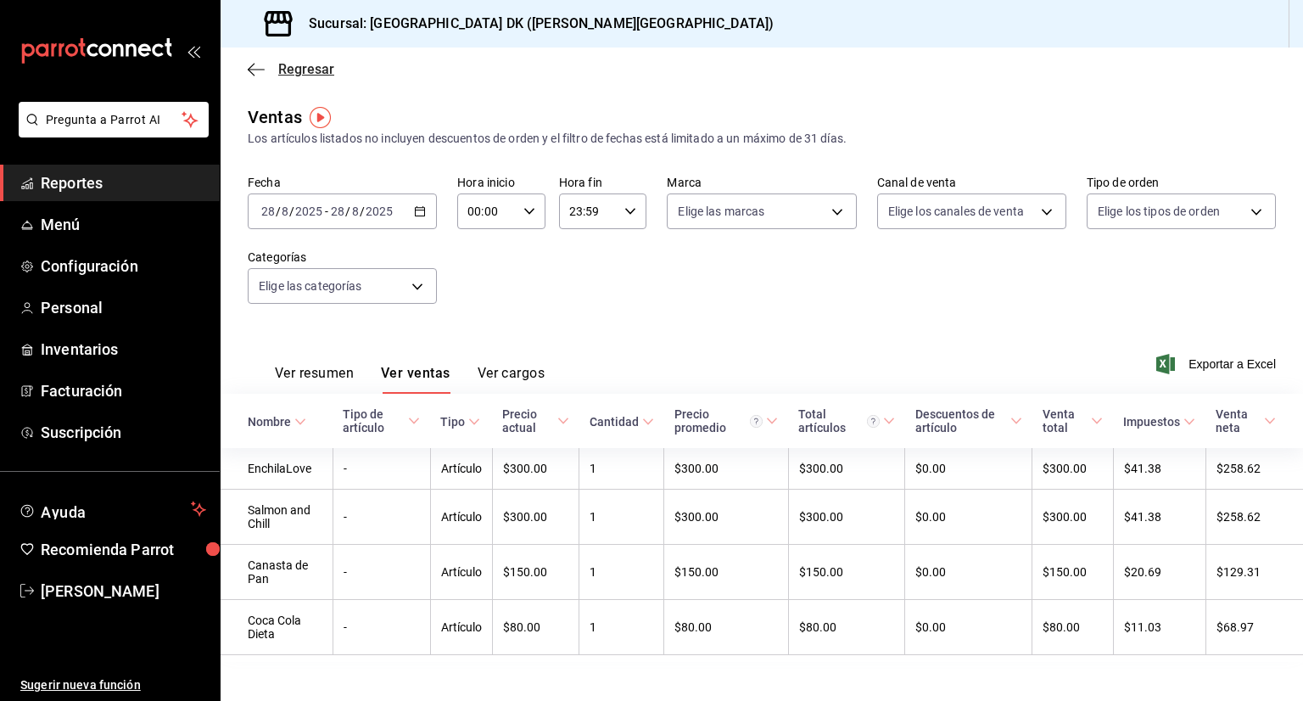
click at [253, 72] on icon "button" at bounding box center [256, 69] width 17 height 15
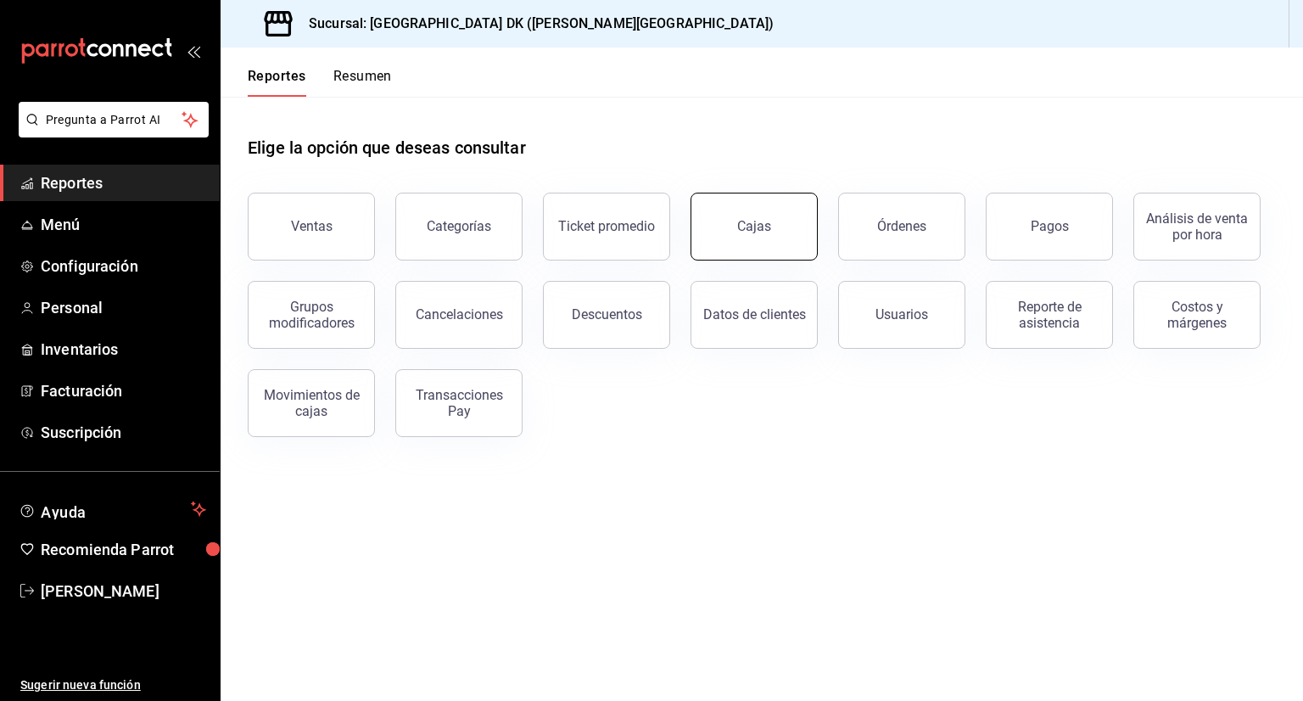
click at [725, 227] on button "Cajas" at bounding box center [753, 227] width 127 height 68
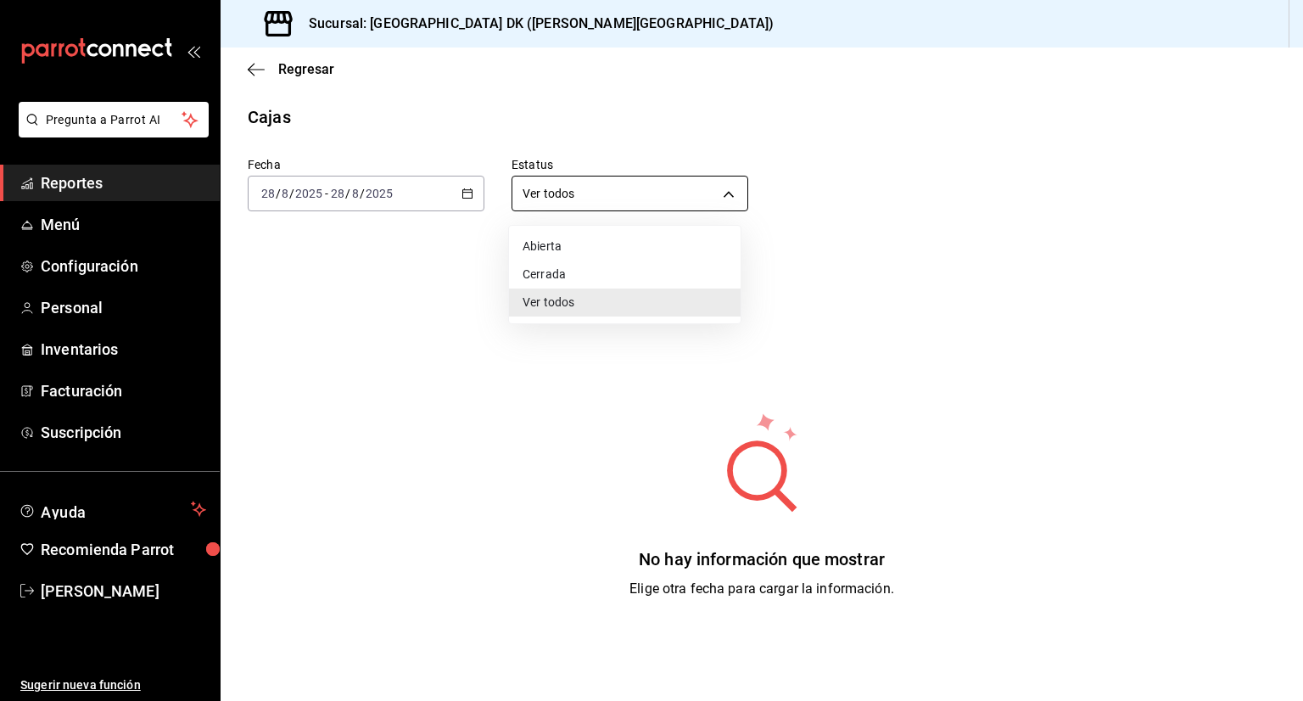
click at [594, 191] on body "Pregunta a Parrot AI Reportes Menú Configuración Personal Inventarios Facturaci…" at bounding box center [651, 350] width 1303 height 701
click at [575, 282] on li "Cerrada" at bounding box center [625, 274] width 232 height 28
click at [585, 198] on body "Pregunta a Parrot AI Reportes Menú Configuración Personal Inventarios Facturaci…" at bounding box center [651, 350] width 1303 height 701
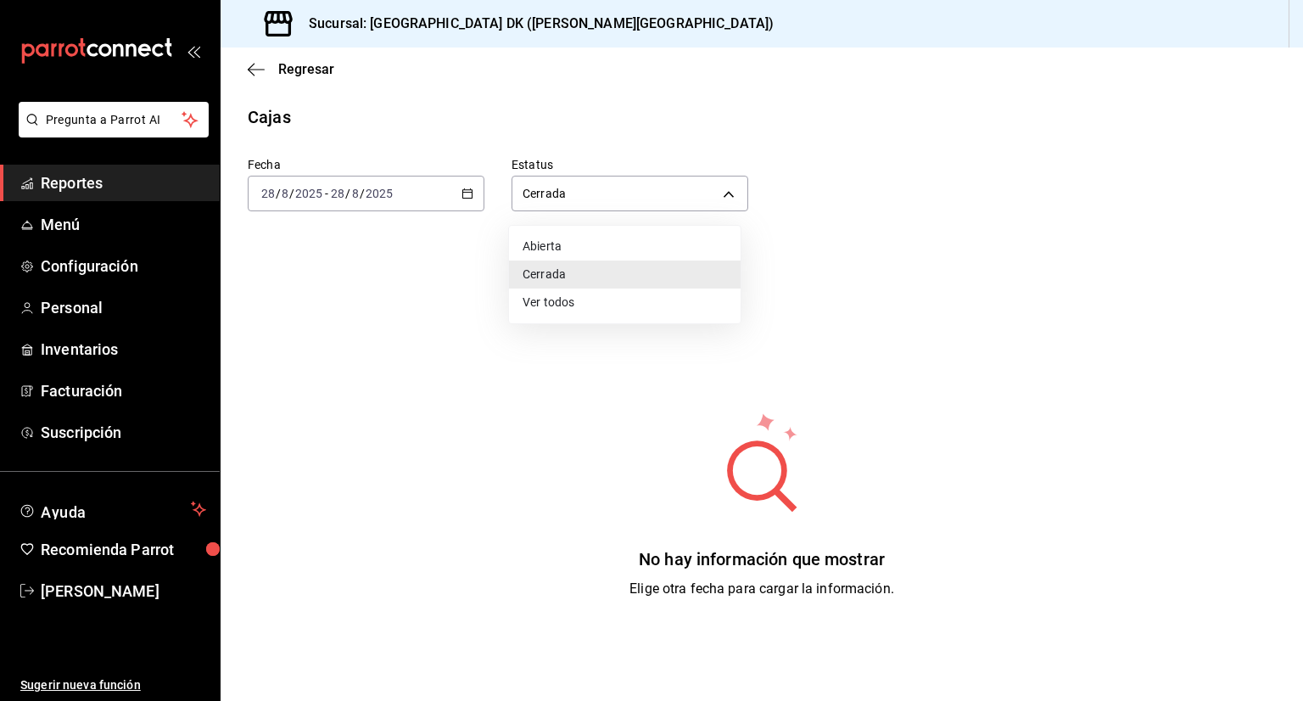
click at [529, 245] on li "Abierta" at bounding box center [625, 246] width 232 height 28
click at [594, 204] on body "Pregunta a Parrot AI Reportes Menú Configuración Personal Inventarios Facturaci…" at bounding box center [651, 350] width 1303 height 701
click at [544, 300] on li "Ver todos" at bounding box center [625, 302] width 232 height 28
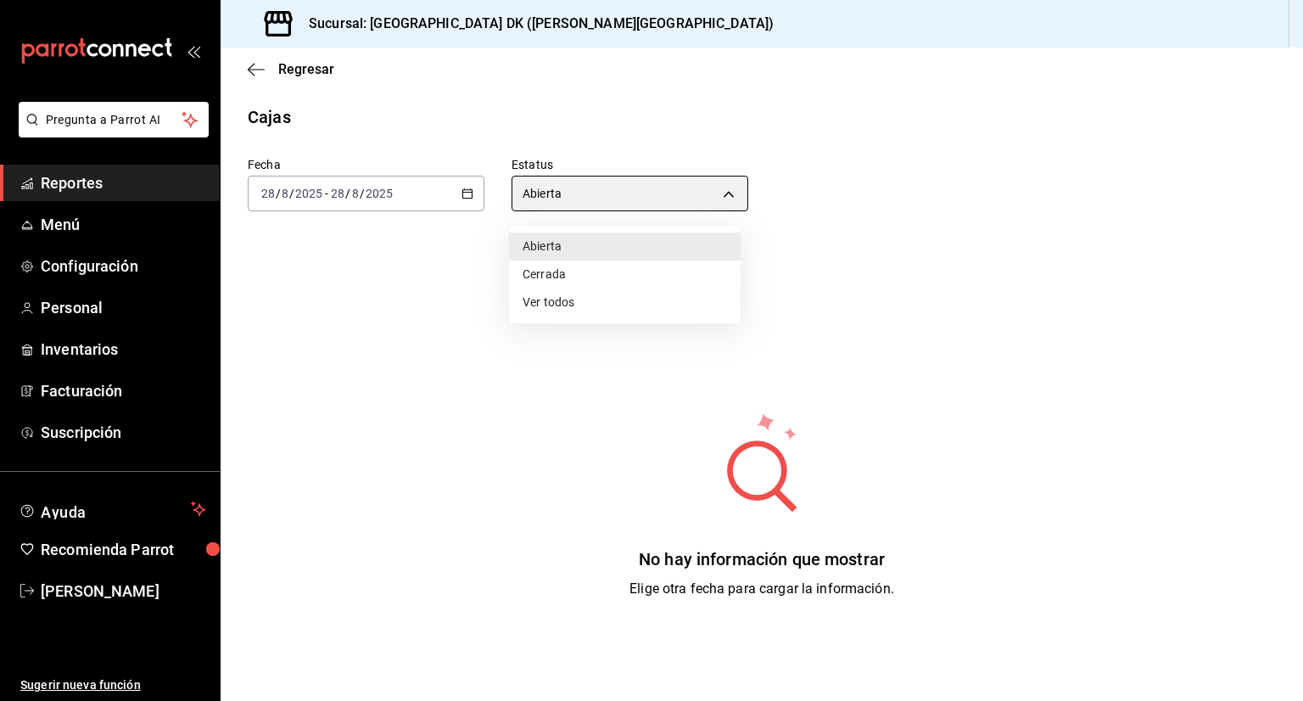
type input "ALL"
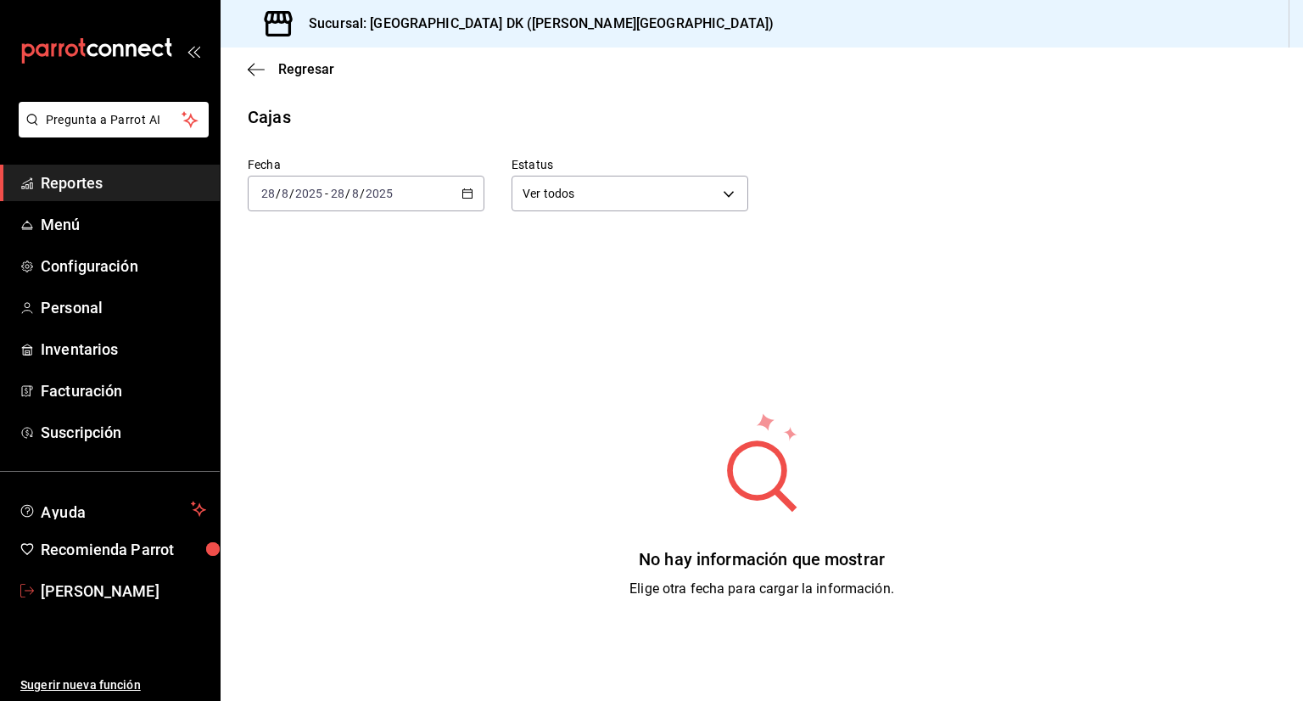
drag, startPoint x: 86, startPoint y: 589, endPoint x: 115, endPoint y: 425, distance: 166.4
click at [86, 589] on span "[PERSON_NAME]" at bounding box center [123, 590] width 165 height 23
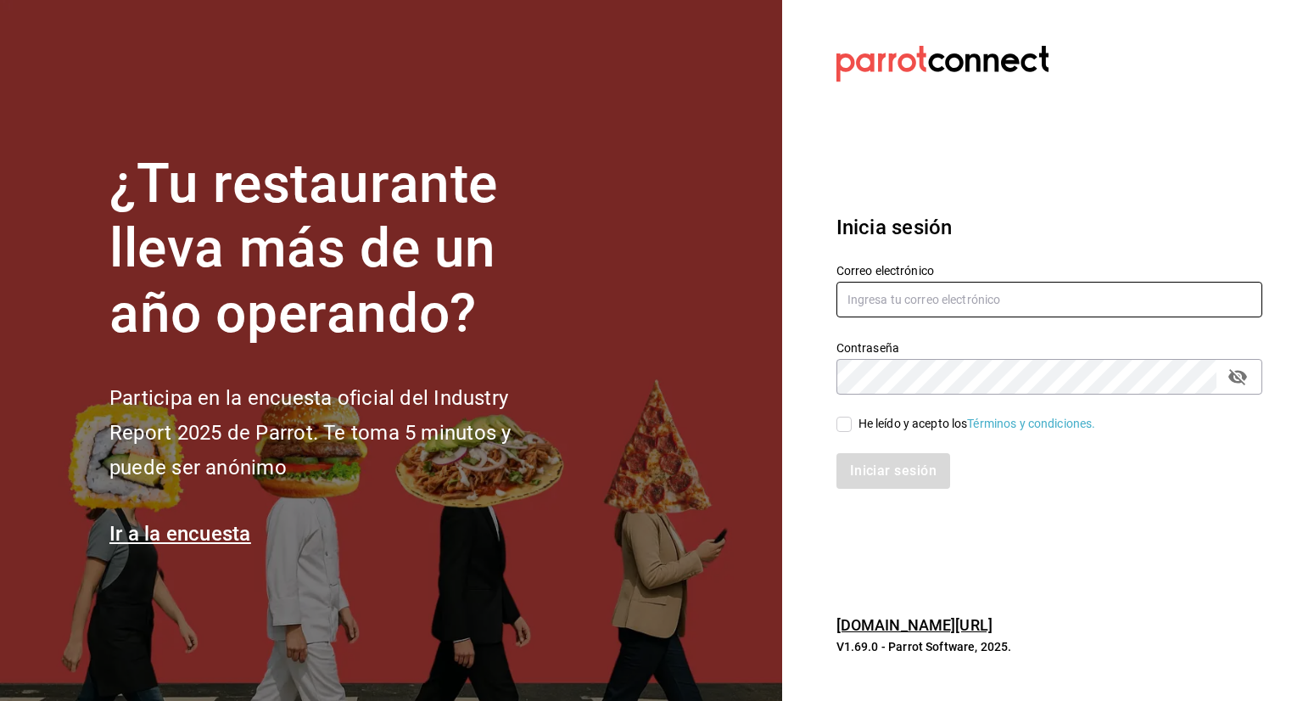
type input "daniel@baleinegroup.com"
click at [845, 427] on input "He leído y acepto los Términos y condiciones." at bounding box center [843, 423] width 15 height 15
checkbox input "true"
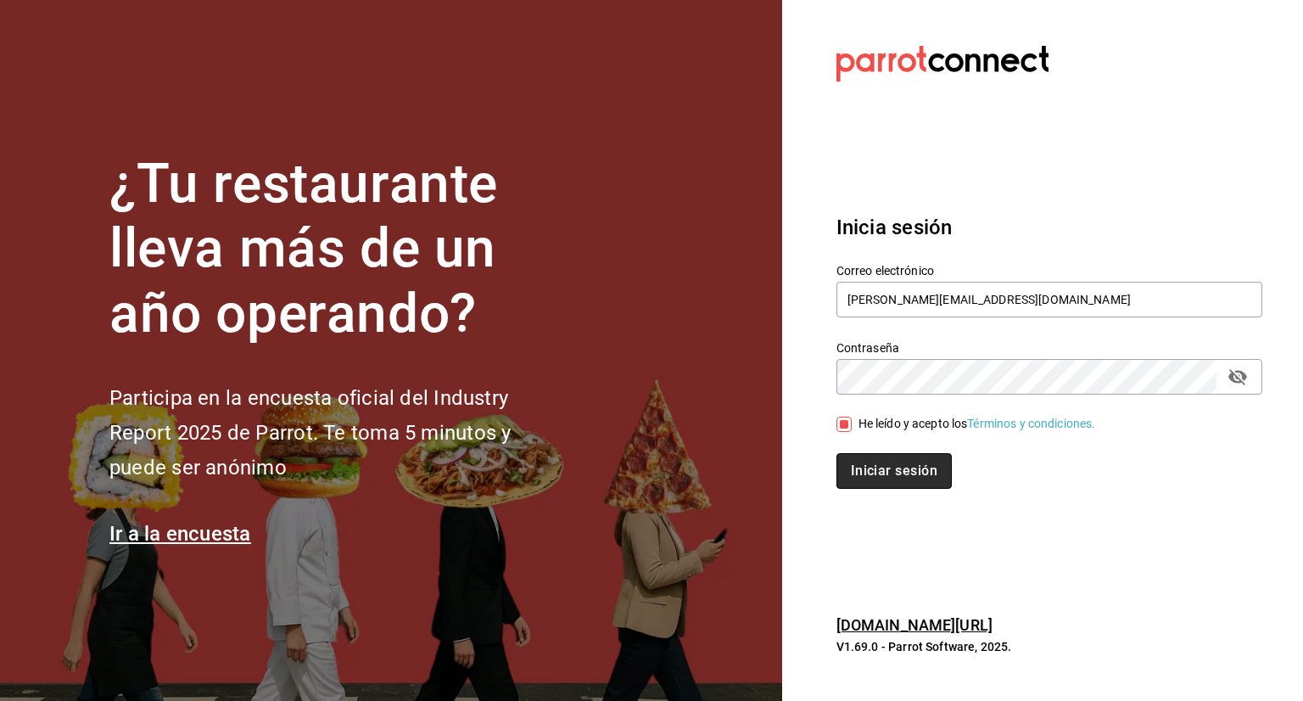
click at [869, 468] on button "Iniciar sesión" at bounding box center [893, 471] width 115 height 36
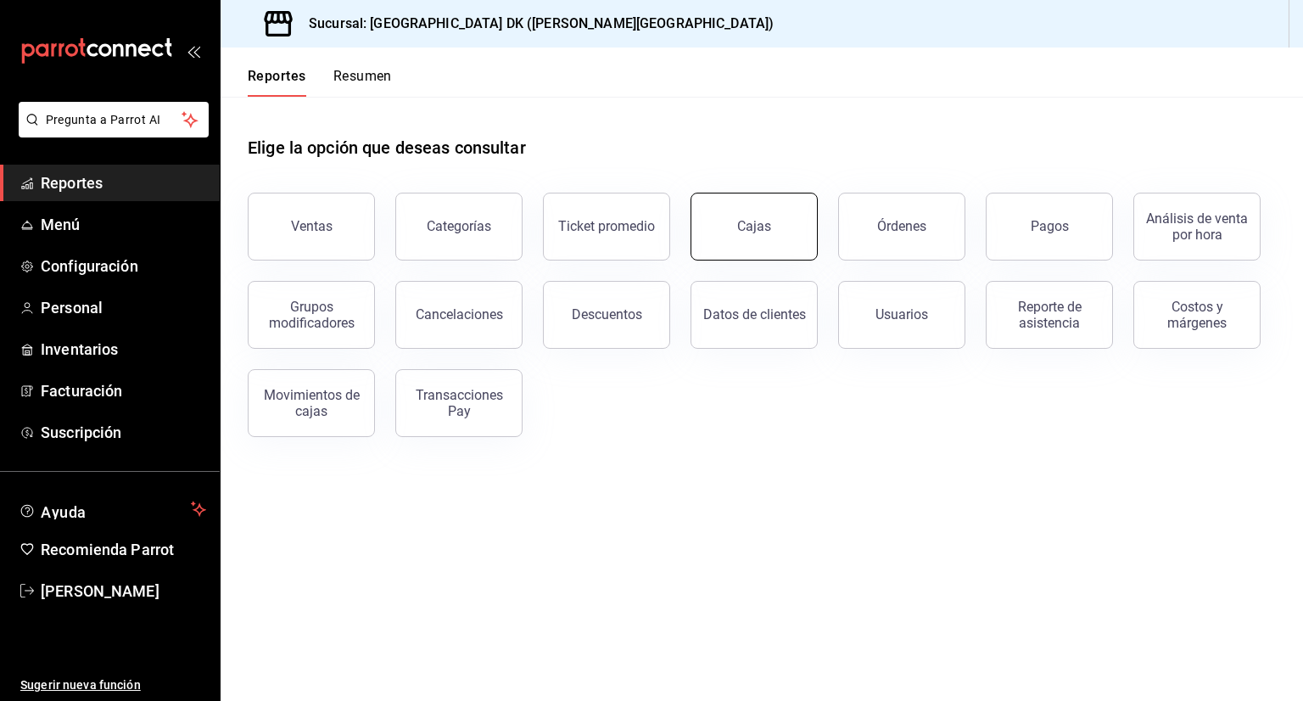
click at [758, 227] on div "Cajas" at bounding box center [754, 226] width 34 height 16
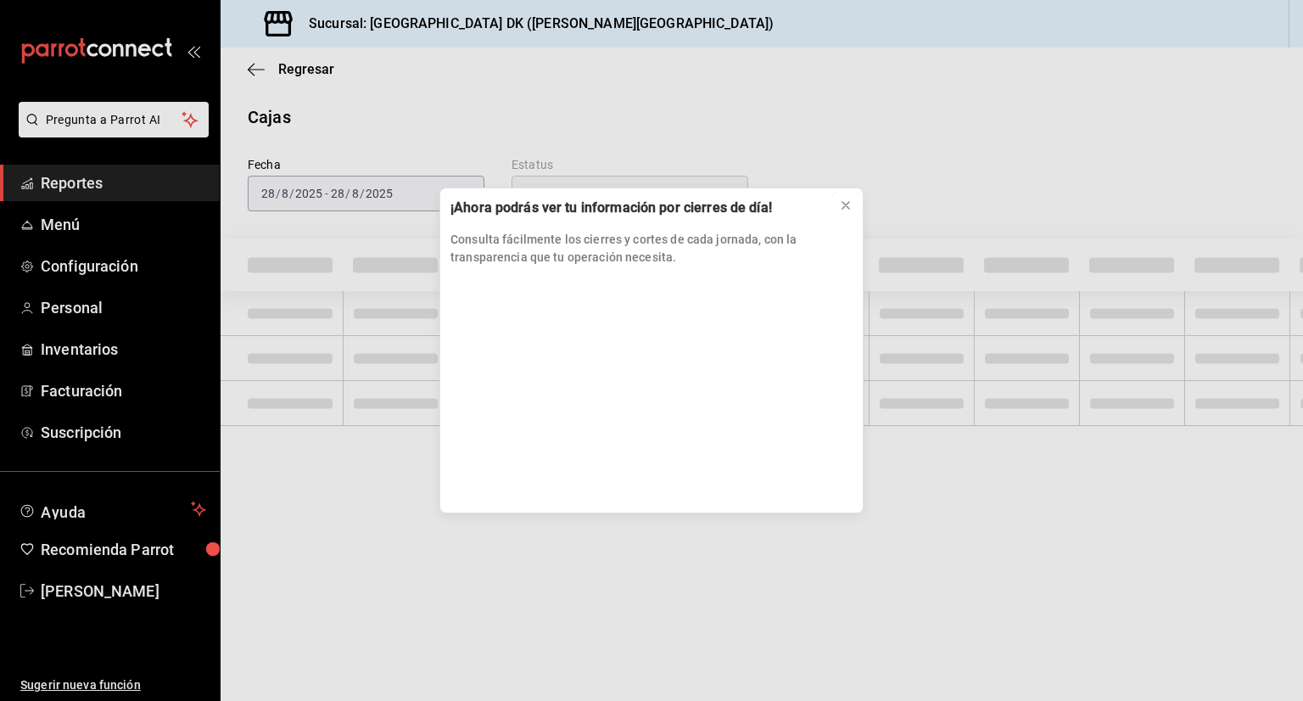
click at [845, 207] on icon at bounding box center [846, 205] width 14 height 14
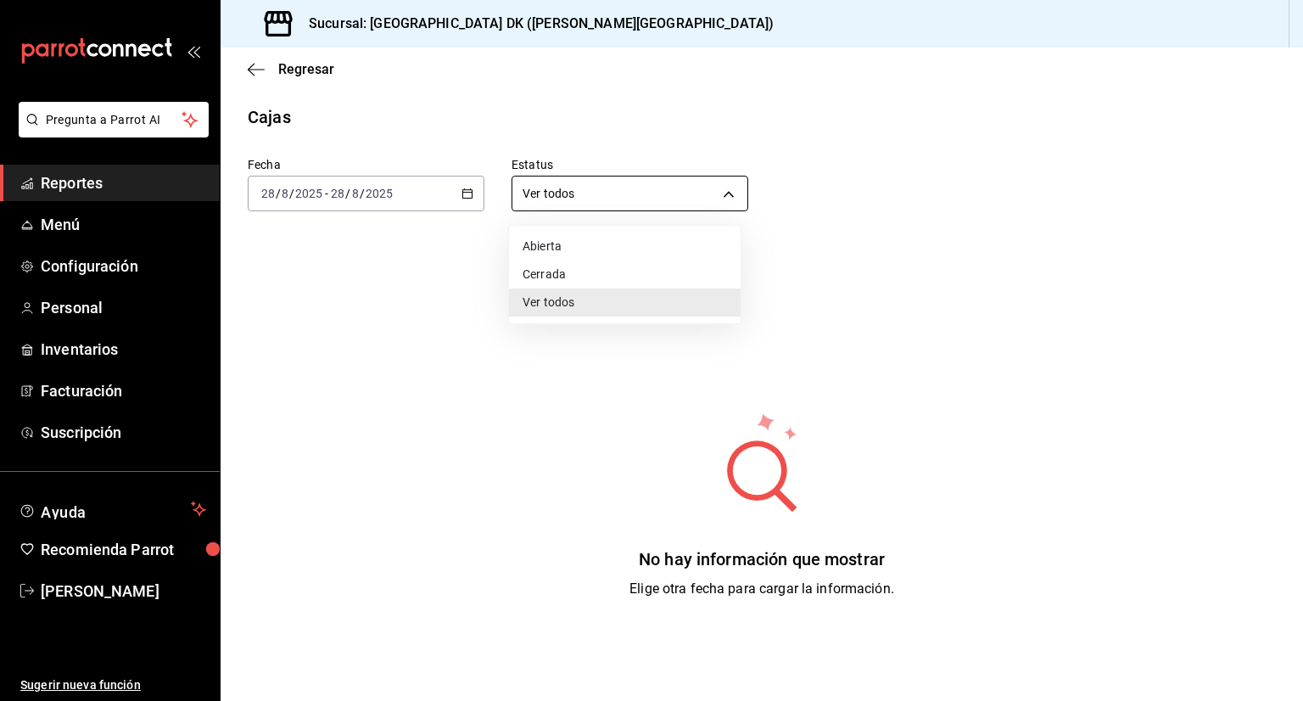
click at [684, 182] on body "Pregunta a Parrot AI Reportes Menú Configuración Personal Inventarios Facturaci…" at bounding box center [651, 350] width 1303 height 701
click at [776, 112] on div at bounding box center [651, 350] width 1303 height 701
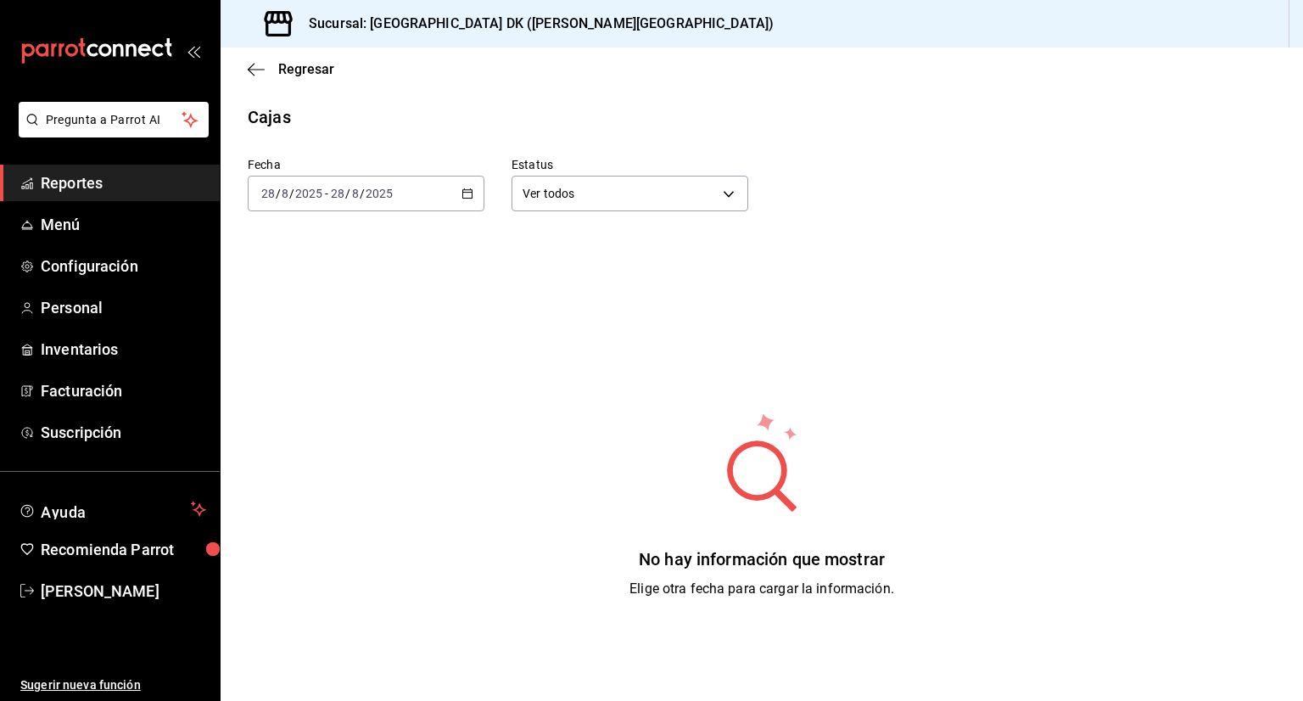
click at [299, 198] on input "2025" at bounding box center [308, 194] width 29 height 14
click at [299, 289] on span "Ayer" at bounding box center [327, 283] width 131 height 18
click at [387, 201] on div "2025-08-27 27 / 8 / 2025 - 2025-08-27 27 / 8 / 2025" at bounding box center [366, 194] width 237 height 36
click at [310, 249] on span "Hoy" at bounding box center [327, 245] width 131 height 18
click at [249, 78] on div "Regresar" at bounding box center [762, 68] width 1082 height 43
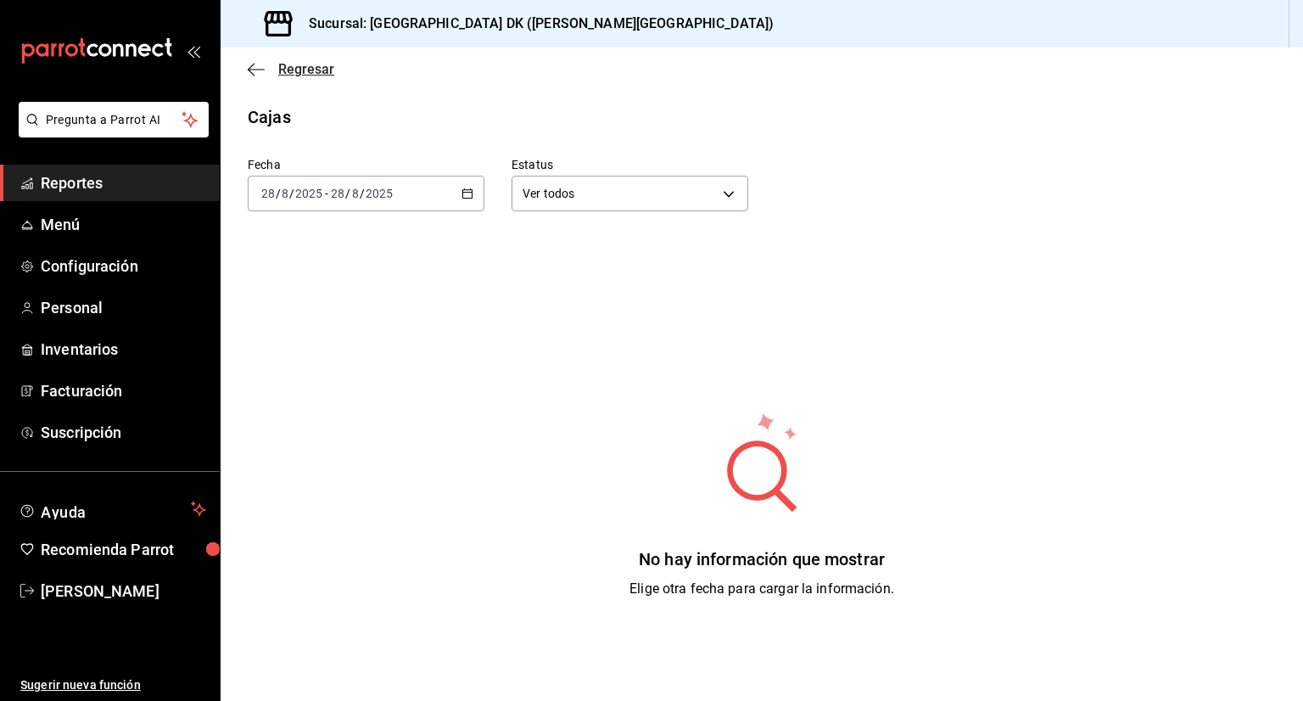
click at [252, 70] on icon "button" at bounding box center [256, 69] width 17 height 15
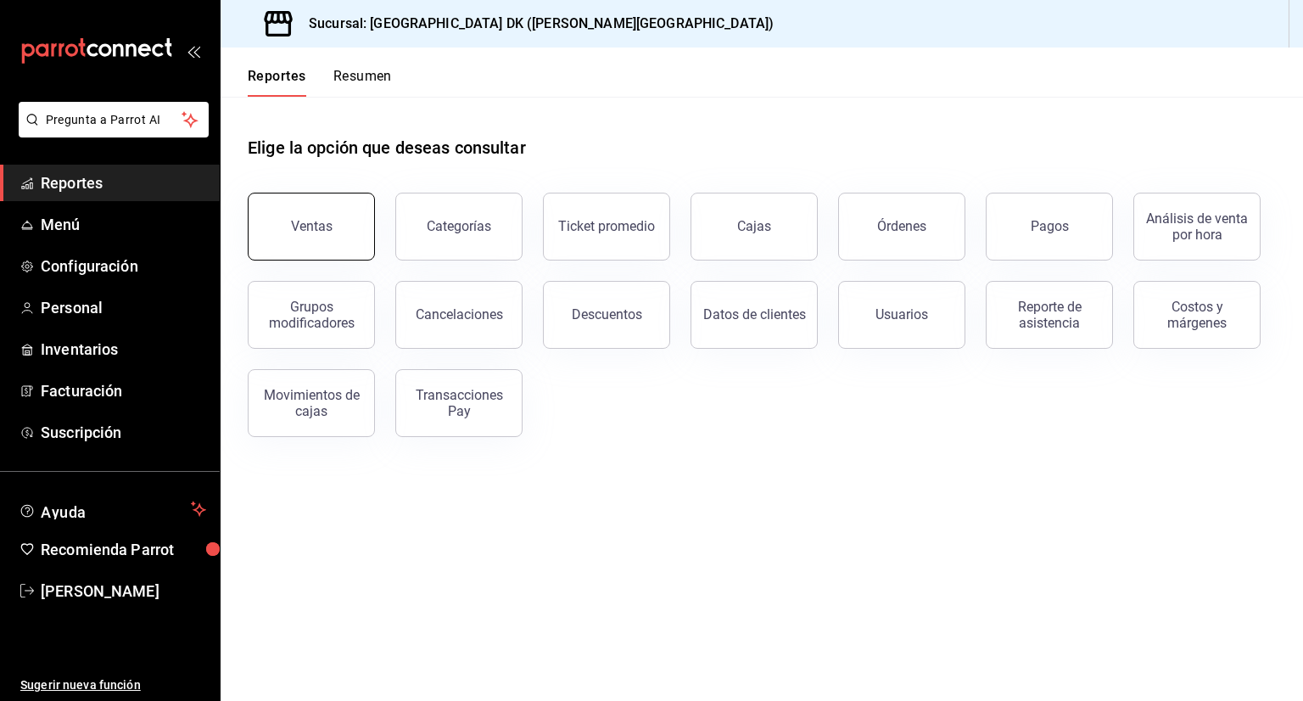
click at [314, 210] on button "Ventas" at bounding box center [311, 227] width 127 height 68
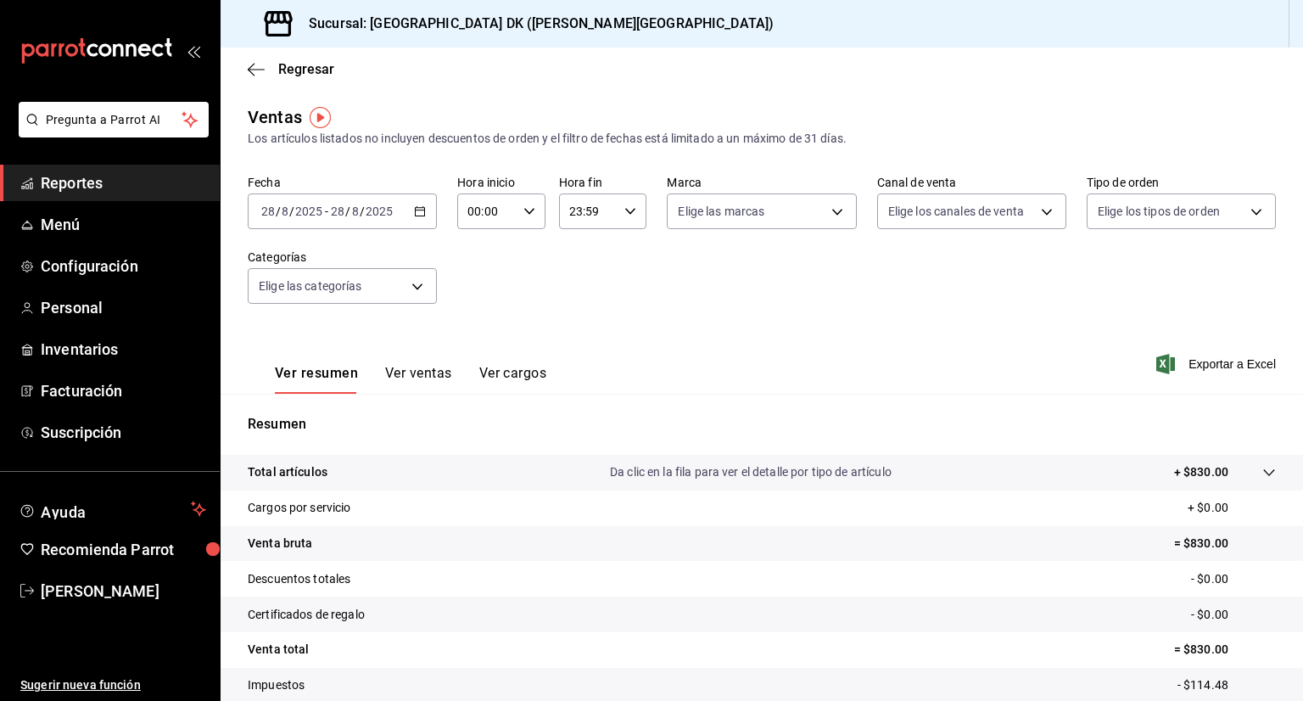
click at [422, 377] on button "Ver ventas" at bounding box center [418, 379] width 67 height 29
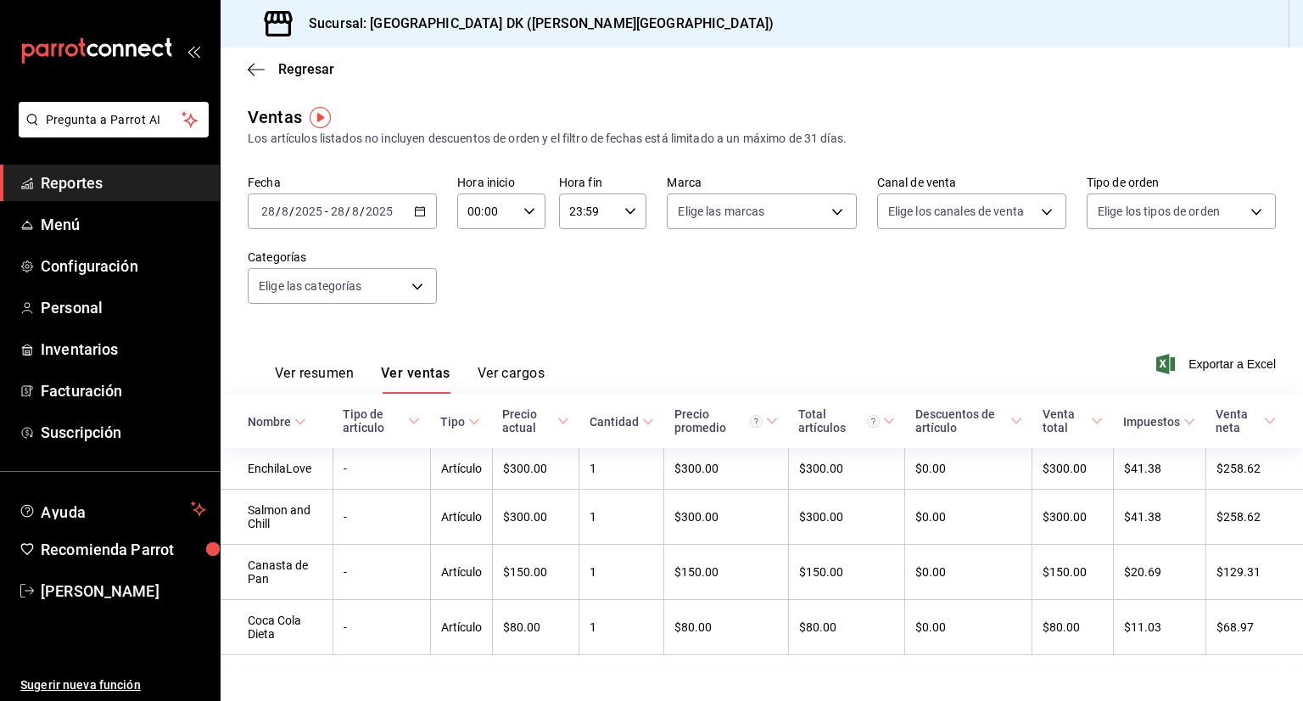
click at [497, 378] on button "Ver cargos" at bounding box center [512, 379] width 68 height 29
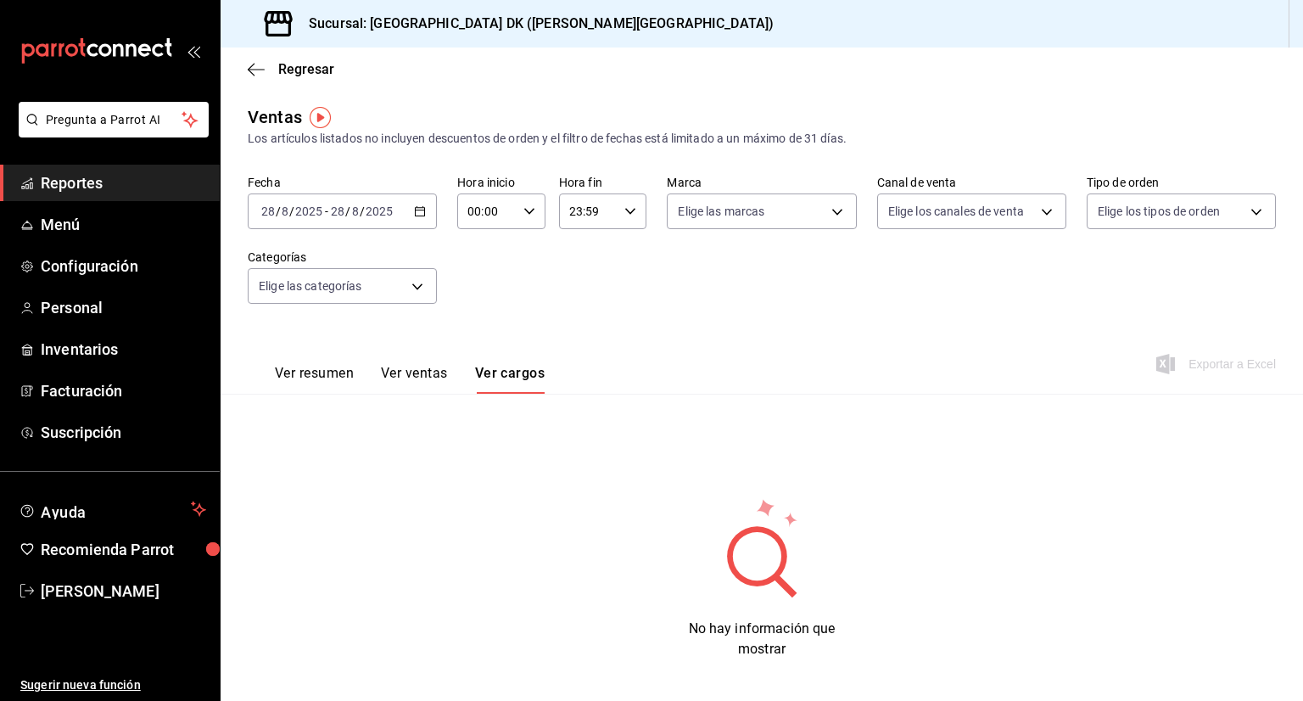
click at [412, 377] on button "Ver ventas" at bounding box center [414, 379] width 67 height 29
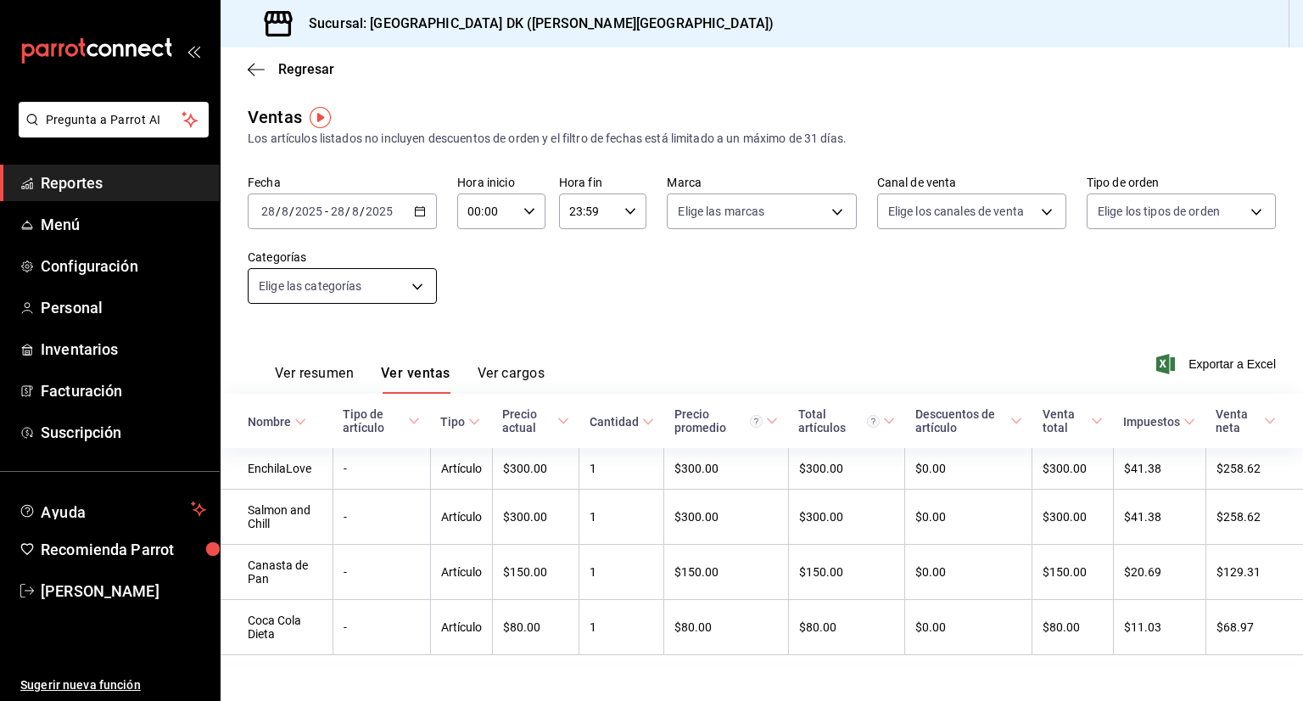
click at [338, 289] on body "Pregunta a Parrot AI Reportes Menú Configuración Personal Inventarios Facturaci…" at bounding box center [651, 350] width 1303 height 701
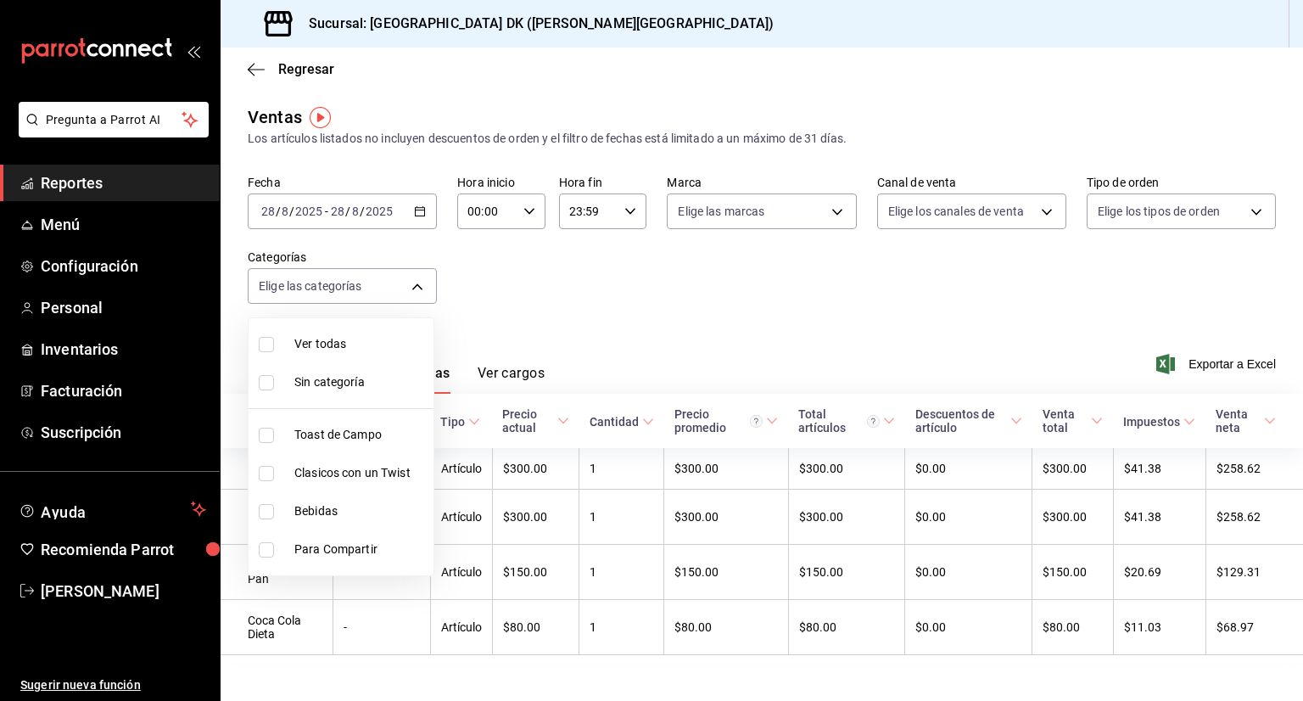
click at [605, 300] on div at bounding box center [651, 350] width 1303 height 701
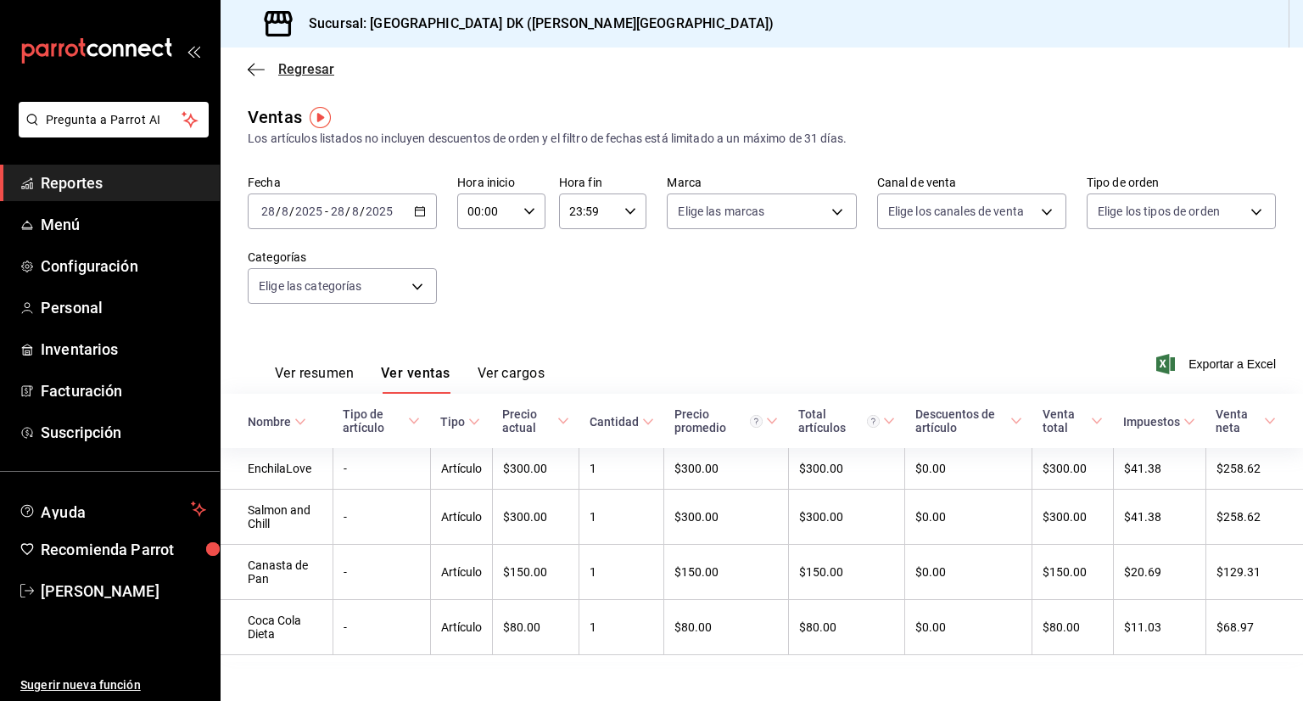
click at [259, 70] on icon "button" at bounding box center [256, 69] width 17 height 15
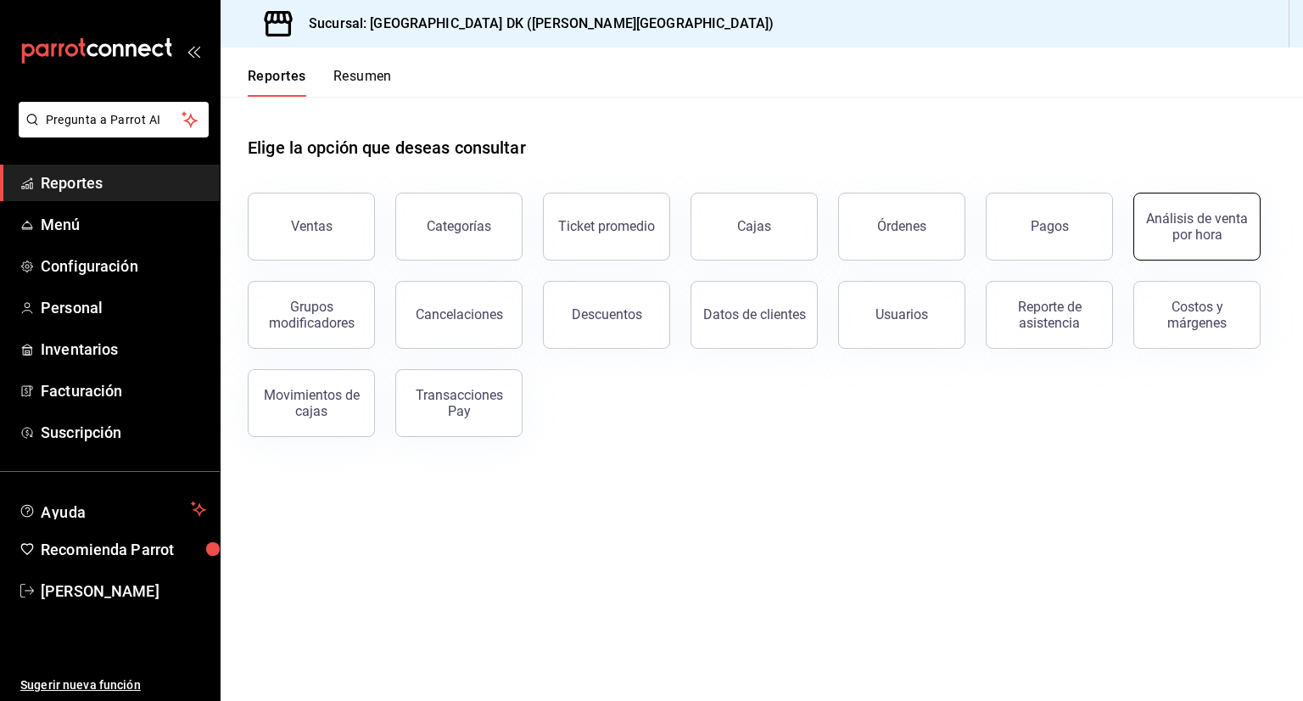
click at [1187, 237] on div "Análisis de venta por hora" at bounding box center [1196, 226] width 105 height 32
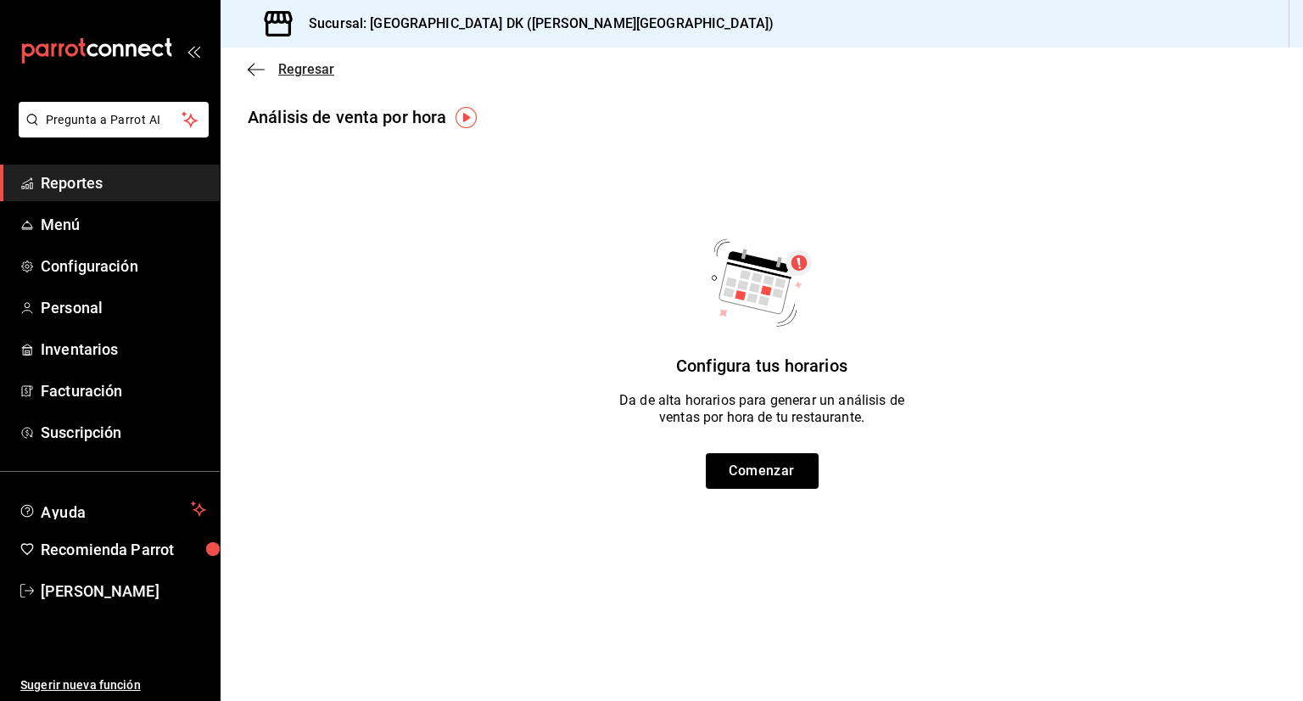
click at [258, 69] on icon "button" at bounding box center [256, 69] width 17 height 15
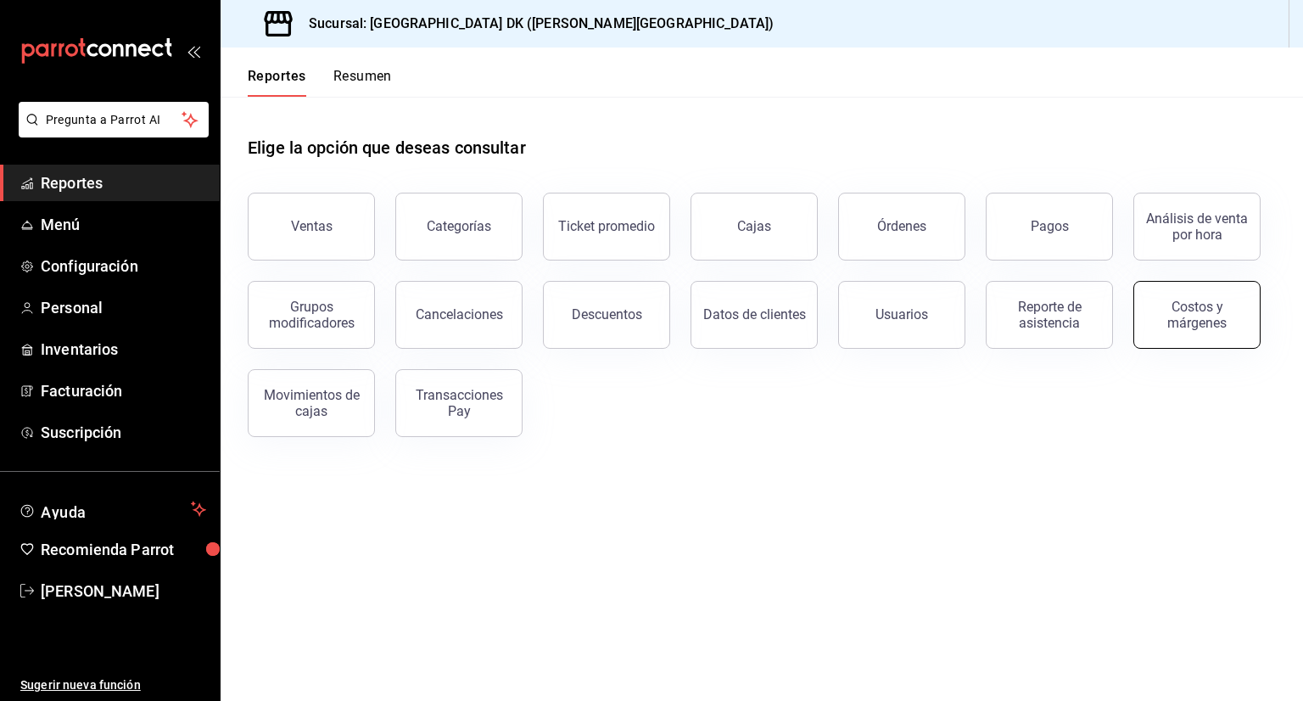
click at [1187, 320] on div "Costos y márgenes" at bounding box center [1196, 315] width 105 height 32
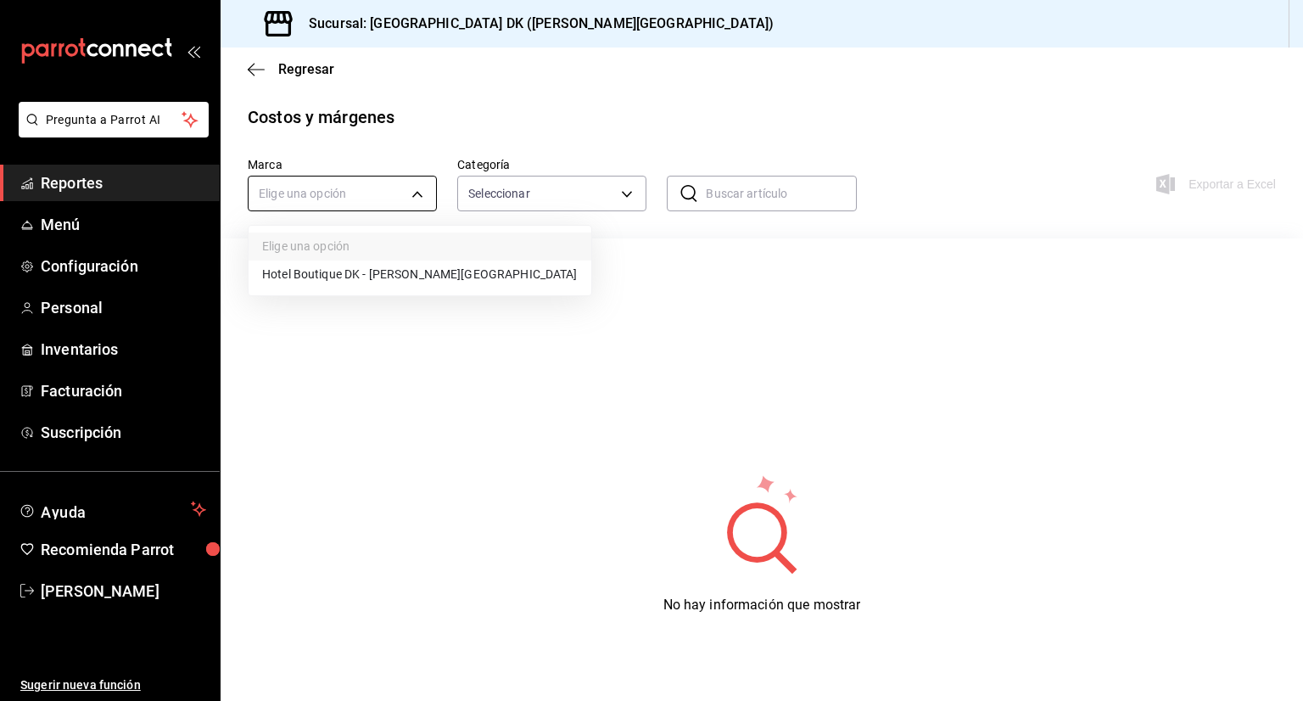
click at [360, 196] on body "Pregunta a Parrot AI Reportes Menú Configuración Personal Inventarios Facturaci…" at bounding box center [651, 350] width 1303 height 701
click at [374, 281] on li "Hotel Boutique DK - Quintana Roo" at bounding box center [420, 274] width 343 height 28
type input "fcca0c17-0954-4d98-b334-53277247e3de"
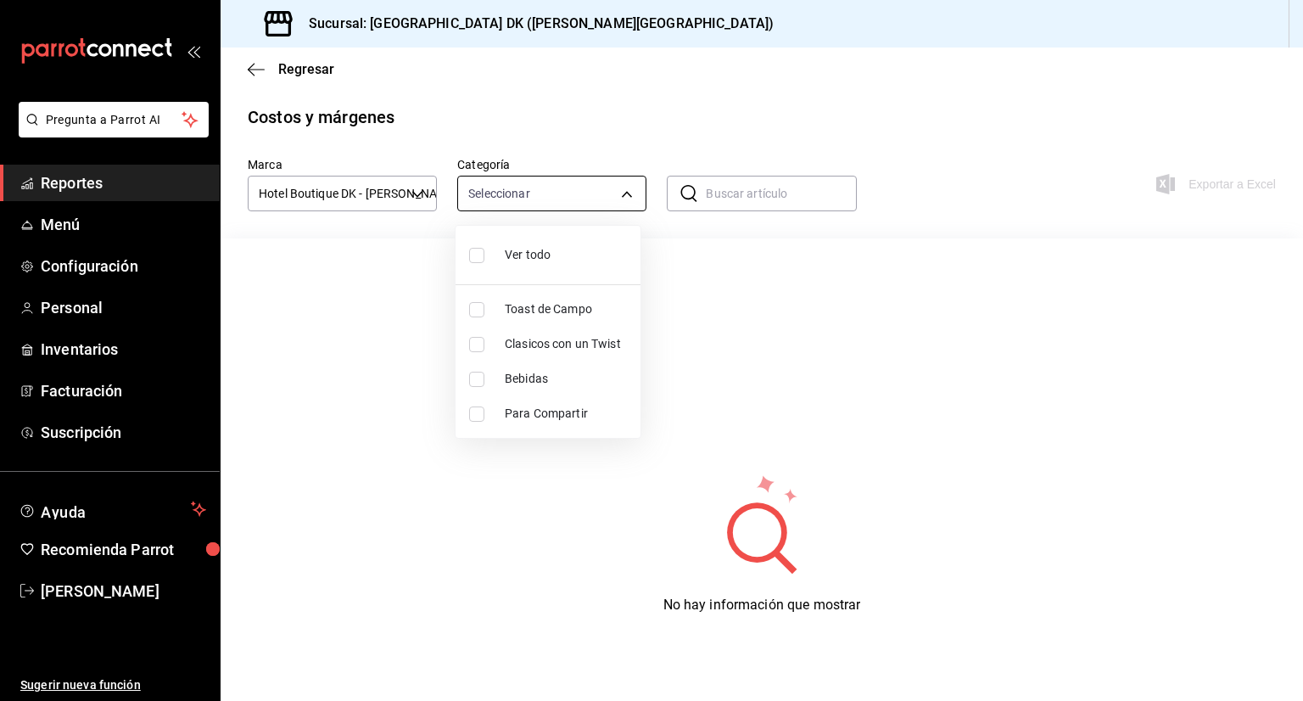
click at [556, 205] on body "Pregunta a Parrot AI Reportes Menú Configuración Personal Inventarios Facturaci…" at bounding box center [651, 350] width 1303 height 701
click at [532, 254] on span "Ver todo" at bounding box center [566, 255] width 122 height 18
type input "5637f350-70a9-4856-9404-15e6c8711257,a9679ea8-f25f-4458-be2f-b7269e17104a,a51b6…"
checkbox input "true"
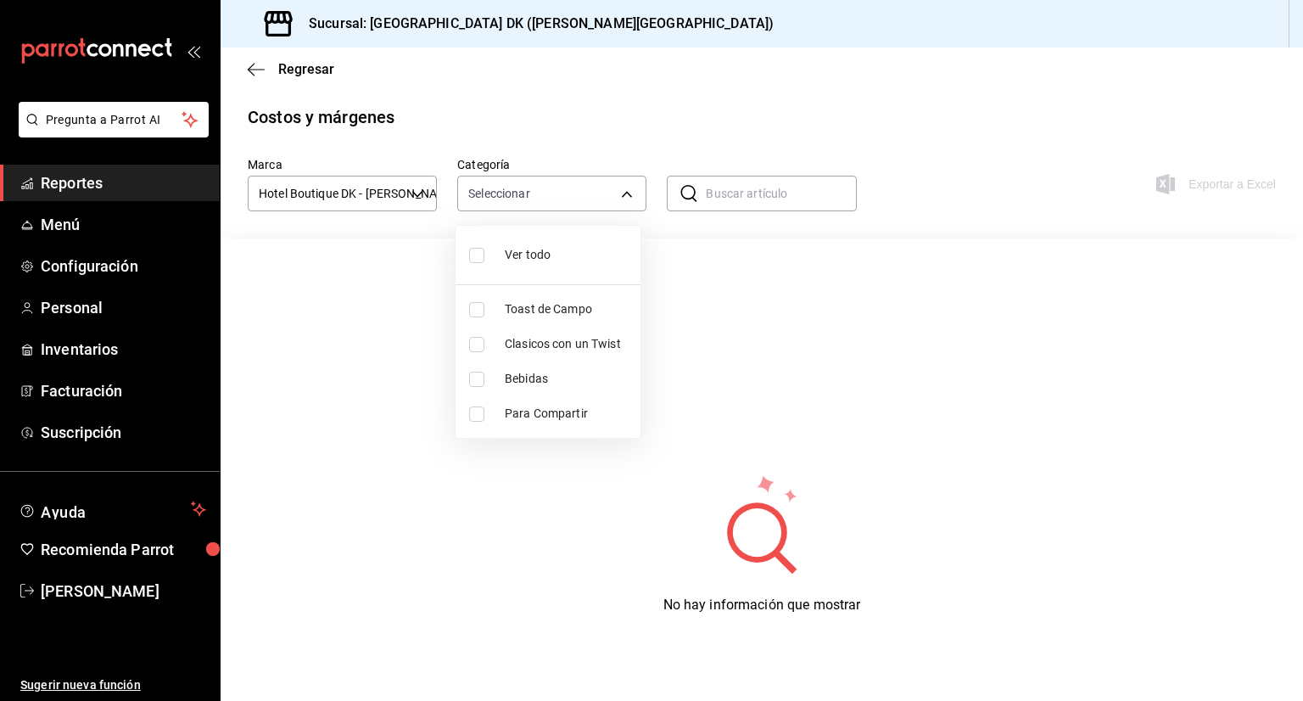
checkbox input "true"
click at [785, 130] on div at bounding box center [651, 350] width 1303 height 701
click at [718, 207] on input "text" at bounding box center [781, 193] width 150 height 34
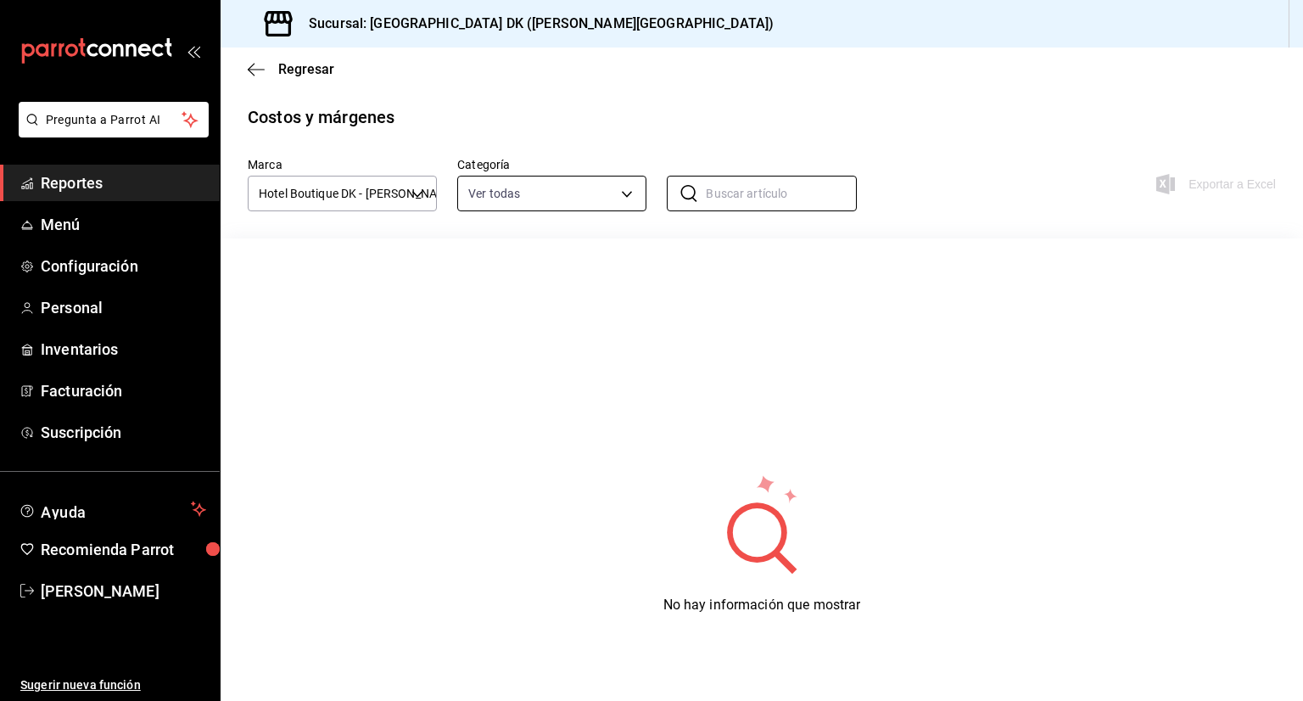
click at [577, 187] on body "Pregunta a Parrot AI Reportes Menú Configuración Personal Inventarios Facturaci…" at bounding box center [651, 350] width 1303 height 701
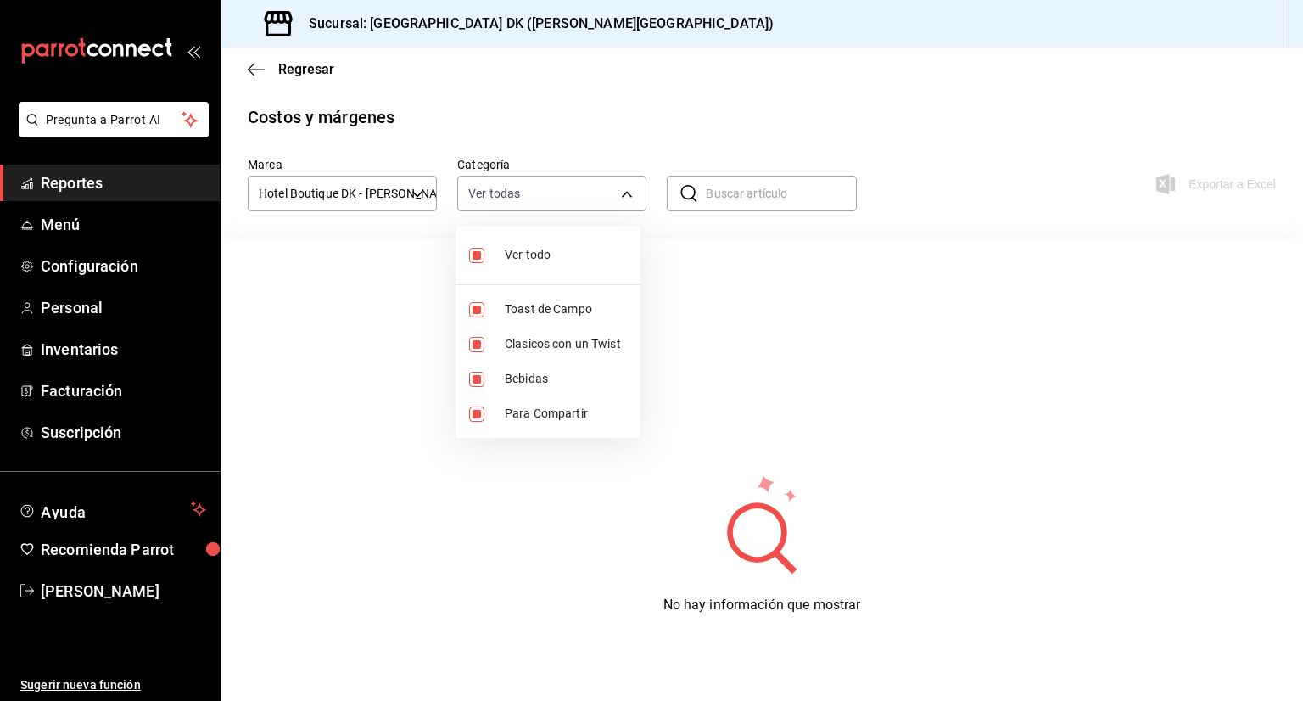
click at [780, 123] on div at bounding box center [651, 350] width 1303 height 701
click at [756, 187] on input "text" at bounding box center [781, 193] width 150 height 34
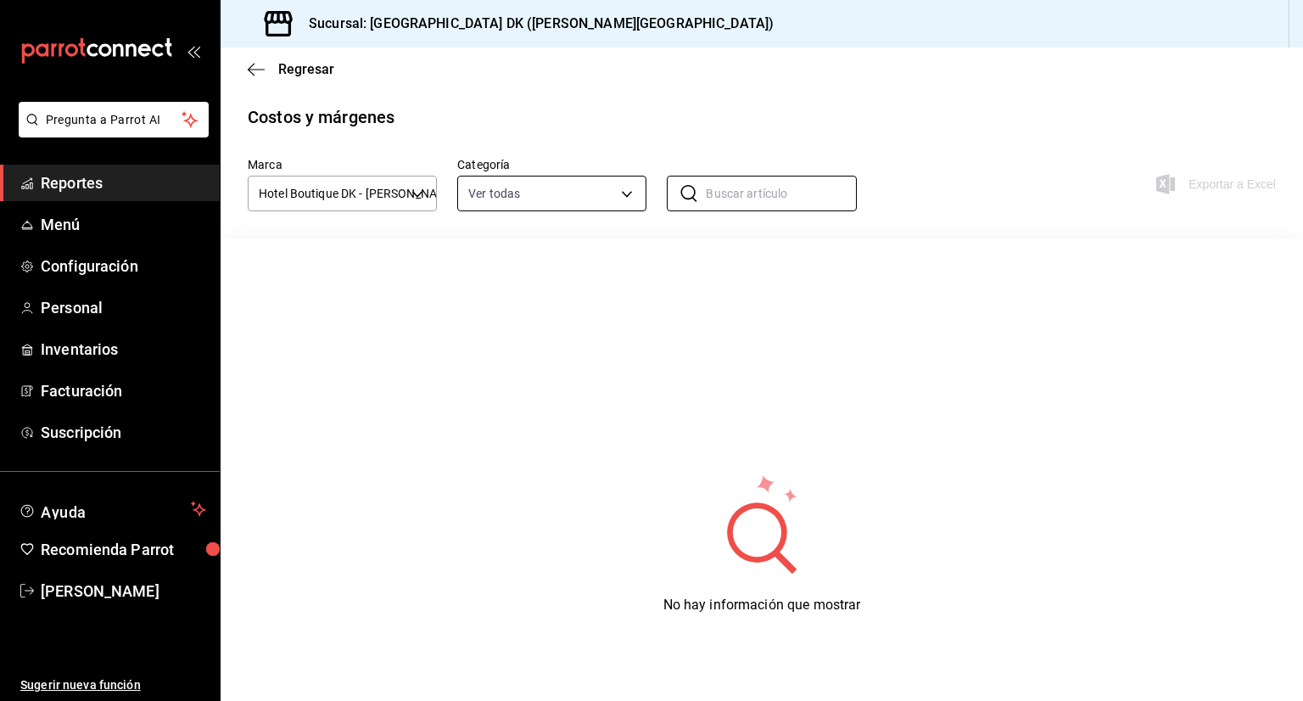
click at [578, 201] on body "Pregunta a Parrot AI Reportes Menú Configuración Personal Inventarios Facturaci…" at bounding box center [651, 350] width 1303 height 701
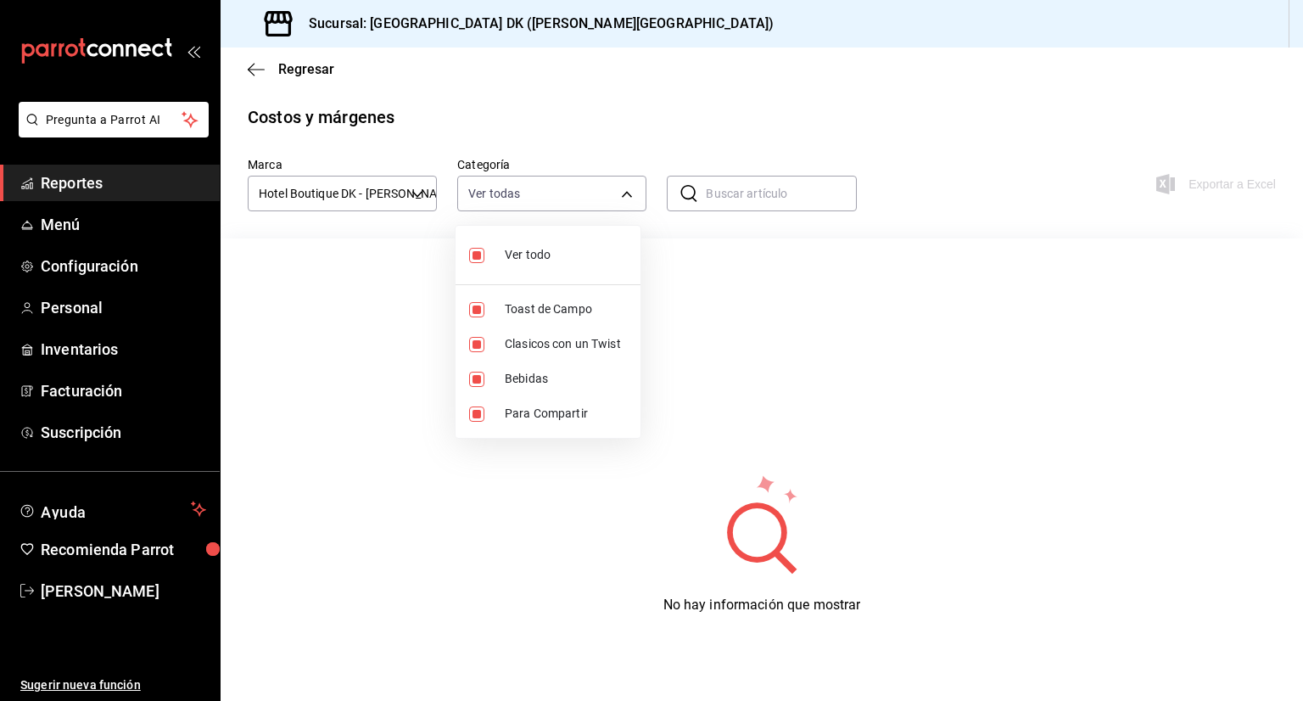
click at [476, 252] on input "checkbox" at bounding box center [476, 255] width 15 height 15
checkbox input "false"
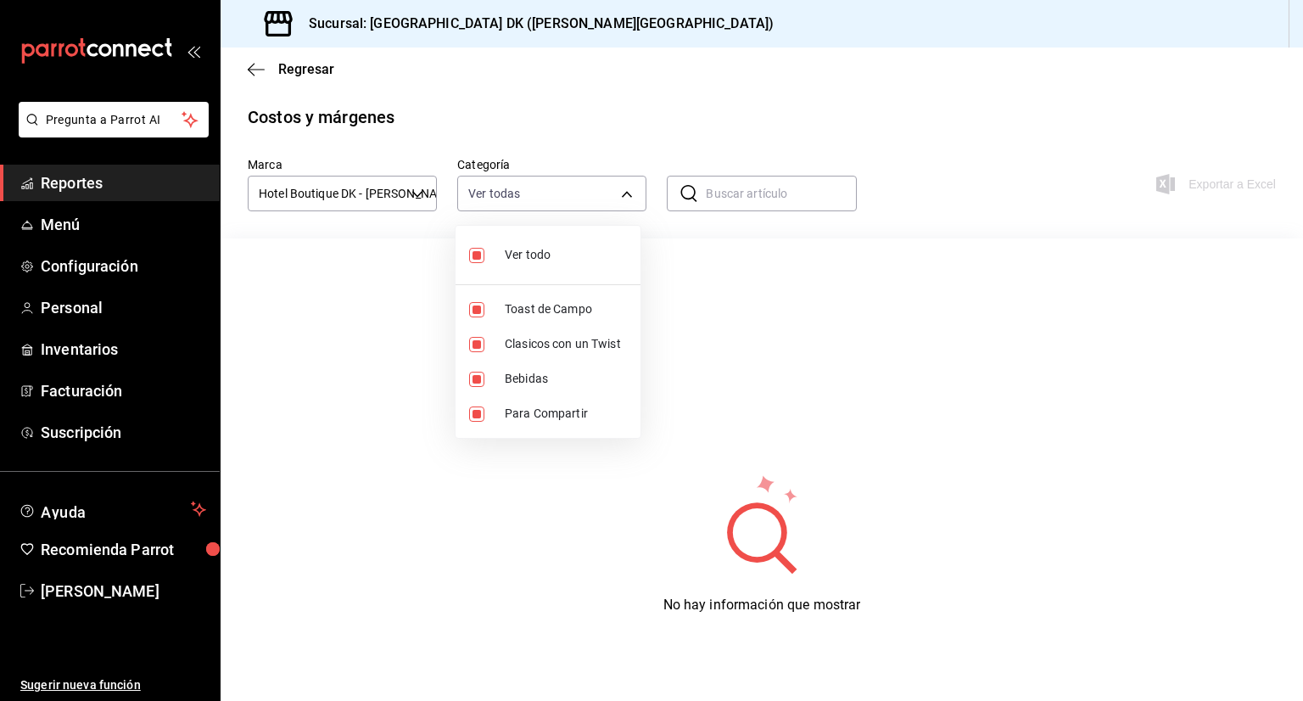
checkbox input "false"
click at [475, 310] on input "checkbox" at bounding box center [476, 309] width 15 height 15
checkbox input "true"
type input "5637f350-70a9-4856-9404-15e6c8711257"
click at [473, 346] on input "checkbox" at bounding box center [476, 344] width 15 height 15
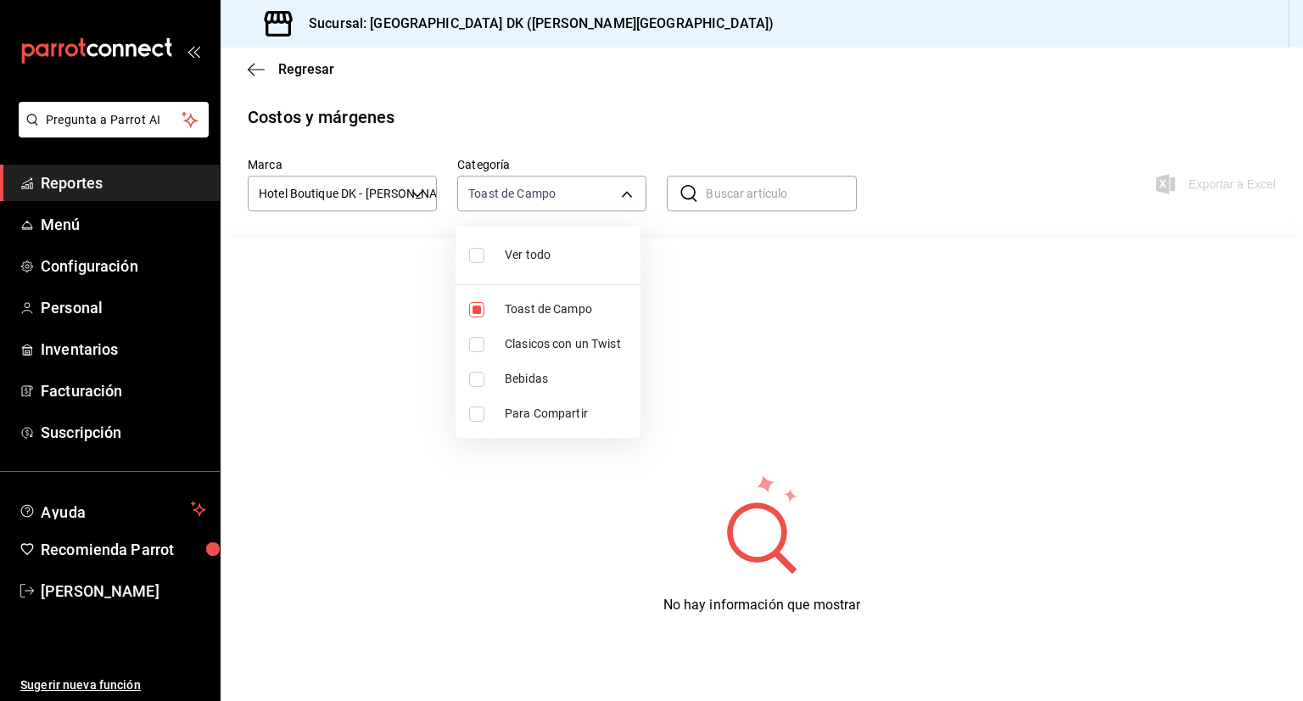
checkbox input "true"
type input "5637f350-70a9-4856-9404-15e6c8711257,a9679ea8-f25f-4458-be2f-b7269e17104a"
click at [477, 376] on input "checkbox" at bounding box center [476, 379] width 15 height 15
checkbox input "true"
type input "5637f350-70a9-4856-9404-15e6c8711257,a9679ea8-f25f-4458-be2f-b7269e17104a,a51b6…"
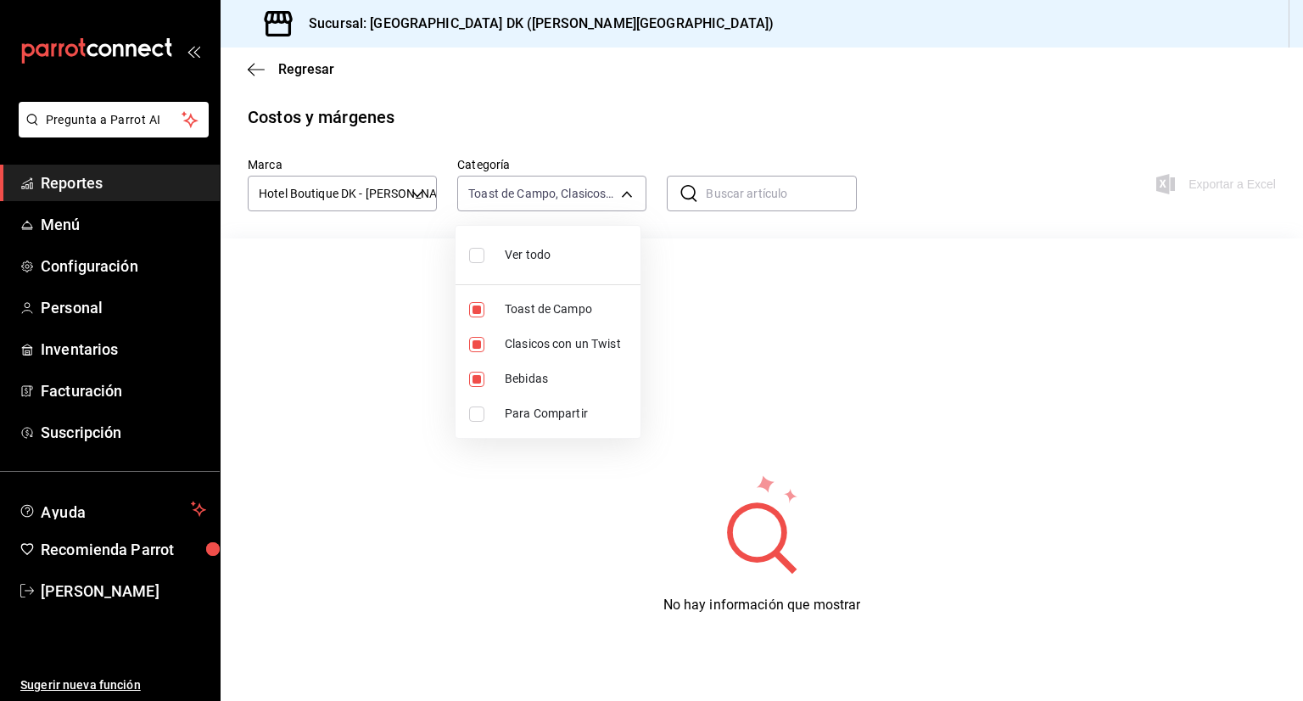
click at [475, 419] on input "checkbox" at bounding box center [476, 413] width 15 height 15
checkbox input "true"
type input "5637f350-70a9-4856-9404-15e6c8711257,a9679ea8-f25f-4458-be2f-b7269e17104a,a51b6…"
checkbox input "true"
click at [256, 72] on div at bounding box center [651, 350] width 1303 height 701
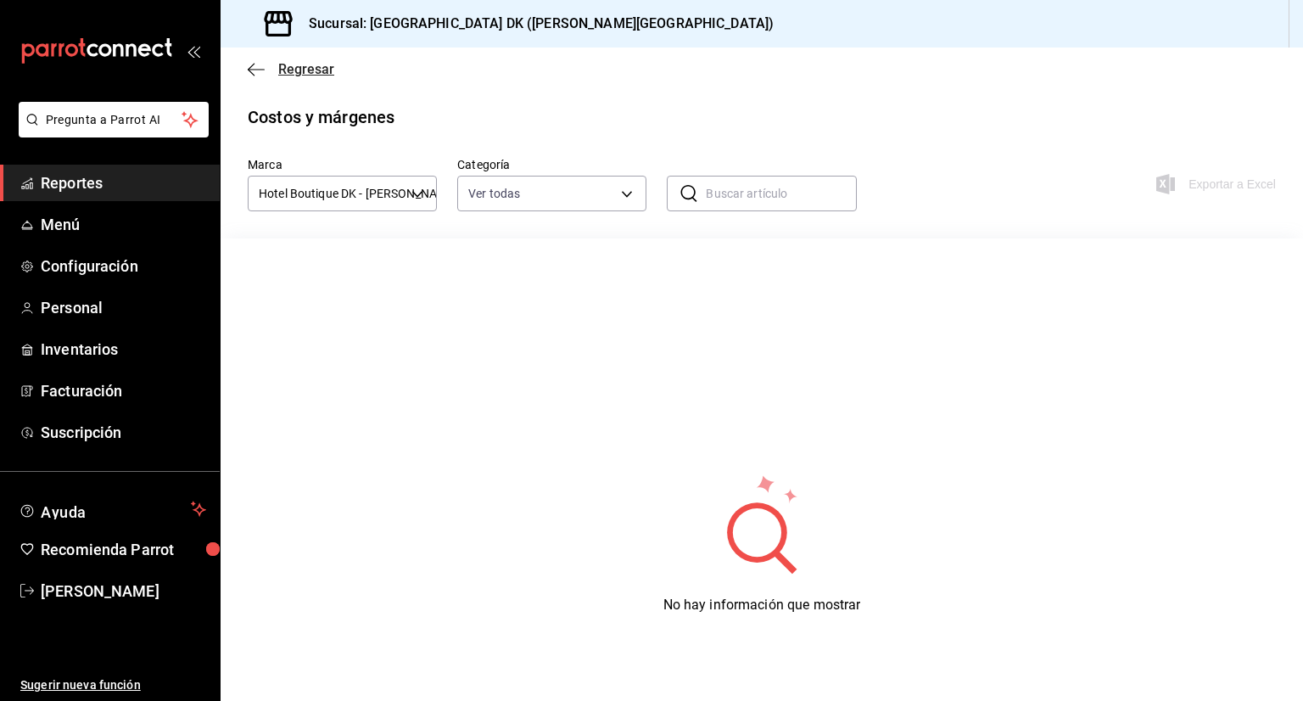
click at [256, 73] on icon "button" at bounding box center [256, 69] width 17 height 15
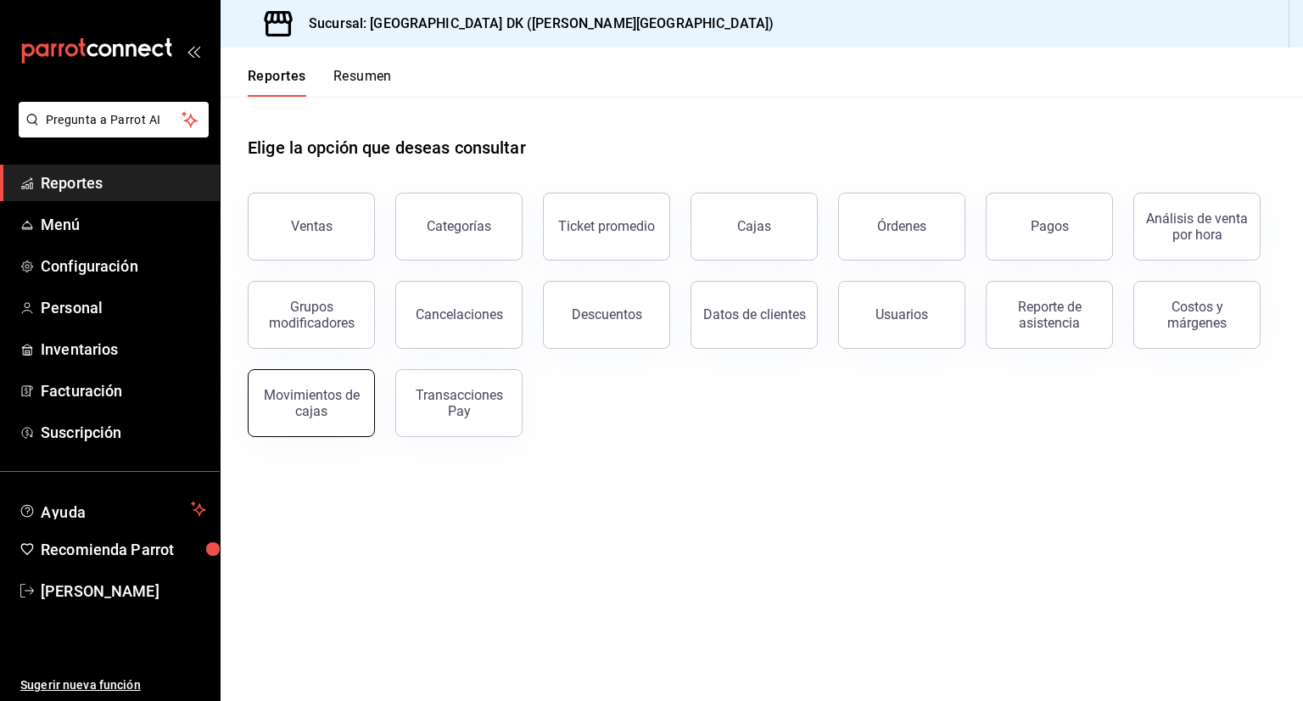
click at [343, 395] on div "Movimientos de cajas" at bounding box center [311, 403] width 105 height 32
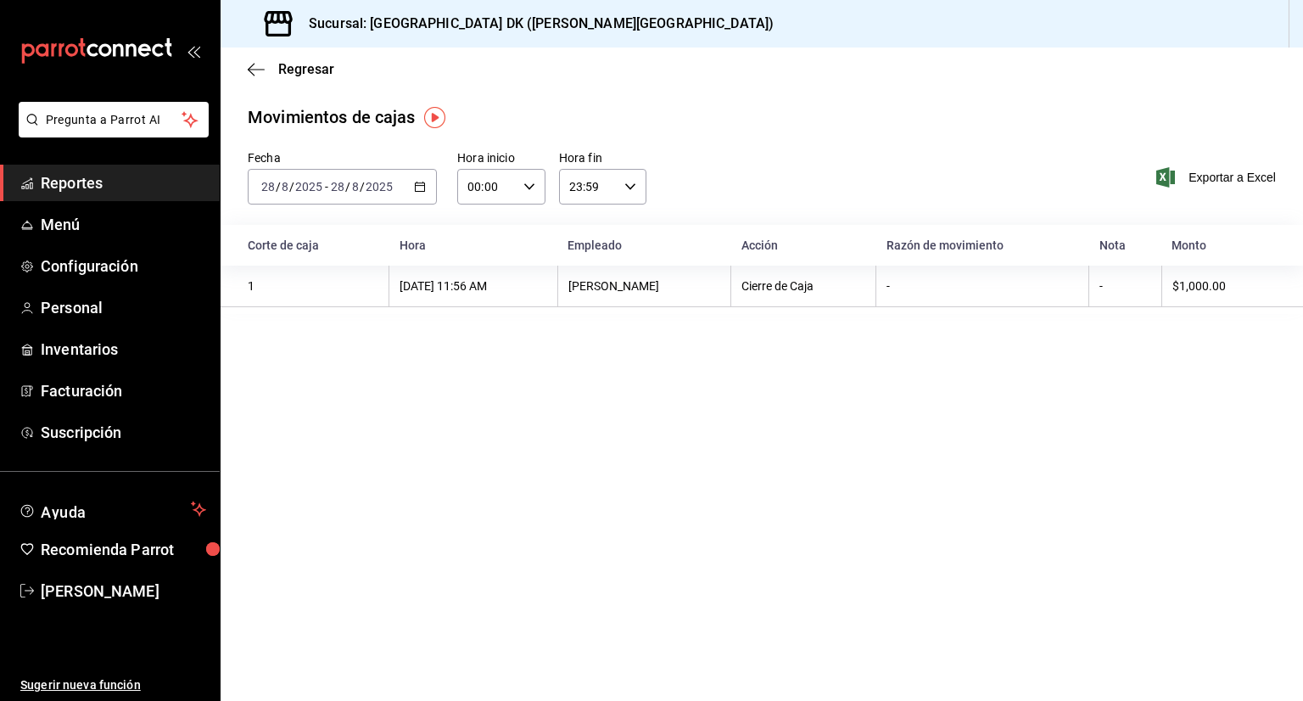
click at [298, 288] on div "1" at bounding box center [313, 286] width 131 height 14
click at [248, 61] on span "Regresar" at bounding box center [291, 69] width 87 height 16
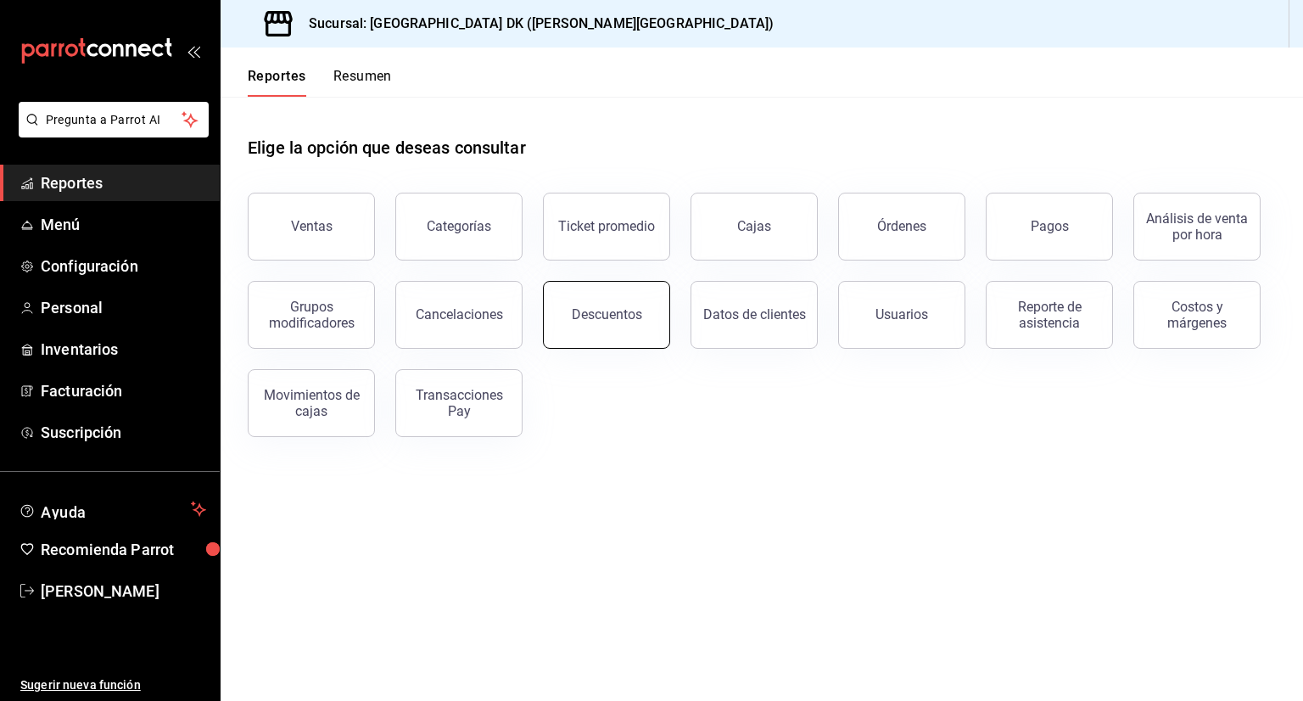
click at [626, 318] on div "Descuentos" at bounding box center [607, 314] width 70 height 16
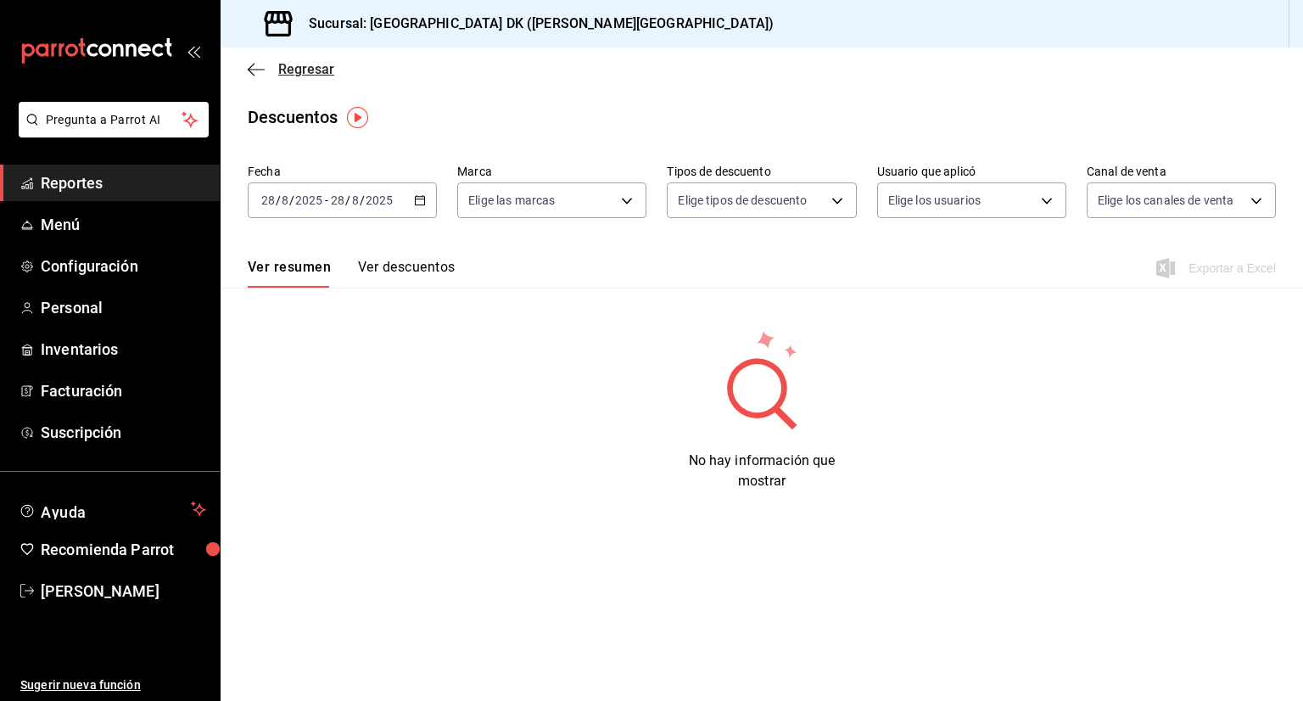
click at [249, 66] on icon "button" at bounding box center [256, 69] width 17 height 15
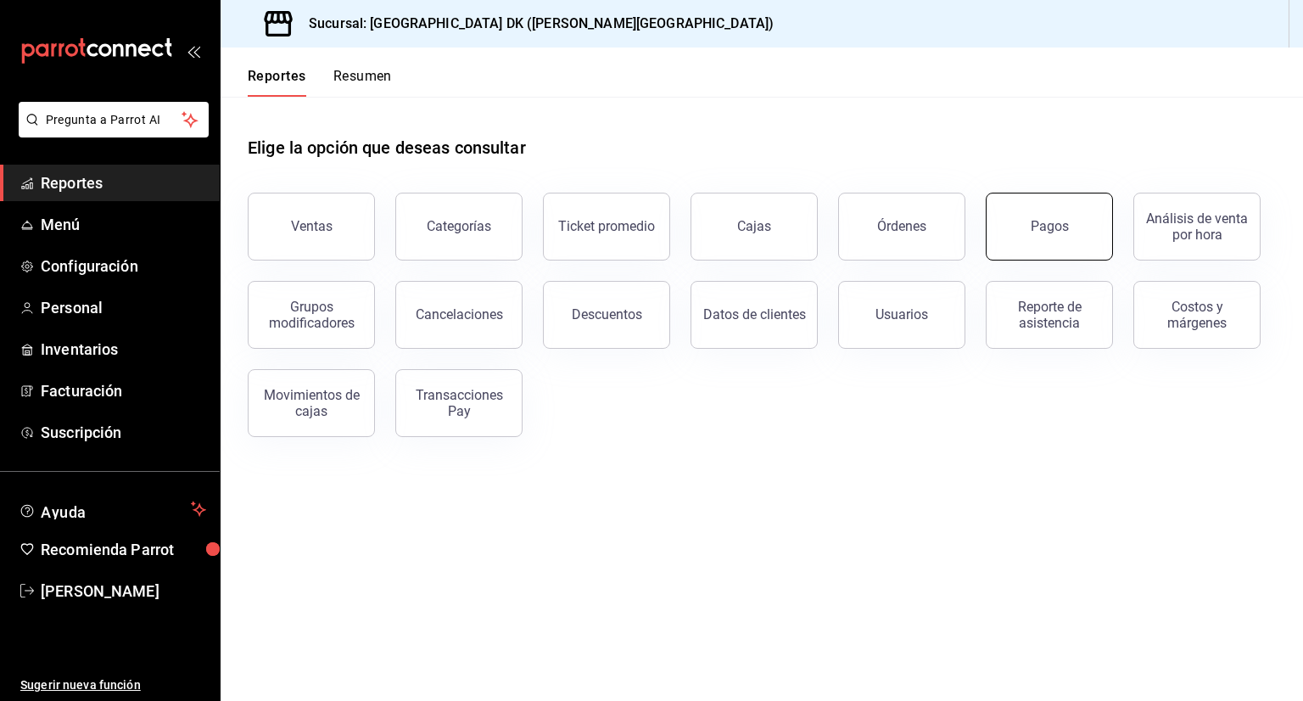
click at [1065, 234] on button "Pagos" at bounding box center [1049, 227] width 127 height 68
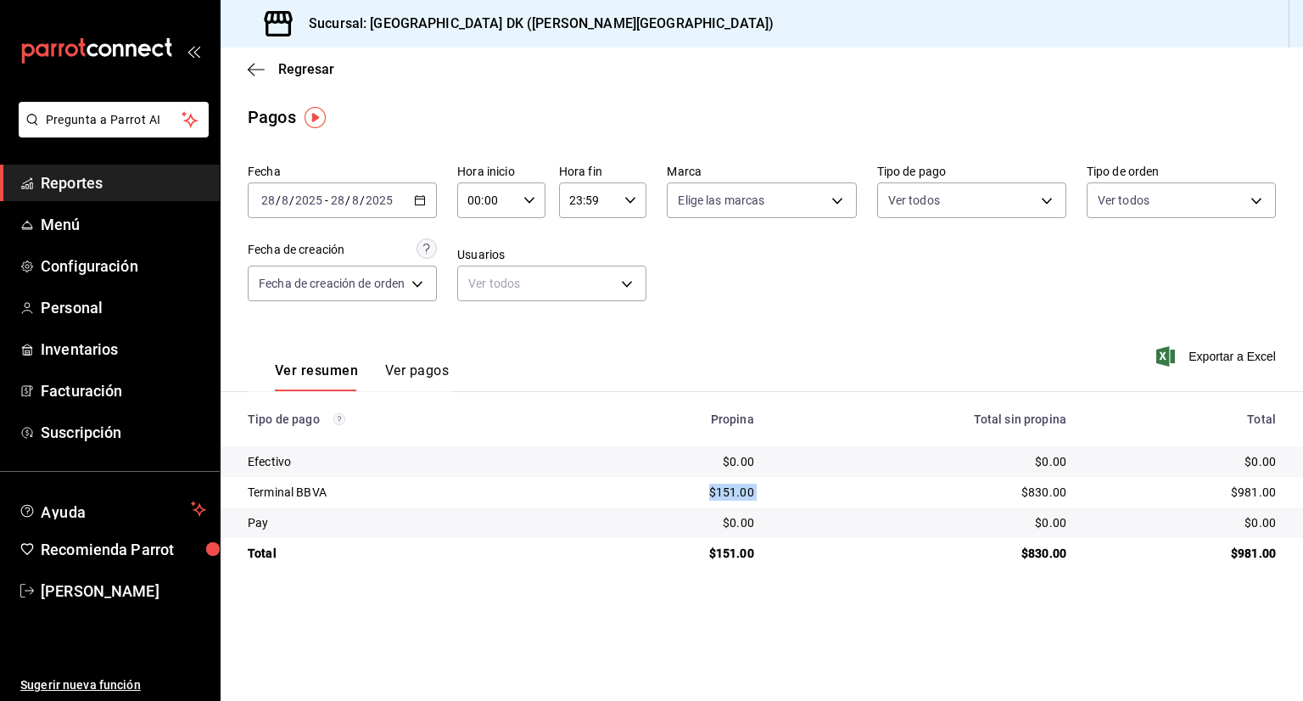
drag, startPoint x: 709, startPoint y: 493, endPoint x: 774, endPoint y: 497, distance: 64.6
click at [774, 497] on tr "Terminal BBVA $151.00 $830.00 $981.00" at bounding box center [762, 492] width 1082 height 31
click at [445, 382] on button "Ver pagos" at bounding box center [417, 376] width 64 height 29
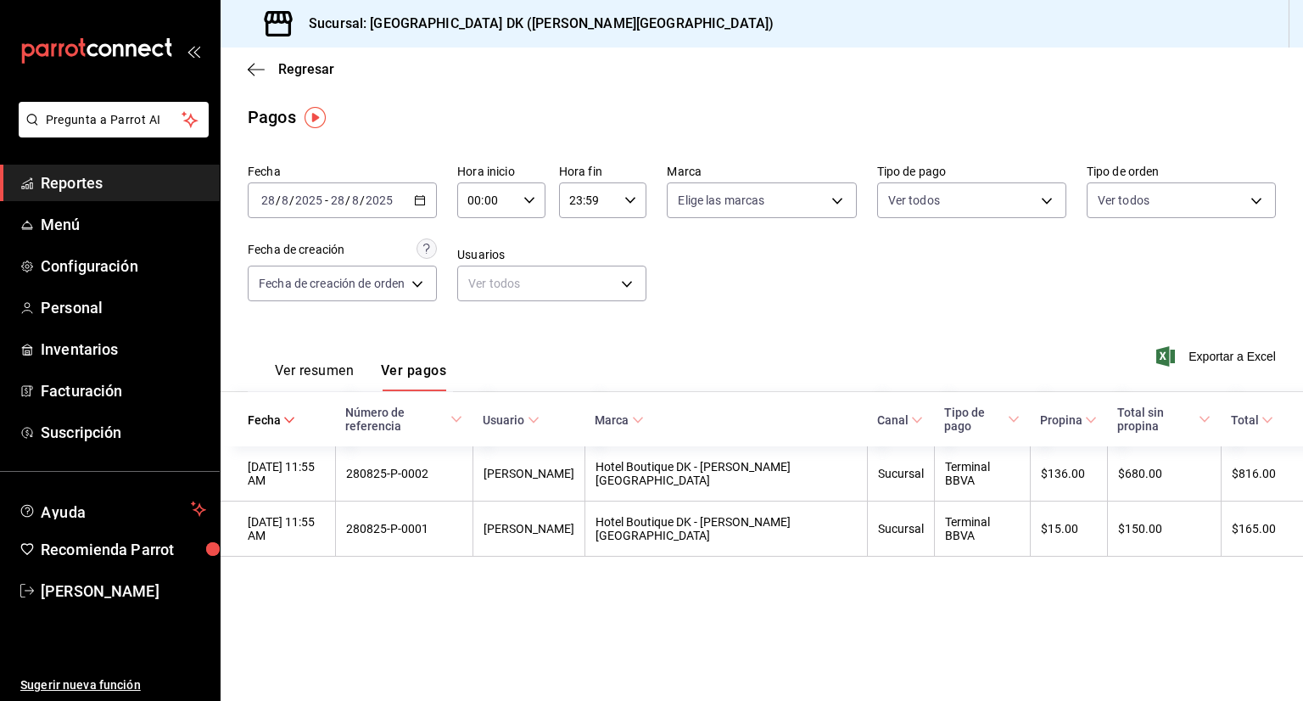
drag, startPoint x: 338, startPoint y: 371, endPoint x: 430, endPoint y: 373, distance: 91.6
click at [338, 371] on button "Ver resumen" at bounding box center [314, 376] width 79 height 29
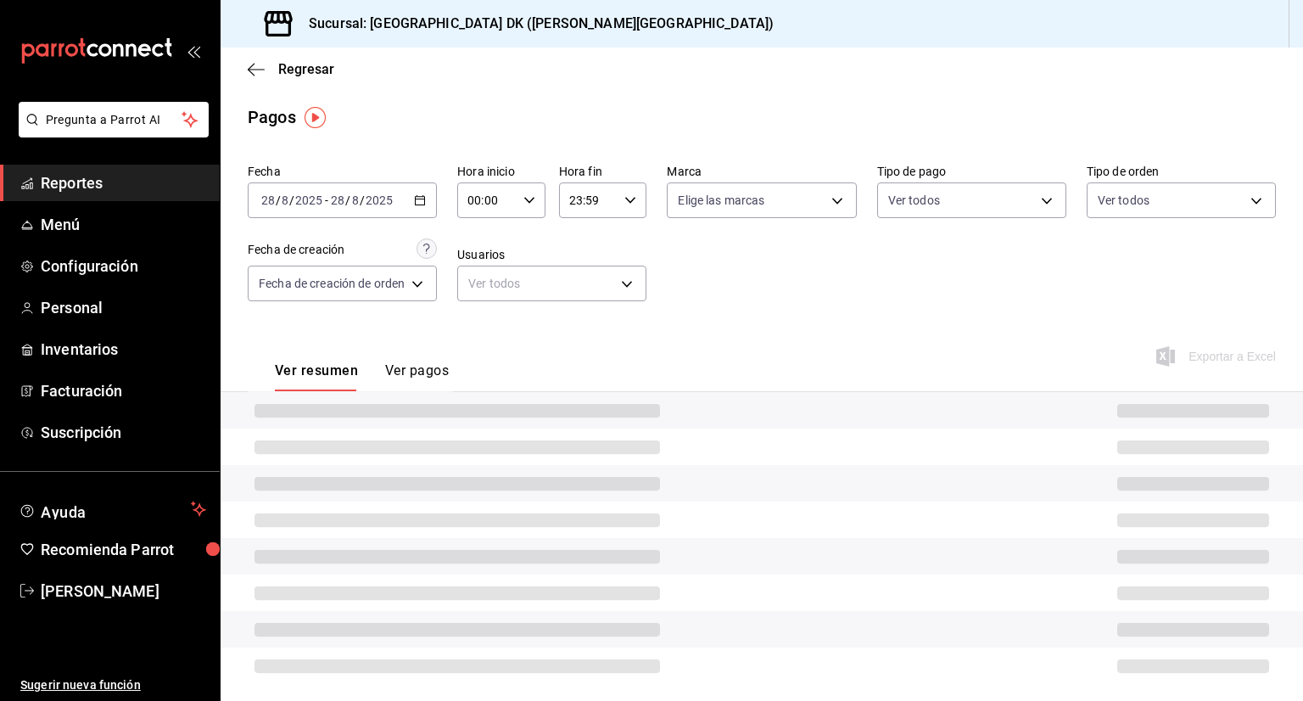
click at [430, 373] on button "Ver pagos" at bounding box center [417, 376] width 64 height 29
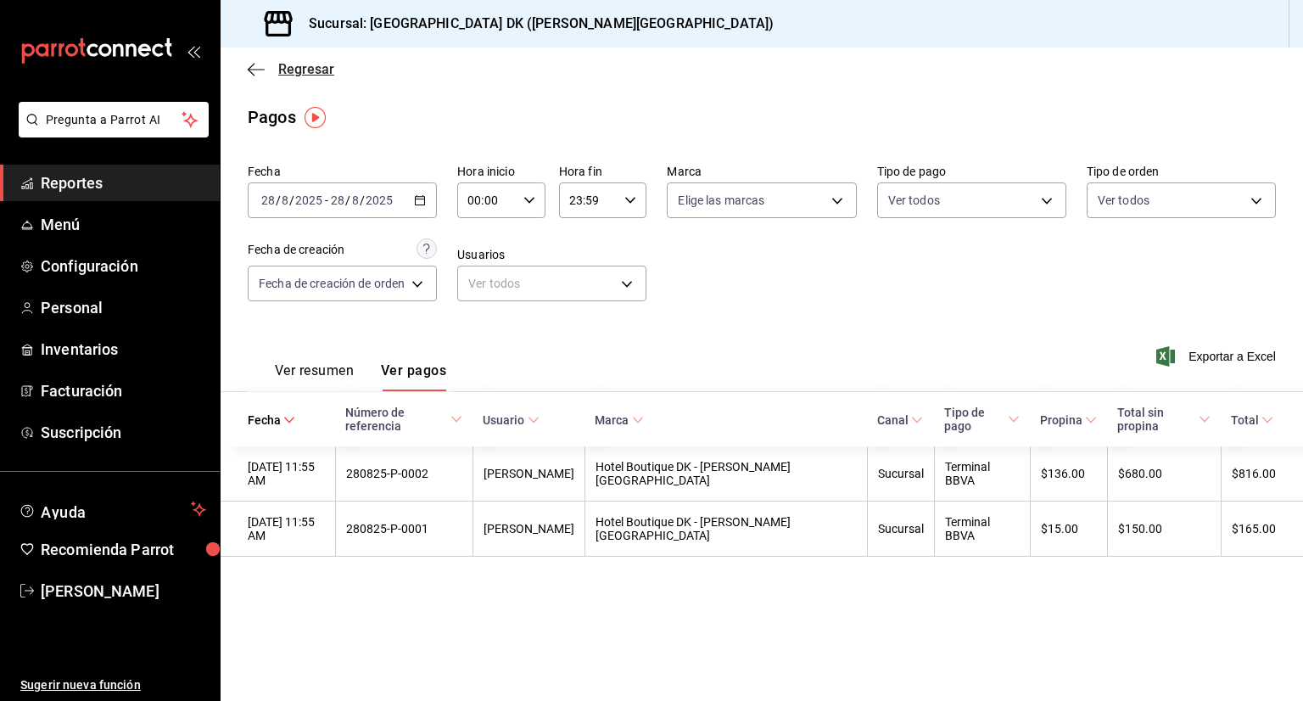
click at [259, 73] on icon "button" at bounding box center [256, 69] width 17 height 15
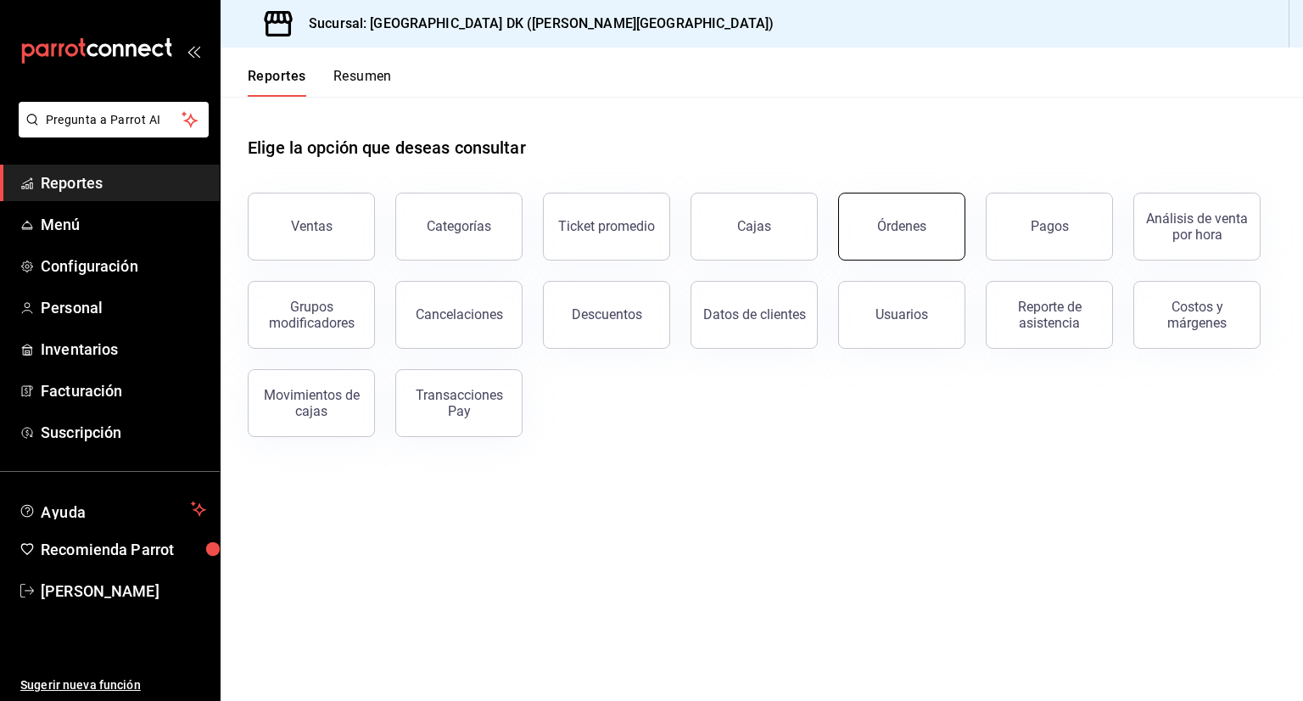
click at [919, 224] on div "Órdenes" at bounding box center [901, 226] width 49 height 16
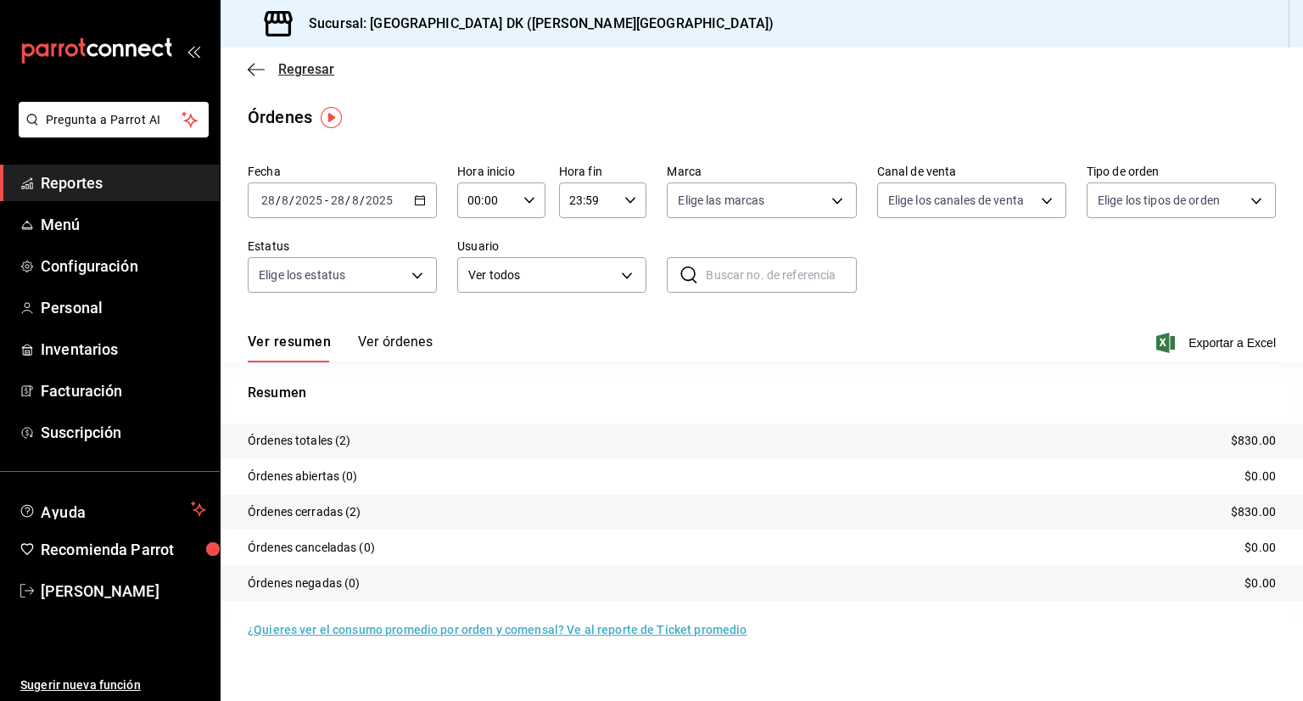
click at [261, 69] on icon "button" at bounding box center [256, 69] width 17 height 15
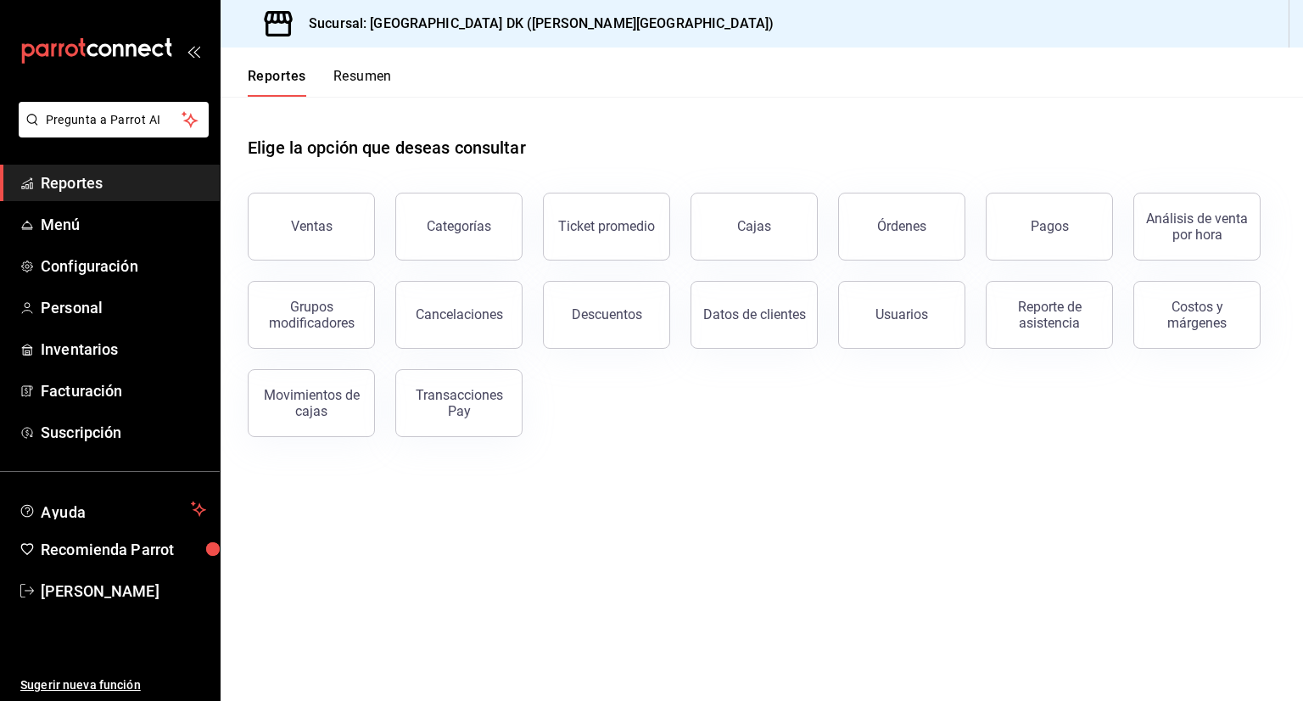
click at [360, 79] on button "Resumen" at bounding box center [362, 82] width 59 height 29
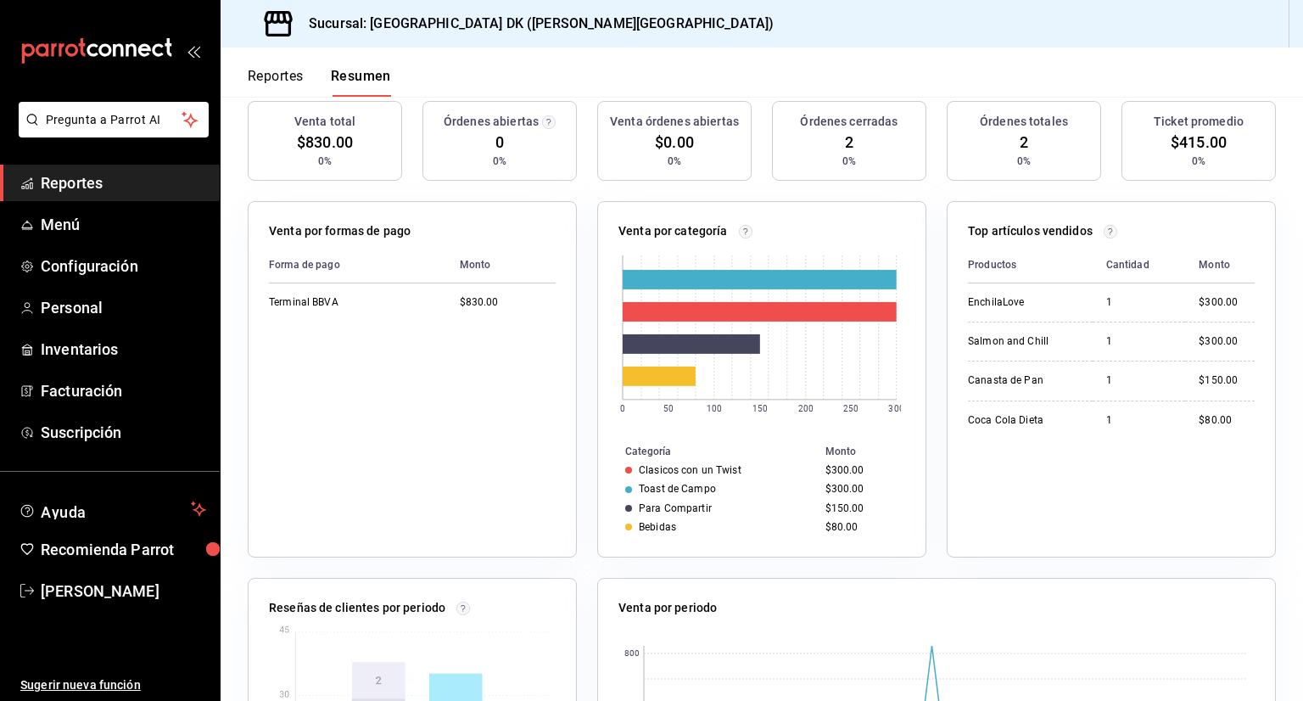
scroll to position [105, 0]
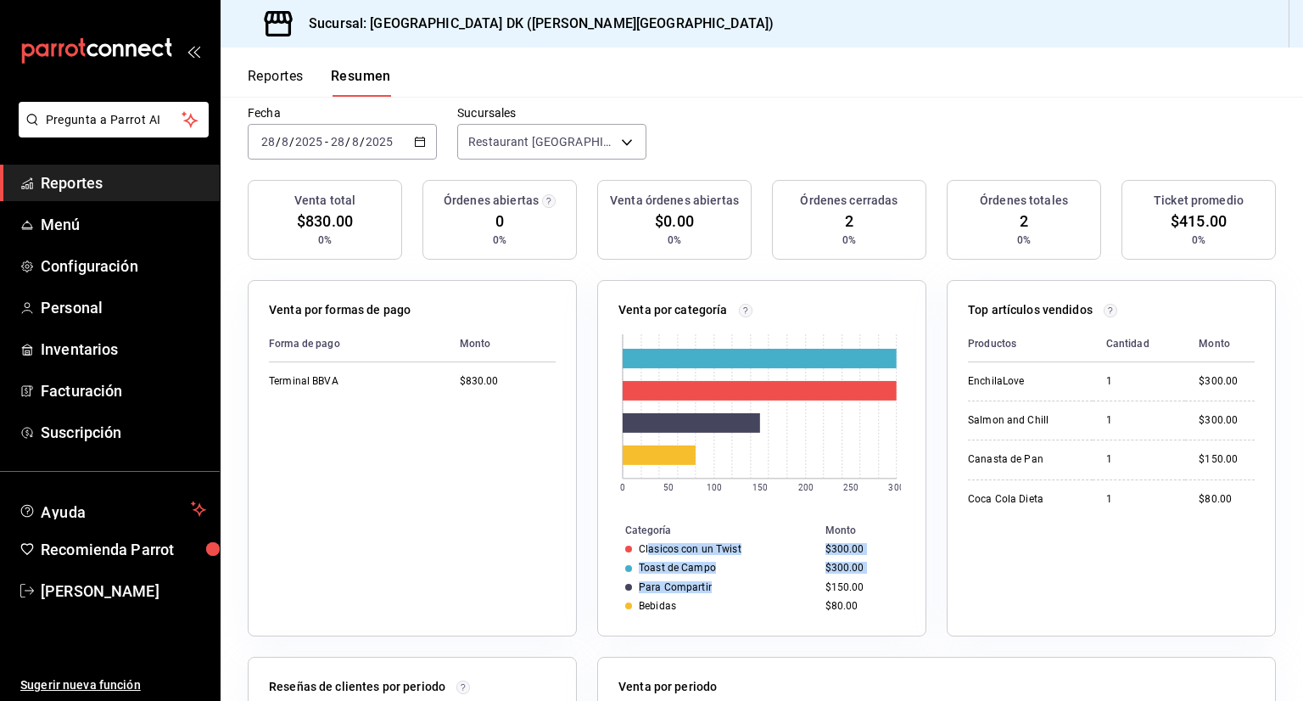
drag, startPoint x: 704, startPoint y: 590, endPoint x: 645, endPoint y: 540, distance: 77.0
click at [645, 540] on tbody "Clasicos con un Twist $300.00 Toast de Campo $300.00 Para Compartir $150.00 Beb…" at bounding box center [761, 577] width 327 height 76
click at [926, 271] on div "Top artículos vendidos Productos Cantidad Monto EnchilaLove 1 $300.00 Salmon an…" at bounding box center [1100, 448] width 349 height 377
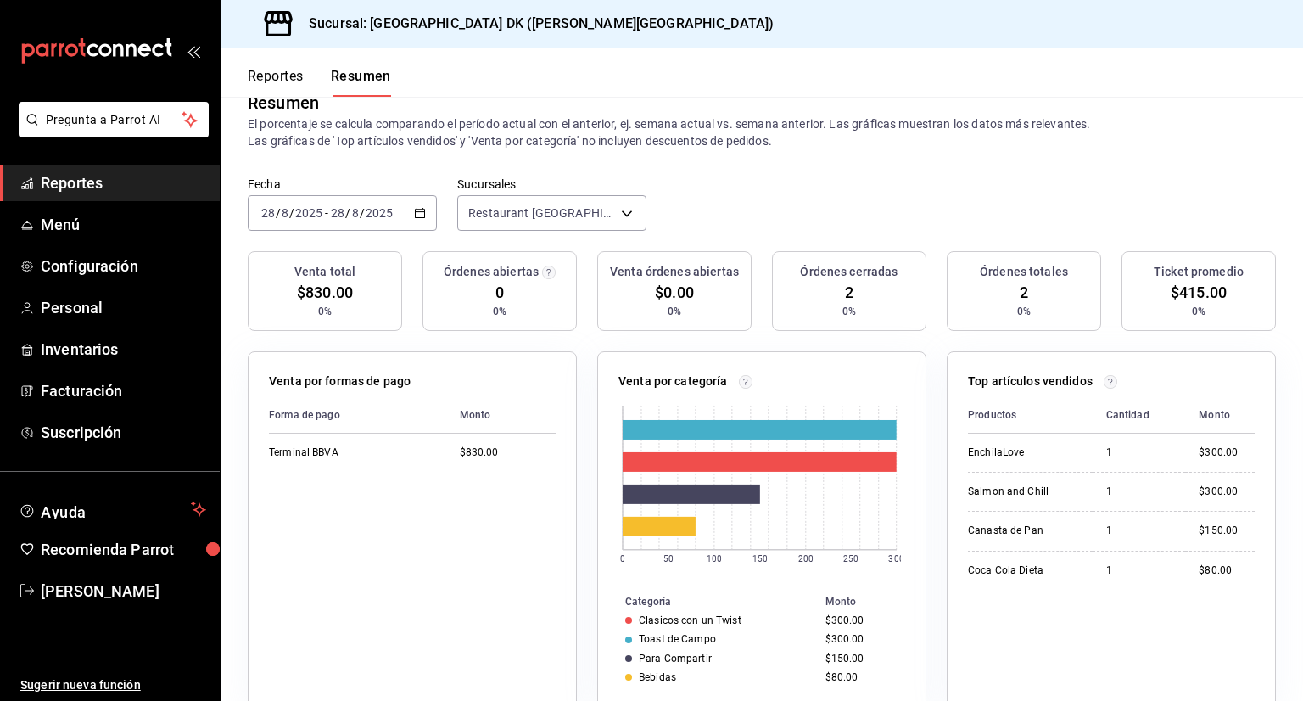
scroll to position [0, 0]
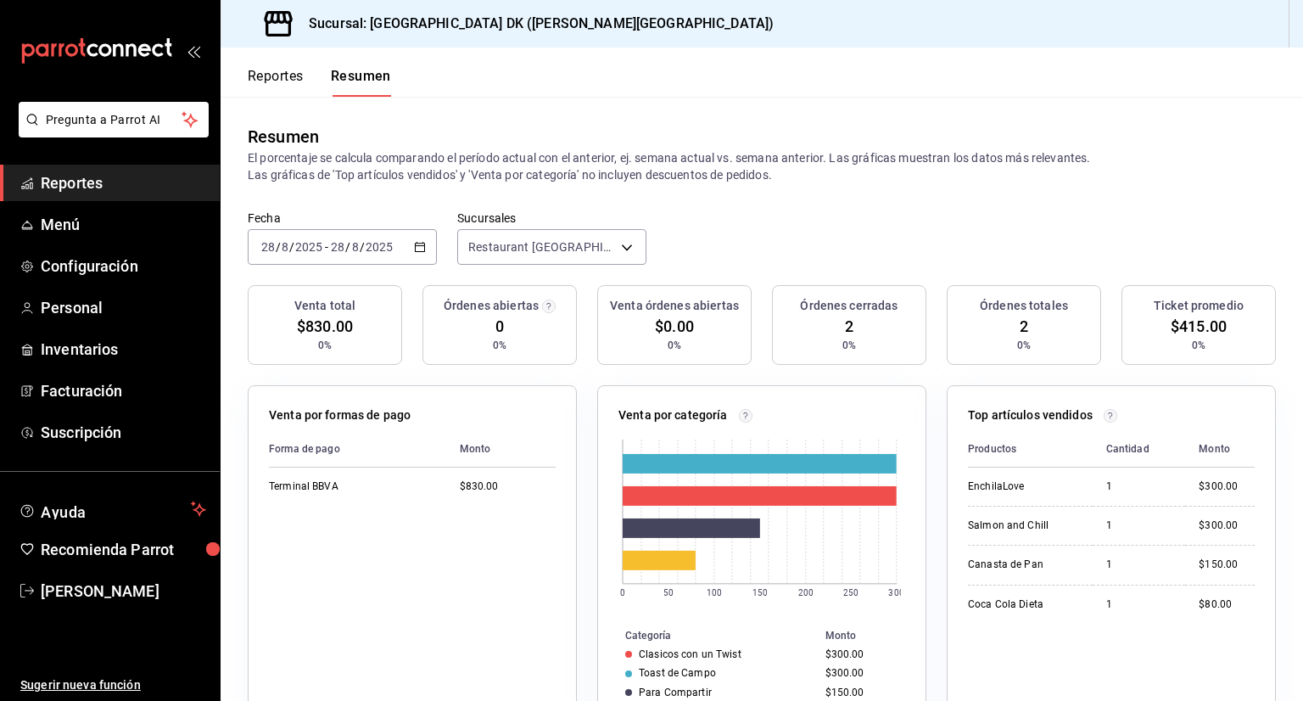
click at [283, 81] on button "Reportes" at bounding box center [276, 82] width 56 height 29
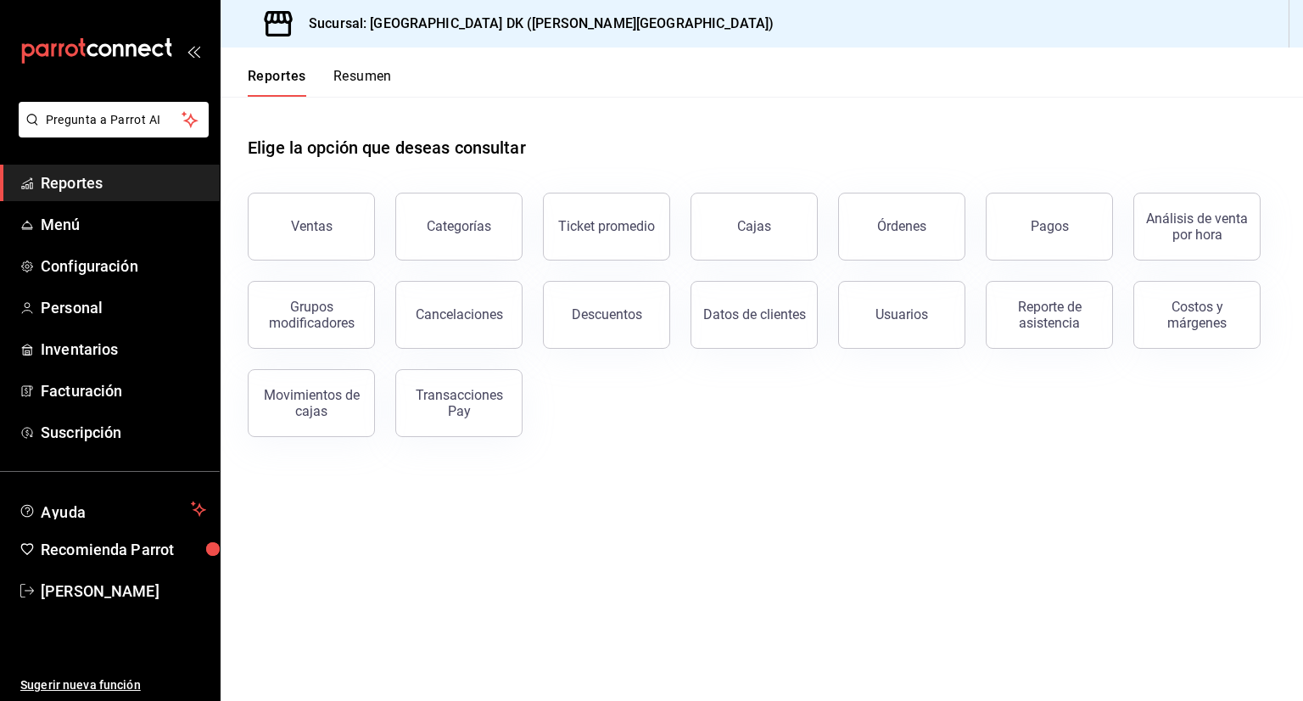
click at [362, 78] on button "Resumen" at bounding box center [362, 82] width 59 height 29
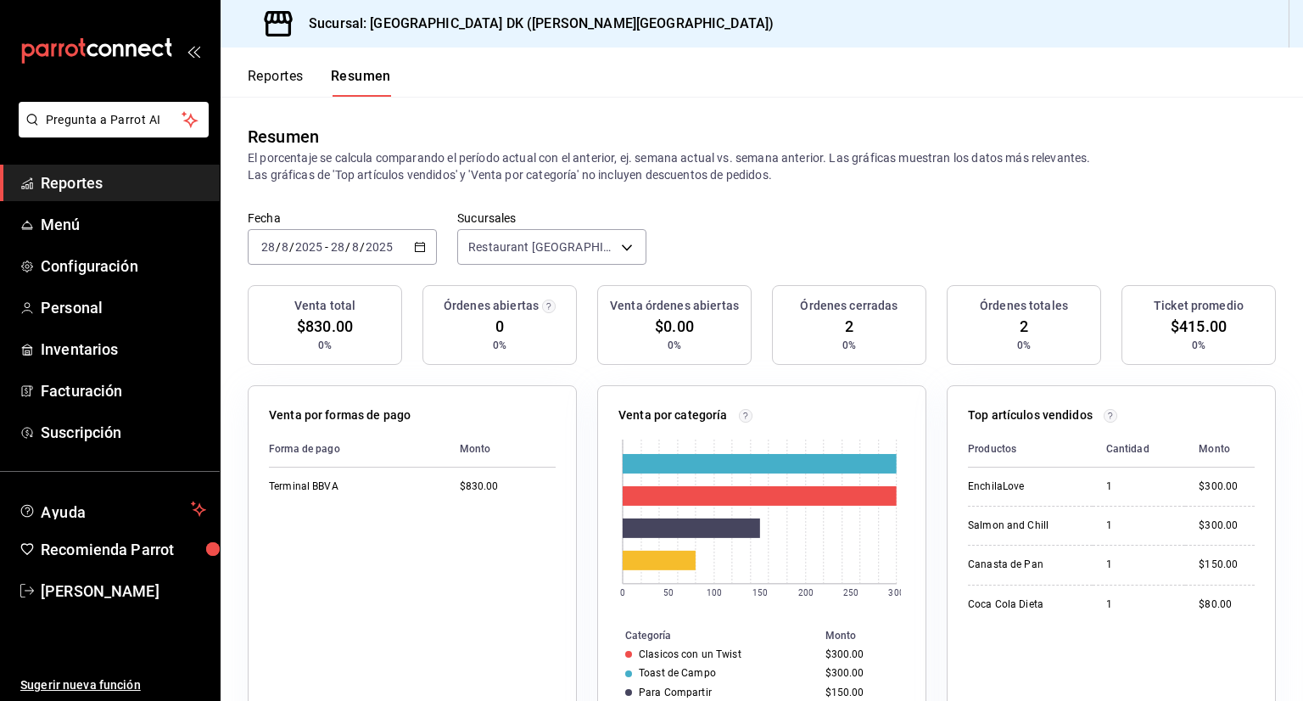
click at [419, 251] on \(Stroke\) "button" at bounding box center [420, 247] width 10 height 9
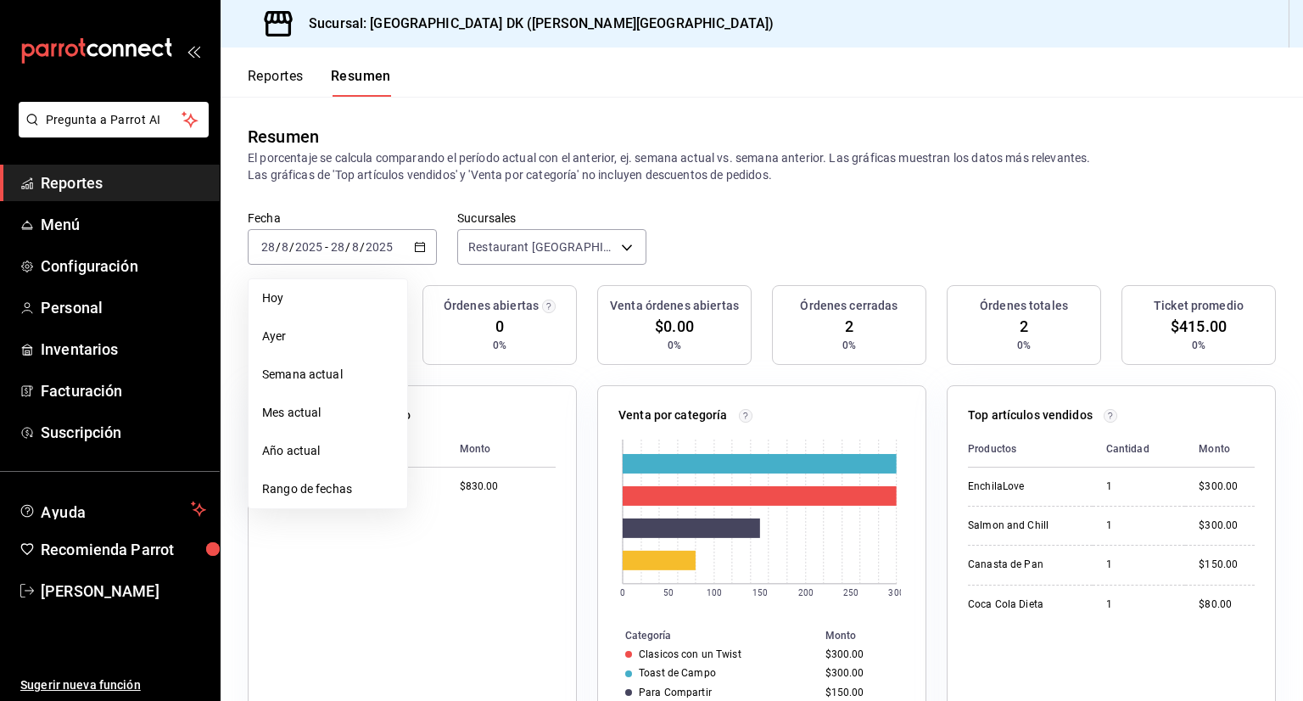
click at [743, 223] on div "Fecha 2025-08-28 28 / 8 / 2025 - 2025-08-28 28 / 8 / 2025 Hoy Ayer Semana actua…" at bounding box center [762, 247] width 1082 height 75
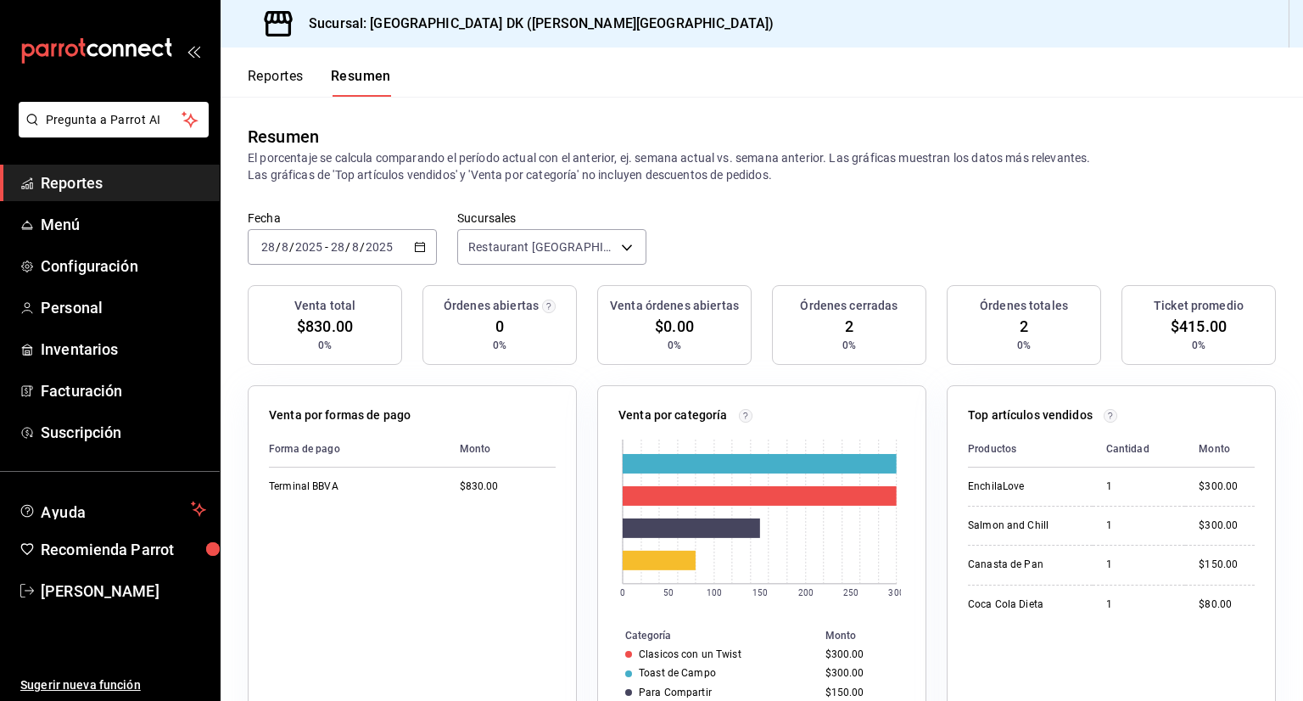
click at [261, 82] on button "Reportes" at bounding box center [276, 82] width 56 height 29
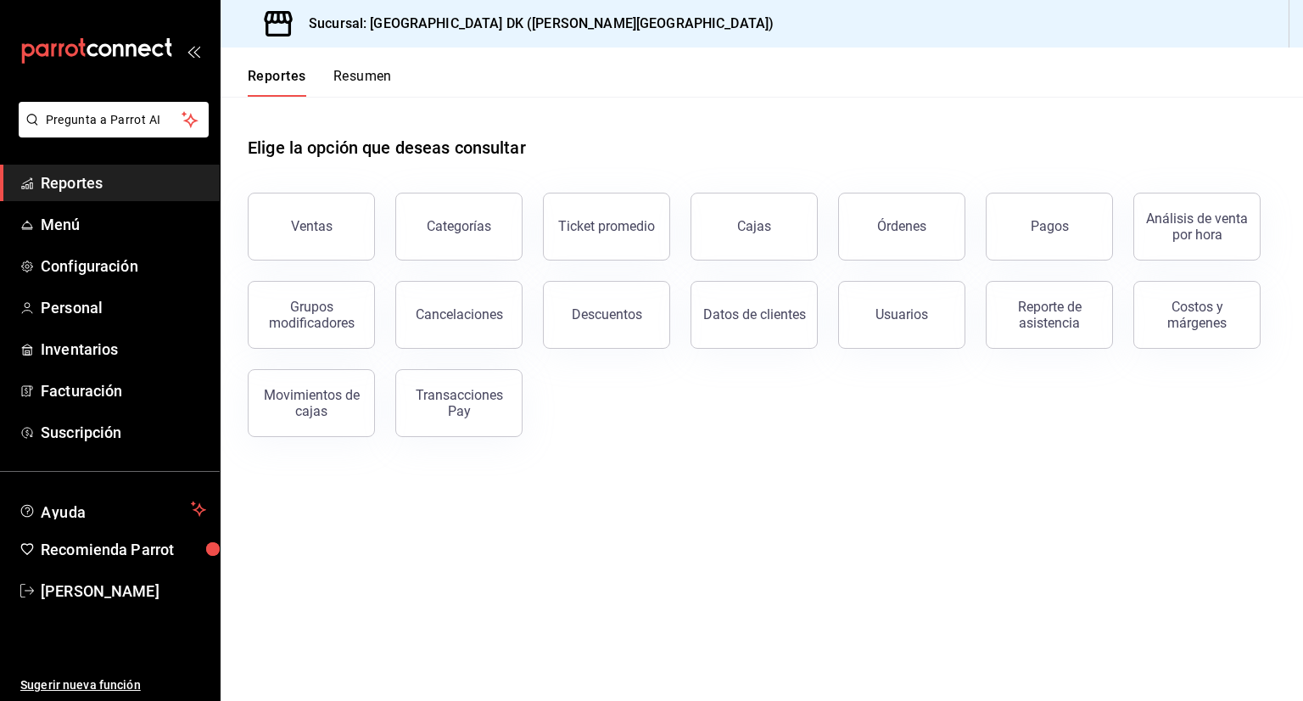
click at [717, 434] on div "Ventas Categorías Ticket promedio Cajas Órdenes Pagos Análisis de venta por hor…" at bounding box center [751, 304] width 1048 height 265
click at [374, 75] on button "Resumen" at bounding box center [362, 82] width 59 height 29
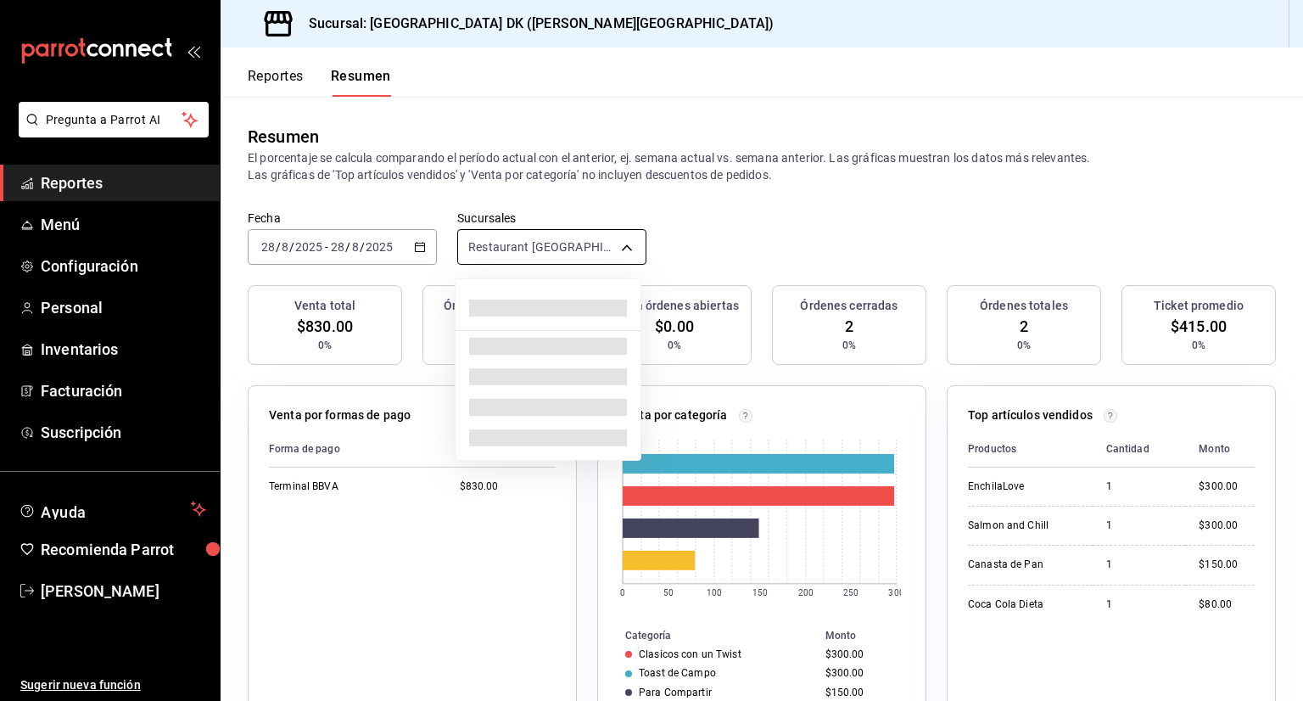
click at [506, 249] on body "Pregunta a Parrot AI Reportes Menú Configuración Personal Inventarios Facturaci…" at bounding box center [651, 350] width 1303 height 701
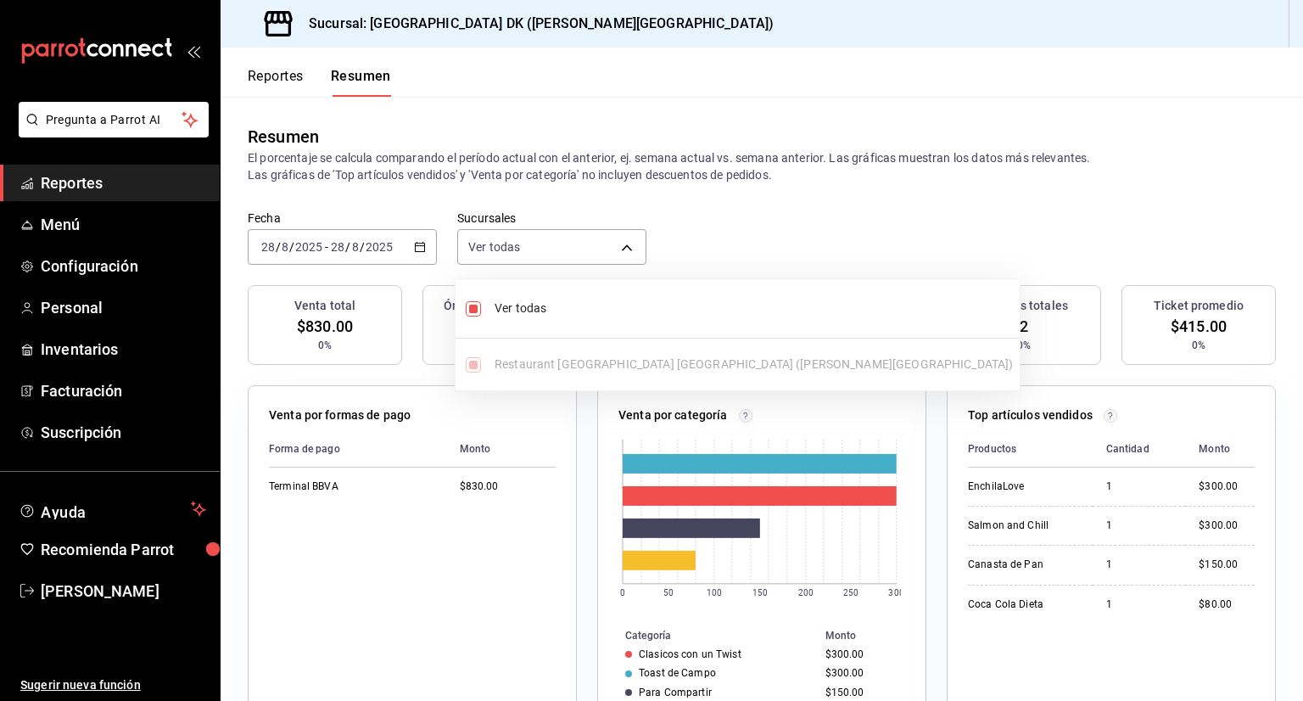
click at [664, 187] on div at bounding box center [651, 350] width 1303 height 701
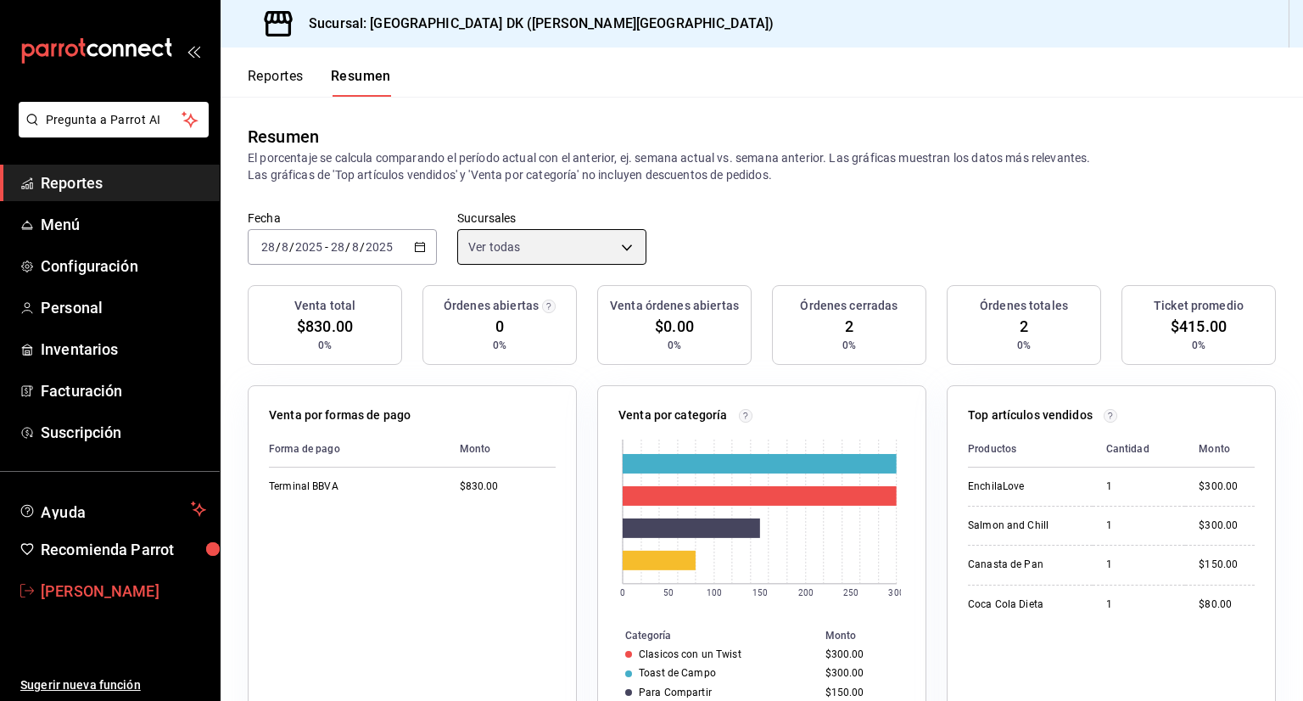
scroll to position [444, 0]
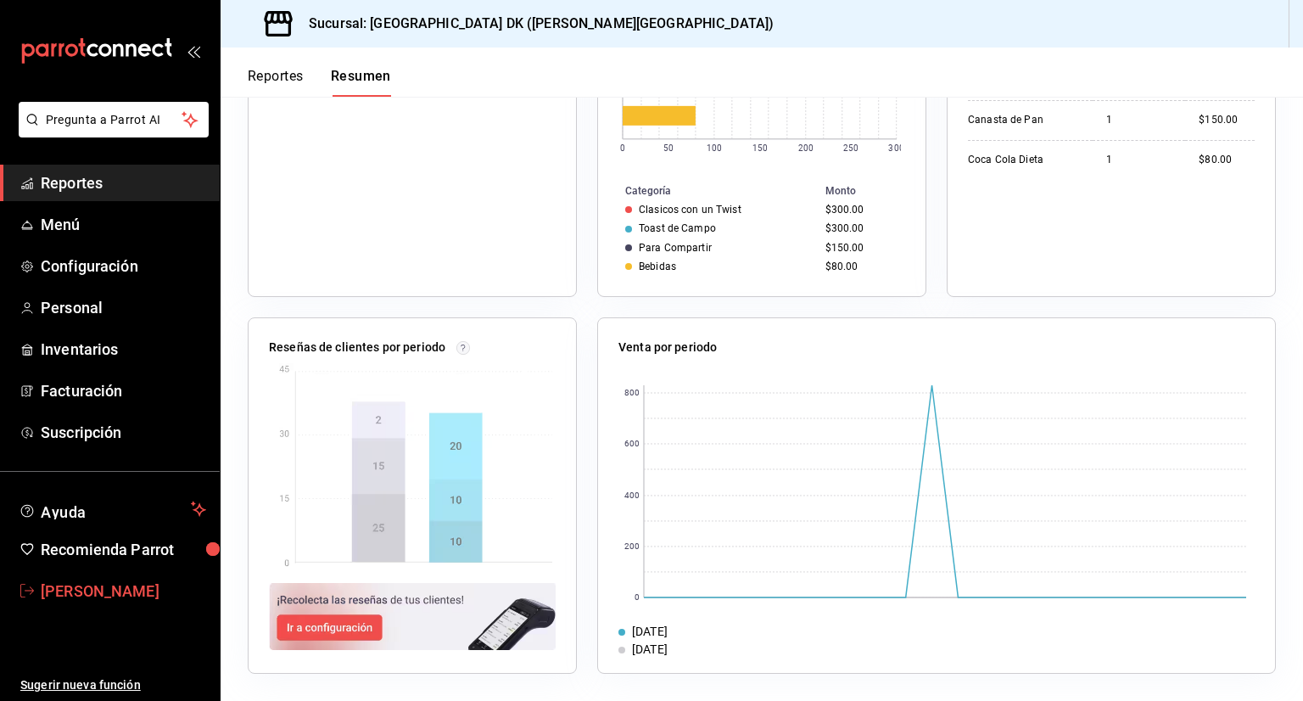
click at [77, 593] on span "[PERSON_NAME]" at bounding box center [123, 590] width 165 height 23
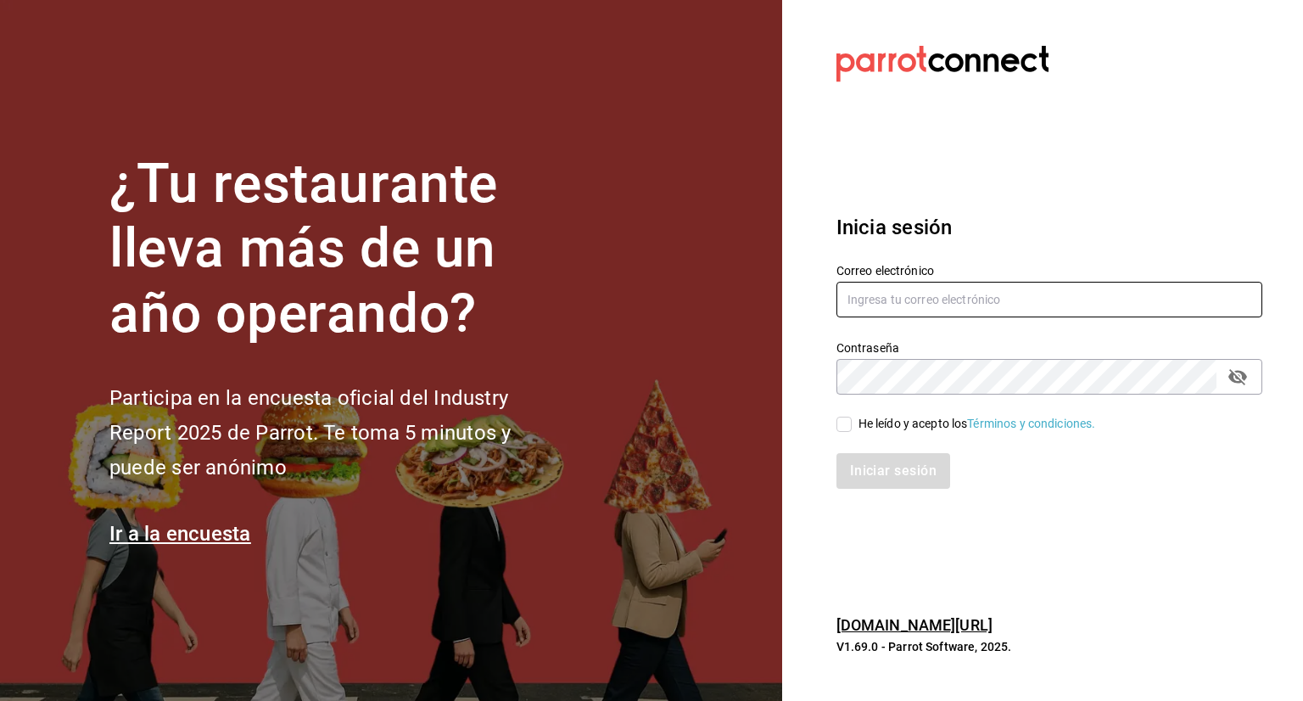
type input "daniel@baleinegroup.com"
click at [1240, 372] on icon "passwordField" at bounding box center [1237, 377] width 19 height 16
click at [842, 430] on input "He leído y acepto los Términos y condiciones." at bounding box center [843, 423] width 15 height 15
checkbox input "true"
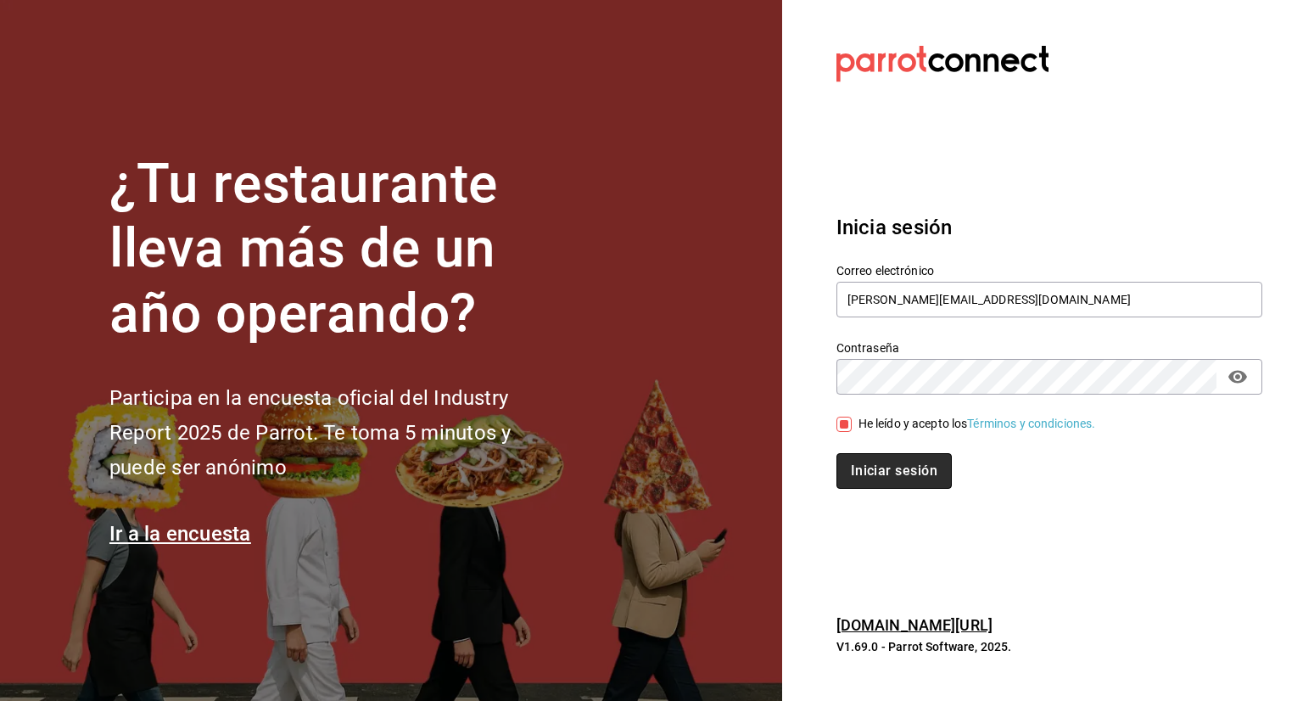
click at [869, 472] on button "Iniciar sesión" at bounding box center [893, 471] width 115 height 36
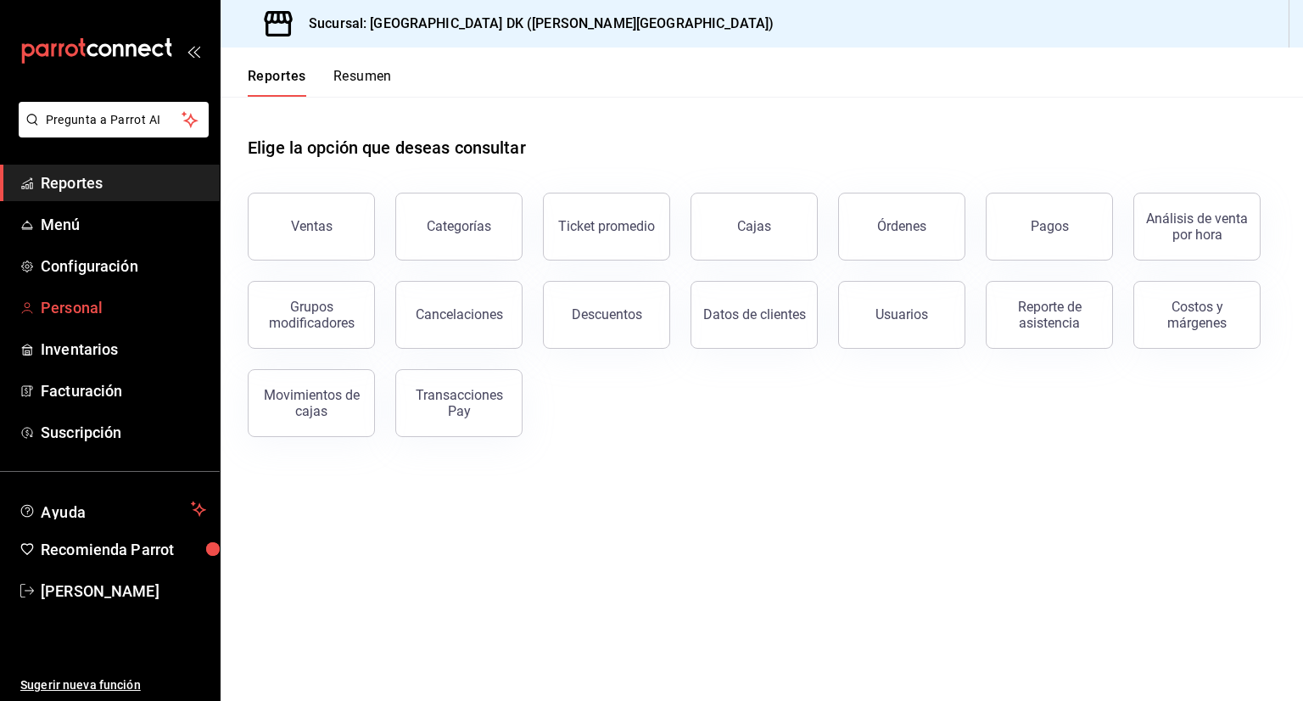
click at [65, 299] on span "Personal" at bounding box center [123, 307] width 165 height 23
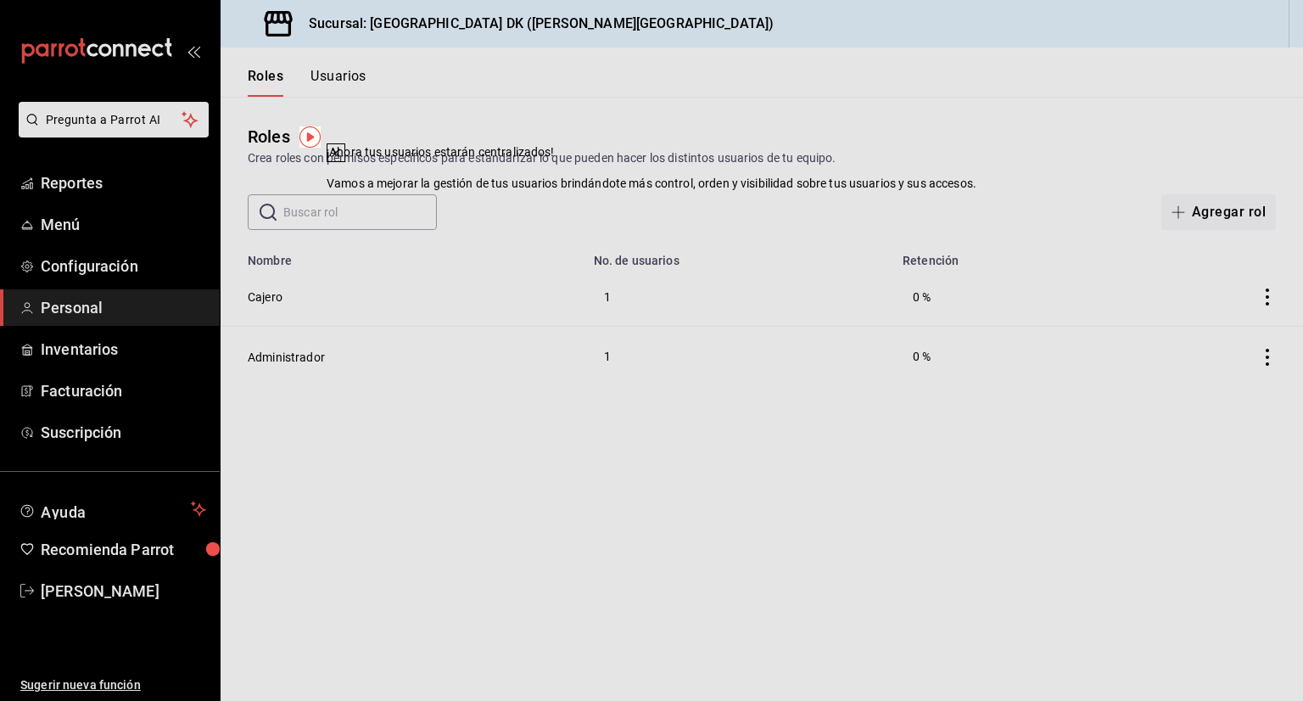
click at [844, 214] on div "​ ​ Agregar rol" at bounding box center [762, 212] width 1082 height 36
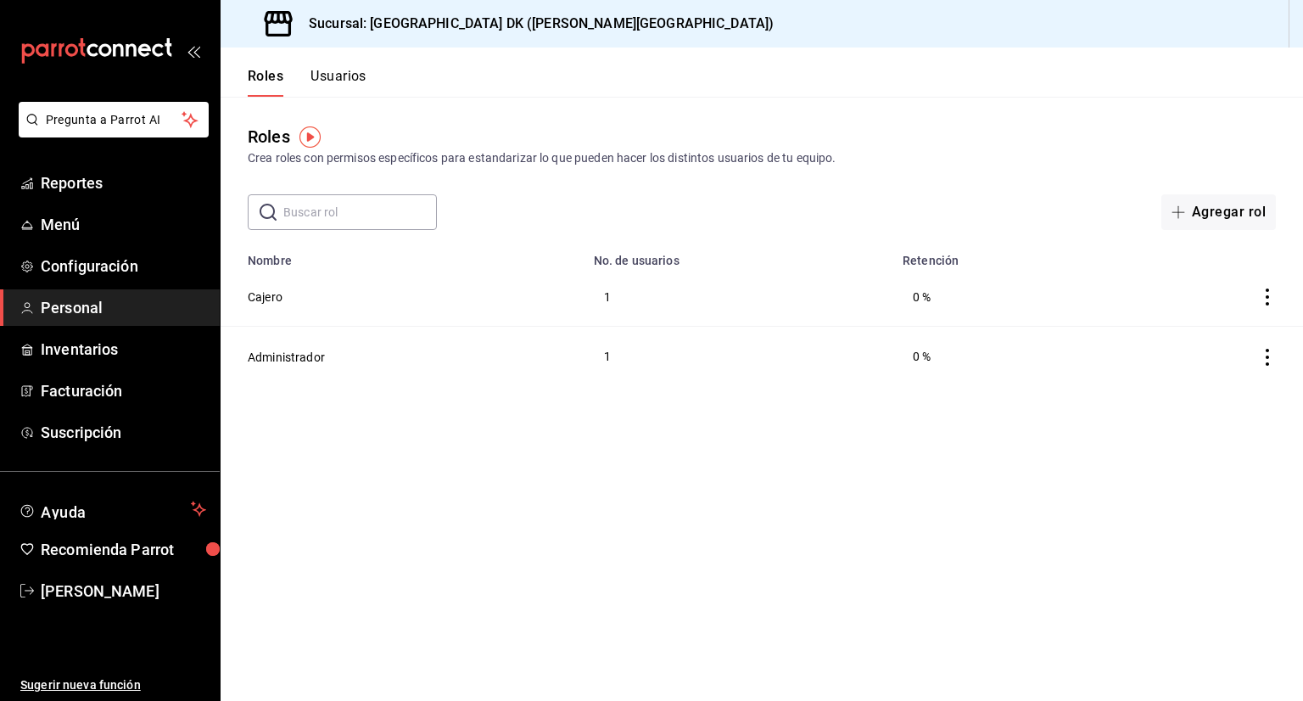
click at [360, 306] on td "Cajero" at bounding box center [402, 296] width 363 height 59
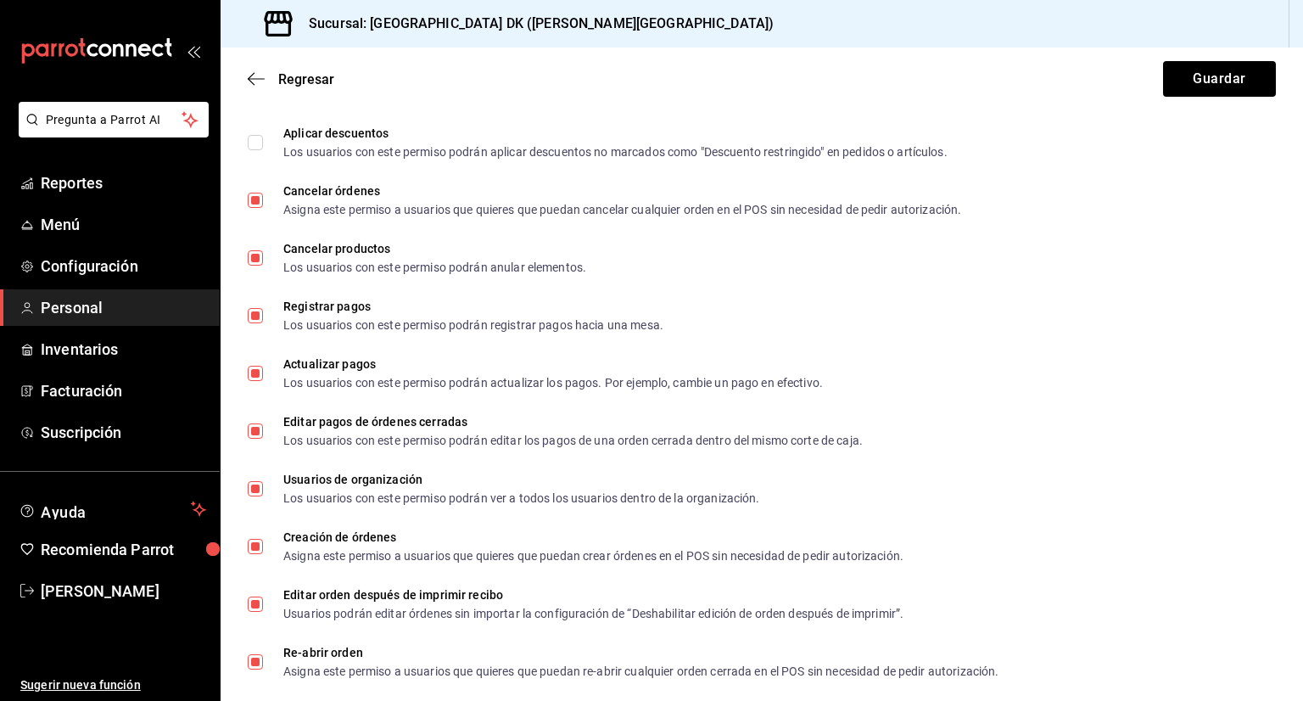
scroll to position [614, 0]
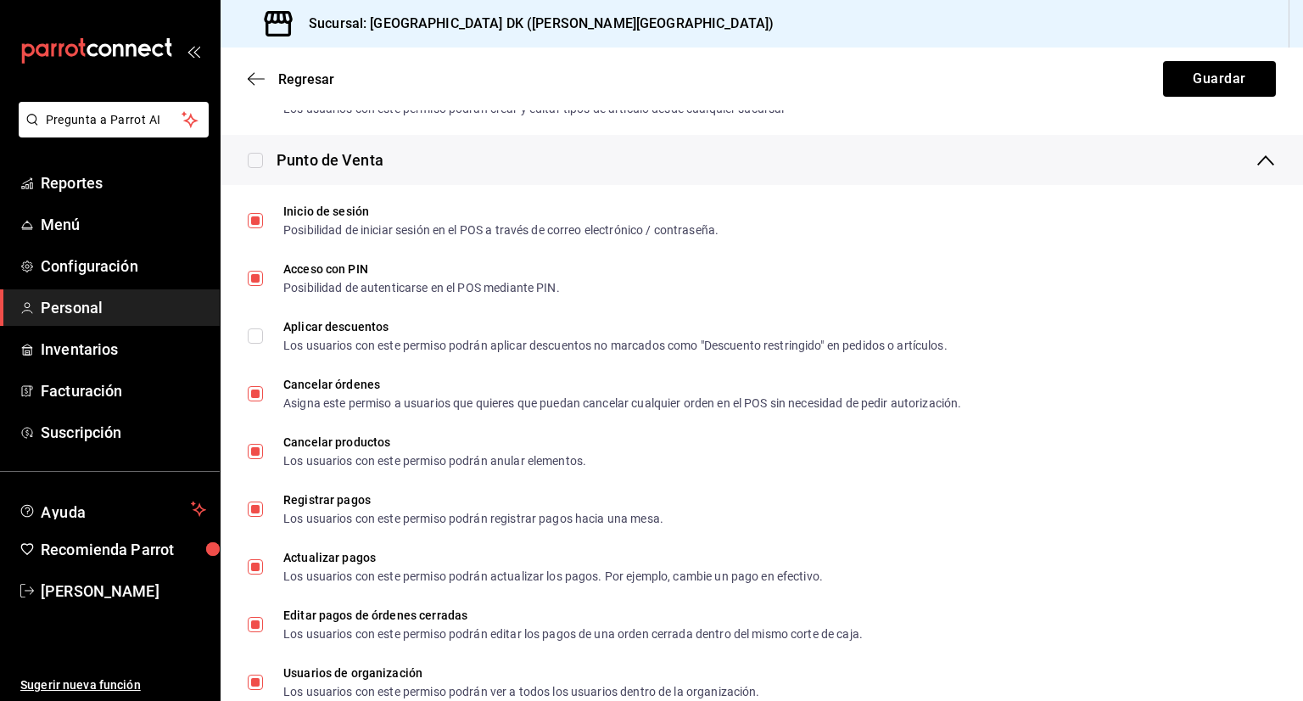
click at [295, 87] on div "Regresar Guardar" at bounding box center [762, 78] width 1082 height 63
click at [251, 81] on icon "button" at bounding box center [251, 79] width 7 height 13
